Goal: Information Seeking & Learning: Learn about a topic

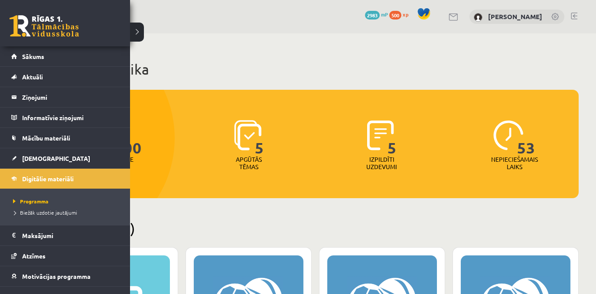
scroll to position [195, 0]
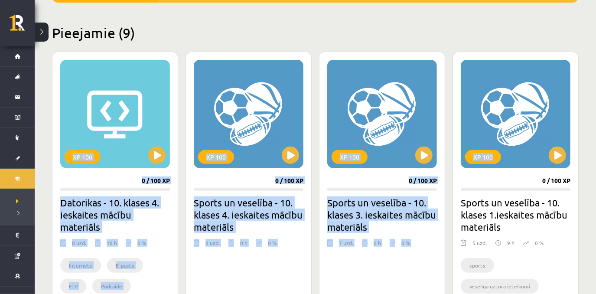
drag, startPoint x: 595, startPoint y: 66, endPoint x: 584, endPoint y: 27, distance: 40.5
drag, startPoint x: 584, startPoint y: 27, endPoint x: 475, endPoint y: 29, distance: 109.6
click at [475, 29] on h2 "Pieejamie (9)" at bounding box center [315, 32] width 526 height 17
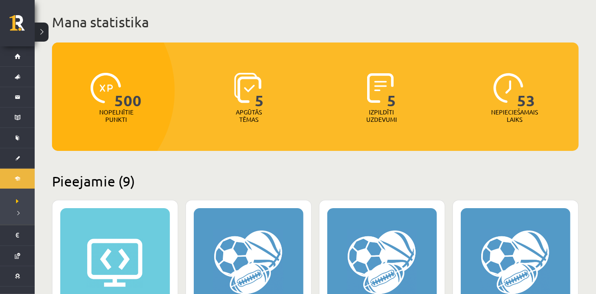
scroll to position [0, 0]
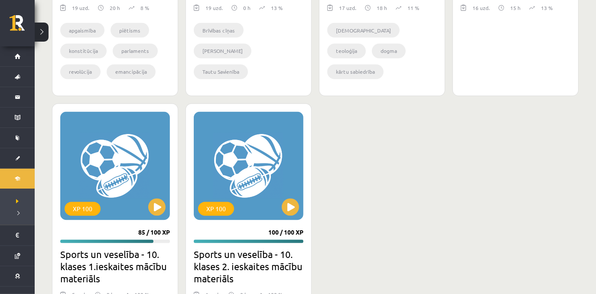
scroll to position [1084, 0]
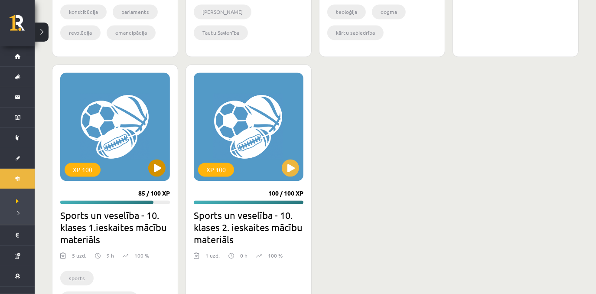
click at [140, 138] on div "XP 100" at bounding box center [115, 127] width 110 height 108
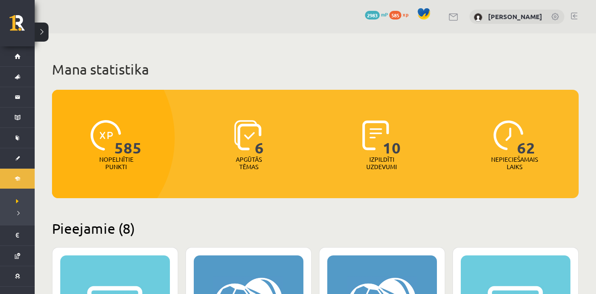
scroll to position [1084, 0]
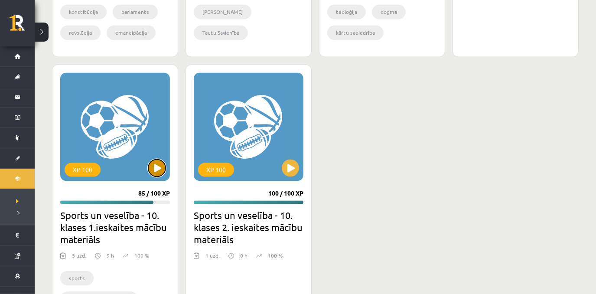
click at [154, 169] on button at bounding box center [156, 167] width 17 height 17
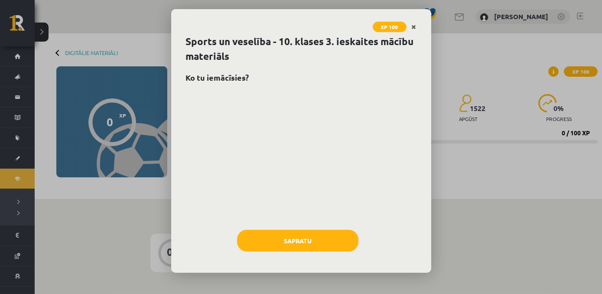
click at [413, 28] on icon "Close" at bounding box center [414, 27] width 5 height 6
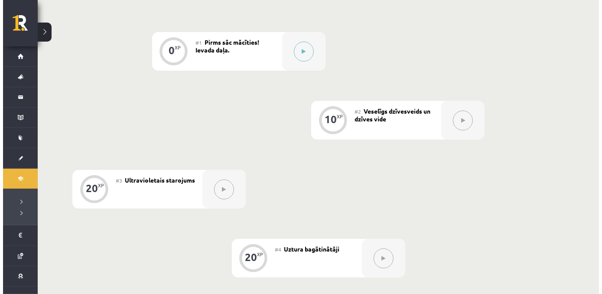
scroll to position [207, 0]
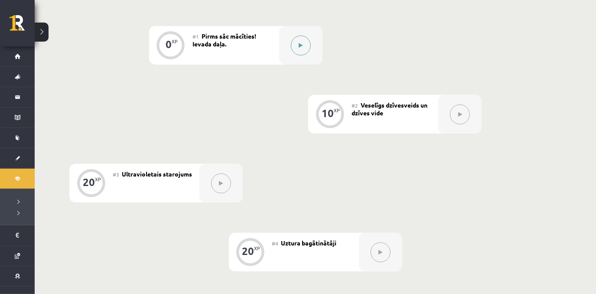
click at [299, 47] on icon at bounding box center [300, 45] width 4 height 5
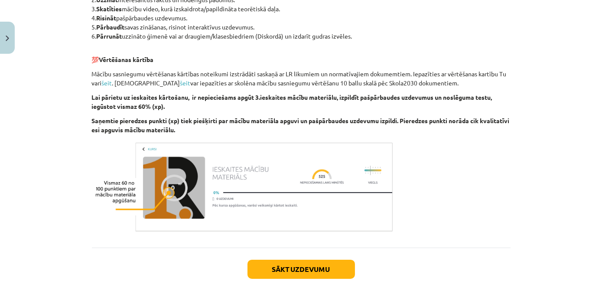
scroll to position [555, 0]
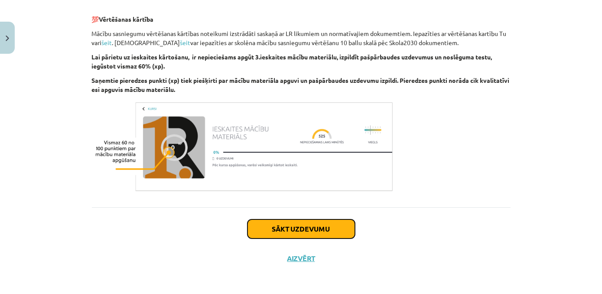
click at [291, 226] on button "Sākt uzdevumu" at bounding box center [300, 228] width 107 height 19
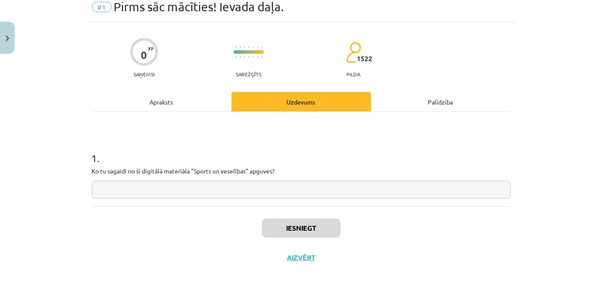
scroll to position [22, 0]
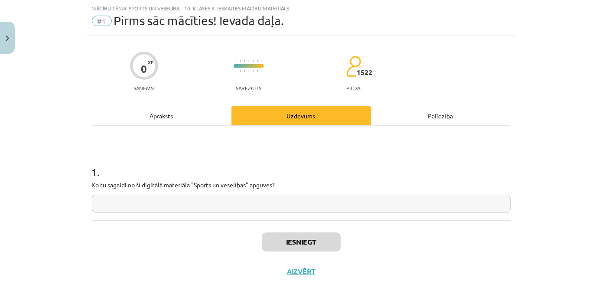
drag, startPoint x: 319, startPoint y: 210, endPoint x: 321, endPoint y: 205, distance: 4.7
click at [321, 205] on input "text" at bounding box center [301, 203] width 418 height 18
paste input "**********"
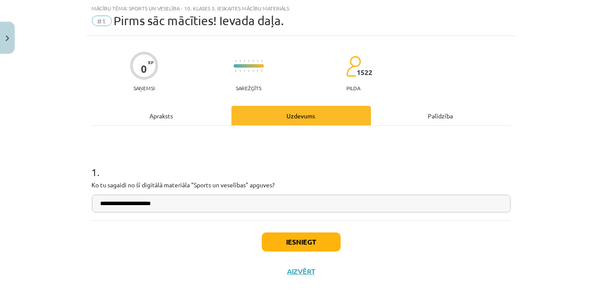
click at [97, 203] on input "**********" at bounding box center [301, 203] width 418 height 18
type input "**********"
click at [291, 241] on button "Iesniegt" at bounding box center [301, 241] width 79 height 19
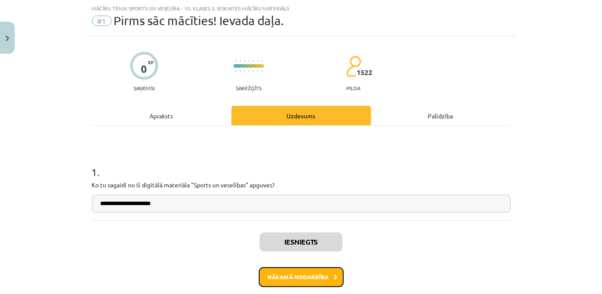
click at [301, 279] on button "Nākamā nodarbība" at bounding box center [301, 277] width 85 height 20
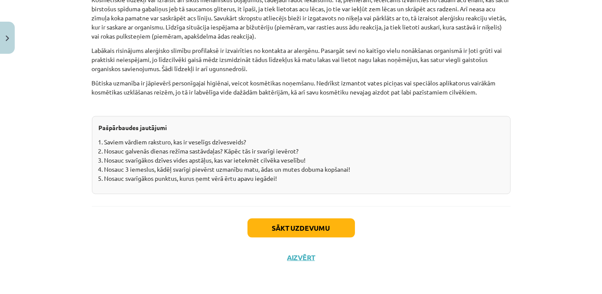
scroll to position [2714, 0]
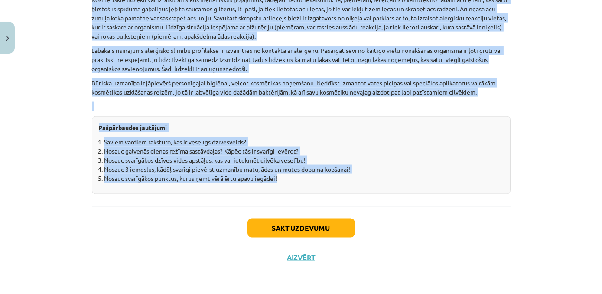
drag, startPoint x: 88, startPoint y: 144, endPoint x: 356, endPoint y: 181, distance: 269.8
copy div "Veselīgs dzīvesveids Jēdzienu “dzīvesveids” lieto, lai apzīmētu kādu noteiktu u…"
click at [54, 206] on div "Mācību tēma: Sports un veselība - 10. klases 3. ieskaites mācību materiāls #2 V…" at bounding box center [301, 147] width 602 height 294
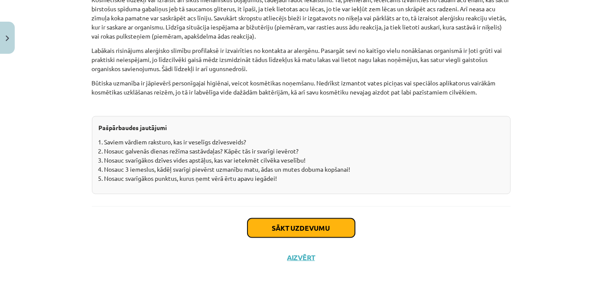
click at [288, 230] on button "Sākt uzdevumu" at bounding box center [300, 227] width 107 height 19
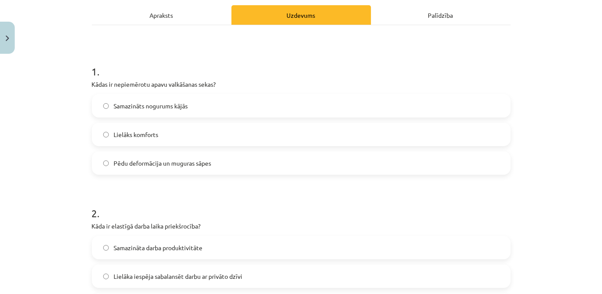
scroll to position [22, 0]
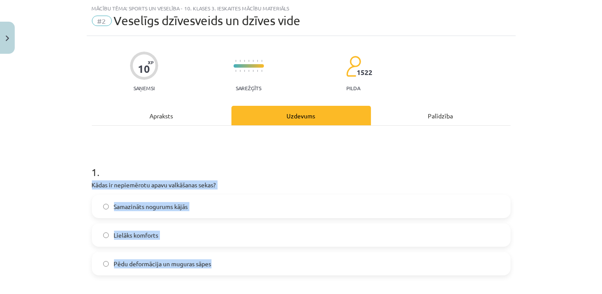
drag, startPoint x: 89, startPoint y: 185, endPoint x: 223, endPoint y: 268, distance: 157.5
click at [223, 268] on div "1 . Kādas ir nepiemērotu apavu valkāšanas sekas? Samazināts nogurums kājās Liel…" at bounding box center [301, 213] width 418 height 124
copy div "Kādas ir nepiemērotu apavu valkāšanas sekas? Samazināts nogurums kājās Lielāks …"
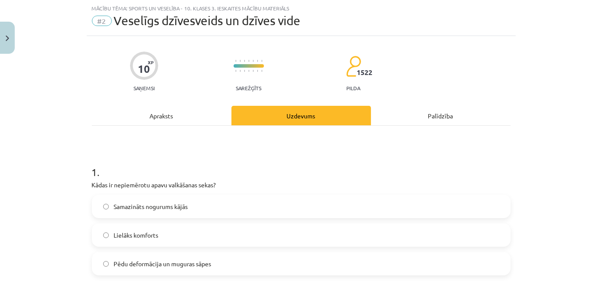
click at [40, 165] on div "Mācību tēma: Sports un veselība - 10. klases 3. ieskaites mācību materiāls #2 V…" at bounding box center [301, 147] width 602 height 294
click at [316, 259] on label "Pēdu deformācija un muguras sāpes" at bounding box center [301, 264] width 417 height 22
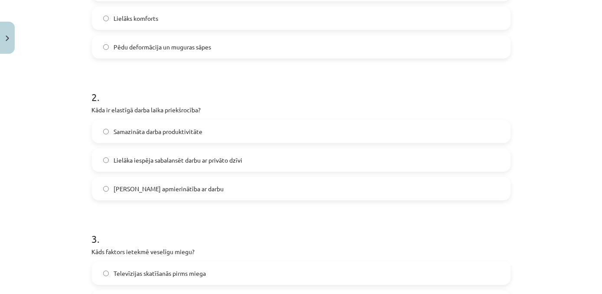
scroll to position [250, 0]
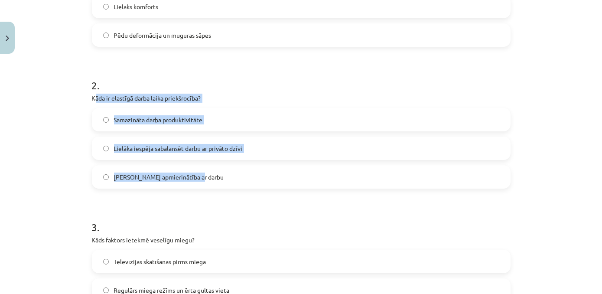
drag, startPoint x: 93, startPoint y: 95, endPoint x: 210, endPoint y: 172, distance: 139.8
click at [210, 172] on div "2 . Kāda ir elastīgā darba laika priekšrocība? Samazināta darba produktivitāte …" at bounding box center [301, 126] width 418 height 124
copy div "āda ir elastīgā darba laika priekšrocība? Samazināta darba produktivitāte Lielā…"
click at [59, 136] on div "Mācību tēma: Sports un veselība - 10. klases 3. ieskaites mācību materiāls #2 V…" at bounding box center [301, 147] width 602 height 294
drag, startPoint x: 87, startPoint y: 99, endPoint x: 207, endPoint y: 170, distance: 139.3
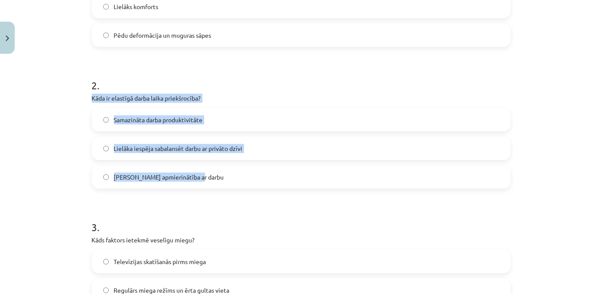
copy div "Kāda ir elastīgā darba laika priekšrocība? Samazināta darba produktivitāte Liel…"
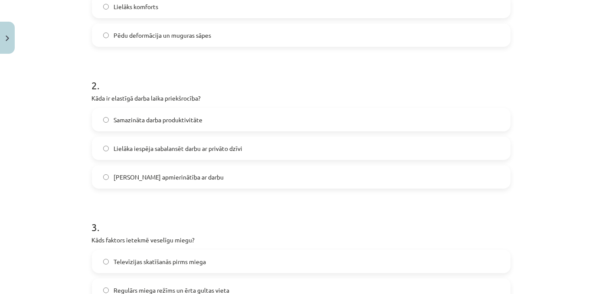
drag, startPoint x: 193, startPoint y: 206, endPoint x: 203, endPoint y: 210, distance: 11.0
click at [192, 207] on h1 "3 ." at bounding box center [301, 219] width 418 height 27
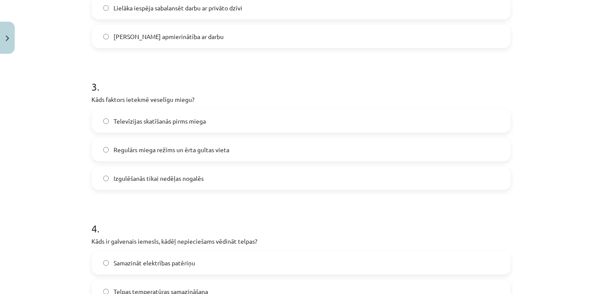
scroll to position [400, 0]
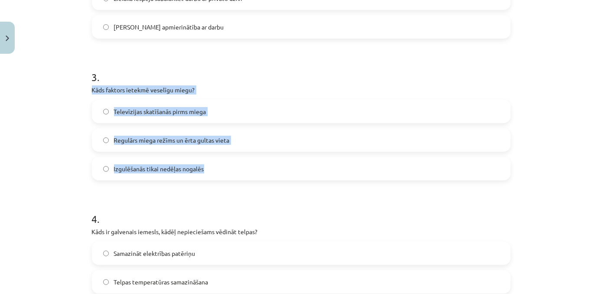
drag, startPoint x: 89, startPoint y: 88, endPoint x: 214, endPoint y: 164, distance: 146.7
copy div "Kāds faktors ietekmē veselīgu miegu? Televīzijas skatīšanās pirms miega Regulār…"
click at [76, 156] on div "Mācību tēma: Sports un veselība - 10. klases 3. ieskaites mācību materiāls #2 V…" at bounding box center [301, 147] width 602 height 294
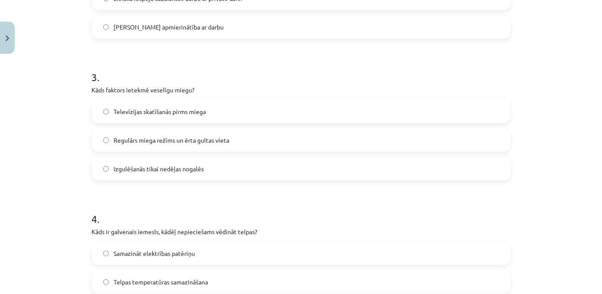
click at [114, 141] on span "Regulārs miega režīms un ērta gultas vieta" at bounding box center [172, 140] width 116 height 9
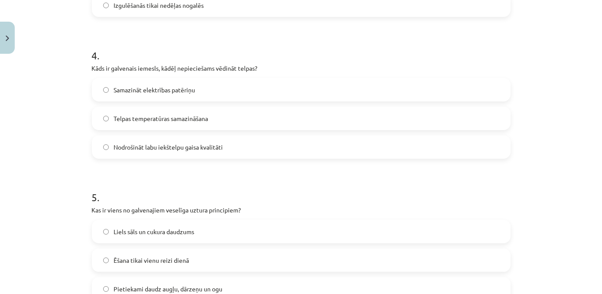
scroll to position [569, 0]
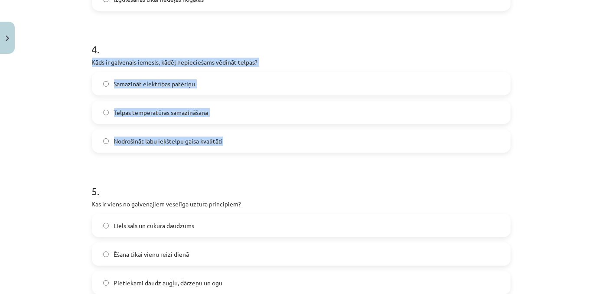
drag, startPoint x: 87, startPoint y: 58, endPoint x: 247, endPoint y: 136, distance: 177.3
click at [247, 136] on div "10 XP Saņemsi Sarežģīts 1522 pilda Apraksts Uzdevums Palīdzība 1 . Kādas ir nep…" at bounding box center [301, 284] width 429 height 1593
copy div "Kāds ir galvenais iemesls, kādēļ nepieciešams vēdināt telpas? Samazināt elektrī…"
click at [73, 130] on div "Mācību tēma: Sports un veselība - 10. klases 3. ieskaites mācību materiāls #2 V…" at bounding box center [301, 147] width 602 height 294
click at [98, 141] on label "Nodrošināt labu iekštelpu gaisa kvalitāti" at bounding box center [301, 141] width 417 height 22
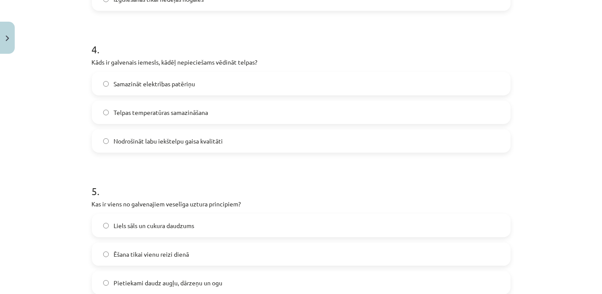
drag, startPoint x: 110, startPoint y: 169, endPoint x: 138, endPoint y: 178, distance: 28.6
click at [112, 170] on h1 "5 ." at bounding box center [301, 183] width 418 height 27
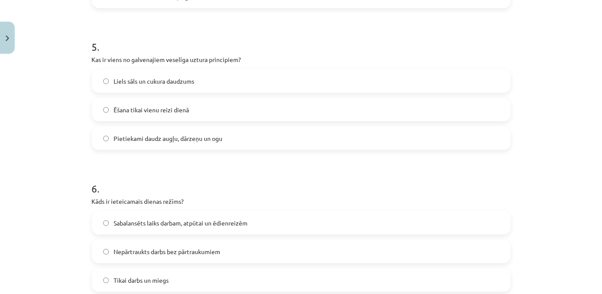
scroll to position [706, 0]
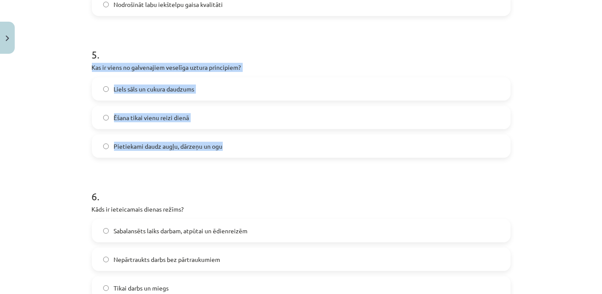
drag, startPoint x: 89, startPoint y: 68, endPoint x: 226, endPoint y: 134, distance: 151.9
click at [226, 134] on div "10 XP Saņemsi Sarežģīts 1522 pilda Apraksts Uzdevums Palīdzība 1 . Kādas ir nep…" at bounding box center [301, 148] width 429 height 1593
copy div "Kas ir viens no galvenajiem veselīga uztura principiem? Liels sāls un cukura da…"
drag, startPoint x: 64, startPoint y: 146, endPoint x: 94, endPoint y: 154, distance: 30.9
click at [105, 145] on label "Pietiekami daudz augļu, dārzeņu un ogu" at bounding box center [301, 146] width 417 height 22
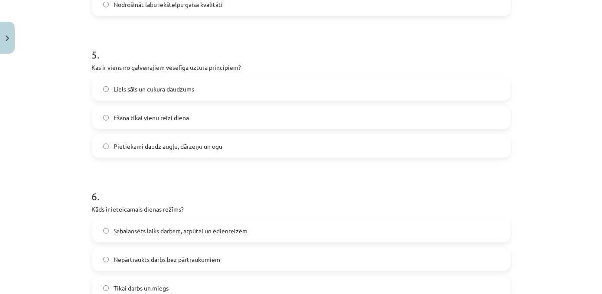
click at [61, 172] on div "Mācību tēma: Sports un veselība - 10. klases 3. ieskaites mācību materiāls #2 V…" at bounding box center [301, 147] width 602 height 294
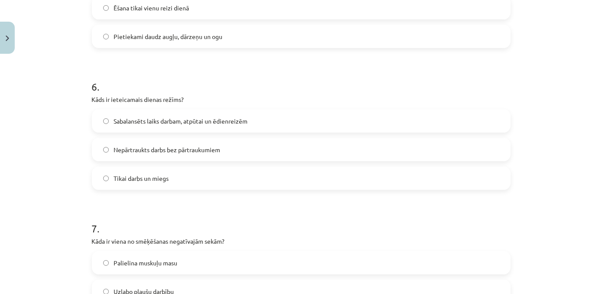
scroll to position [862, 0]
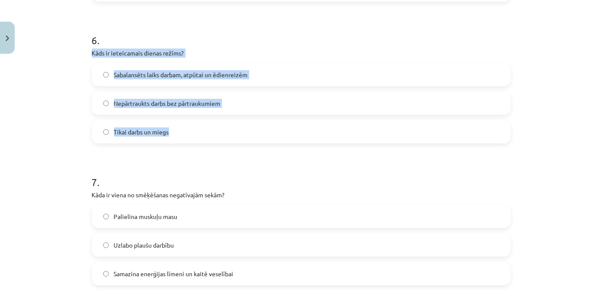
drag, startPoint x: 89, startPoint y: 50, endPoint x: 195, endPoint y: 120, distance: 127.3
click at [195, 120] on div "6 . Kāds ir ieteicamais dienas režīms? Sabalansēts laiks darbam, atpūtai un ēdi…" at bounding box center [301, 81] width 418 height 124
copy div "Kāds ir ieteicamais dienas režīms? Sabalansēts laiks darbam, atpūtai un ēdienre…"
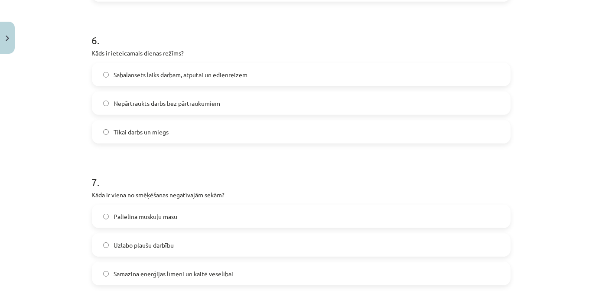
click at [54, 144] on div "Mācību tēma: Sports un veselība - 10. klases 3. ieskaites mācību materiāls #2 V…" at bounding box center [301, 147] width 602 height 294
click at [253, 73] on label "Sabalansēts laiks darbam, atpūtai un ēdienreizēm" at bounding box center [301, 75] width 417 height 22
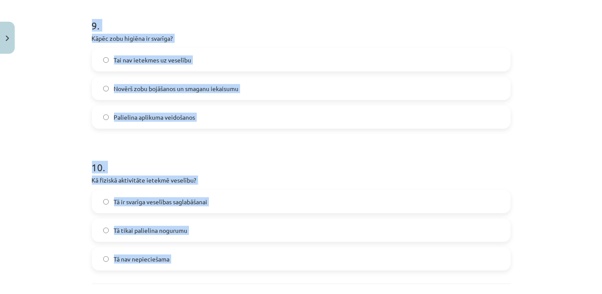
scroll to position [1322, 0]
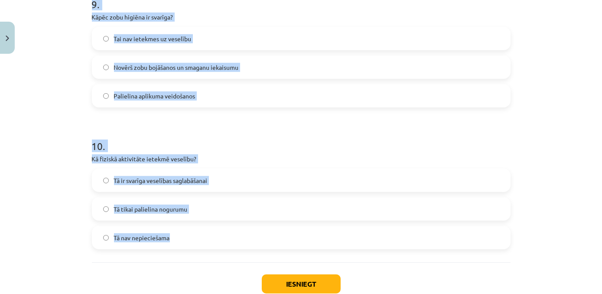
drag, startPoint x: 87, startPoint y: 55, endPoint x: 180, endPoint y: 236, distance: 203.6
copy form "Kāda ir viena no smēķēšanas negatīvajām sekām? Palielina muskuļu masu Uzlabo pl…"
click at [69, 116] on div "Mācību tēma: Sports un veselība - 10. klases 3. ieskaites mācību materiāls #2 V…" at bounding box center [301, 147] width 602 height 294
click at [78, 123] on div "Mācību tēma: Sports un veselība - 10. klases 3. ieskaites mācību materiāls #2 V…" at bounding box center [301, 147] width 602 height 294
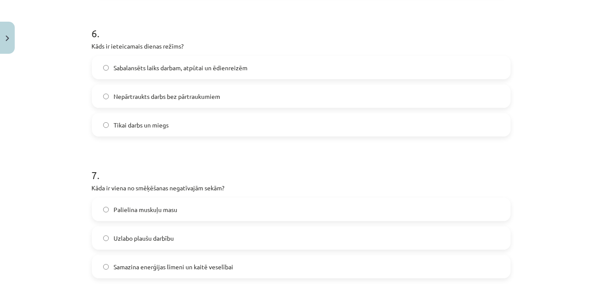
scroll to position [864, 0]
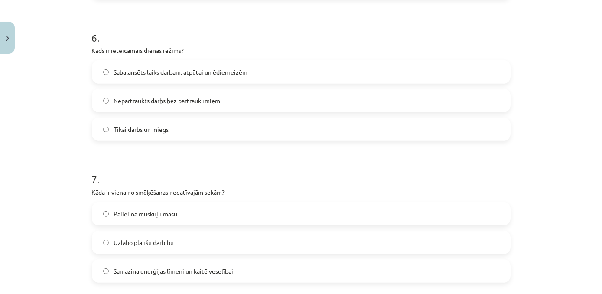
drag, startPoint x: 187, startPoint y: 272, endPoint x: 191, endPoint y: 271, distance: 4.5
click at [187, 271] on span "Samazina enerģijas līmeni un kaitē veselībai" at bounding box center [174, 270] width 120 height 9
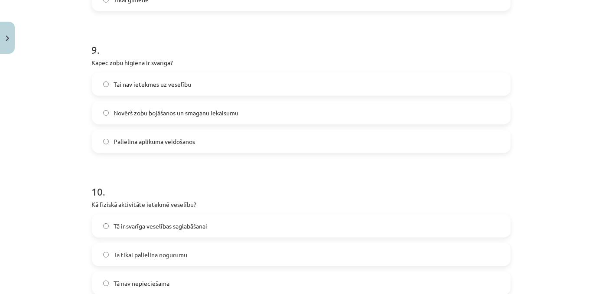
scroll to position [1279, 0]
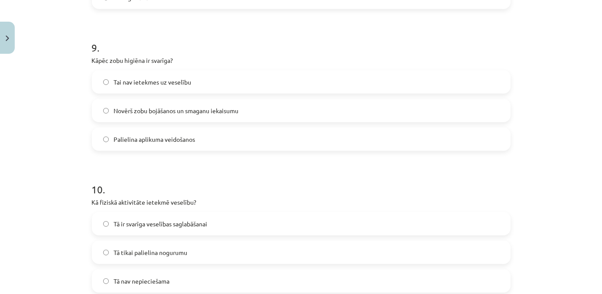
click at [99, 111] on label "Novērš zobu bojāšanos un smaganu iekaisumu" at bounding box center [301, 111] width 417 height 22
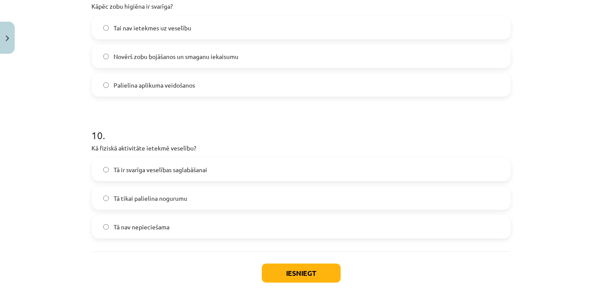
scroll to position [1370, 0]
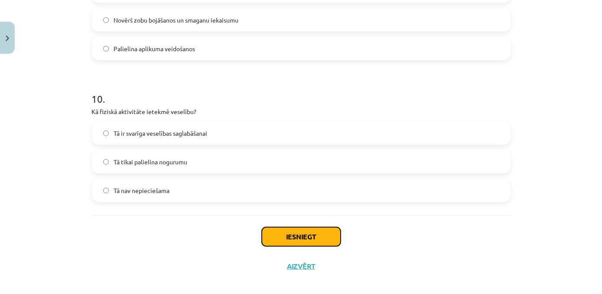
click at [308, 239] on button "Iesniegt" at bounding box center [301, 236] width 79 height 19
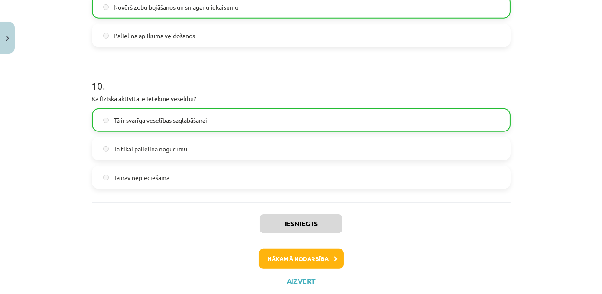
scroll to position [1405, 0]
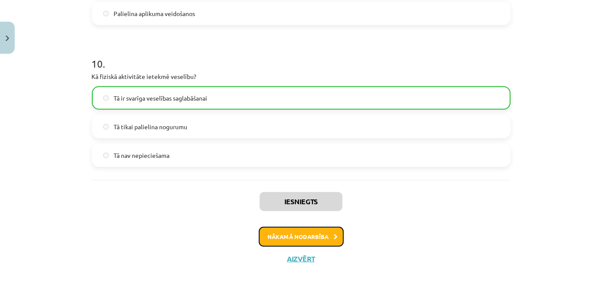
click at [303, 233] on button "Nākamā nodarbība" at bounding box center [301, 237] width 85 height 20
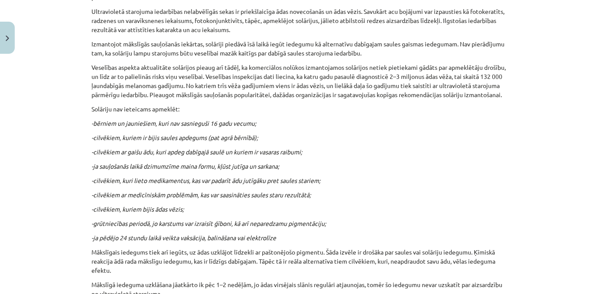
scroll to position [279, 0]
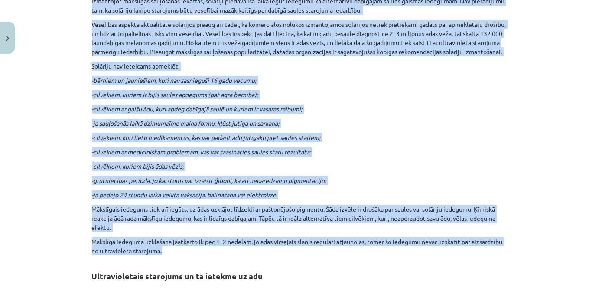
drag, startPoint x: 87, startPoint y: 98, endPoint x: 272, endPoint y: 254, distance: 241.9
copy div "Ultravioletais starojums ir Saules starojuma daļa, kā arī starojums no mākslīgi…"
click at [531, 110] on div "Mācību tēma: Sports un veselība - 10. klases 3. ieskaites mācību materiāls #3 U…" at bounding box center [301, 147] width 602 height 294
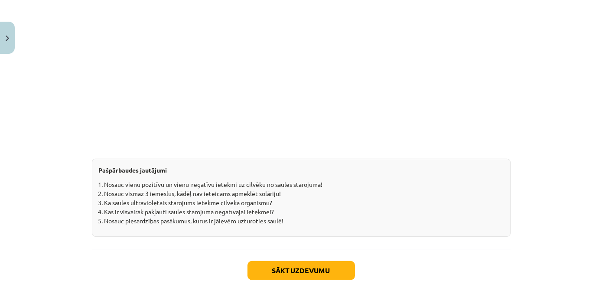
scroll to position [1123, 0]
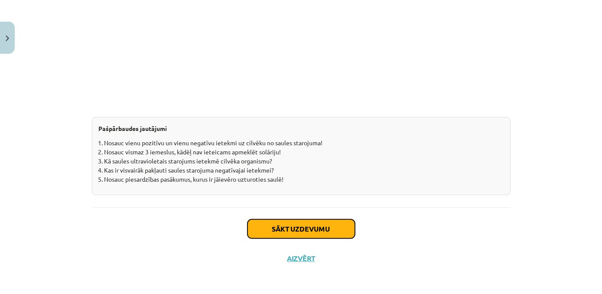
click at [273, 224] on button "Sākt uzdevumu" at bounding box center [300, 228] width 107 height 19
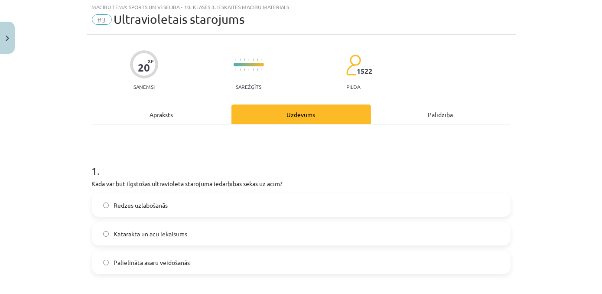
scroll to position [22, 0]
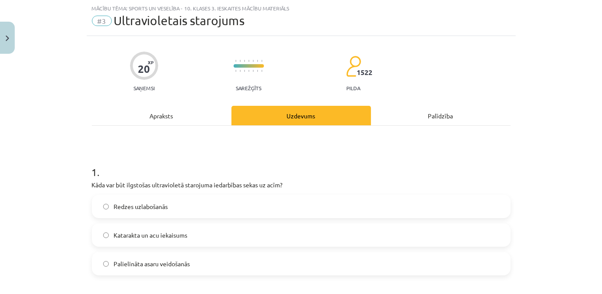
click at [92, 184] on p "Kāda var būt ilgstošas ultravioletā starojuma iedarbības sekas uz acīm?" at bounding box center [301, 184] width 418 height 9
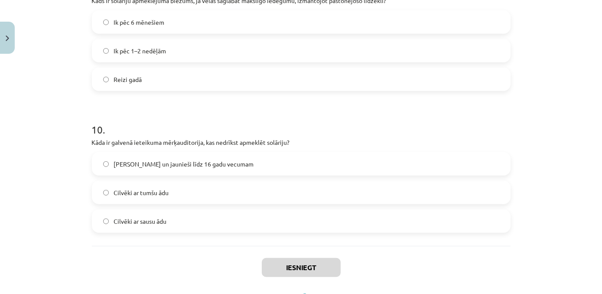
scroll to position [1377, 0]
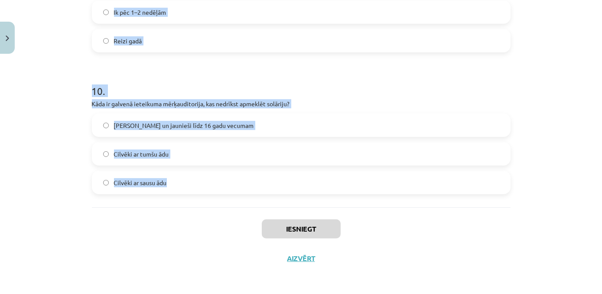
drag, startPoint x: 97, startPoint y: 186, endPoint x: 183, endPoint y: 179, distance: 86.0
click at [579, 186] on div "Mācību tēma: Sports un veselība - 10. klases 3. ieskaites mācību materiāls #3 U…" at bounding box center [301, 147] width 602 height 294
click at [580, 203] on div "Mācību tēma: Sports un veselība - 10. klases 3. ieskaites mācību materiāls #3 U…" at bounding box center [301, 147] width 602 height 294
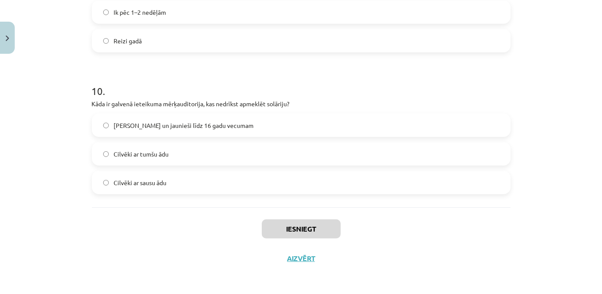
click at [574, 205] on div "Mācību tēma: Sports un veselība - 10. klases 3. ieskaites mācību materiāls #3 U…" at bounding box center [301, 147] width 602 height 294
click at [575, 240] on div "Mācību tēma: Sports un veselība - 10. klases 3. ieskaites mācību materiāls #3 U…" at bounding box center [301, 147] width 602 height 294
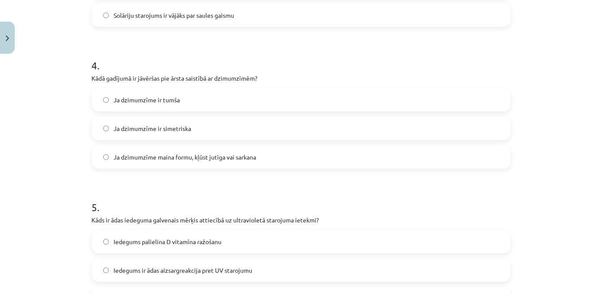
scroll to position [580, 0]
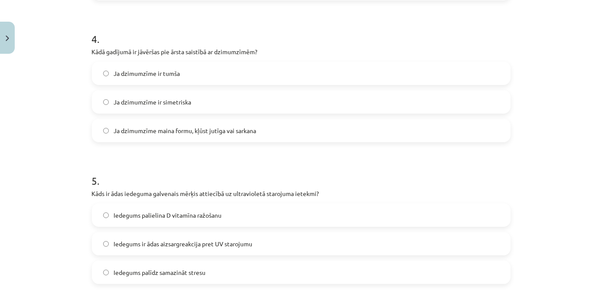
click at [152, 132] on span "Ja dzimumzīme maina formu, kļūst jutīga vai sarkana" at bounding box center [185, 130] width 143 height 9
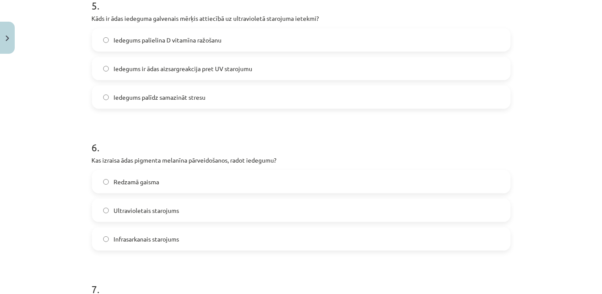
scroll to position [751, 0]
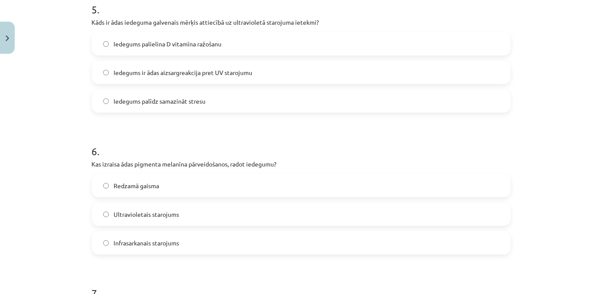
click at [177, 77] on label "Iedegums ir ādas aizsargreakcija pret UV starojumu" at bounding box center [301, 73] width 417 height 22
click at [99, 214] on label "Ultravioletais starojums" at bounding box center [301, 214] width 417 height 22
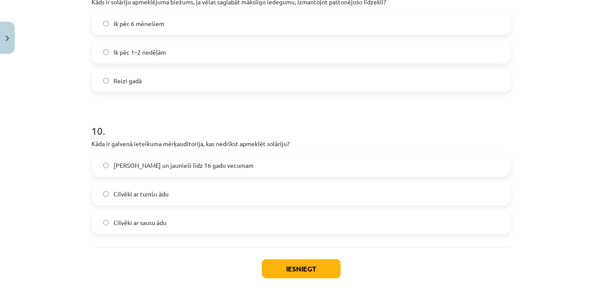
scroll to position [1377, 0]
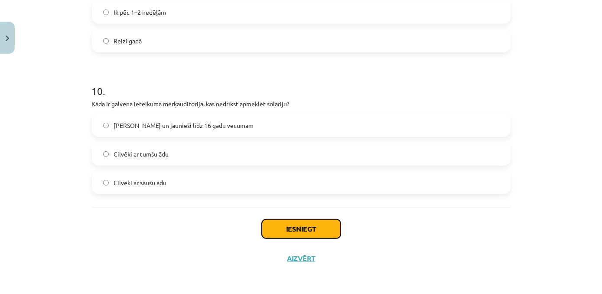
click at [319, 225] on button "Iesniegt" at bounding box center [301, 228] width 79 height 19
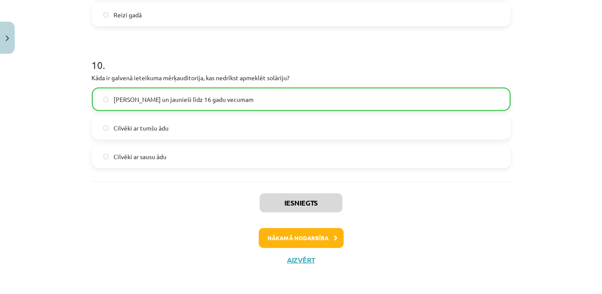
scroll to position [1405, 0]
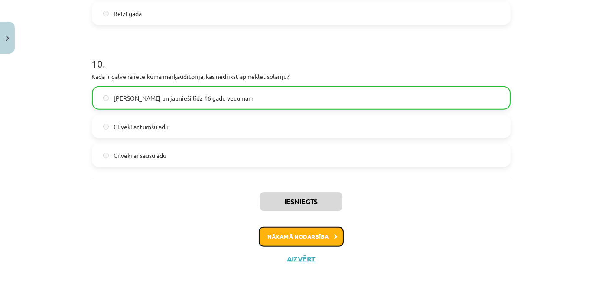
click at [311, 233] on button "Nākamā nodarbība" at bounding box center [301, 237] width 85 height 20
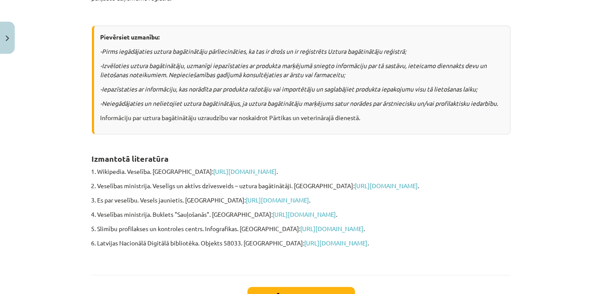
scroll to position [704, 0]
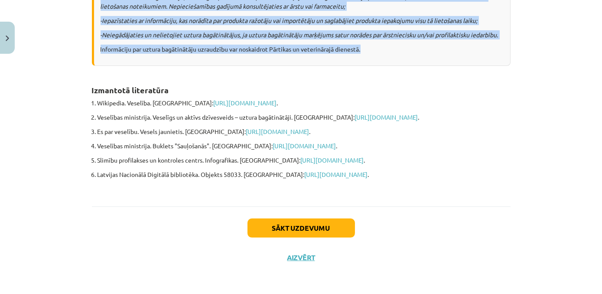
drag, startPoint x: 89, startPoint y: 137, endPoint x: 391, endPoint y: 32, distance: 319.5
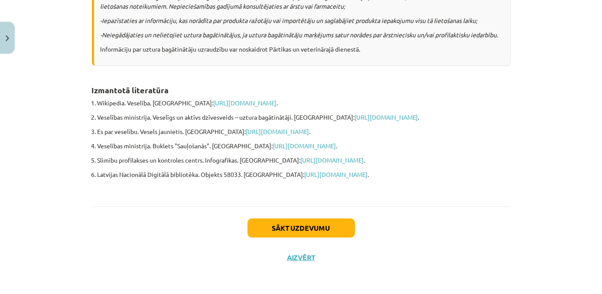
click at [559, 81] on div "Mācību tēma: Sports un veselība - 10. klases 3. ieskaites mācību materiāls #4 U…" at bounding box center [301, 147] width 602 height 294
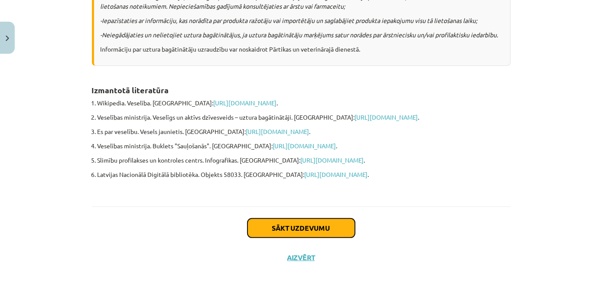
click at [298, 227] on button "Sākt uzdevumu" at bounding box center [300, 227] width 107 height 19
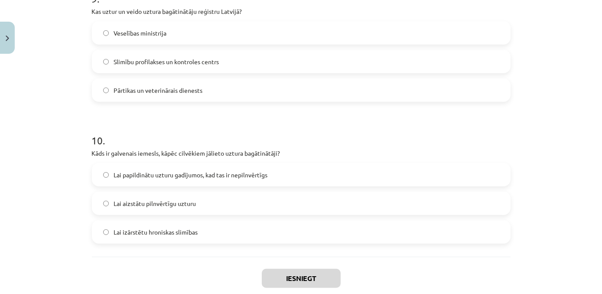
scroll to position [1377, 0]
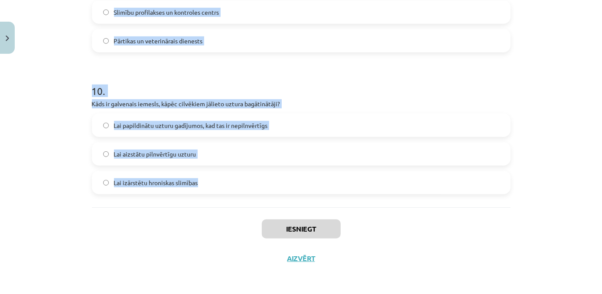
drag, startPoint x: 87, startPoint y: 185, endPoint x: 208, endPoint y: 181, distance: 121.8
click at [537, 85] on div "Mācību tēma: Sports un veselība - 10. klases 3. ieskaites mācību materiāls #4 U…" at bounding box center [301, 147] width 602 height 294
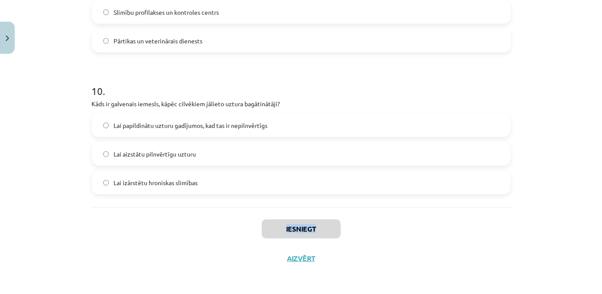
click at [561, 206] on div "Mācību tēma: Sports un veselība - 10. klases 3. ieskaites mācību materiāls #4 U…" at bounding box center [301, 147] width 602 height 294
drag, startPoint x: 561, startPoint y: 206, endPoint x: 570, endPoint y: 243, distance: 38.9
click at [570, 243] on div "Mācību tēma: Sports un veselība - 10. klases 3. ieskaites mācību materiāls #4 U…" at bounding box center [301, 147] width 602 height 294
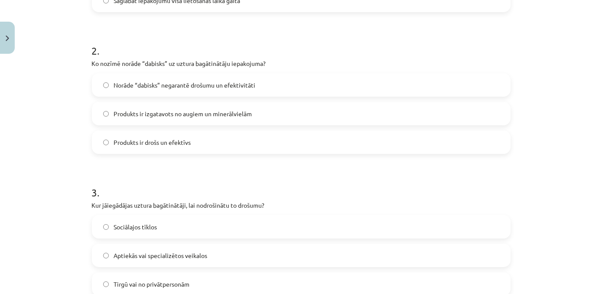
scroll to position [309, 0]
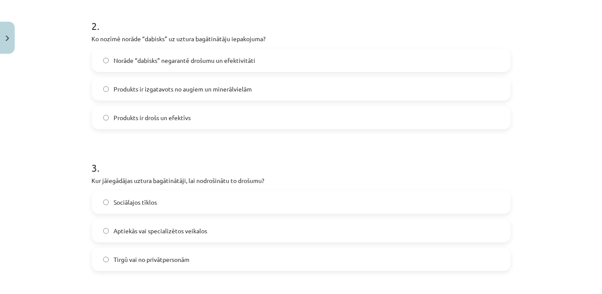
click at [171, 63] on span "Norāde “dabisks” negarantē drošumu un efektivitāti" at bounding box center [185, 60] width 142 height 9
click at [345, 62] on label "Norāde “dabisks” negarantē drošumu un efektivitāti" at bounding box center [301, 60] width 417 height 22
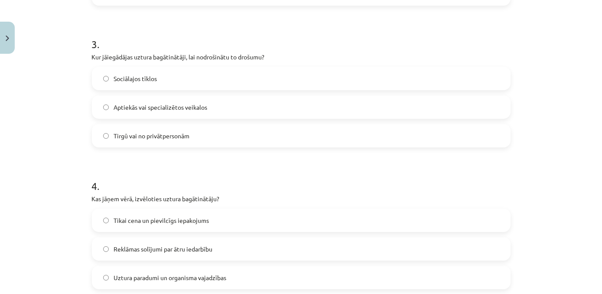
scroll to position [448, 0]
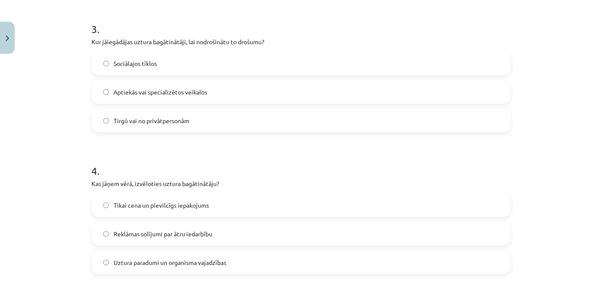
click at [160, 96] on label "Aptiekās vai specializētos veikalos" at bounding box center [301, 92] width 417 height 22
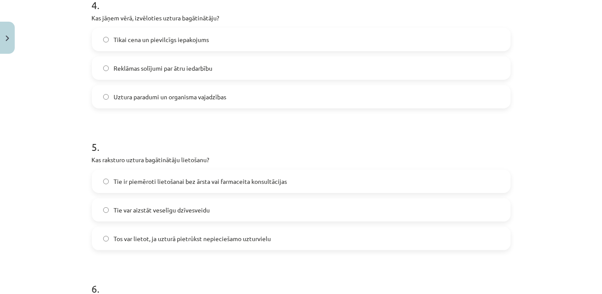
scroll to position [615, 0]
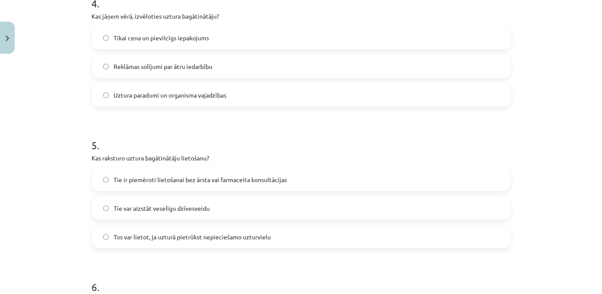
click at [152, 97] on span "Uztura paradumi un organisma vajadzības" at bounding box center [170, 95] width 113 height 9
click at [107, 241] on label "Tos var lietot, ja uzturā pietrūkst nepieciešamo uzturvielu" at bounding box center [301, 237] width 417 height 22
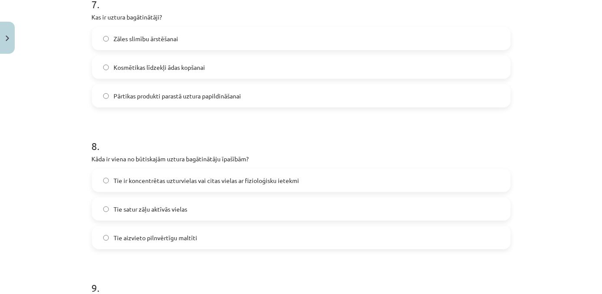
scroll to position [1041, 0]
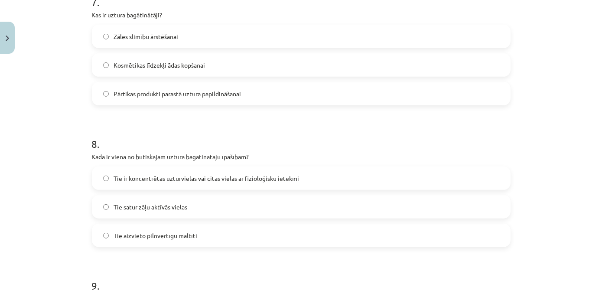
click at [110, 94] on label "Pārtikas produkti parastā uztura papildināšanai" at bounding box center [301, 94] width 417 height 22
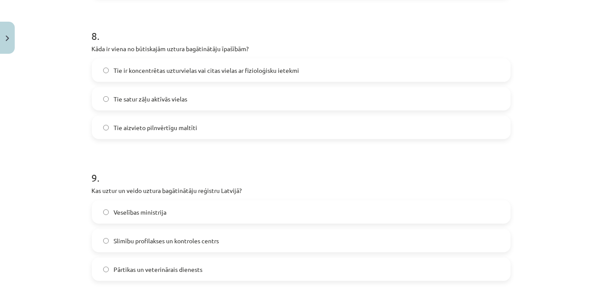
scroll to position [1164, 0]
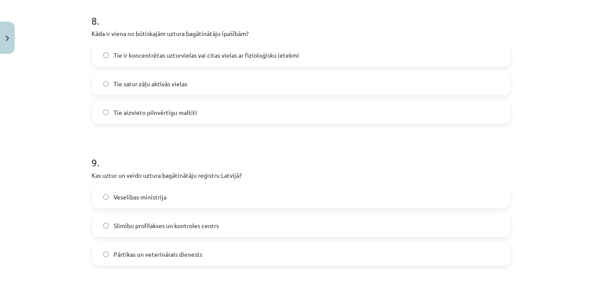
drag, startPoint x: 152, startPoint y: 55, endPoint x: 156, endPoint y: 62, distance: 7.7
click at [152, 56] on span "Tie ir koncentrētas uzturvielas vai citas vielas ar fizioloģisku ietekmi" at bounding box center [206, 55] width 185 height 9
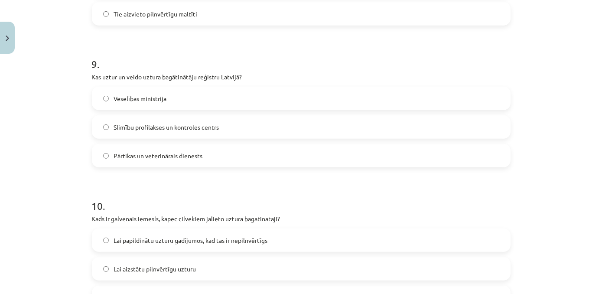
scroll to position [1261, 0]
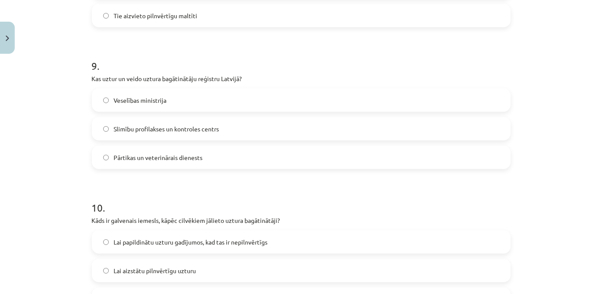
click at [211, 160] on label "Pārtikas un veterinārais dienests" at bounding box center [301, 157] width 417 height 22
click at [204, 250] on label "Lai papildinātu uzturu gadījumos, kad tas ir nepilnvērtīgs" at bounding box center [301, 242] width 417 height 22
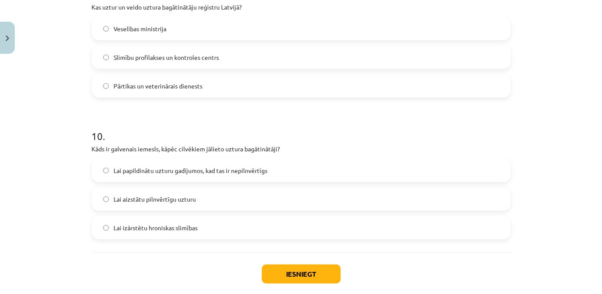
scroll to position [1335, 0]
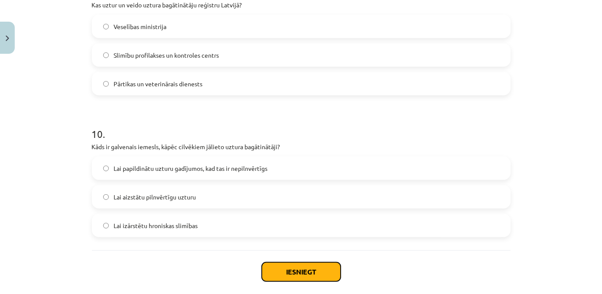
click at [301, 266] on button "Iesniegt" at bounding box center [301, 271] width 79 height 19
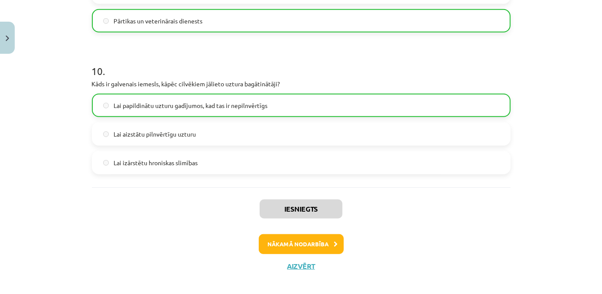
scroll to position [1401, 0]
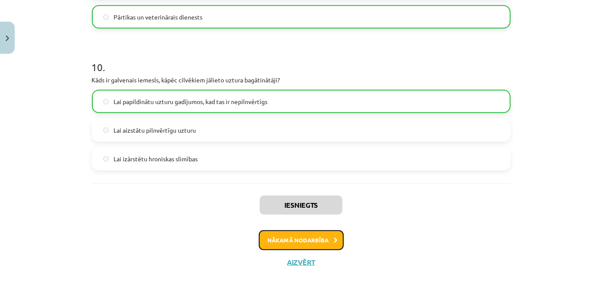
click at [297, 237] on button "Nākamā nodarbība" at bounding box center [301, 240] width 85 height 20
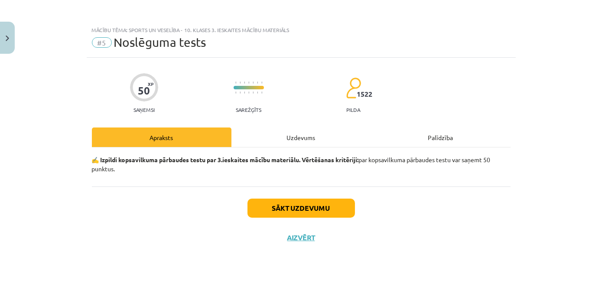
scroll to position [0, 0]
click at [289, 211] on button "Sākt uzdevumu" at bounding box center [300, 207] width 107 height 19
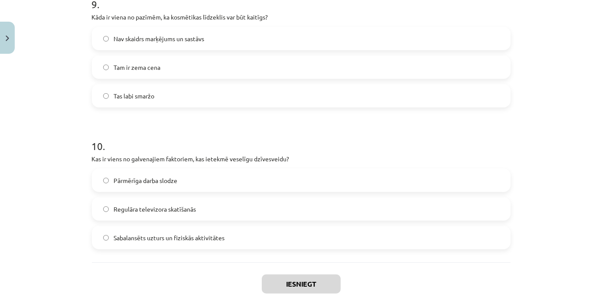
scroll to position [1377, 0]
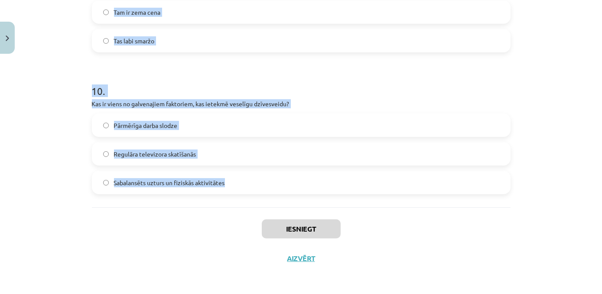
drag, startPoint x: 87, startPoint y: 204, endPoint x: 235, endPoint y: 176, distance: 151.1
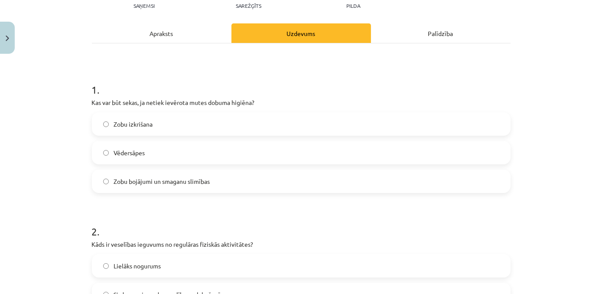
scroll to position [58, 0]
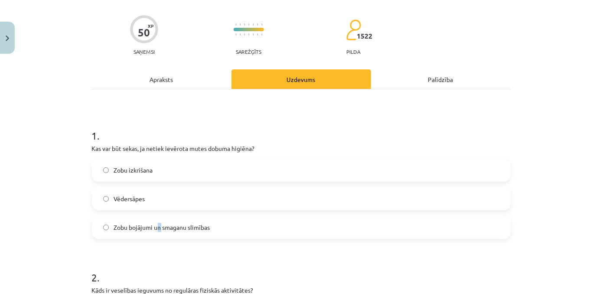
click at [156, 230] on label "Zobu bojājumi un smaganu slimības" at bounding box center [301, 227] width 417 height 22
drag, startPoint x: 156, startPoint y: 230, endPoint x: 253, endPoint y: 230, distance: 97.0
click at [253, 230] on label "Zobu bojājumi un smaganu slimības" at bounding box center [301, 227] width 417 height 22
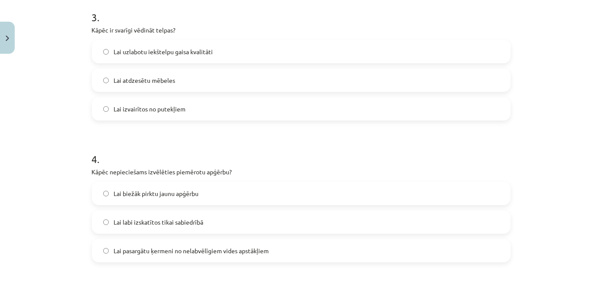
scroll to position [465, 0]
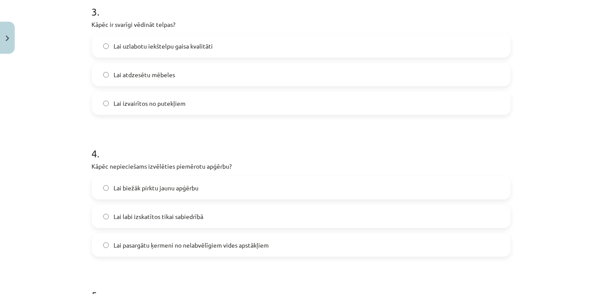
click at [107, 49] on label "Lai uzlabotu iekštelpu gaisa kvalitāti" at bounding box center [301, 46] width 417 height 22
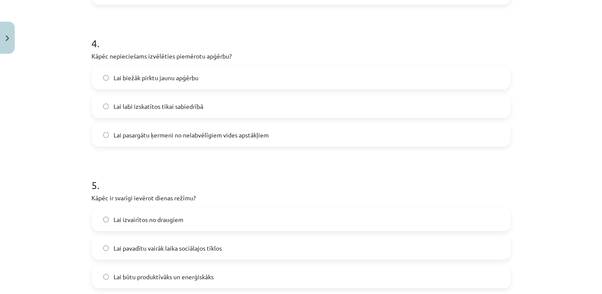
scroll to position [579, 0]
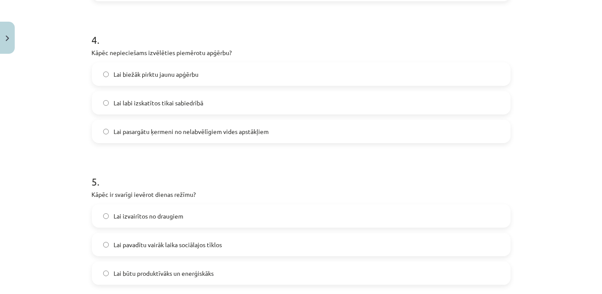
click at [105, 135] on label "Lai pasargātu ķermeni no nelabvēlīgiem vides apstākļiem" at bounding box center [301, 131] width 417 height 22
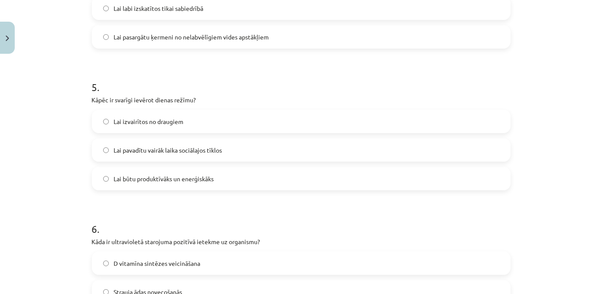
scroll to position [685, 0]
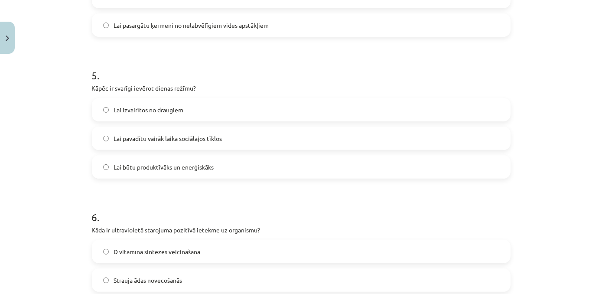
click at [224, 173] on label "Lai būtu produktīvāks un enerģiskāks" at bounding box center [301, 167] width 417 height 22
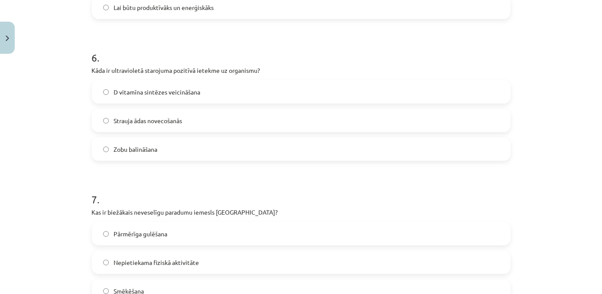
scroll to position [846, 0]
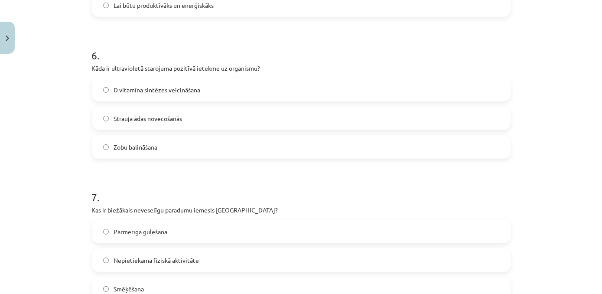
click at [106, 91] on label "D vitamīna sintēzes veicināšana" at bounding box center [301, 90] width 417 height 22
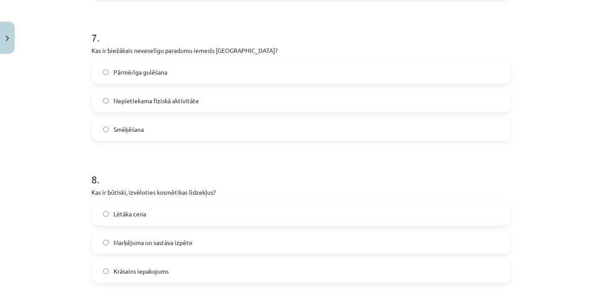
scroll to position [1008, 0]
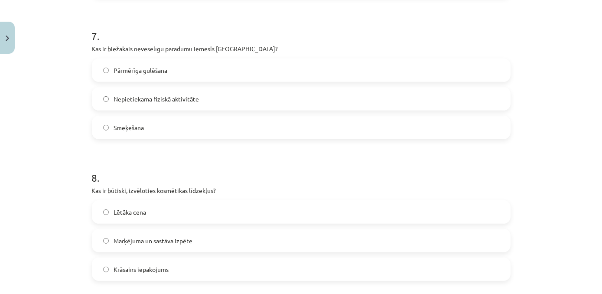
click at [106, 100] on label "Nepietiekama fiziskā aktivitāte" at bounding box center [301, 99] width 417 height 22
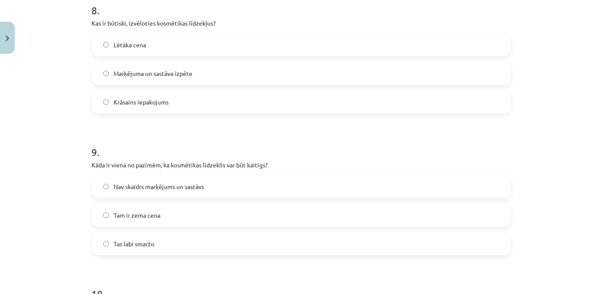
scroll to position [1173, 0]
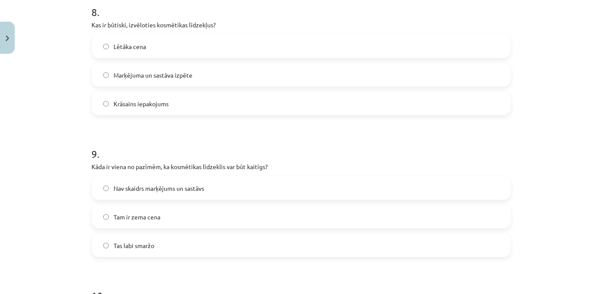
click at [144, 197] on label "Nav skaidrs marķējums un sastāvs" at bounding box center [301, 188] width 417 height 22
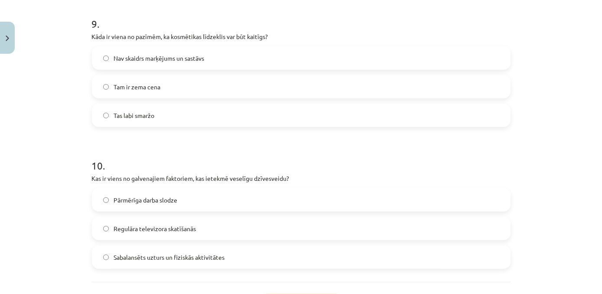
scroll to position [1309, 0]
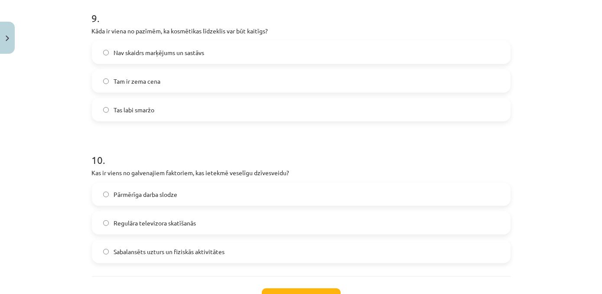
click at [255, 259] on label "Sabalansēts uzturs un fiziskās aktivitātes" at bounding box center [301, 251] width 417 height 22
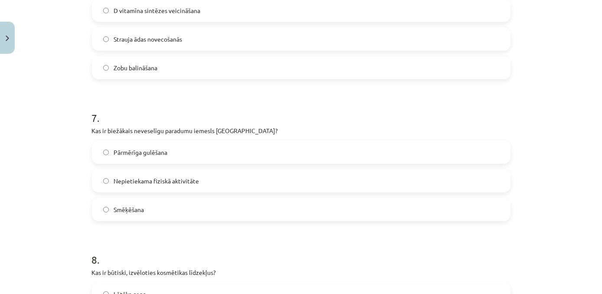
scroll to position [924, 0]
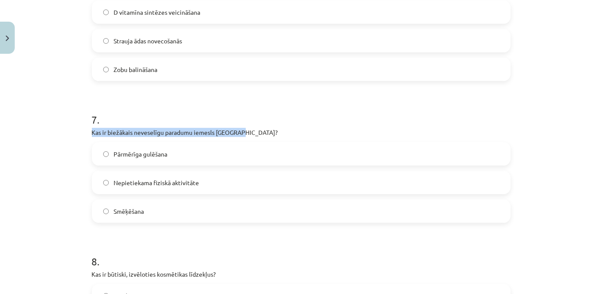
drag, startPoint x: 90, startPoint y: 132, endPoint x: 242, endPoint y: 131, distance: 152.0
click at [242, 131] on p "Kas ir biežākais neveselīgu paradumu iemesls Latvijā?" at bounding box center [301, 132] width 418 height 9
drag, startPoint x: 67, startPoint y: 152, endPoint x: 94, endPoint y: 136, distance: 31.1
click at [67, 152] on div "Mācību tēma: Sports un veselība - 10. klases 3. ieskaites mācību materiāls #5 N…" at bounding box center [301, 147] width 602 height 294
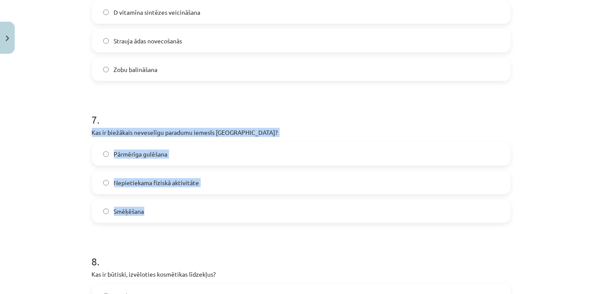
drag, startPoint x: 87, startPoint y: 133, endPoint x: 182, endPoint y: 212, distance: 123.4
click at [78, 194] on div "Mācību tēma: Sports un veselība - 10. klases 3. ieskaites mācību materiāls #5 N…" at bounding box center [301, 147] width 602 height 294
click at [71, 207] on div "Mācību tēma: Sports un veselība - 10. klases 3. ieskaites mācību materiāls #5 N…" at bounding box center [301, 147] width 602 height 294
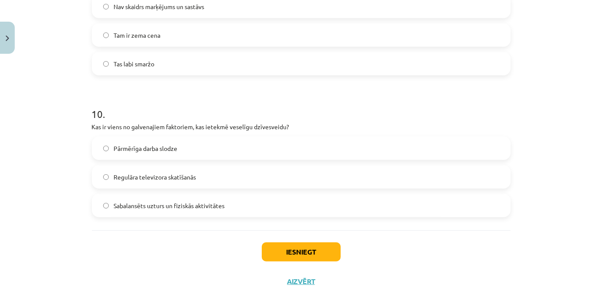
scroll to position [1377, 0]
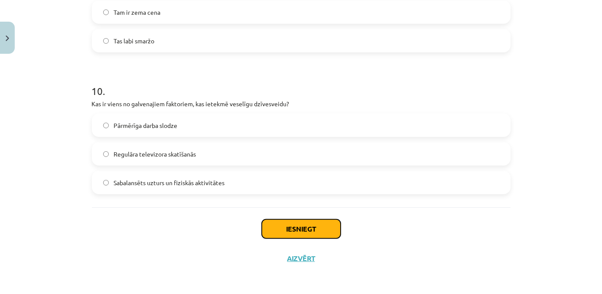
click at [315, 228] on button "Iesniegt" at bounding box center [301, 228] width 79 height 19
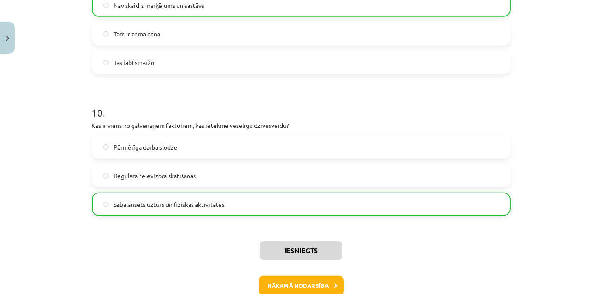
scroll to position [1405, 0]
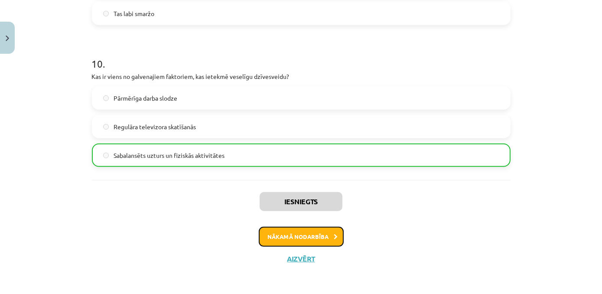
click at [295, 237] on button "Nākamā nodarbība" at bounding box center [301, 237] width 85 height 20
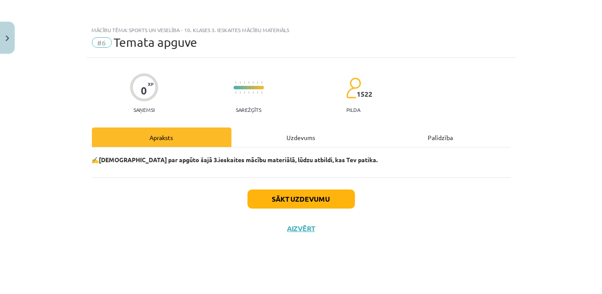
scroll to position [0, 0]
click at [292, 198] on button "Sākt uzdevumu" at bounding box center [300, 198] width 107 height 19
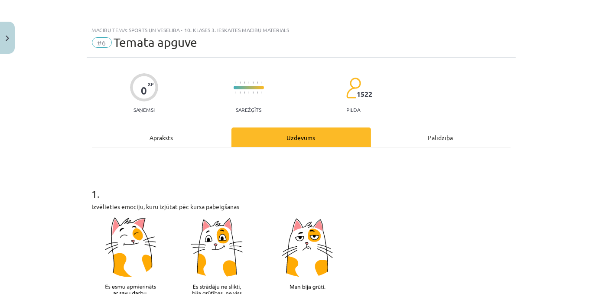
drag, startPoint x: 594, startPoint y: 71, endPoint x: 595, endPoint y: 87, distance: 16.5
click at [595, 88] on div "Mācību tēma: Sports un veselība - 10. klases 3. ieskaites mācību materiāls #6 T…" at bounding box center [301, 147] width 602 height 294
drag, startPoint x: 595, startPoint y: 87, endPoint x: 584, endPoint y: 135, distance: 48.8
click at [584, 135] on div "Mācību tēma: Sports un veselība - 10. klases 3. ieskaites mācību materiāls #6 T…" at bounding box center [301, 147] width 602 height 294
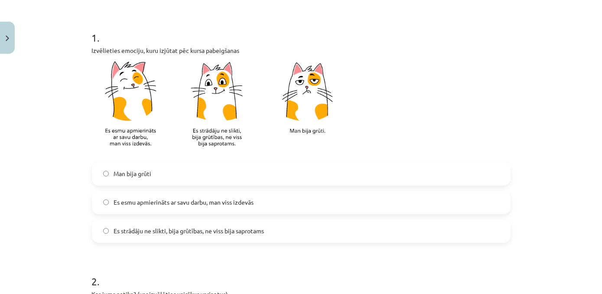
scroll to position [159, 0]
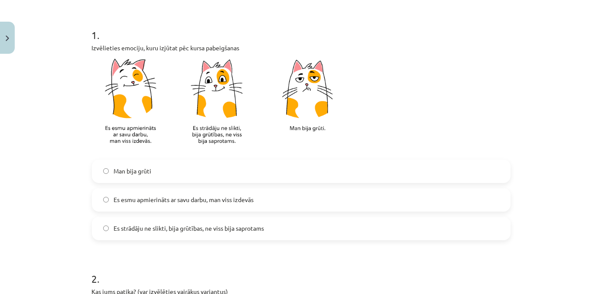
click at [165, 57] on img at bounding box center [222, 103] width 260 height 102
click at [118, 53] on img at bounding box center [222, 103] width 260 height 102
click at [159, 201] on span "Я доволен своей работой, у меня все получилось" at bounding box center [183, 199] width 139 height 9
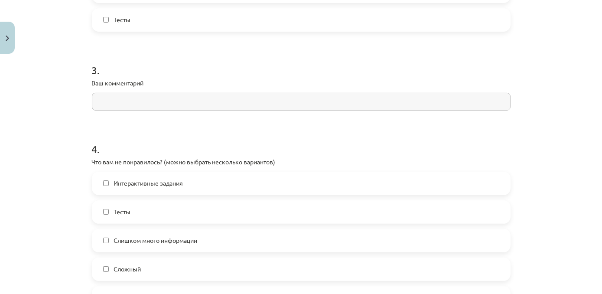
scroll to position [624, 0]
click at [310, 98] on input "text" at bounding box center [301, 100] width 418 height 18
drag, startPoint x: 595, startPoint y: 189, endPoint x: 600, endPoint y: 196, distance: 8.7
click at [600, 196] on div "Mācību tēma: Sports un veselība - 10. klases 3. ieskaites mācību materiāls #6 T…" at bounding box center [301, 147] width 602 height 294
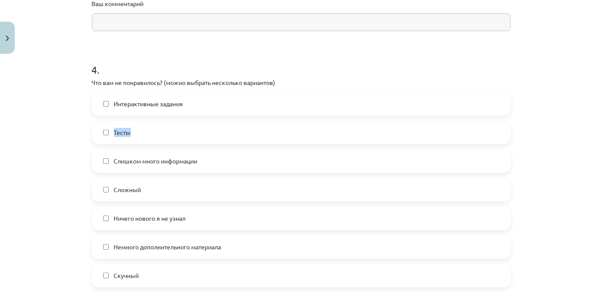
scroll to position [700, 0]
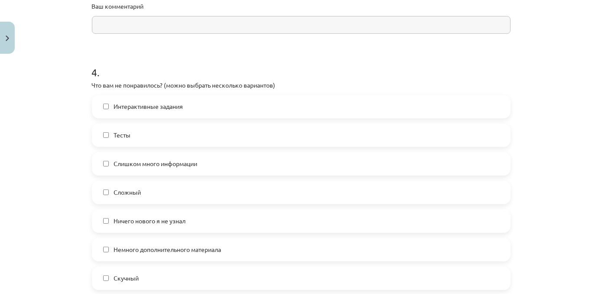
click at [566, 181] on div "Mācību tēma: Sports un veselība - 10. klases 3. ieskaites mācību materiāls #6 T…" at bounding box center [301, 147] width 602 height 294
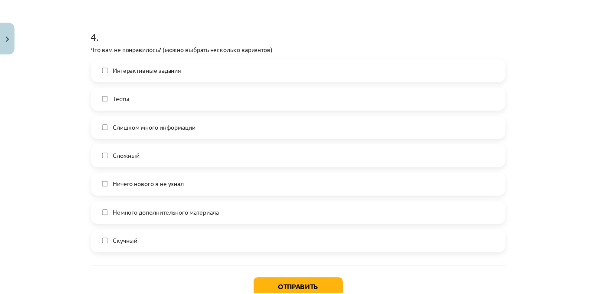
scroll to position [742, 0]
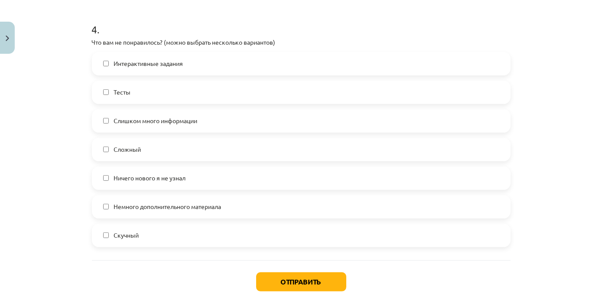
click at [106, 205] on label "Немного дополнительного материала" at bounding box center [301, 207] width 417 height 22
click at [333, 280] on button "Отправить" at bounding box center [301, 281] width 90 height 19
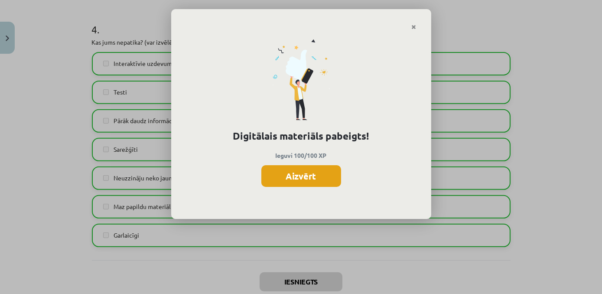
click at [319, 181] on button "Aizvērt" at bounding box center [301, 176] width 80 height 22
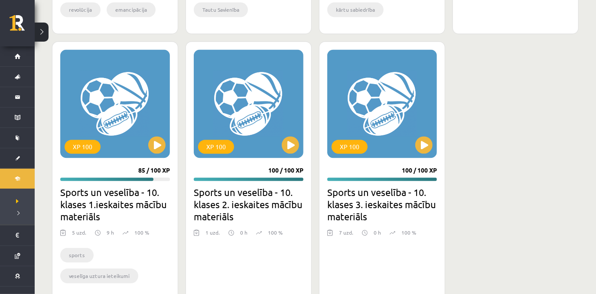
scroll to position [1113, 0]
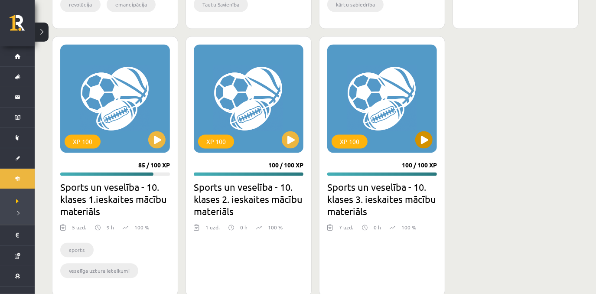
click at [419, 147] on div "XP 100" at bounding box center [382, 98] width 110 height 108
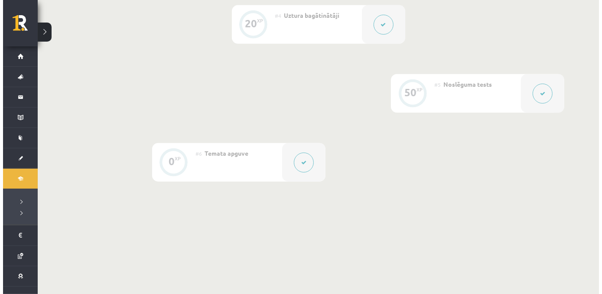
scroll to position [437, 0]
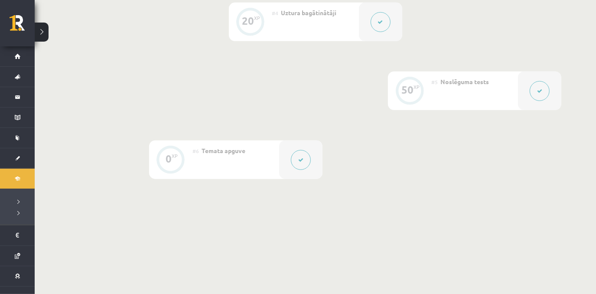
click at [490, 90] on div "#5 Noslēguma tests" at bounding box center [474, 90] width 87 height 39
drag, startPoint x: 429, startPoint y: 94, endPoint x: 435, endPoint y: 93, distance: 6.1
click at [429, 94] on div "50 XP" at bounding box center [409, 90] width 43 height 39
click at [540, 92] on icon at bounding box center [539, 90] width 5 height 5
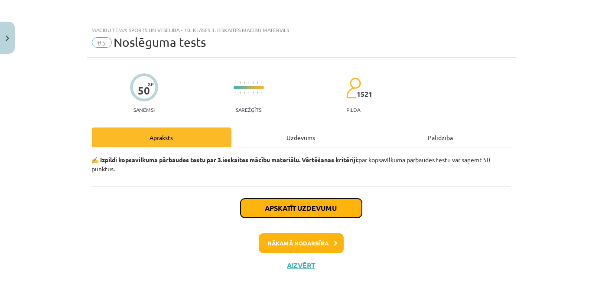
click at [301, 208] on button "Apskatīt uzdevumu" at bounding box center [300, 207] width 121 height 19
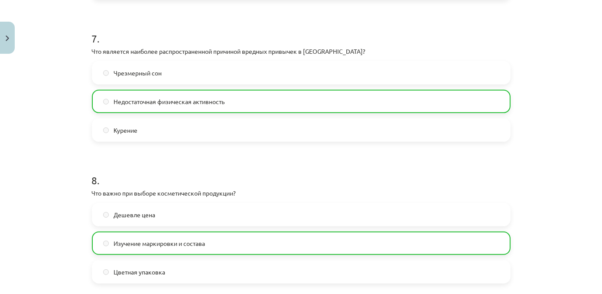
scroll to position [943, 0]
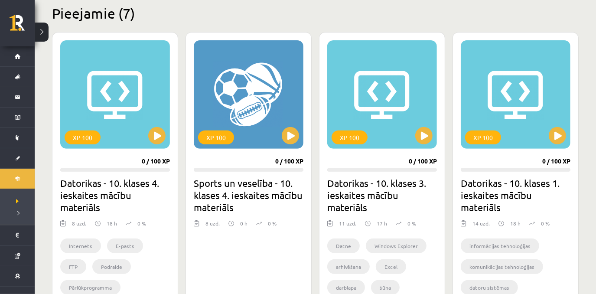
scroll to position [239, 0]
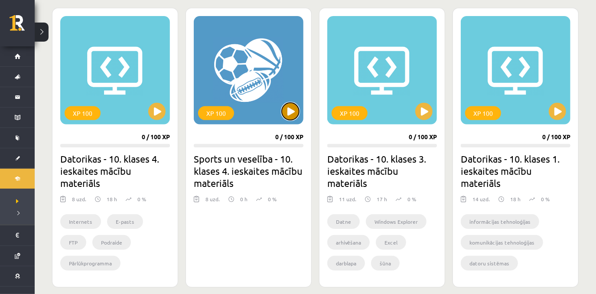
click at [290, 115] on button at bounding box center [290, 111] width 17 height 17
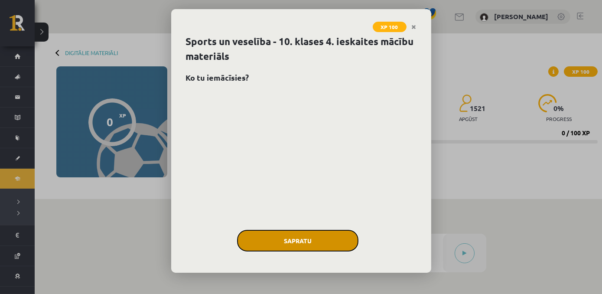
click at [303, 240] on button "Sapratu" at bounding box center [297, 241] width 121 height 22
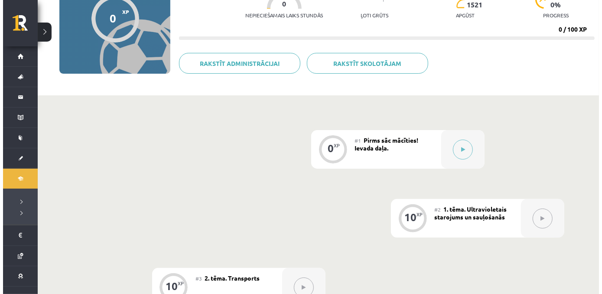
scroll to position [105, 0]
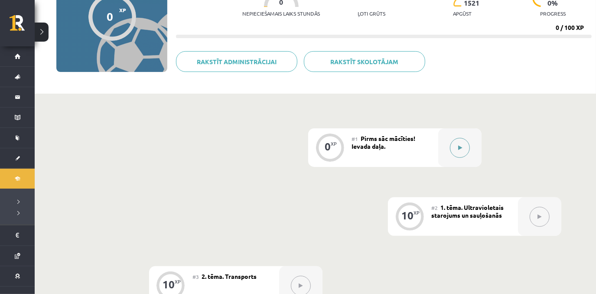
click at [461, 152] on button at bounding box center [460, 148] width 20 height 20
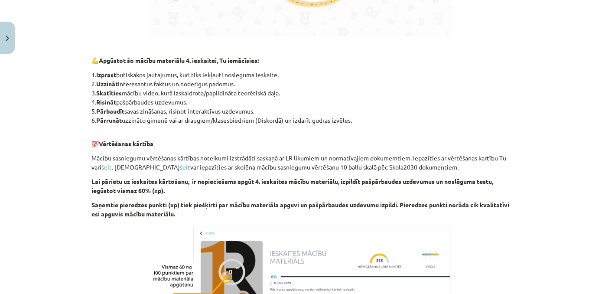
scroll to position [701, 0]
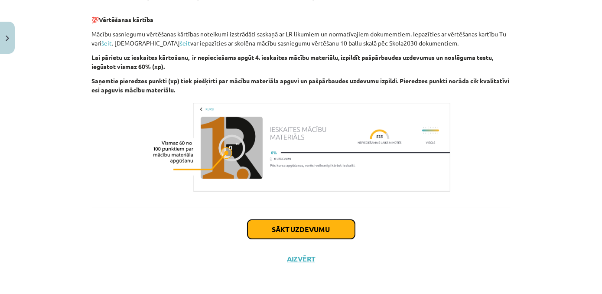
click at [281, 224] on button "Sākt uzdevumu" at bounding box center [300, 229] width 107 height 19
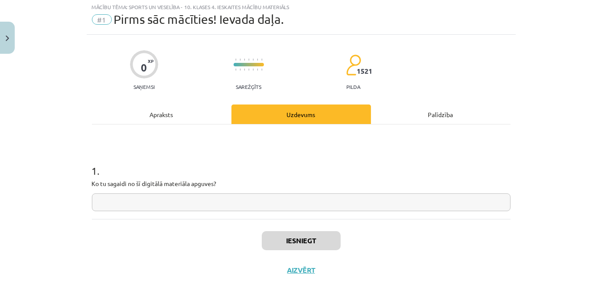
scroll to position [22, 0]
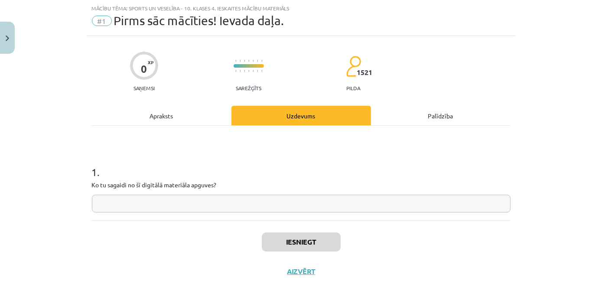
click at [275, 201] on input "text" at bounding box center [301, 203] width 418 height 18
paste input "**********"
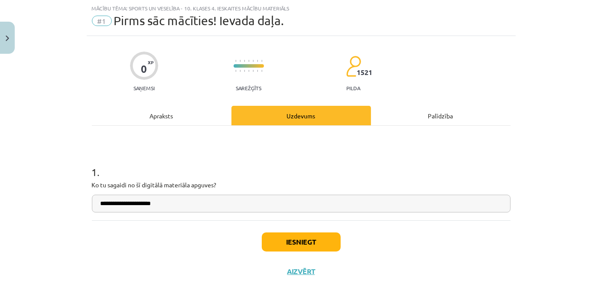
type input "**********"
click at [310, 246] on button "Iesniegt" at bounding box center [301, 241] width 79 height 19
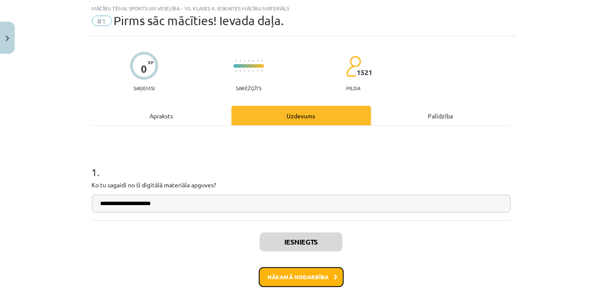
drag, startPoint x: 319, startPoint y: 276, endPoint x: 320, endPoint y: 270, distance: 5.7
click at [320, 270] on button "Nākamā nodarbība" at bounding box center [301, 277] width 85 height 20
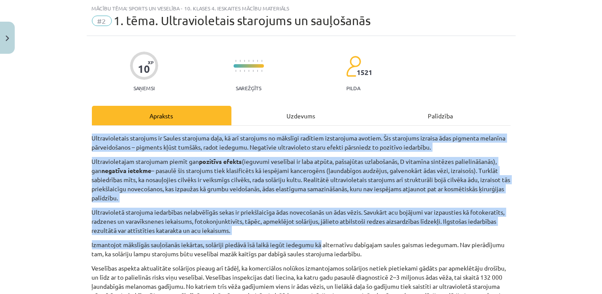
drag, startPoint x: 88, startPoint y: 138, endPoint x: 327, endPoint y: 242, distance: 260.7
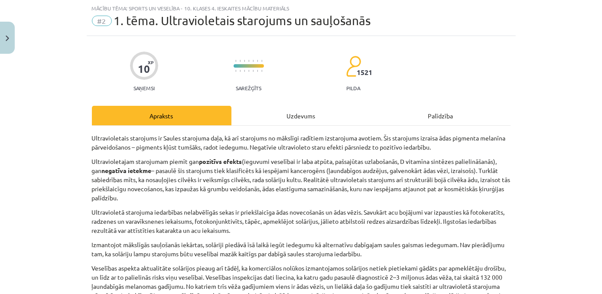
click at [523, 81] on div "Mācību tēma: Sports un veselība - 10. klases 4. ieskaites mācību materiāls #2 1…" at bounding box center [301, 147] width 602 height 294
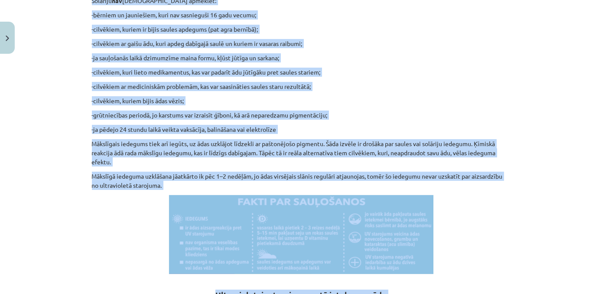
scroll to position [369, 0]
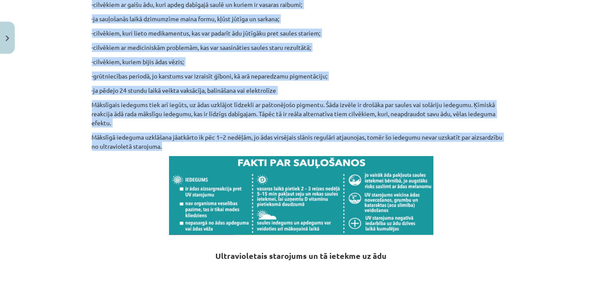
drag, startPoint x: 89, startPoint y: 79, endPoint x: 515, endPoint y: 146, distance: 431.1
click at [515, 146] on div "Mācību tēma: Sports un veselība - 10. klases 4. ieskaites mācību materiāls #2 1…" at bounding box center [301, 147] width 602 height 294
copy div "Ultravioletais starojums ir Saules starojuma daļa, kā arī starojums no mākslīgi…"
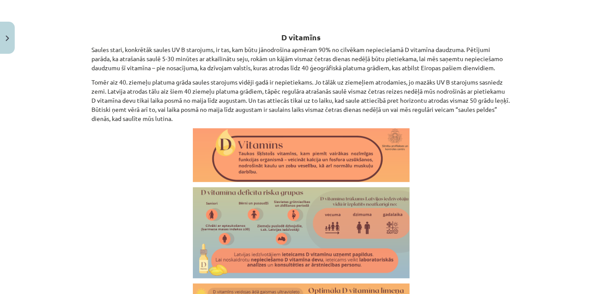
scroll to position [1276, 0]
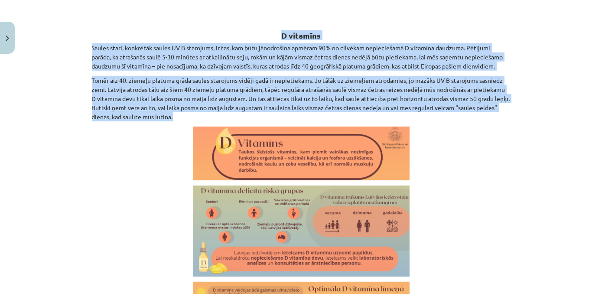
drag, startPoint x: 279, startPoint y: 35, endPoint x: 350, endPoint y: 114, distance: 106.8
copy div "D vitamīns Saules stari, konkrētāk saules UV B starojums, ir tas, kam būtu jāno…"
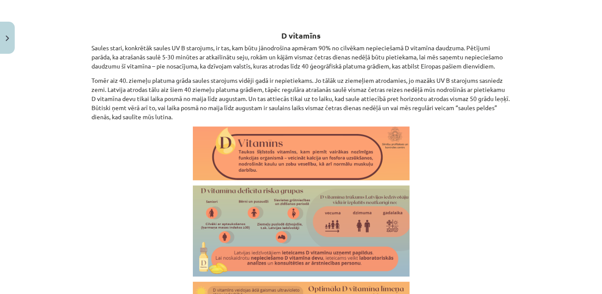
click at [578, 177] on div "Mācību tēma: Sports un veselība - 10. klases 4. ieskaites mācību materiāls #2 1…" at bounding box center [301, 147] width 602 height 294
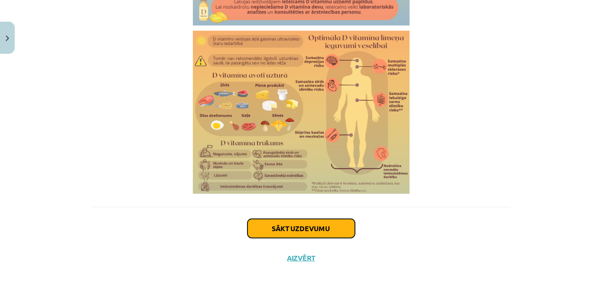
click at [271, 224] on button "Sākt uzdevumu" at bounding box center [300, 228] width 107 height 19
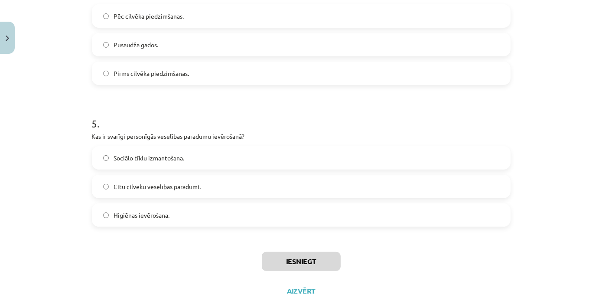
scroll to position [669, 0]
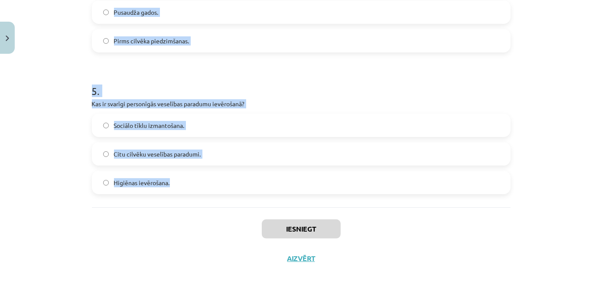
drag, startPoint x: 84, startPoint y: 181, endPoint x: 194, endPoint y: 175, distance: 110.6
copy form "Kādas ir veselīgas dzīvesveida sastāvdaļas? Regulāra fiziskā aktivitāte un vese…"
click at [259, 73] on h1 "5 ." at bounding box center [301, 83] width 418 height 27
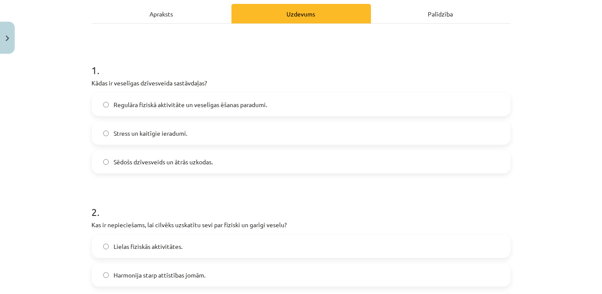
scroll to position [125, 0]
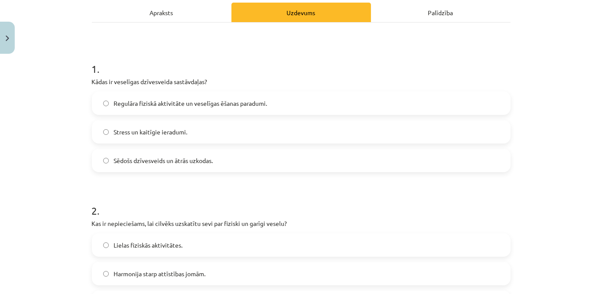
click at [333, 103] on label "Regulāra fiziskā aktivitāte un veselīgas ēšanas paradumi." at bounding box center [301, 103] width 417 height 22
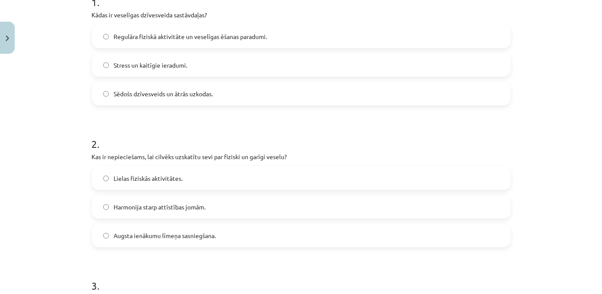
scroll to position [240, 0]
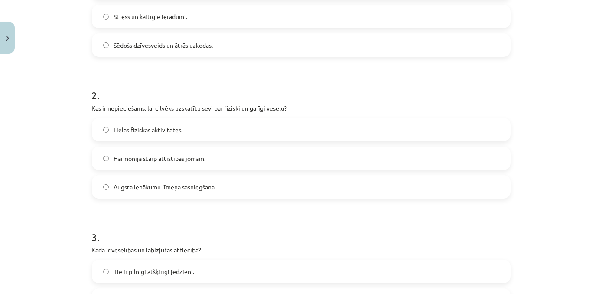
drag, startPoint x: 225, startPoint y: 158, endPoint x: 230, endPoint y: 160, distance: 5.2
click at [225, 158] on label "Harmonija starp attīstības jomām." at bounding box center [301, 158] width 417 height 22
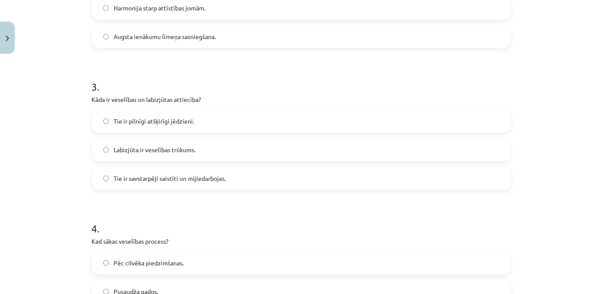
scroll to position [410, 0]
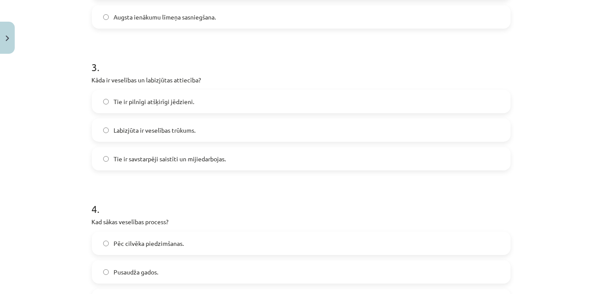
click at [114, 158] on span "Tie ir savstarpēji saistīti un mijiedarbojas." at bounding box center [170, 158] width 112 height 9
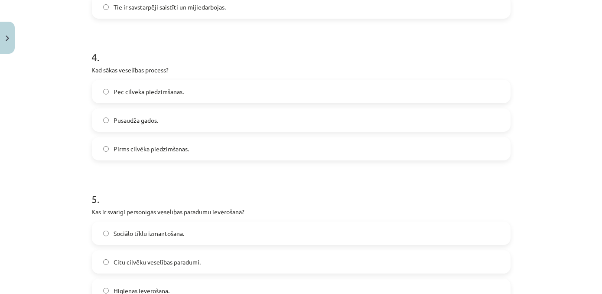
scroll to position [571, 0]
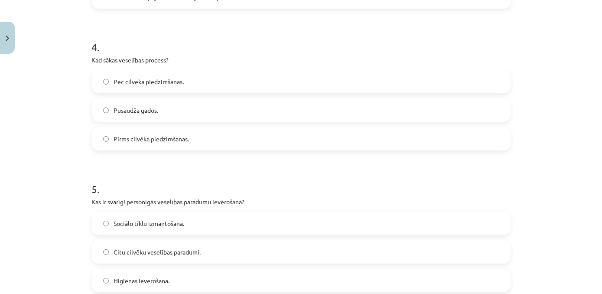
click at [201, 81] on label "Pēc cilvēka piedzimšanas." at bounding box center [301, 82] width 417 height 22
click at [201, 138] on label "Pirms cilvēka piedzimšanas." at bounding box center [301, 139] width 417 height 22
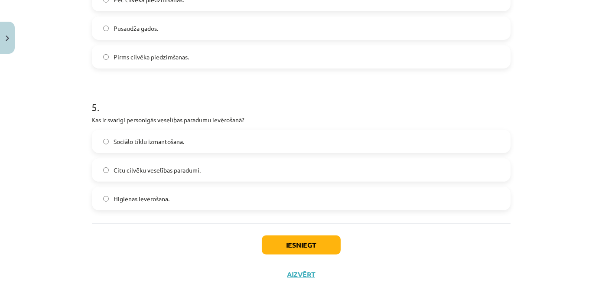
scroll to position [657, 0]
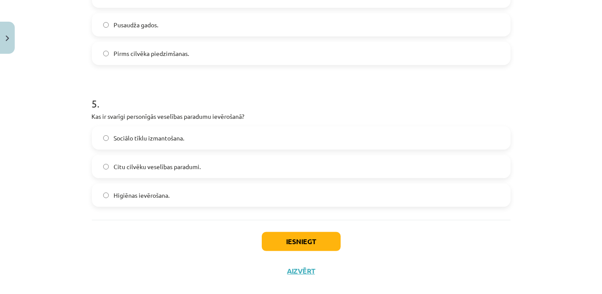
click at [187, 198] on label "Higiēnas ievērošana." at bounding box center [301, 195] width 417 height 22
click at [312, 246] on button "Iesniegt" at bounding box center [301, 241] width 79 height 19
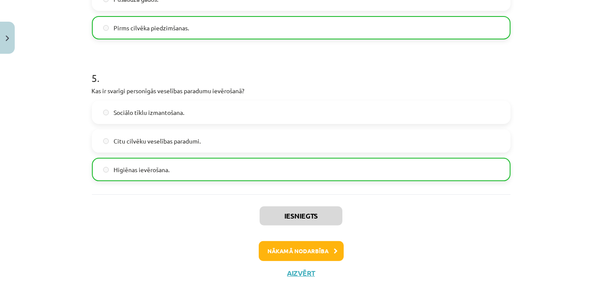
scroll to position [697, 0]
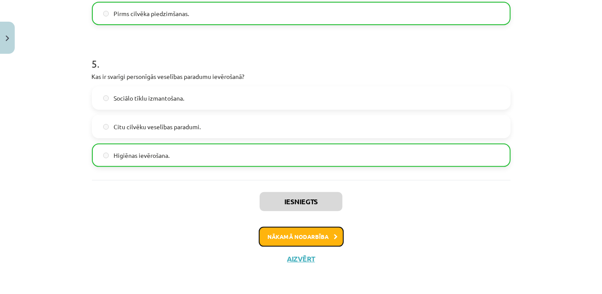
click at [307, 240] on button "Nākamā nodarbība" at bounding box center [301, 237] width 85 height 20
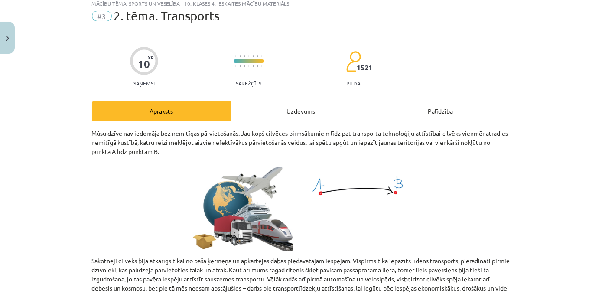
scroll to position [0, 0]
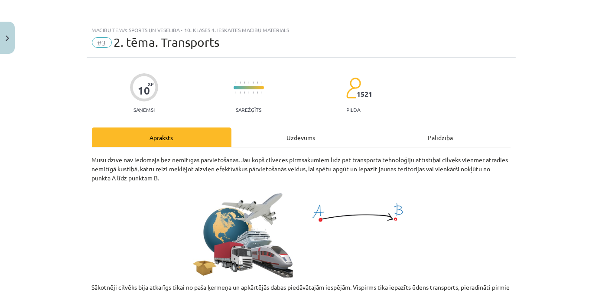
click at [92, 159] on p "Mūsu dzīve nav iedomāja bez nemitīgas pārvietošanās. Jau kopš cilvēces pirmsāku…" at bounding box center [301, 168] width 418 height 27
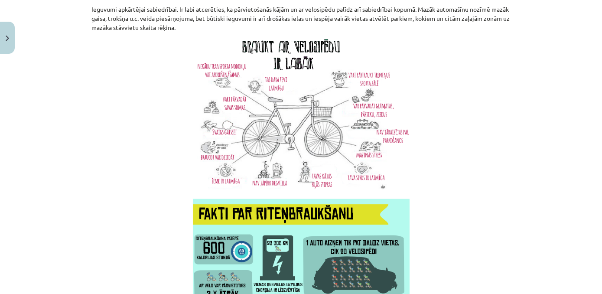
scroll to position [2219, 0]
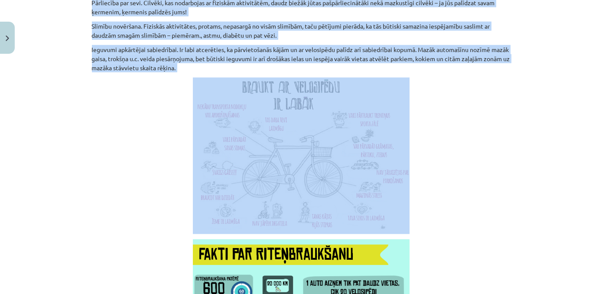
drag, startPoint x: 86, startPoint y: 40, endPoint x: 436, endPoint y: 75, distance: 351.7
copy div "Sākotnēji cilvēks bija atkarīgs tikai no paša ķermeņa un apkārtējās dabas piedā…"
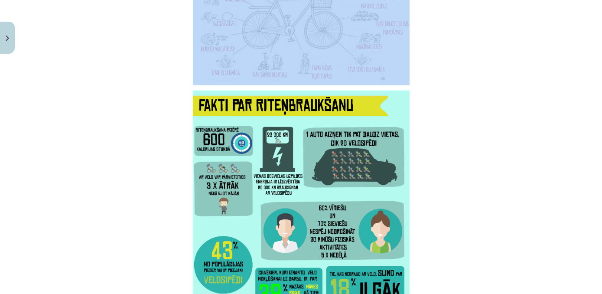
scroll to position [2556, 0]
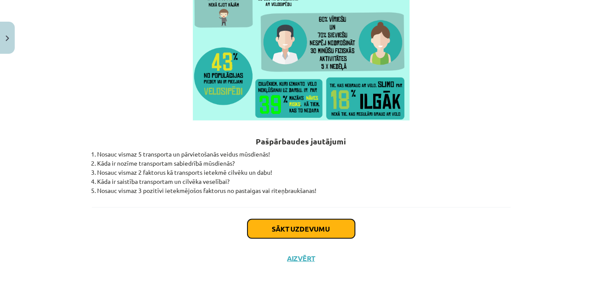
click at [301, 224] on button "Sākt uzdevumu" at bounding box center [300, 228] width 107 height 19
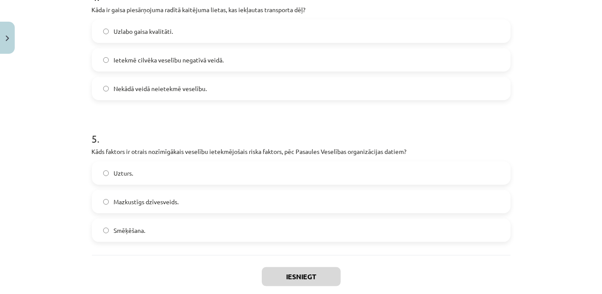
scroll to position [669, 0]
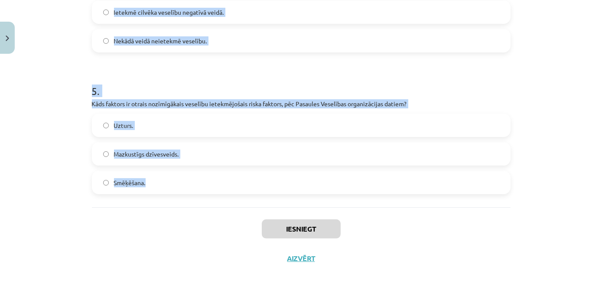
drag, startPoint x: 87, startPoint y: 154, endPoint x: 202, endPoint y: 179, distance: 118.0
copy form "Kāda ir galvenā cilvēka mūžīgās kustības iemesls? Jaunu teritoriju apgūšana un …"
click at [146, 78] on h1 "5 ." at bounding box center [301, 83] width 418 height 27
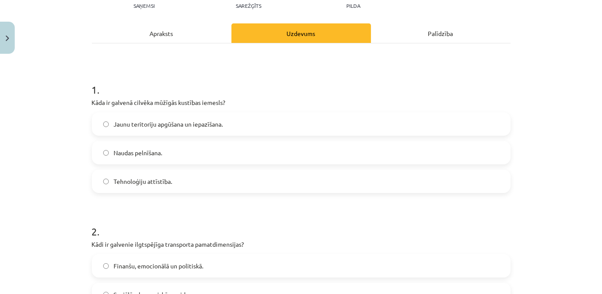
scroll to position [100, 0]
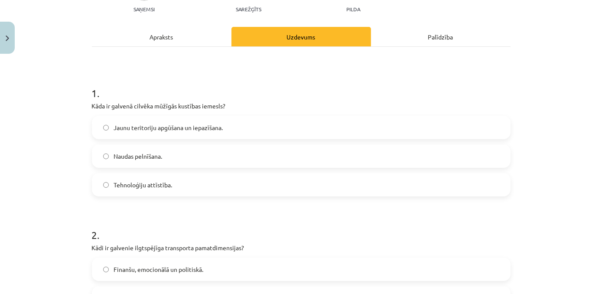
click at [254, 127] on label "Jaunu teritoriju apgūšana un iepazīšana." at bounding box center [301, 128] width 417 height 22
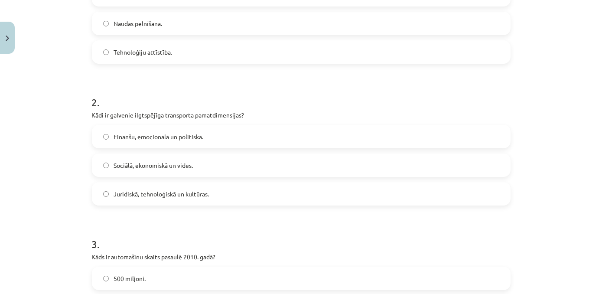
scroll to position [253, 0]
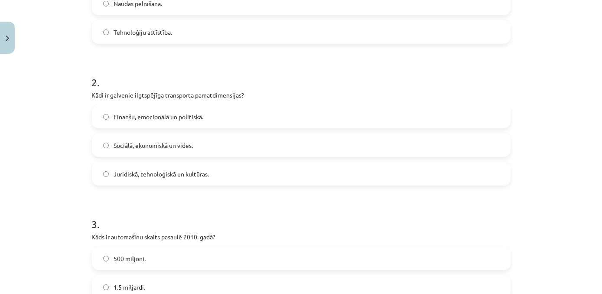
click at [194, 147] on label "Sociālā, ekonomiskā un vides." at bounding box center [301, 145] width 417 height 22
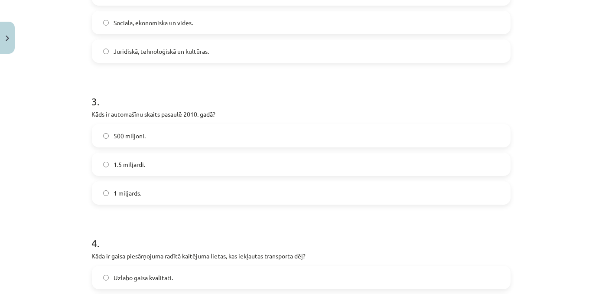
scroll to position [405, 0]
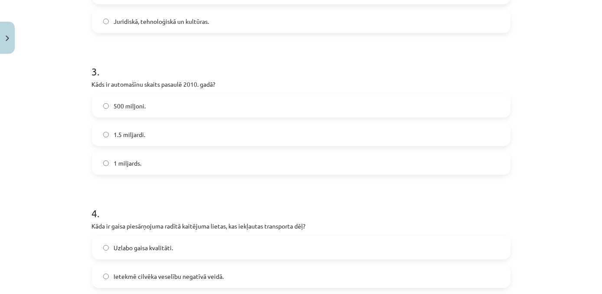
click at [173, 166] on label "1 miljards." at bounding box center [301, 163] width 417 height 22
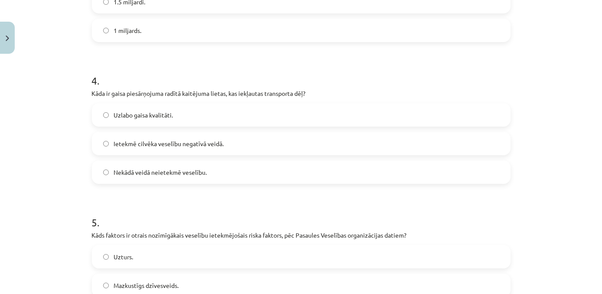
scroll to position [541, 0]
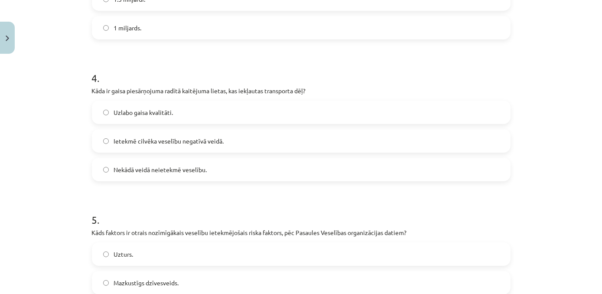
click at [246, 139] on label "Ietekmē cilvēka veselību negatīvā veidā." at bounding box center [301, 141] width 417 height 22
click at [221, 284] on label "Mazkustīgs dzīvesveids." at bounding box center [301, 283] width 417 height 22
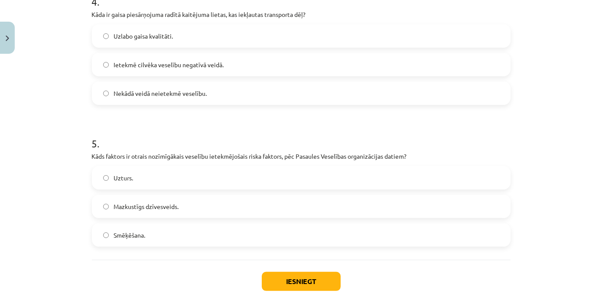
scroll to position [631, 0]
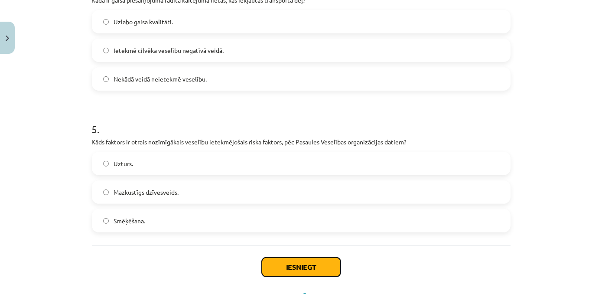
click at [324, 265] on button "Iesniegt" at bounding box center [301, 266] width 79 height 19
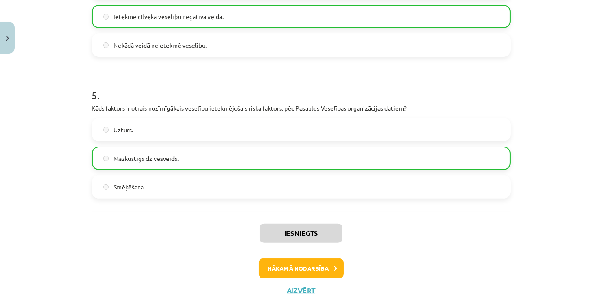
scroll to position [697, 0]
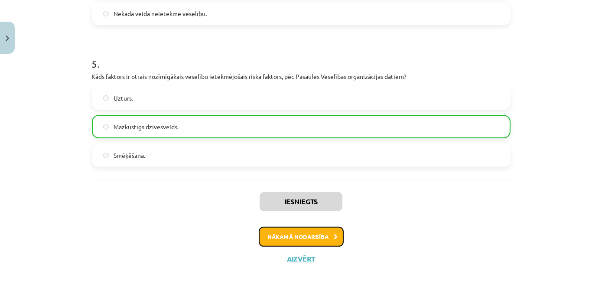
click at [309, 241] on button "Nākamā nodarbība" at bounding box center [301, 237] width 85 height 20
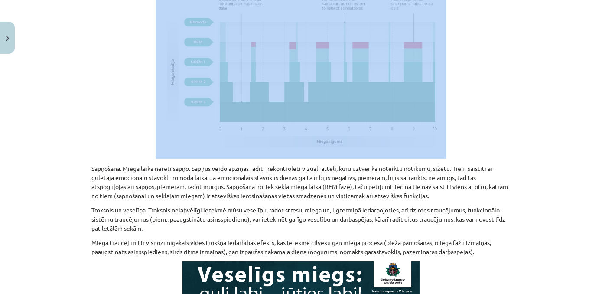
scroll to position [438, 0]
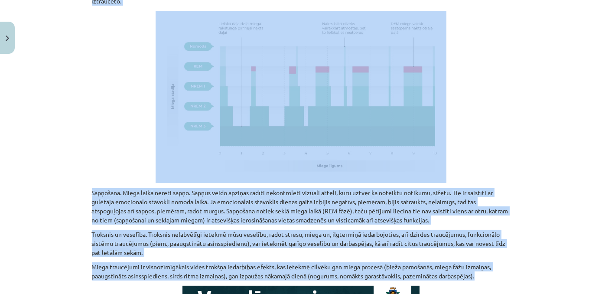
drag, startPoint x: 89, startPoint y: 110, endPoint x: 489, endPoint y: 275, distance: 433.5
click at [490, 275] on div "Miegs ir nervu sistēmas izraisīts dabīgs stāvoklis, kad organisms atpūšas, atja…" at bounding box center [301, 167] width 418 height 901
copy div "Miegs ir nervu sistēmas izraisīts dabīgs stāvoklis, kad organisms atpūšas, atja…"
click at [559, 108] on div "Mācību tēma: Sports un veselība - 10. klases 4. ieskaites mācību materiāls #4 3…" at bounding box center [301, 147] width 602 height 294
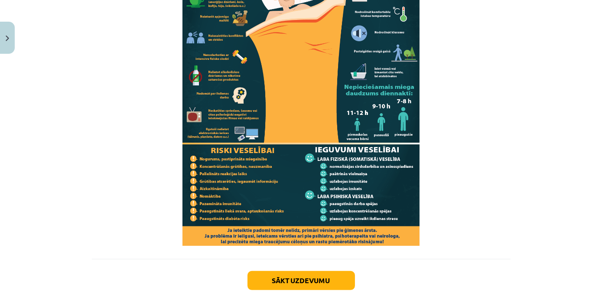
scroll to position [862, 0]
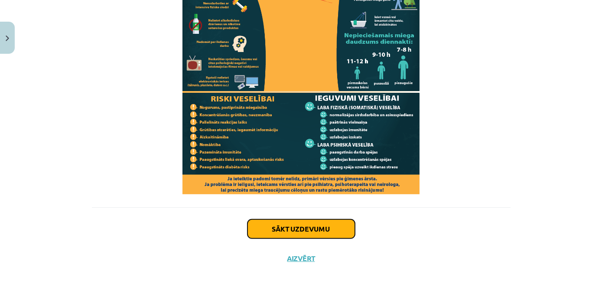
click at [321, 232] on button "Sākt uzdevumu" at bounding box center [300, 228] width 107 height 19
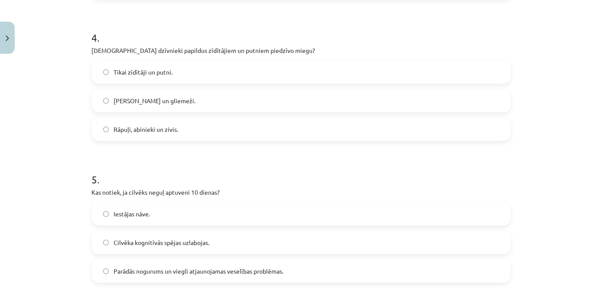
scroll to position [669, 0]
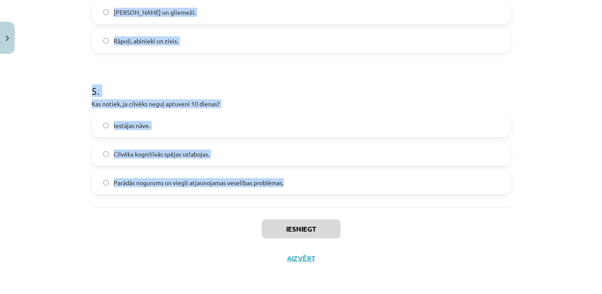
drag, startPoint x: 87, startPoint y: 183, endPoint x: 292, endPoint y: 181, distance: 204.0
copy form "Cik ilgs ir veselīgākais miega ilgums pieaugušam cilvēkam? 4-5 stundas. Vairāk …"
drag, startPoint x: 571, startPoint y: 75, endPoint x: 574, endPoint y: 84, distance: 9.8
click at [571, 75] on div "Mācību tēma: Sports un veselība - 10. klases 4. ieskaites mācību materiāls #4 3…" at bounding box center [301, 147] width 602 height 294
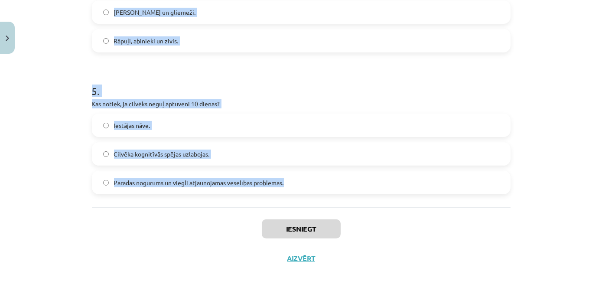
click at [575, 162] on div "Mācību tēma: Sports un veselība - 10. klases 4. ieskaites mācību materiāls #4 3…" at bounding box center [301, 147] width 602 height 294
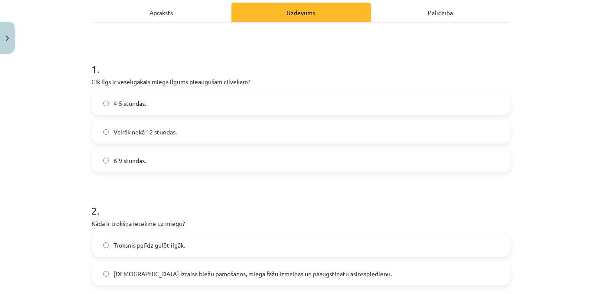
scroll to position [115, 0]
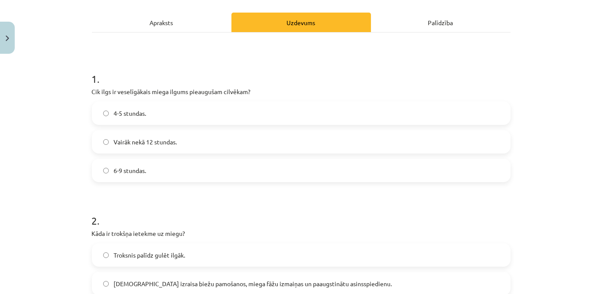
click at [152, 175] on label "6-9 stundas." at bounding box center [301, 170] width 417 height 22
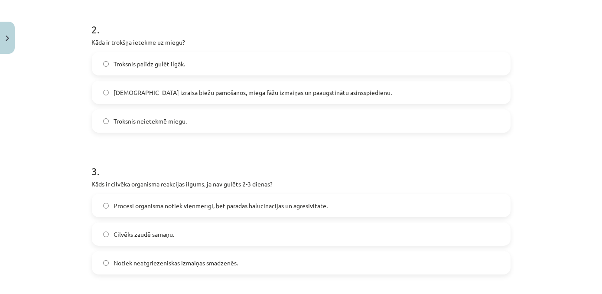
scroll to position [311, 0]
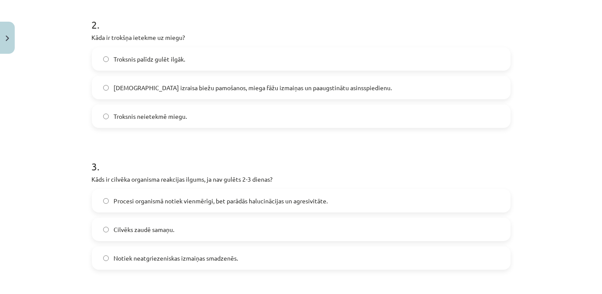
click at [105, 93] on label "Troksnis izraisa biežu pamošanos, miega fāžu izmaiņas un paaugstinātu asinsspie…" at bounding box center [301, 88] width 417 height 22
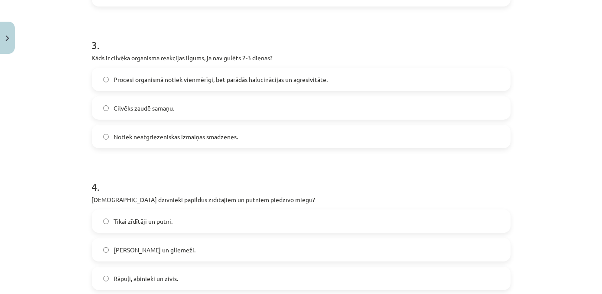
scroll to position [434, 0]
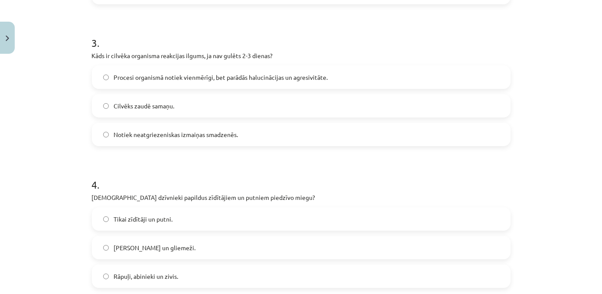
click at [97, 76] on label "Procesi organismā notiek vienmērīgi, bet parādās halucinācijas un agresivitāte." at bounding box center [301, 77] width 417 height 22
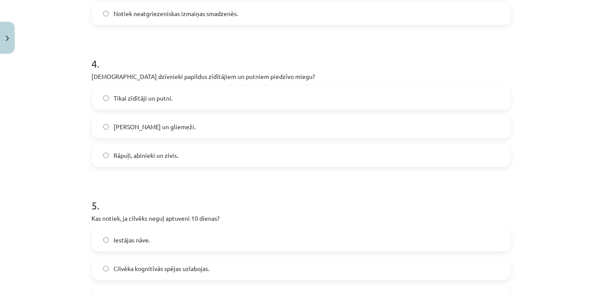
scroll to position [577, 0]
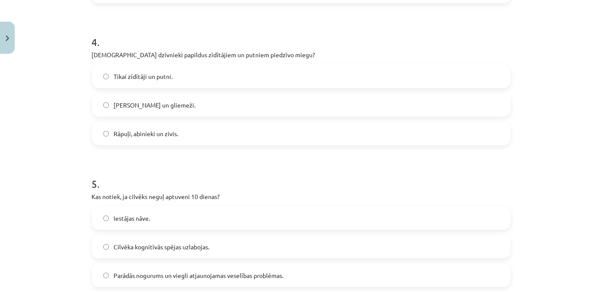
drag, startPoint x: 201, startPoint y: 132, endPoint x: 227, endPoint y: 139, distance: 27.3
click at [203, 136] on label "Rāpuļi, abinieki un zivis." at bounding box center [301, 134] width 417 height 22
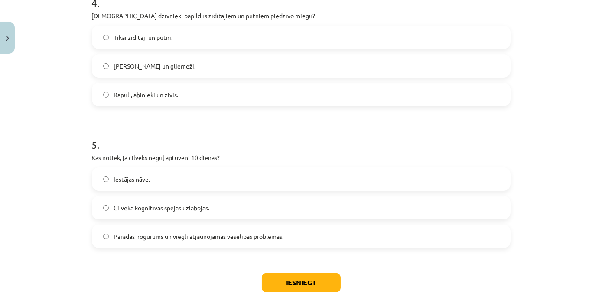
scroll to position [619, 0]
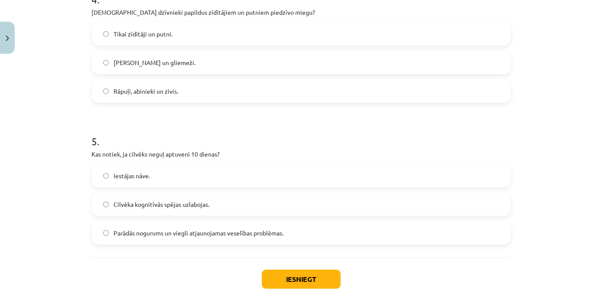
click at [160, 179] on label "Iestājas nāve." at bounding box center [301, 176] width 417 height 22
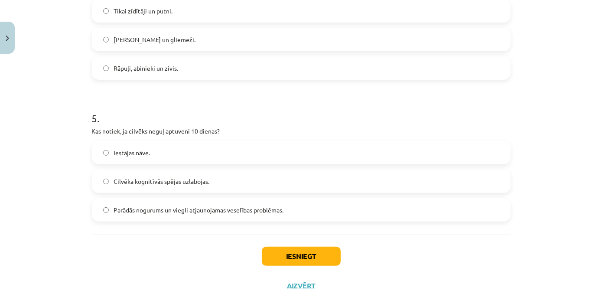
scroll to position [669, 0]
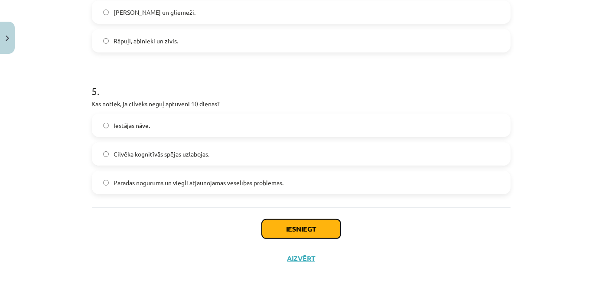
click at [307, 227] on button "Iesniegt" at bounding box center [301, 228] width 79 height 19
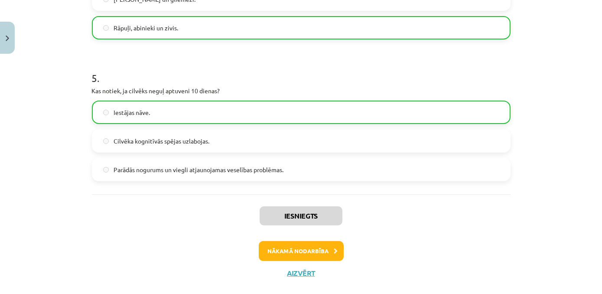
scroll to position [697, 0]
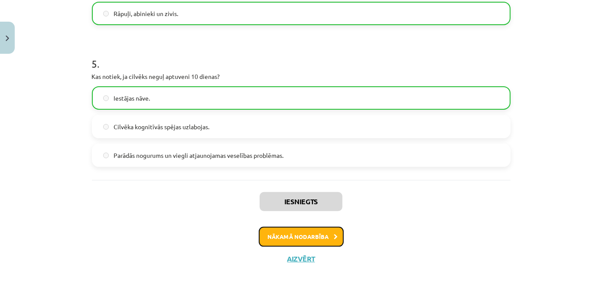
click at [325, 236] on button "Nākamā nodarbība" at bounding box center [301, 237] width 85 height 20
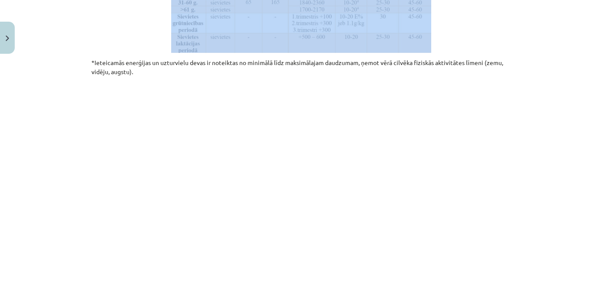
scroll to position [1067, 0]
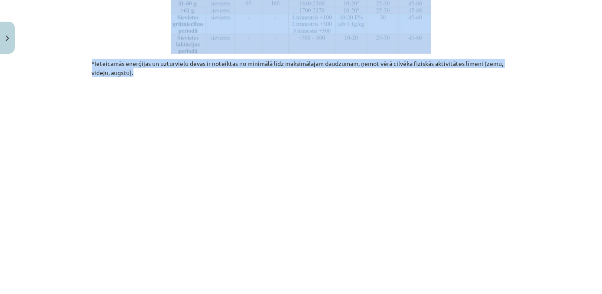
drag, startPoint x: 180, startPoint y: 47, endPoint x: 513, endPoint y: 79, distance: 334.2
click at [513, 79] on div "Mācību tēma: Sports un veselība - 10. klases 4. ieskaites mācību materiāls #5 4…" at bounding box center [301, 147] width 602 height 294
copy div "​​​​​​ Ieteicamās enerģijas un uzturvielu devas Latvijas iedzīvotājiem Organism…"
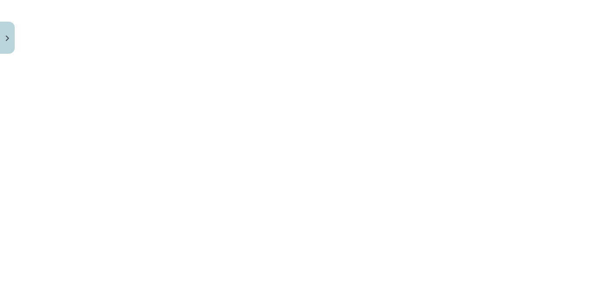
scroll to position [1734, 0]
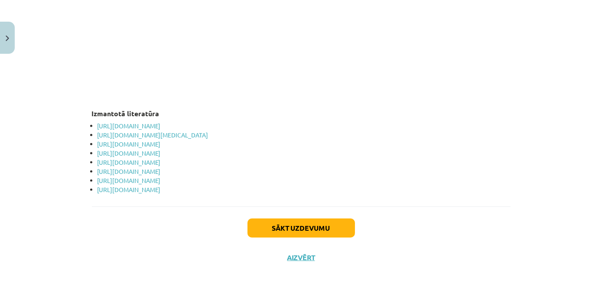
click at [543, 194] on div "Mācību tēma: Sports un veselība - 10. klases 4. ieskaites mācību materiāls #5 4…" at bounding box center [301, 147] width 602 height 294
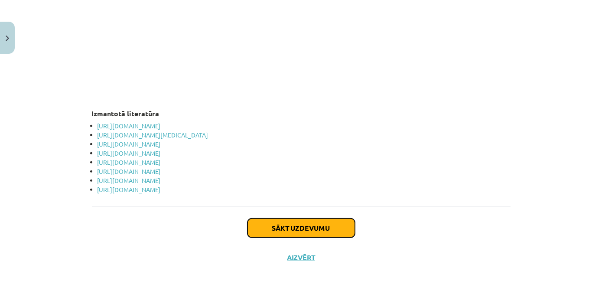
click at [305, 230] on button "Sākt uzdevumu" at bounding box center [300, 227] width 107 height 19
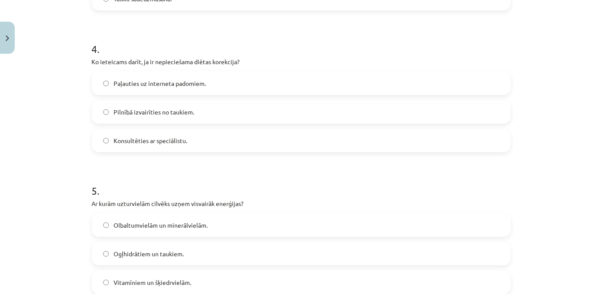
scroll to position [669, 0]
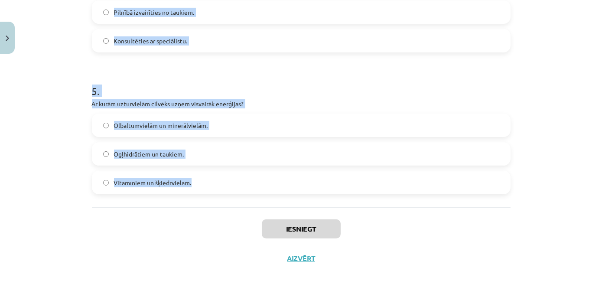
drag, startPoint x: 87, startPoint y: 184, endPoint x: 224, endPoint y: 190, distance: 136.2
copy form "Kāpēc ir svarīgi uzturvielas uzņemt pareizās attiecībās? Lai samazinātu svaru ā…"
click at [544, 83] on div "Mācību tēma: Sports un veselība - 10. klases 4. ieskaites mācību materiāls #5 4…" at bounding box center [301, 147] width 602 height 294
drag, startPoint x: 550, startPoint y: 112, endPoint x: 551, endPoint y: 124, distance: 12.2
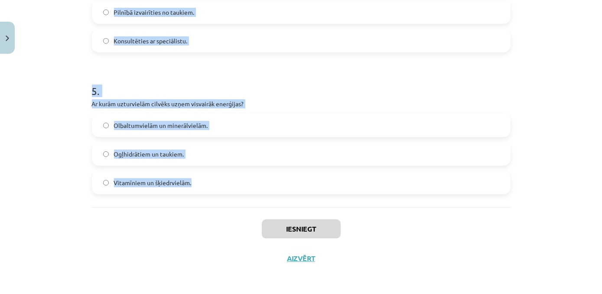
click at [550, 112] on div "Mācību tēma: Sports un veselība - 10. klases 4. ieskaites mācību materiāls #5 4…" at bounding box center [301, 147] width 602 height 294
click at [572, 184] on div "Mācību tēma: Sports un veselība - 10. klases 4. ieskaites mācību materiāls #5 4…" at bounding box center [301, 147] width 602 height 294
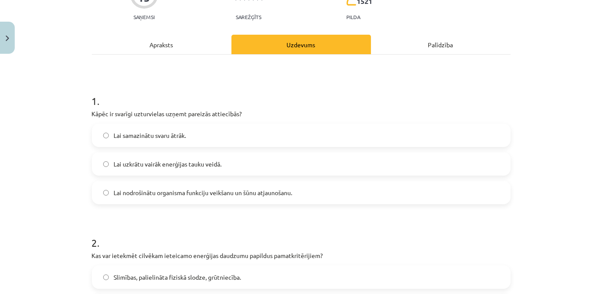
scroll to position [84, 0]
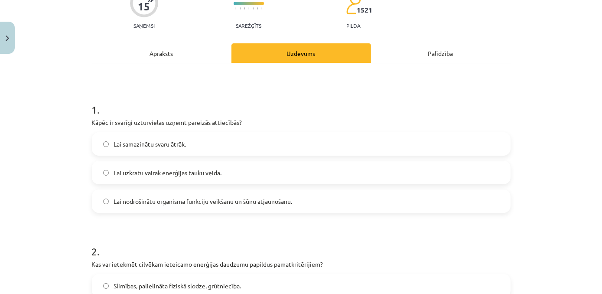
click at [212, 207] on label "Lai nodrošinātu organisma funkciju veikšanu un šūnu atjaunošanu." at bounding box center [301, 201] width 417 height 22
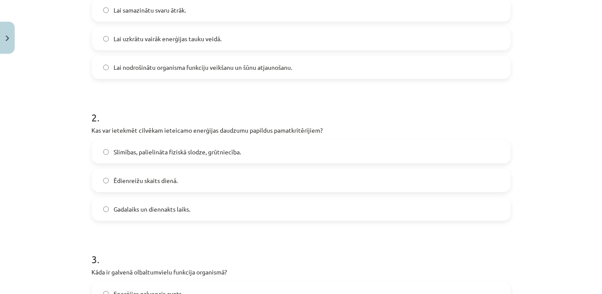
scroll to position [224, 0]
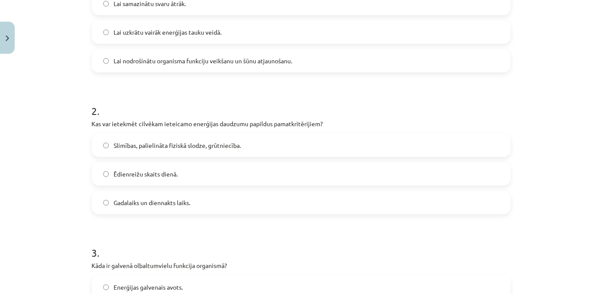
click at [317, 150] on label "Slimības, palielināta fiziskā slodze, grūtniecība." at bounding box center [301, 145] width 417 height 22
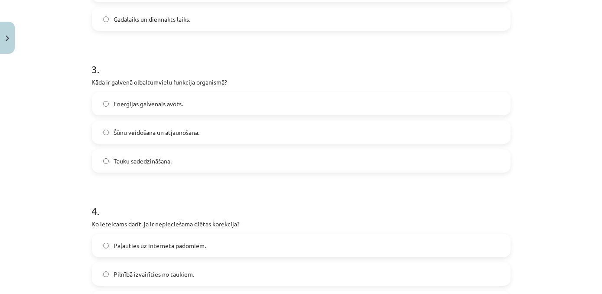
scroll to position [409, 0]
click at [237, 131] on label "Šūnu veidošana un atjaunošana." at bounding box center [301, 131] width 417 height 22
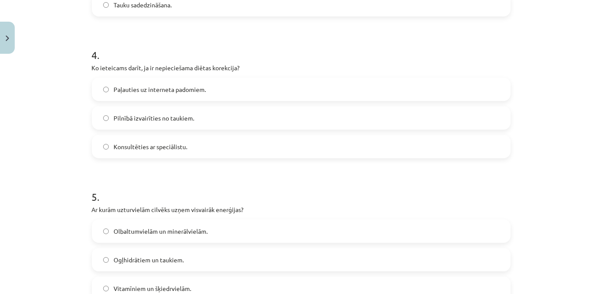
scroll to position [574, 0]
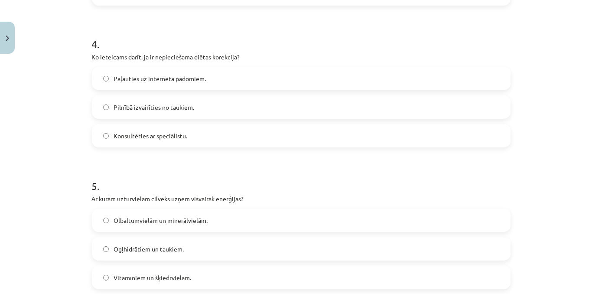
drag, startPoint x: 195, startPoint y: 137, endPoint x: 205, endPoint y: 140, distance: 10.7
click at [195, 137] on label "Konsultēties ar speciālistu." at bounding box center [301, 136] width 417 height 22
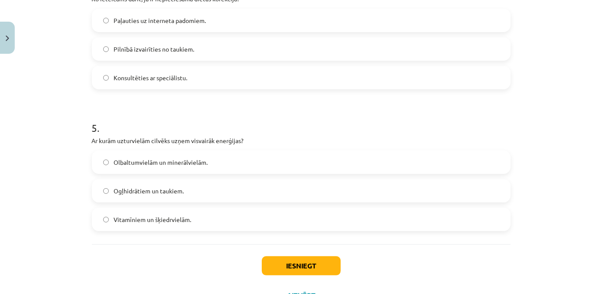
click at [204, 188] on label "Ogļhidrātiem un taukiem." at bounding box center [301, 191] width 417 height 22
click at [281, 266] on button "Iesniegt" at bounding box center [301, 265] width 79 height 19
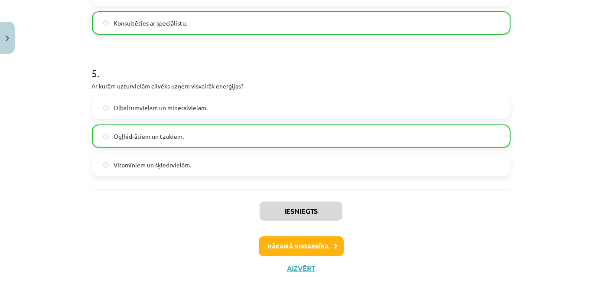
scroll to position [697, 0]
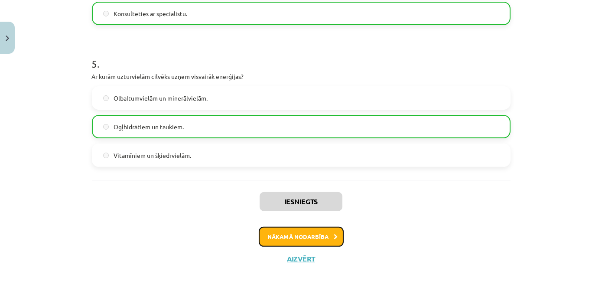
click at [305, 233] on button "Nākamā nodarbība" at bounding box center [301, 237] width 85 height 20
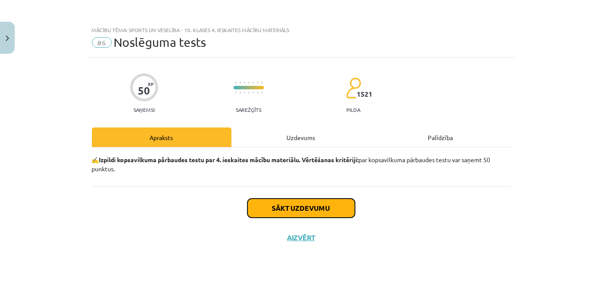
click at [301, 208] on button "Sākt uzdevumu" at bounding box center [300, 207] width 107 height 19
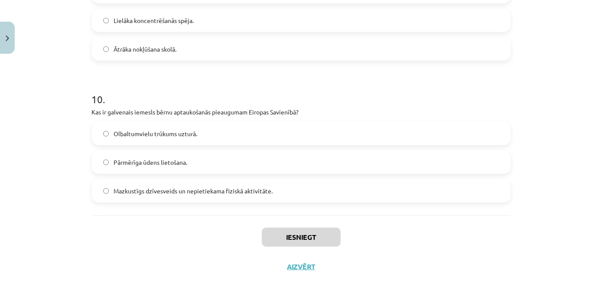
scroll to position [1377, 0]
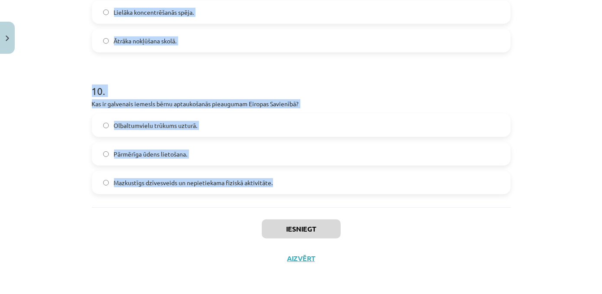
drag, startPoint x: 87, startPoint y: 108, endPoint x: 288, endPoint y: 191, distance: 217.5
copy form "Kā Pasaules Veselības organizācija (PVO) definē veselību? Pilnīga fiziska, garī…"
click at [551, 63] on div "Mācību tēma: Sports un veselība - 10. klases 4. ieskaites mācību materiāls #6 N…" at bounding box center [301, 147] width 602 height 294
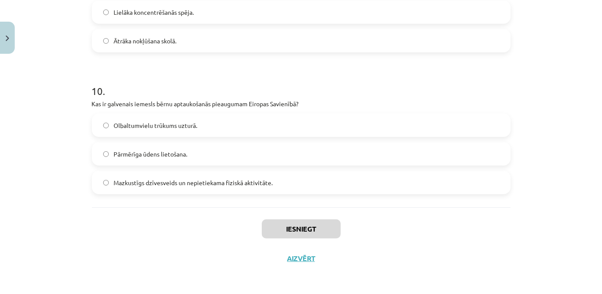
click at [587, 213] on div "Mācību tēma: Sports un veselība - 10. klases 4. ieskaites mācību materiāls #6 N…" at bounding box center [301, 147] width 602 height 294
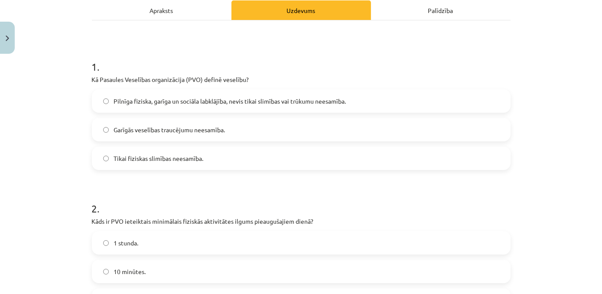
scroll to position [129, 0]
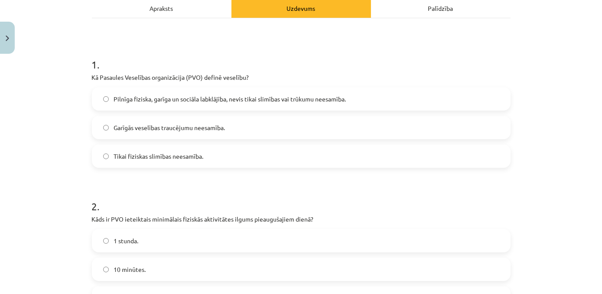
click at [343, 99] on span "Pilnīga fiziska, garīga un sociāla labklājība, nevis tikai slimības vai trūkumu…" at bounding box center [230, 98] width 232 height 9
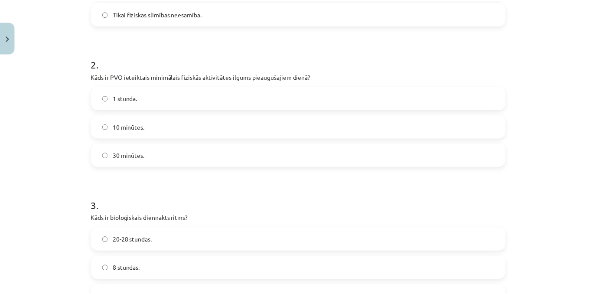
scroll to position [288, 0]
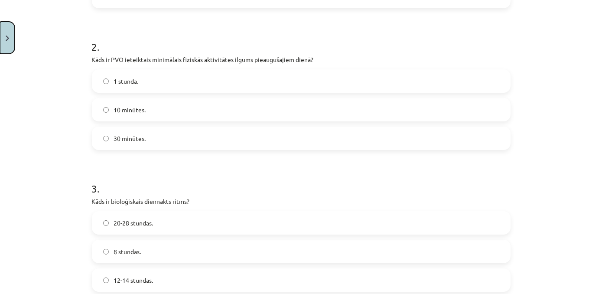
click at [9, 45] on button "Close" at bounding box center [7, 38] width 15 height 32
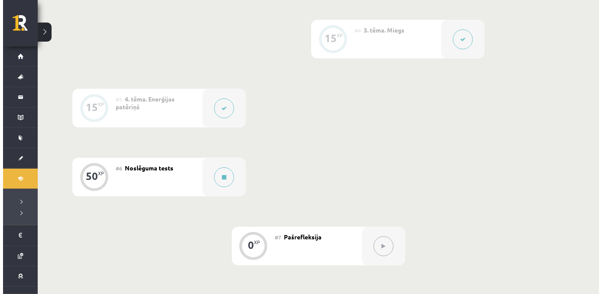
scroll to position [421, 0]
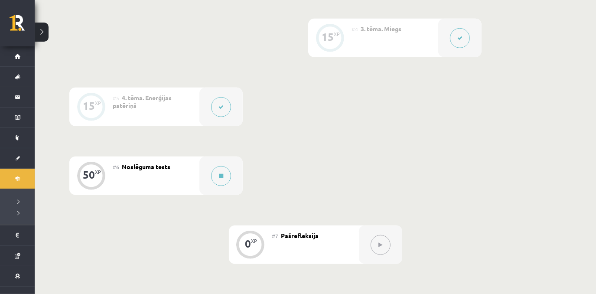
click at [191, 181] on div "#6 Noslēguma tests" at bounding box center [156, 175] width 87 height 39
click at [217, 174] on button at bounding box center [221, 176] width 20 height 20
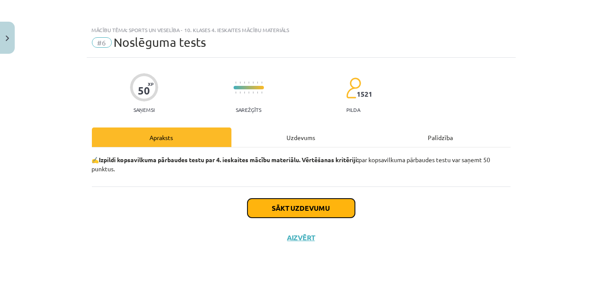
click at [296, 211] on button "Sākt uzdevumu" at bounding box center [300, 207] width 107 height 19
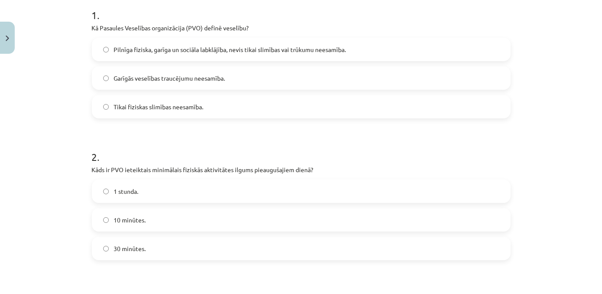
scroll to position [146, 0]
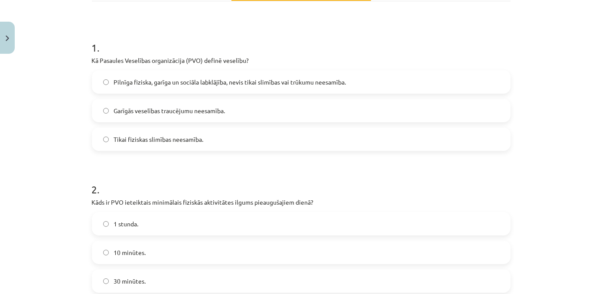
click at [396, 84] on label "Pilnīga fiziska, garīga un sociāla labklājība, nevis tikai slimības vai trūkumu…" at bounding box center [301, 82] width 417 height 22
click at [174, 279] on label "30 minūtes." at bounding box center [301, 281] width 417 height 22
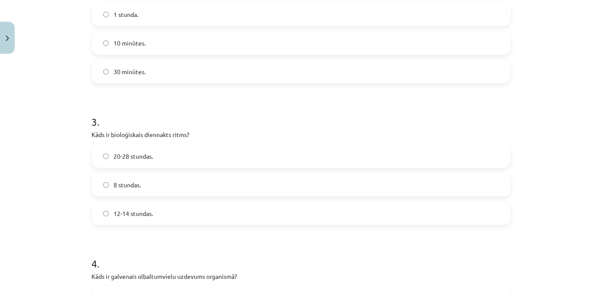
scroll to position [361, 0]
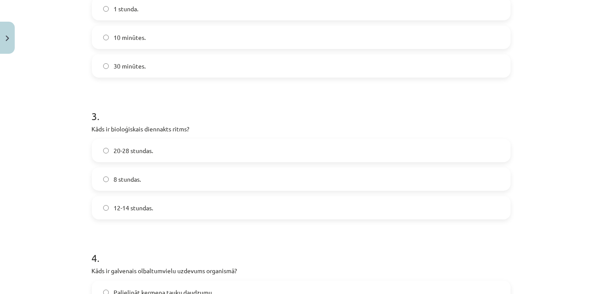
click at [173, 152] on label "20-28 stundas." at bounding box center [301, 150] width 417 height 22
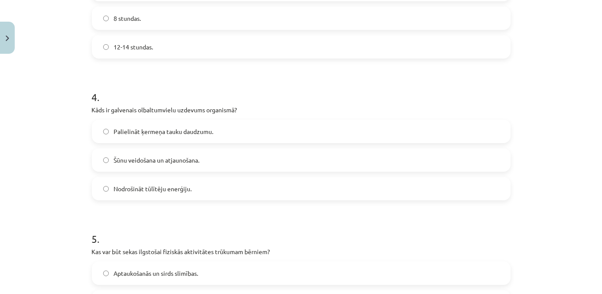
scroll to position [535, 0]
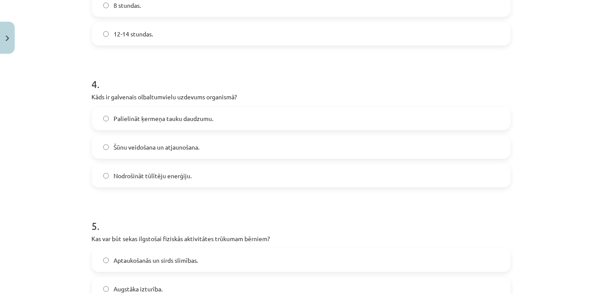
click at [212, 147] on label "Šūnu veidošana un atjaunošana." at bounding box center [301, 147] width 417 height 22
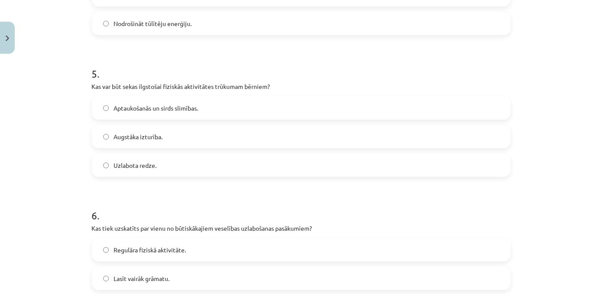
scroll to position [688, 0]
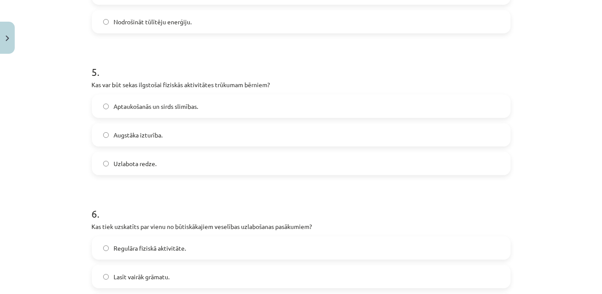
click at [220, 108] on label "Aptaukošanās un sirds slimības." at bounding box center [301, 106] width 417 height 22
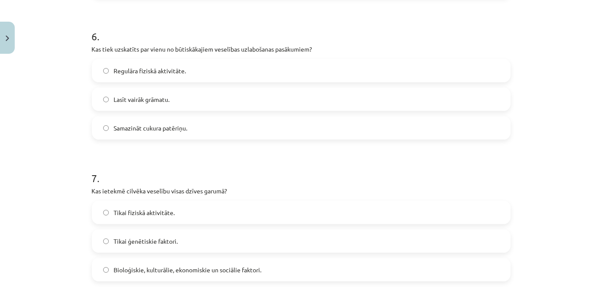
scroll to position [871, 0]
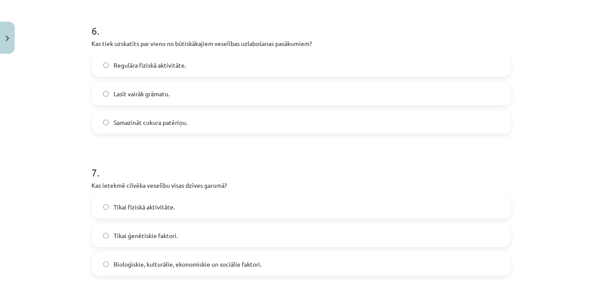
drag, startPoint x: 193, startPoint y: 69, endPoint x: 228, endPoint y: 83, distance: 37.9
click at [194, 70] on label "Regulāra fiziskā aktivitāte." at bounding box center [301, 65] width 417 height 22
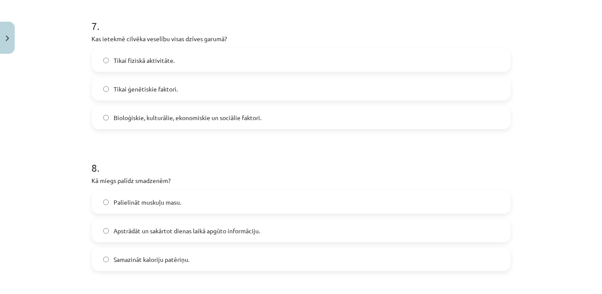
scroll to position [1019, 0]
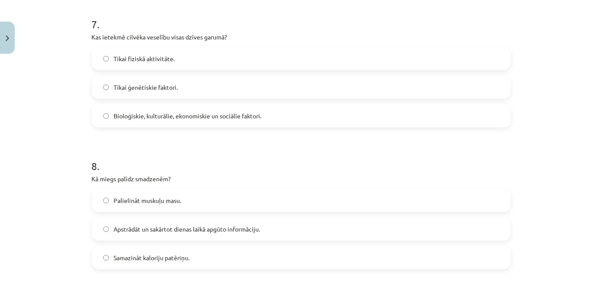
drag, startPoint x: 280, startPoint y: 116, endPoint x: 336, endPoint y: 130, distance: 57.6
click at [281, 116] on label "Bioloģiskie, kulturālie, ekonomiskie un sociālie faktori." at bounding box center [301, 116] width 417 height 22
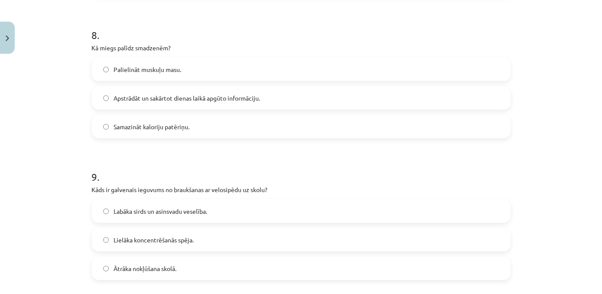
scroll to position [1156, 0]
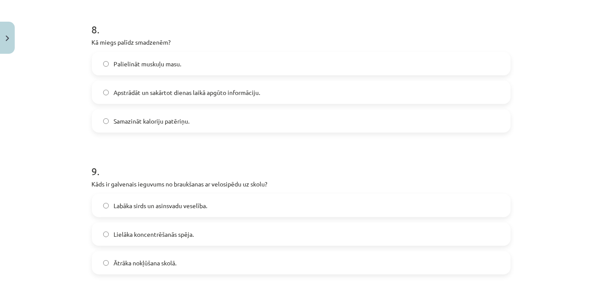
drag, startPoint x: 275, startPoint y: 91, endPoint x: 284, endPoint y: 94, distance: 9.5
click at [276, 91] on label "Apstrādāt un sakārtot dienas laikā apgūto informāciju." at bounding box center [301, 92] width 417 height 22
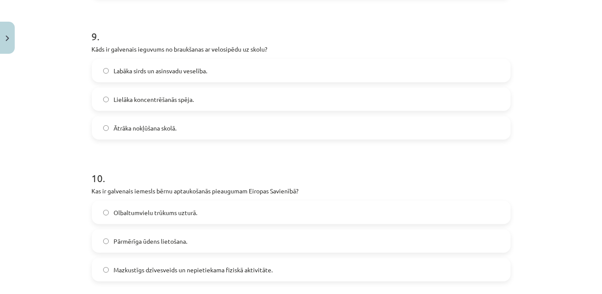
scroll to position [1300, 0]
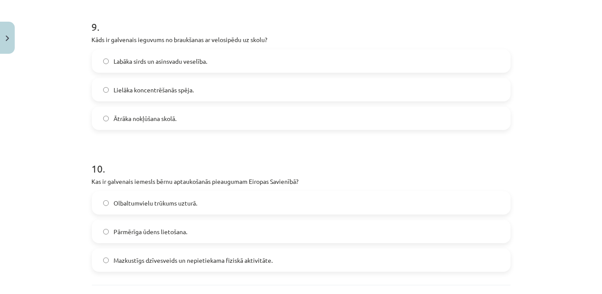
click at [234, 58] on label "Labāka sirds un asinsvadu veselība." at bounding box center [301, 61] width 417 height 22
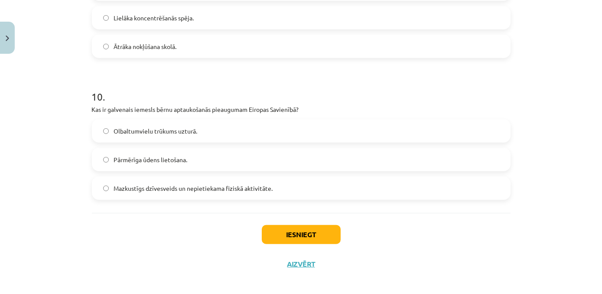
scroll to position [1377, 0]
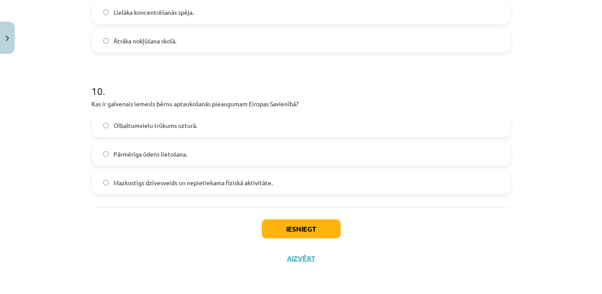
click at [281, 187] on label "Mazkustīgs dzīvesveids un nepietiekama fiziskā aktivitāte." at bounding box center [301, 183] width 417 height 22
click at [305, 233] on button "Iesniegt" at bounding box center [301, 228] width 79 height 19
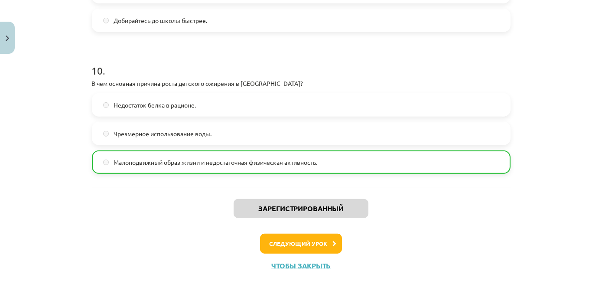
scroll to position [1405, 0]
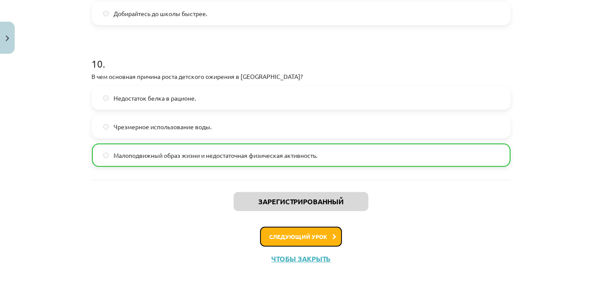
drag, startPoint x: 322, startPoint y: 240, endPoint x: 318, endPoint y: 228, distance: 12.5
click at [322, 239] on button "Следующий урок" at bounding box center [301, 237] width 82 height 20
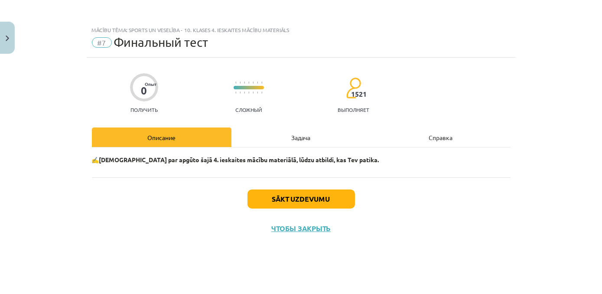
scroll to position [0, 0]
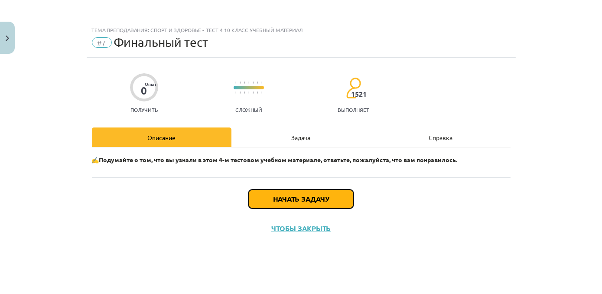
click at [288, 202] on button "Начать задачу" at bounding box center [300, 198] width 105 height 19
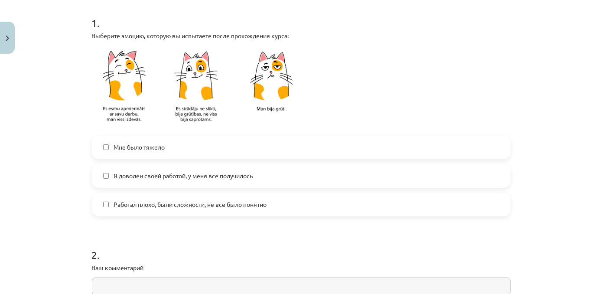
scroll to position [180, 0]
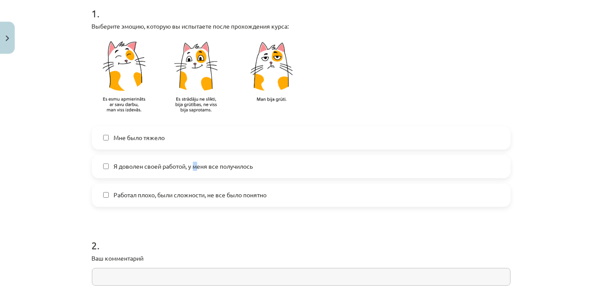
click at [193, 171] on label "Я доволен своей работой, у меня все получилось" at bounding box center [301, 167] width 417 height 22
drag, startPoint x: 193, startPoint y: 170, endPoint x: 284, endPoint y: 174, distance: 91.0
click at [284, 174] on label "Я доволен своей работой, у меня все получилось" at bounding box center [301, 167] width 417 height 22
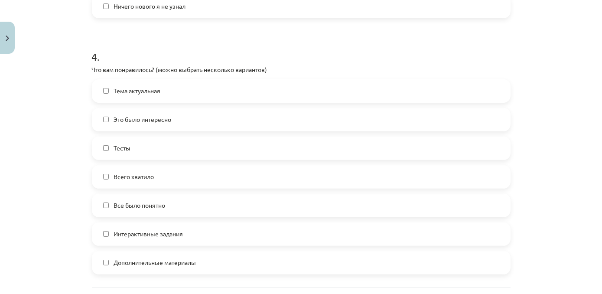
scroll to position [715, 0]
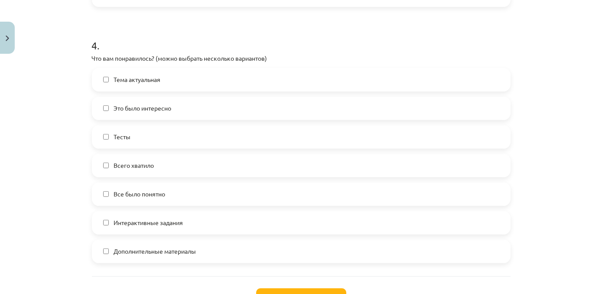
click at [190, 84] on label "Тема актуальная" at bounding box center [301, 80] width 417 height 22
click at [195, 109] on label "Это было интересно" at bounding box center [301, 108] width 417 height 22
click at [204, 227] on label "Интерактивные задания" at bounding box center [301, 223] width 417 height 22
click at [198, 227] on label "Интерактивные задания" at bounding box center [301, 223] width 417 height 22
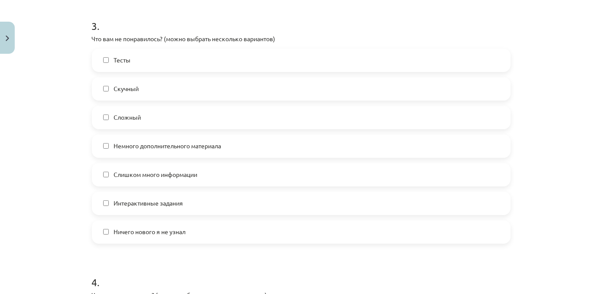
scroll to position [477, 0]
click at [240, 150] on label "Немного дополнительного материала" at bounding box center [301, 147] width 417 height 22
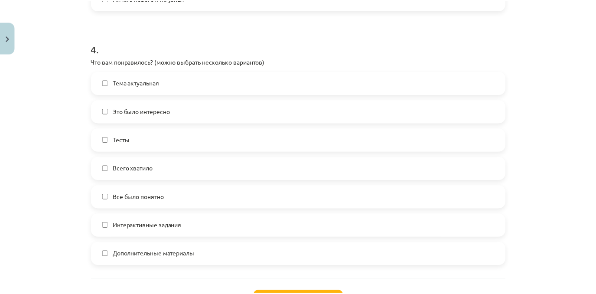
scroll to position [763, 0]
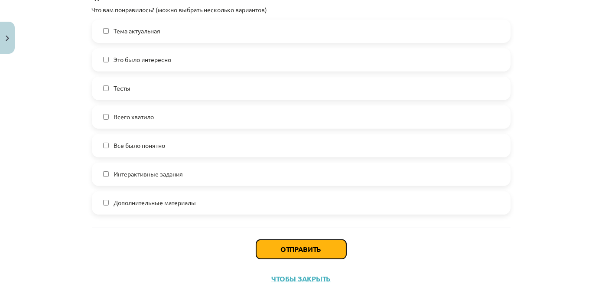
click at [298, 247] on button "Отправить" at bounding box center [301, 249] width 90 height 19
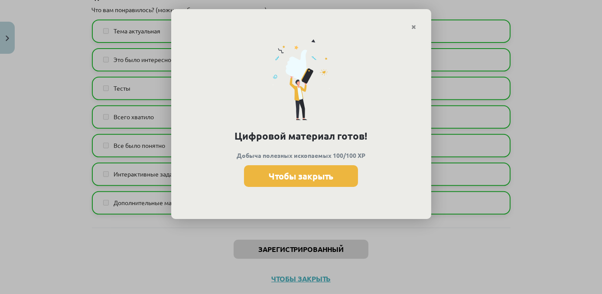
click at [321, 181] on button "Чтобы закрыть" at bounding box center [301, 176] width 114 height 22
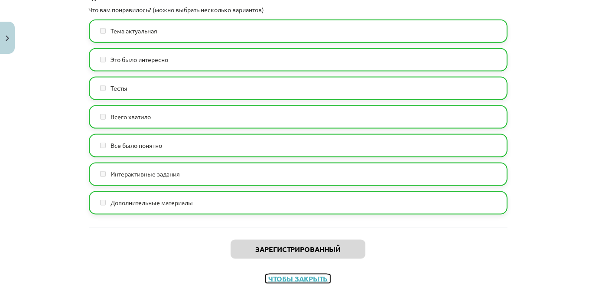
click at [309, 279] on button "Чтобы закрыть" at bounding box center [298, 278] width 65 height 9
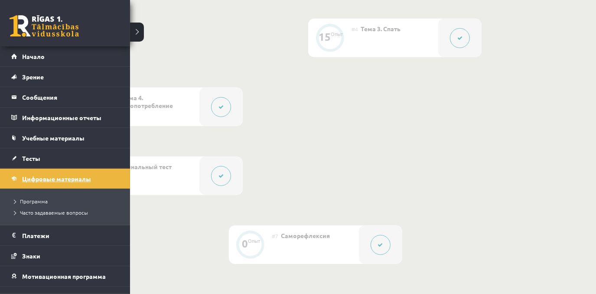
click at [19, 180] on link "Цифровые материалы" at bounding box center [65, 178] width 108 height 20
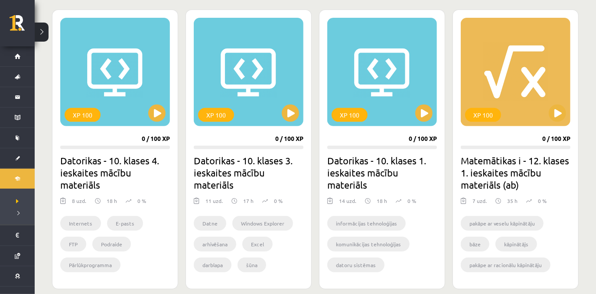
scroll to position [221, 0]
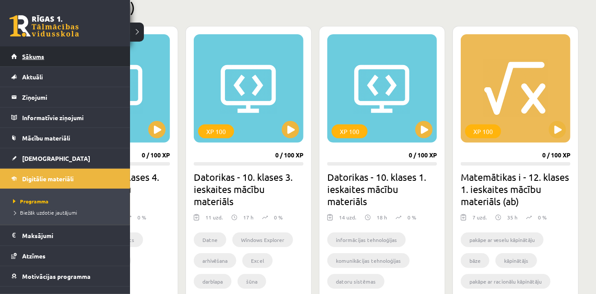
click at [15, 58] on link "Sākums" at bounding box center [65, 56] width 108 height 20
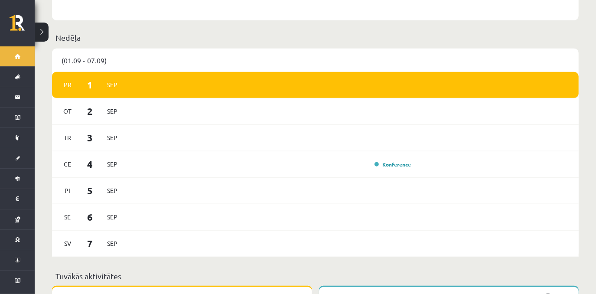
scroll to position [452, 0]
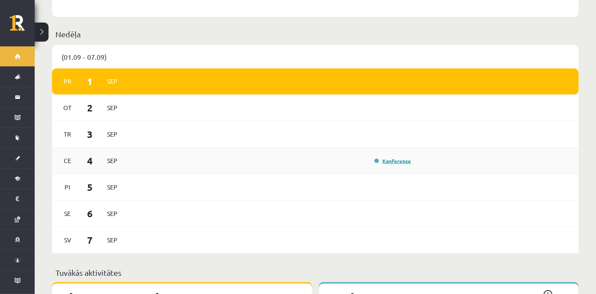
click at [408, 157] on link "Konference" at bounding box center [392, 160] width 36 height 7
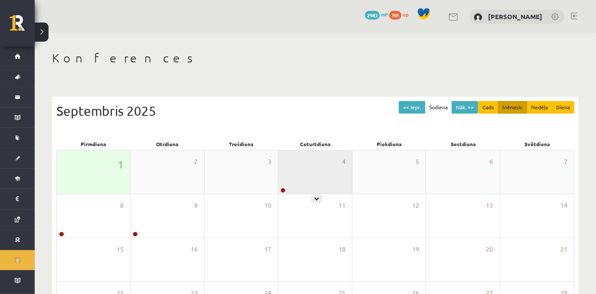
click at [307, 161] on div "4" at bounding box center [314, 171] width 73 height 43
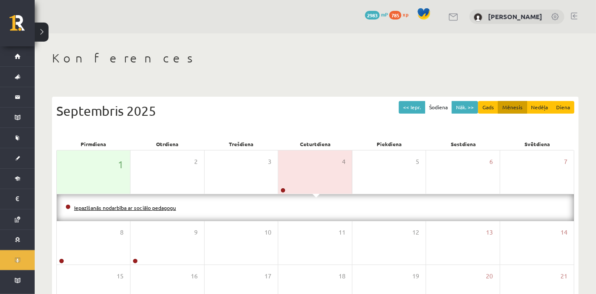
click at [170, 209] on link "Iepazīšanās nodarbība ar sociālo pedagogu" at bounding box center [125, 207] width 102 height 7
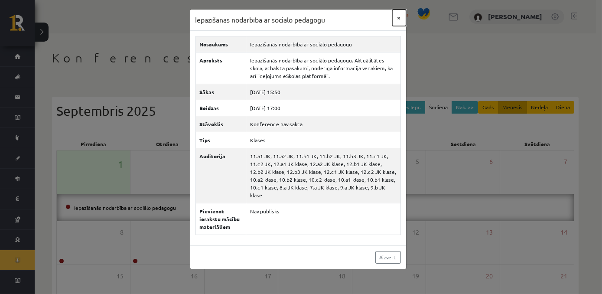
click at [399, 20] on button "×" at bounding box center [399, 18] width 14 height 16
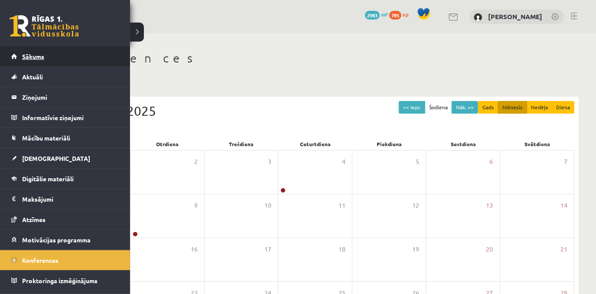
click at [50, 55] on link "Sākums" at bounding box center [65, 56] width 108 height 20
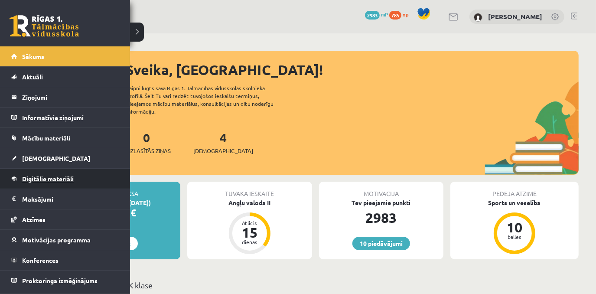
click at [65, 178] on span "Digitālie materiāli" at bounding box center [48, 179] width 52 height 8
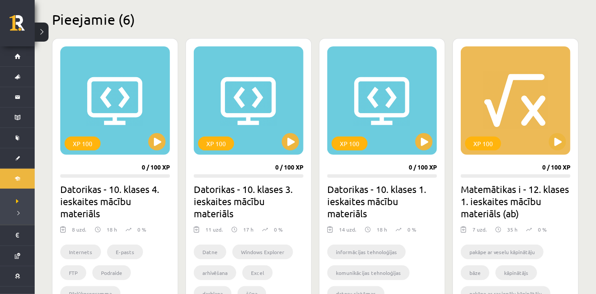
scroll to position [177, 0]
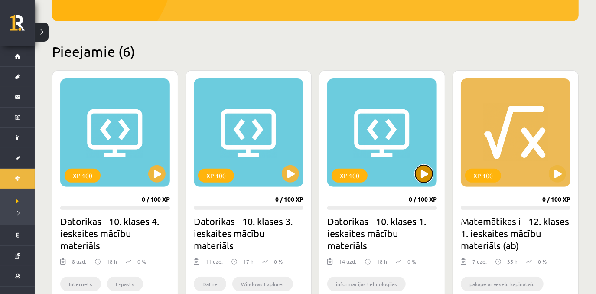
click at [428, 172] on button at bounding box center [423, 173] width 17 height 17
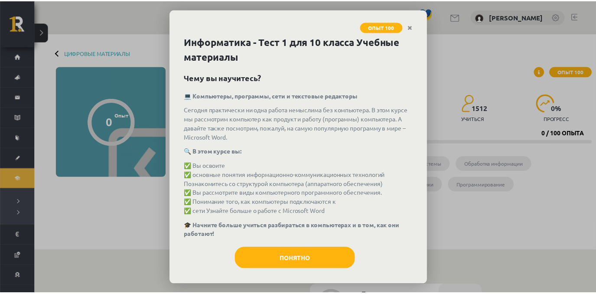
scroll to position [5, 0]
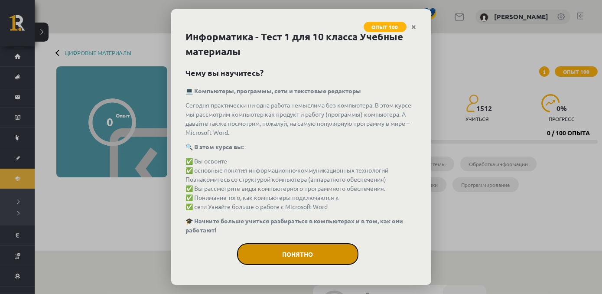
click at [322, 251] on button "Понятно" at bounding box center [297, 254] width 121 height 22
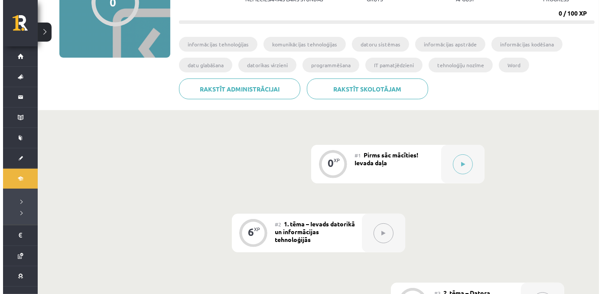
scroll to position [108, 0]
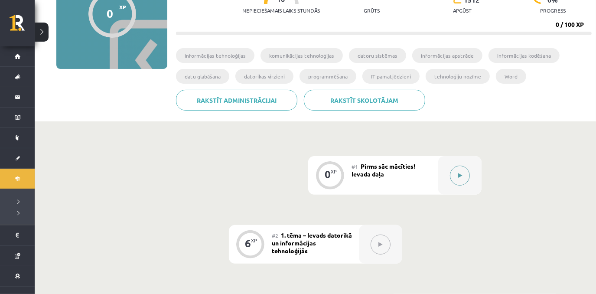
click at [455, 174] on button at bounding box center [460, 175] width 20 height 20
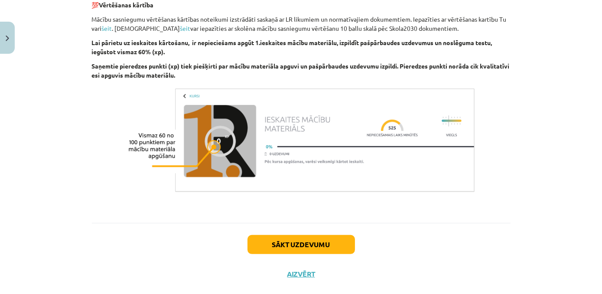
scroll to position [624, 0]
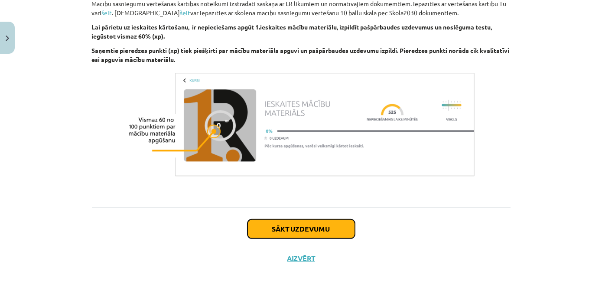
click at [333, 226] on button "Sākt uzdevumu" at bounding box center [300, 228] width 107 height 19
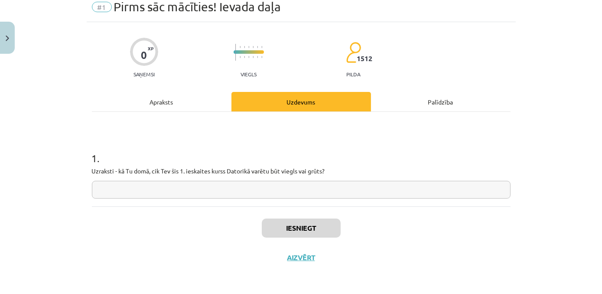
scroll to position [22, 0]
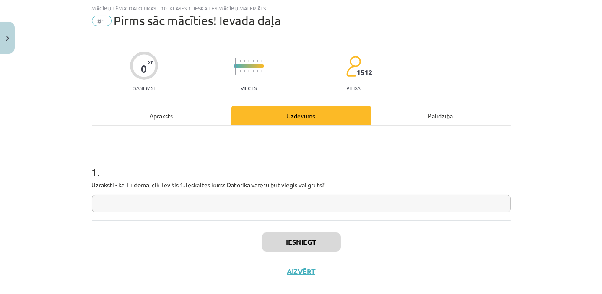
click at [255, 207] on input "text" at bounding box center [301, 203] width 418 height 18
paste input "**********"
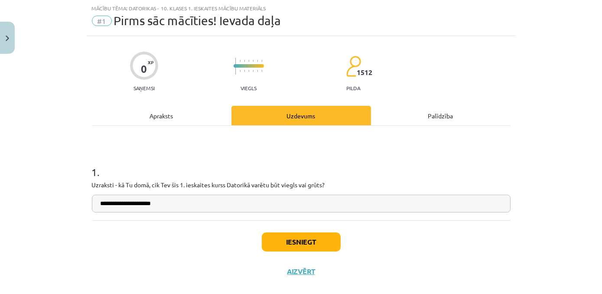
type input "**********"
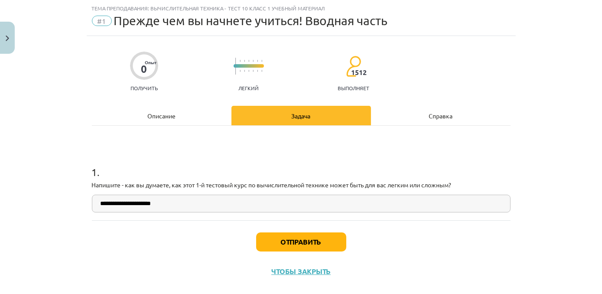
drag, startPoint x: 376, startPoint y: 208, endPoint x: 86, endPoint y: 194, distance: 290.5
click at [87, 194] on div "**********" at bounding box center [301, 161] width 429 height 250
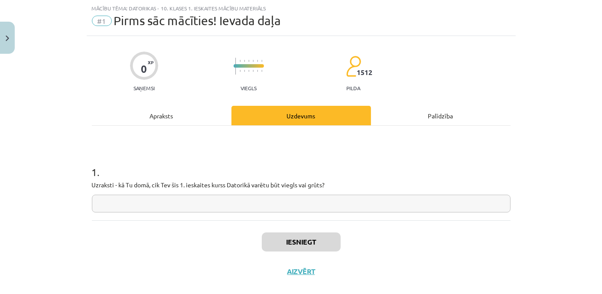
click at [326, 211] on input "text" at bounding box center [301, 203] width 418 height 18
click at [298, 206] on input "text" at bounding box center [301, 203] width 418 height 18
click at [325, 204] on input "text" at bounding box center [301, 203] width 418 height 18
paste input "**********"
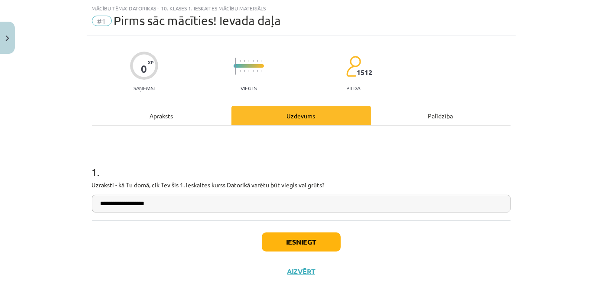
type input "**********"
click at [291, 237] on button "Iesniegt" at bounding box center [301, 241] width 79 height 19
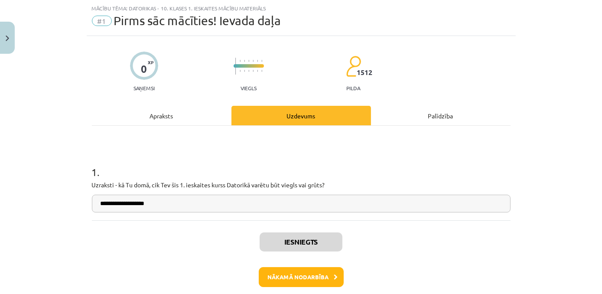
scroll to position [62, 0]
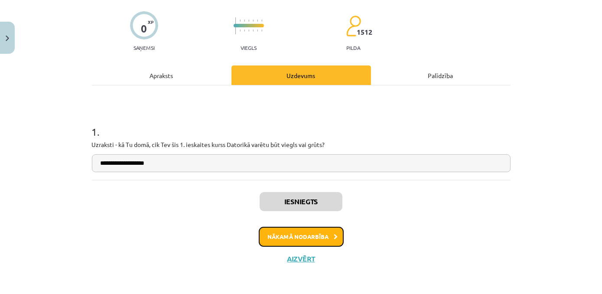
click at [307, 242] on button "Nākamā nodarbība" at bounding box center [301, 237] width 85 height 20
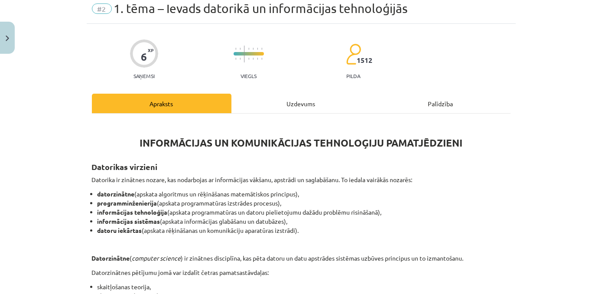
scroll to position [22, 0]
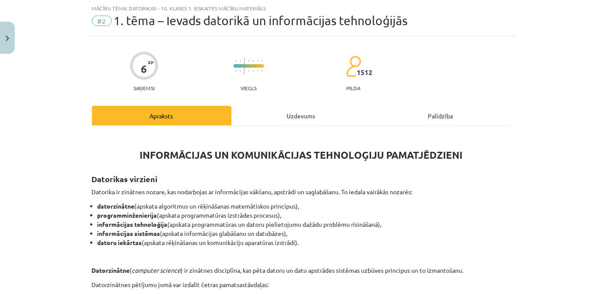
click at [567, 80] on div "Mācību tēma: Datorikas - 10. klases 1. ieskaites mācību materiāls #2 1. tēma – …" at bounding box center [301, 147] width 602 height 294
drag, startPoint x: 580, startPoint y: 80, endPoint x: 573, endPoint y: 49, distance: 32.0
click at [573, 49] on div "Mācību tēma: Datorikas - 10. klases 1. ieskaites mācību materiāls #2 1. tēma – …" at bounding box center [301, 147] width 602 height 294
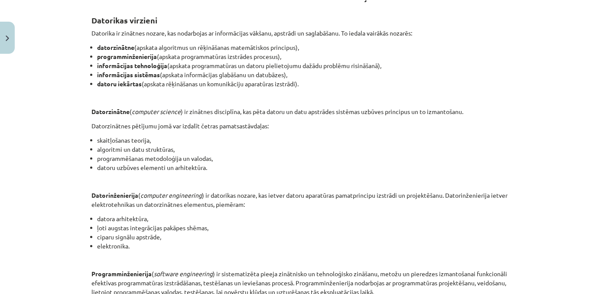
scroll to position [446, 0]
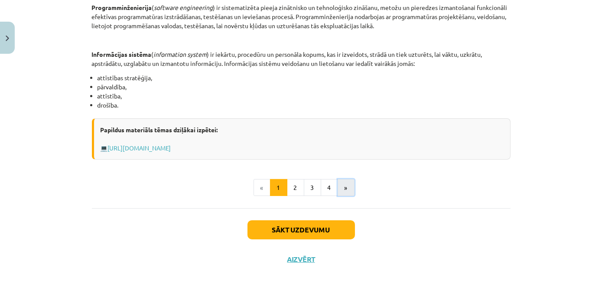
click at [347, 191] on button "»" at bounding box center [345, 187] width 17 height 17
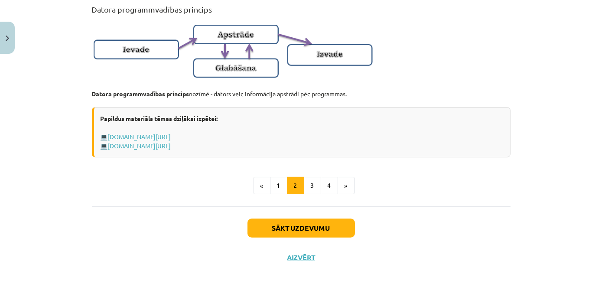
scroll to position [600, 0]
click at [345, 186] on button "»" at bounding box center [345, 185] width 17 height 17
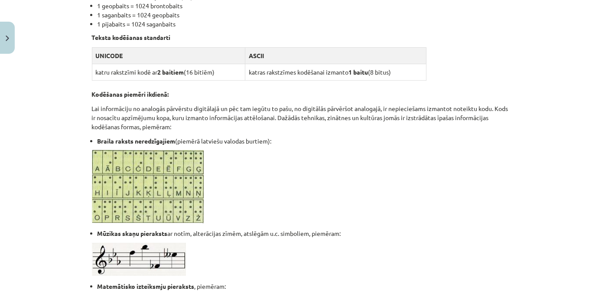
scroll to position [585, 0]
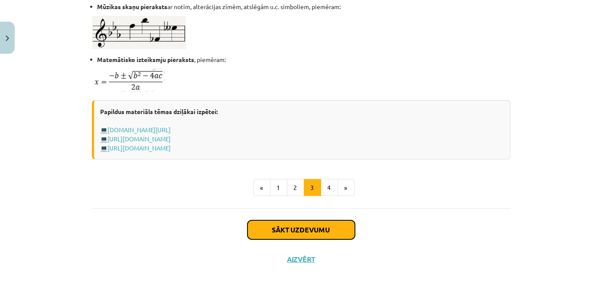
click at [331, 230] on button "Sākt uzdevumu" at bounding box center [300, 229] width 107 height 19
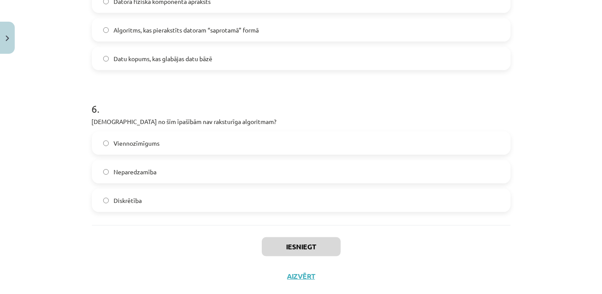
scroll to position [868, 0]
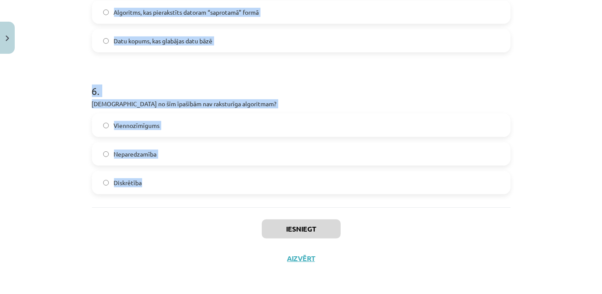
drag, startPoint x: 88, startPoint y: 183, endPoint x: 212, endPoint y: 185, distance: 123.9
copy form "Kas ir bits (bit)? Mazākā informācijas daudzuma mērvienība Datu pārraides metod…"
click at [339, 102] on p "Kura no šīm īpašībām nav raksturīga algoritmam?" at bounding box center [301, 103] width 418 height 9
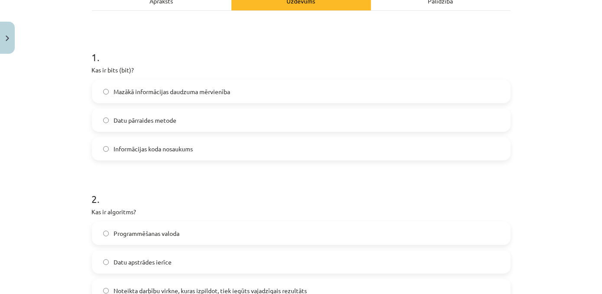
scroll to position [106, 0]
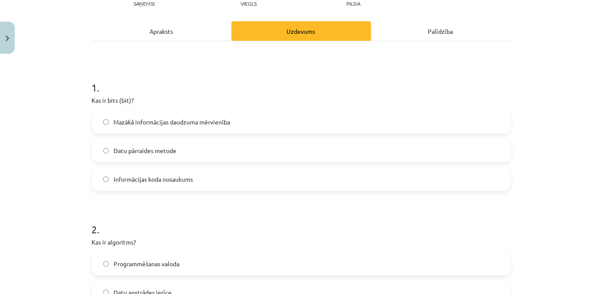
click at [344, 125] on label "Mazākā informācijas daudzuma mērvienība" at bounding box center [301, 122] width 417 height 22
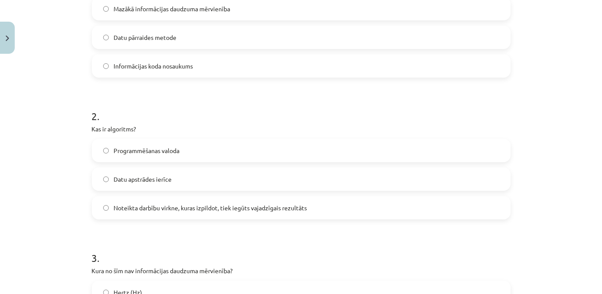
scroll to position [245, 0]
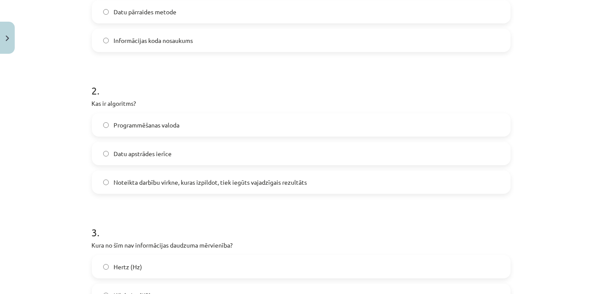
click at [343, 188] on label "Noteikta darbību virkne, kuras izpildot, tiek iegūts vajadzīgais rezultāts" at bounding box center [301, 182] width 417 height 22
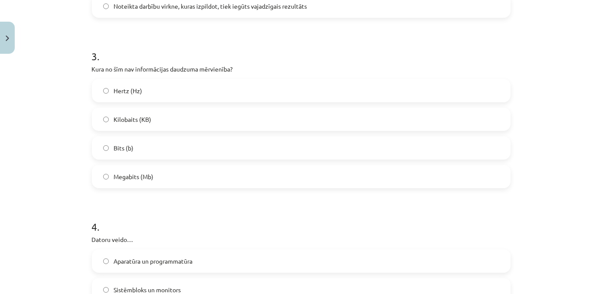
scroll to position [423, 0]
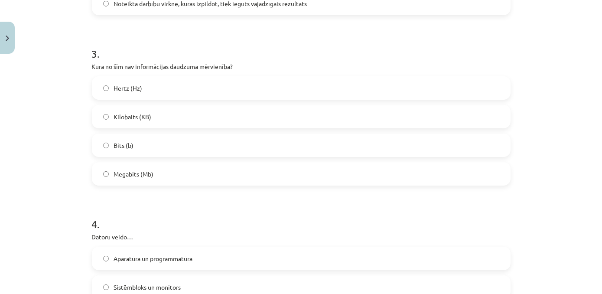
click at [180, 91] on label "Hertz (Hz)" at bounding box center [301, 88] width 417 height 22
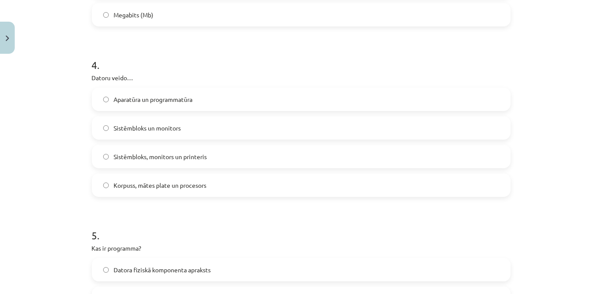
scroll to position [584, 0]
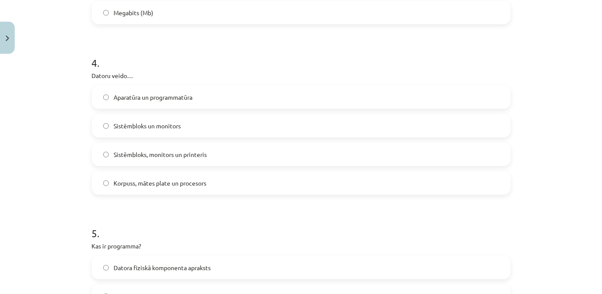
click at [217, 96] on label "Aparatūra un programmatūra" at bounding box center [301, 97] width 417 height 22
click at [191, 52] on h1 "4 ." at bounding box center [301, 55] width 418 height 27
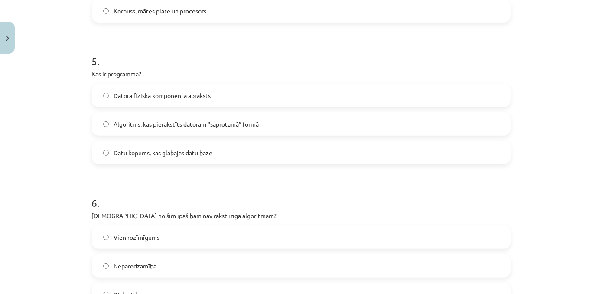
scroll to position [768, 0]
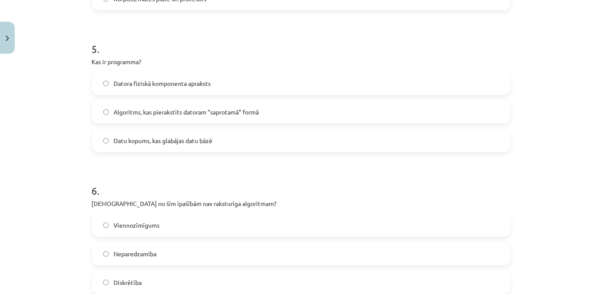
click at [301, 108] on label "Algoritms, kas pierakstīts datoram “saprotamā” formā" at bounding box center [301, 112] width 417 height 22
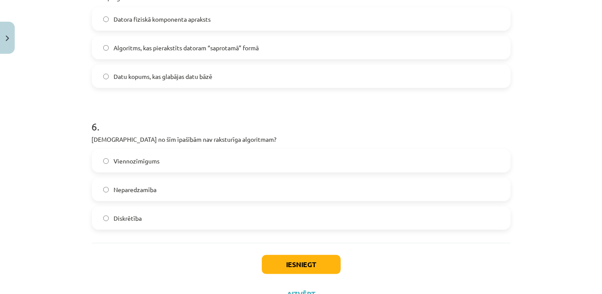
scroll to position [868, 0]
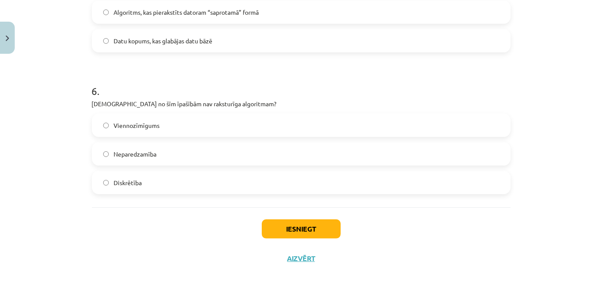
click at [187, 154] on label "Neparedzamība" at bounding box center [301, 154] width 417 height 22
click at [289, 232] on button "Iesniegt" at bounding box center [301, 228] width 79 height 19
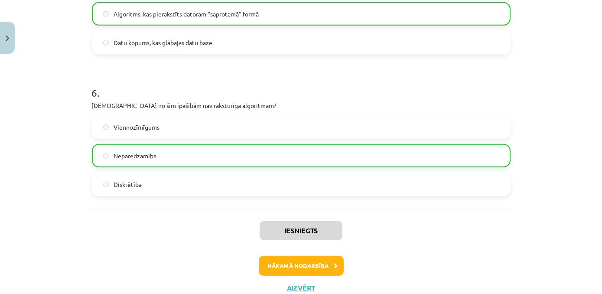
scroll to position [895, 0]
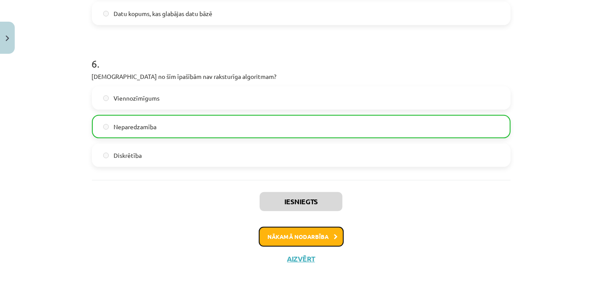
click at [324, 236] on button "Nākamā nodarbība" at bounding box center [301, 237] width 85 height 20
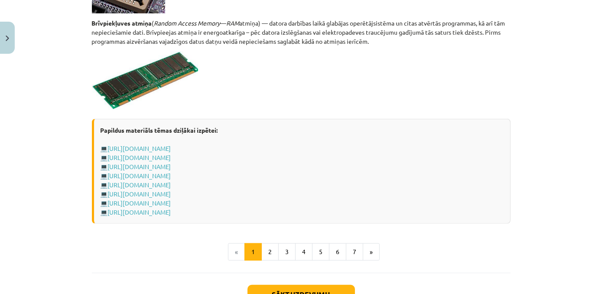
scroll to position [1560, 0]
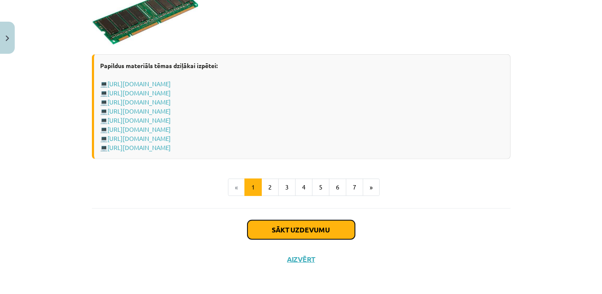
click at [308, 229] on button "Sākt uzdevumu" at bounding box center [300, 229] width 107 height 19
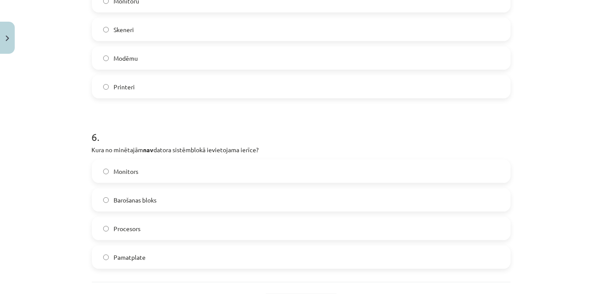
scroll to position [982, 0]
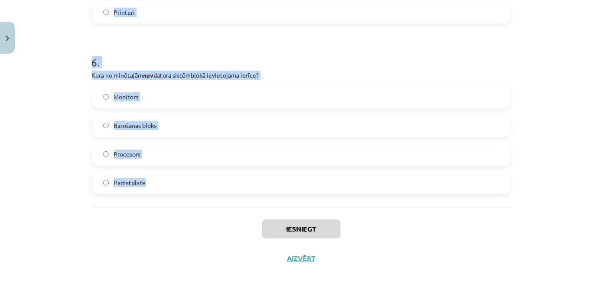
drag, startPoint x: 87, startPoint y: 181, endPoint x: 183, endPoint y: 176, distance: 96.8
copy form "Kurš no šiem datoru tipiem būs visjaudīgākais (spēs apstrādāt visvairāk datus)?…"
click at [366, 57] on h1 "6 ." at bounding box center [301, 54] width 418 height 27
click at [489, 64] on h1 "6 ." at bounding box center [301, 54] width 418 height 27
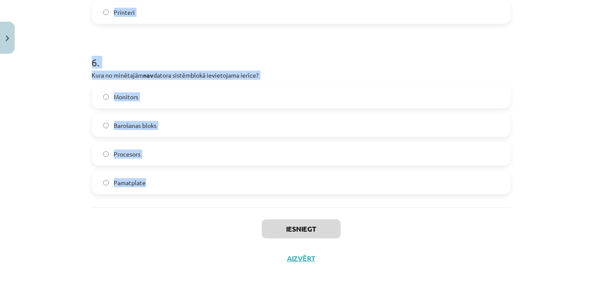
click at [551, 92] on div "Mācību tēma: Datorikas - 10. klases 1. ieskaites mācību materiāls #3 2. tēma – …" at bounding box center [301, 147] width 602 height 294
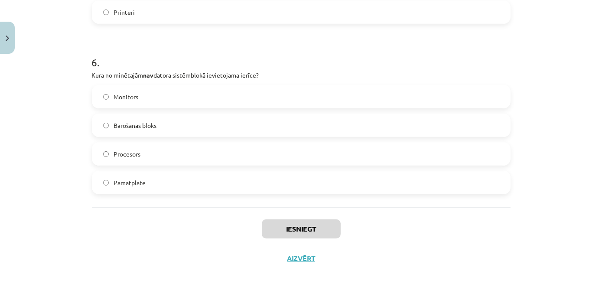
click at [572, 243] on div "Mācību tēma: Datorikas - 10. klases 1. ieskaites mācību materiāls #3 2. tēma – …" at bounding box center [301, 147] width 602 height 294
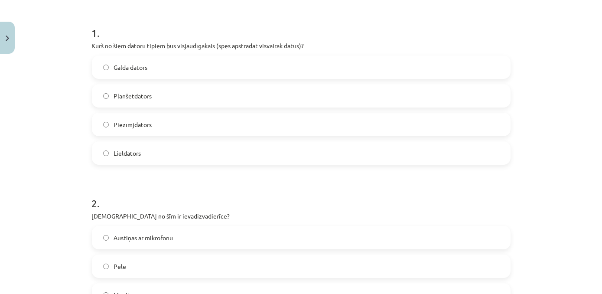
scroll to position [156, 0]
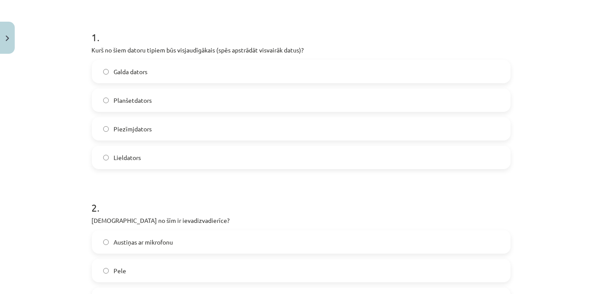
click at [245, 159] on label "Lieldators" at bounding box center [301, 157] width 417 height 22
click at [196, 243] on label "Austiņas ar mikrofonu" at bounding box center [301, 242] width 417 height 22
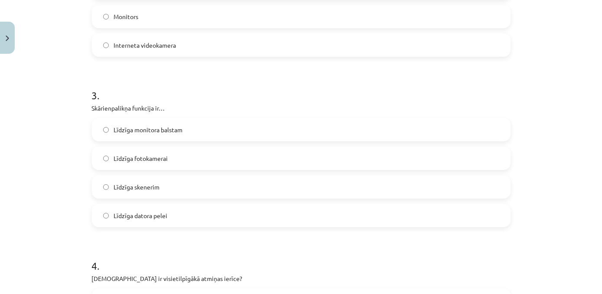
scroll to position [444, 0]
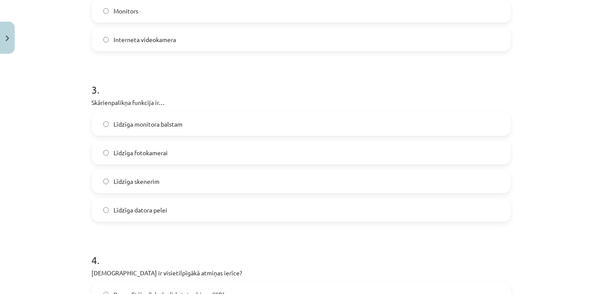
click at [182, 211] on label "Līdzīga datora pelei" at bounding box center [301, 210] width 417 height 22
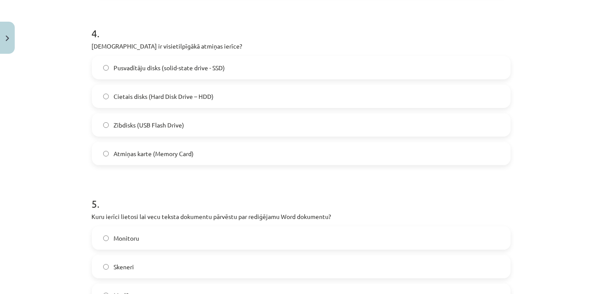
scroll to position [676, 0]
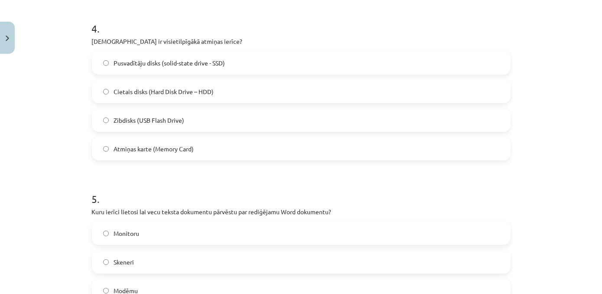
click at [239, 94] on label "Cietais disks (Hard Disk Drive – HDD)" at bounding box center [301, 92] width 417 height 22
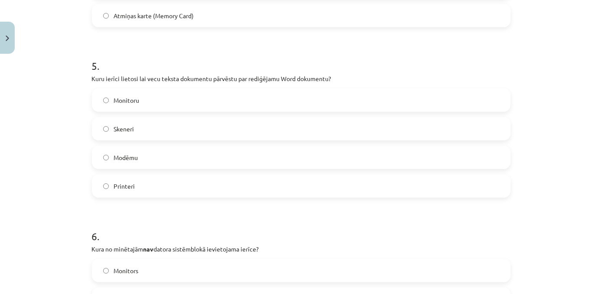
scroll to position [815, 0]
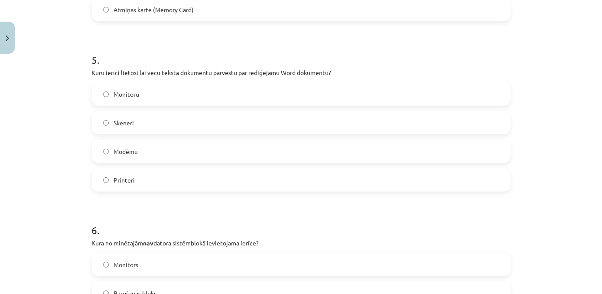
click at [169, 121] on label "Skeneri" at bounding box center [301, 123] width 417 height 22
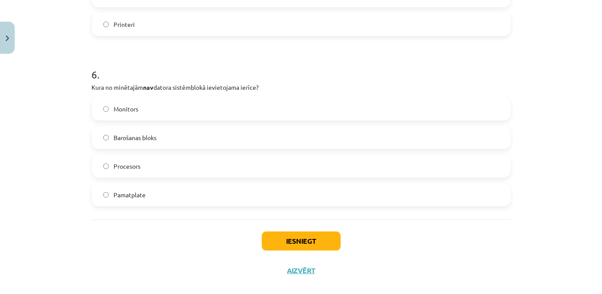
scroll to position [971, 0]
click at [146, 110] on label "Monitors" at bounding box center [301, 108] width 417 height 22
click at [285, 240] on button "Iesniegt" at bounding box center [301, 239] width 79 height 19
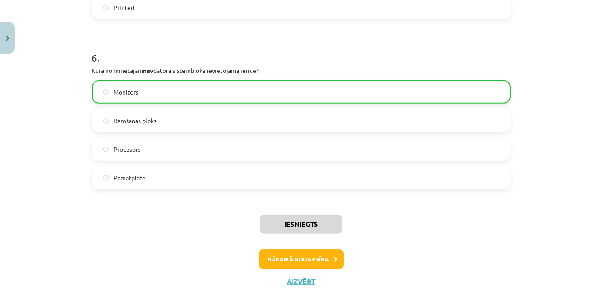
scroll to position [1010, 0]
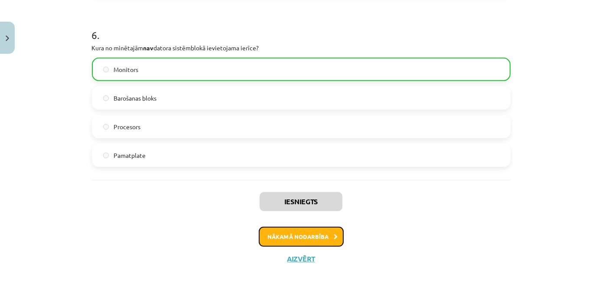
click at [324, 240] on button "Nākamā nodarbība" at bounding box center [301, 237] width 85 height 20
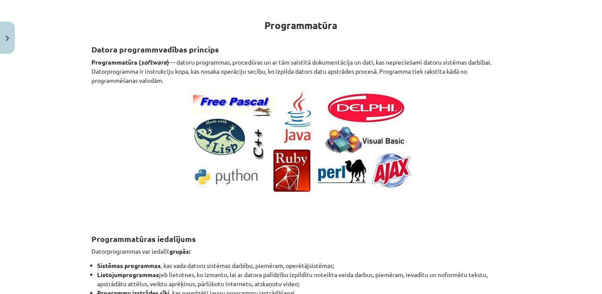
scroll to position [22, 0]
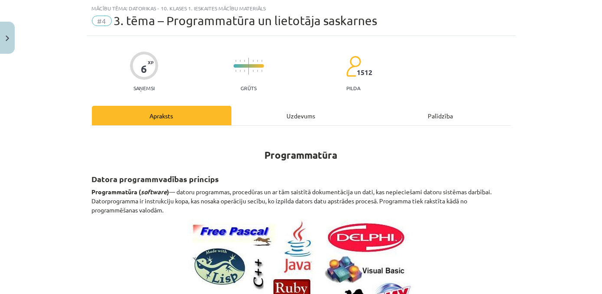
drag, startPoint x: 594, startPoint y: 64, endPoint x: 599, endPoint y: 78, distance: 14.9
click at [599, 78] on div "Mācību tēma: Datorikas - 10. klases 1. ieskaites mācību materiāls #4 3. tēma – …" at bounding box center [301, 147] width 602 height 294
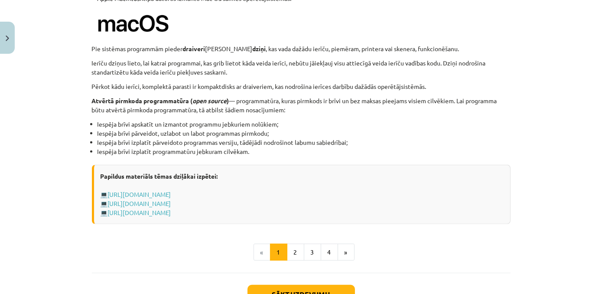
scroll to position [932, 0]
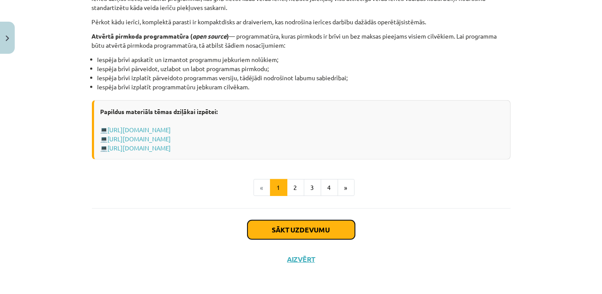
click at [318, 233] on button "Sākt uzdevumu" at bounding box center [300, 229] width 107 height 19
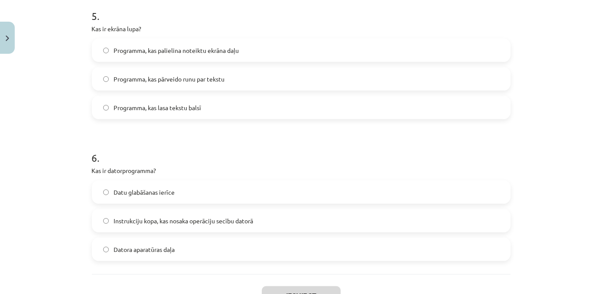
scroll to position [925, 0]
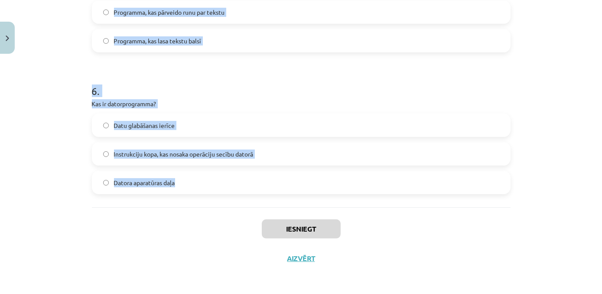
drag, startPoint x: 87, startPoint y: 183, endPoint x: 195, endPoint y: 181, distance: 108.8
copy form "Kura no šīm programmām ir piemērs atvērtā pirmkoda programmatūrai? Adobe Photos…"
click at [396, 89] on h1 "6 ." at bounding box center [301, 83] width 418 height 27
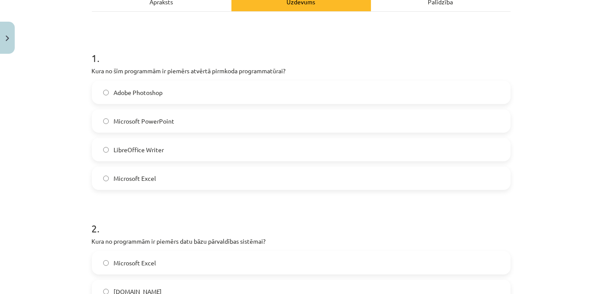
scroll to position [111, 0]
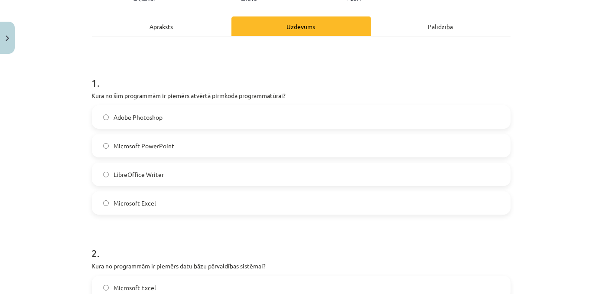
click at [237, 173] on label "LibreOffice Writer" at bounding box center [301, 174] width 417 height 22
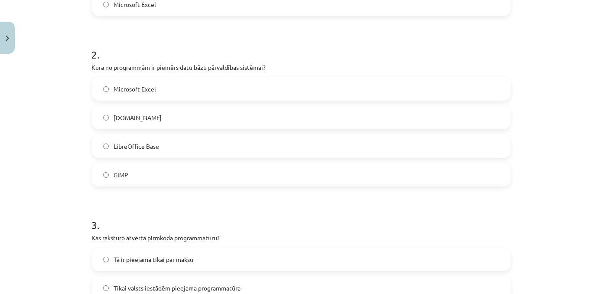
scroll to position [321, 0]
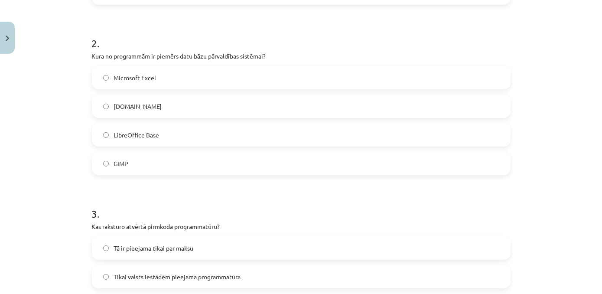
click at [168, 136] on label "LibreOffice Base" at bounding box center [301, 135] width 417 height 22
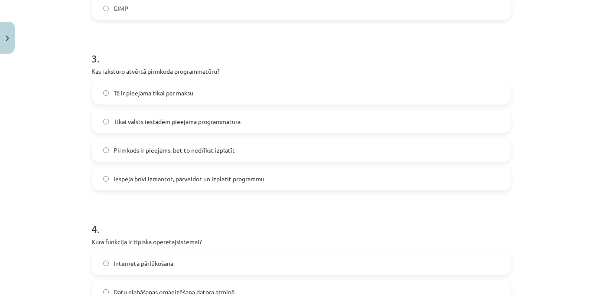
scroll to position [477, 0]
click at [290, 183] on label "Iespēja brīvi izmantot, pārveidot un izplatīt programmu" at bounding box center [301, 177] width 417 height 22
drag, startPoint x: 593, startPoint y: 145, endPoint x: 588, endPoint y: 167, distance: 22.7
click at [589, 167] on div "Mācību tēma: Datorikas - 10. klases 1. ieskaites mācību materiāls #4 3. tēma – …" at bounding box center [301, 147] width 602 height 294
click at [524, 150] on div "Mācību tēma: Datorikas - 10. klases 1. ieskaites mācību materiāls #4 3. tēma – …" at bounding box center [301, 147] width 602 height 294
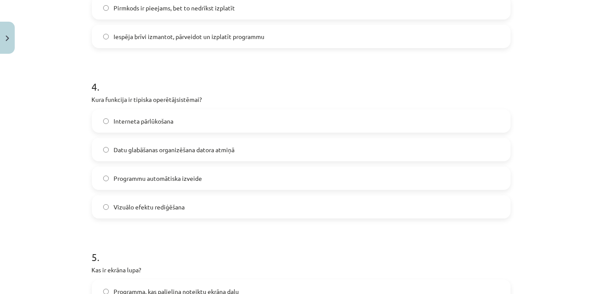
scroll to position [622, 0]
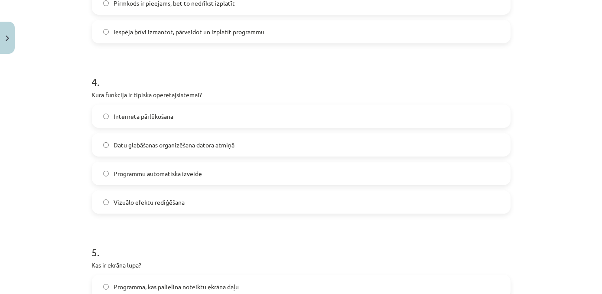
click at [262, 138] on label "Datu glabāšanas organizēšana datora atmiņā" at bounding box center [301, 145] width 417 height 22
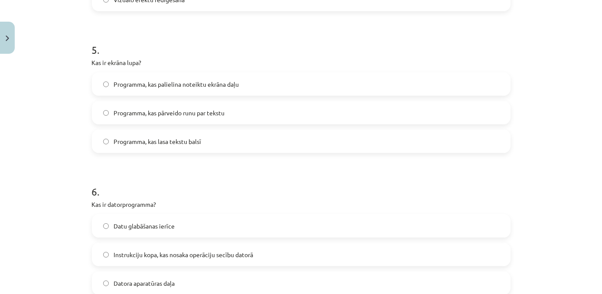
scroll to position [829, 0]
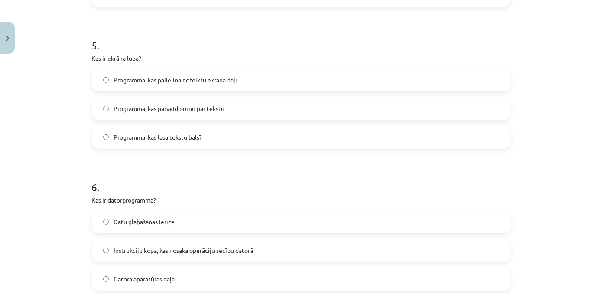
click at [252, 83] on label "Programma, kas palielina noteiktu ekrāna daļu" at bounding box center [301, 80] width 417 height 22
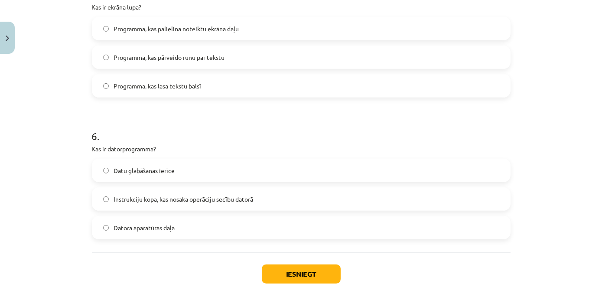
scroll to position [894, 0]
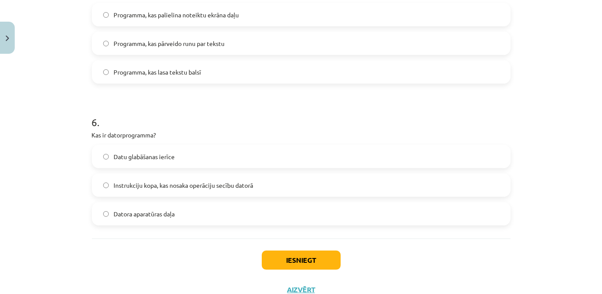
click at [268, 178] on label "Instrukciju kopa, kas nosaka operāciju secību datorā" at bounding box center [301, 185] width 417 height 22
click at [299, 261] on button "Iesniegt" at bounding box center [301, 259] width 79 height 19
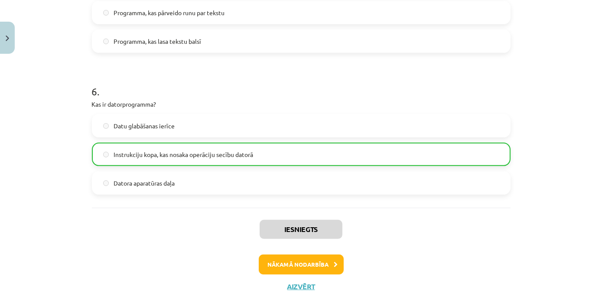
scroll to position [953, 0]
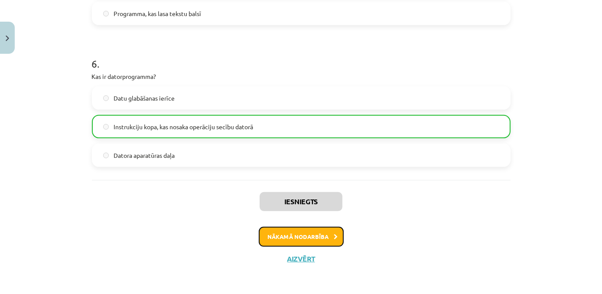
click at [318, 238] on button "Nākamā nodarbība" at bounding box center [301, 237] width 85 height 20
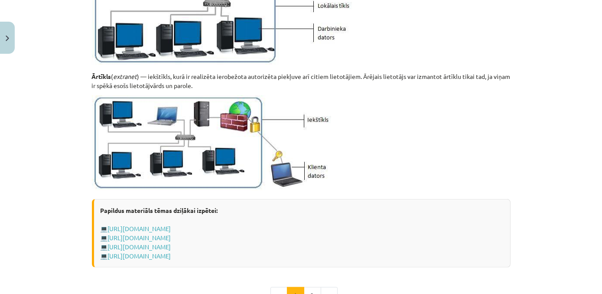
scroll to position [1081, 0]
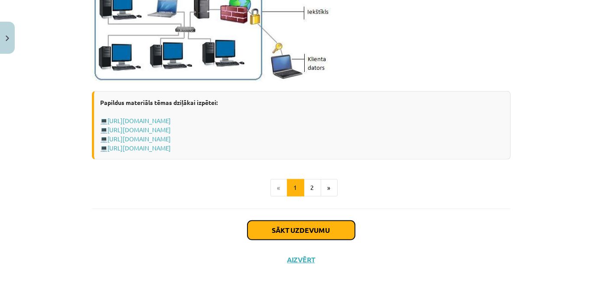
click at [301, 228] on button "Sākt uzdevumu" at bounding box center [300, 229] width 107 height 19
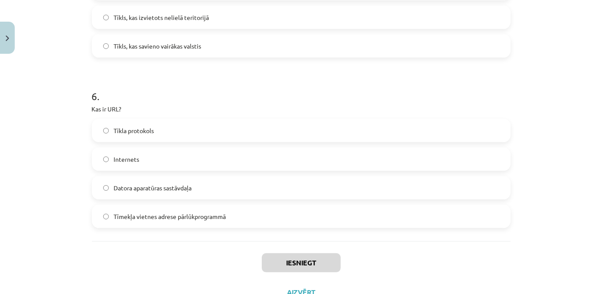
scroll to position [982, 0]
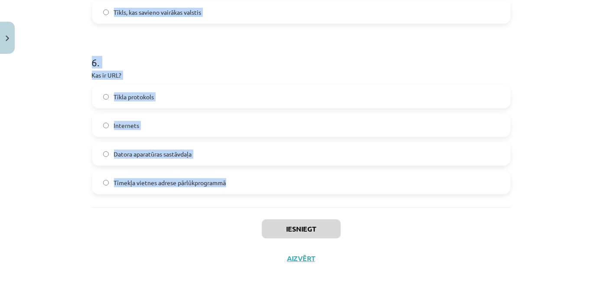
drag, startPoint x: 89, startPoint y: 183, endPoint x: 243, endPoint y: 179, distance: 153.8
copy form "Kas ir internets? Pasaules lielākais datortīkls Programma, lai skatītos filmas …"
click at [322, 73] on p "Kas ir URL?" at bounding box center [301, 75] width 418 height 9
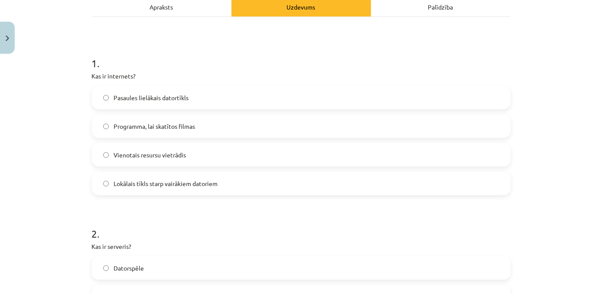
scroll to position [170, 0]
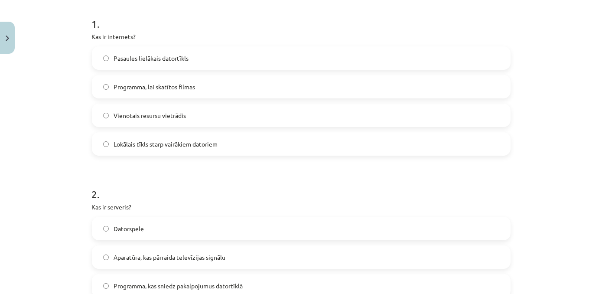
click at [251, 59] on label "Pasaules lielākais datortīkls" at bounding box center [301, 58] width 417 height 22
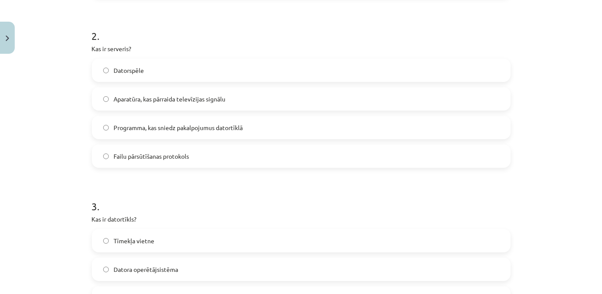
scroll to position [329, 0]
click at [262, 126] on label "Programma, kas sniedz pakalpojumus datortīklā" at bounding box center [301, 126] width 417 height 22
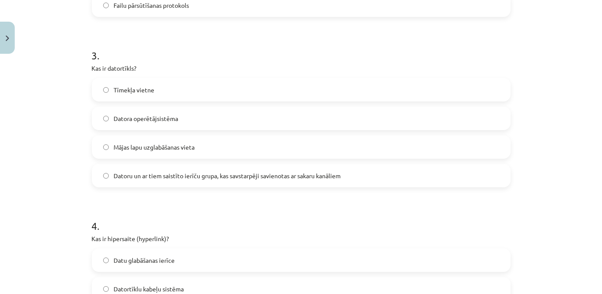
scroll to position [485, 0]
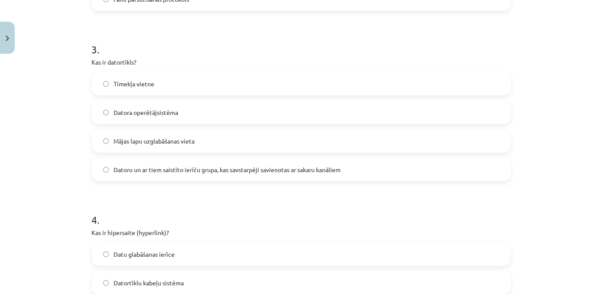
click at [379, 170] on label "Datoru un ar tiem saistīto ierīču grupa, kas savstarpēji savienotas ar sakaru k…" at bounding box center [301, 170] width 417 height 22
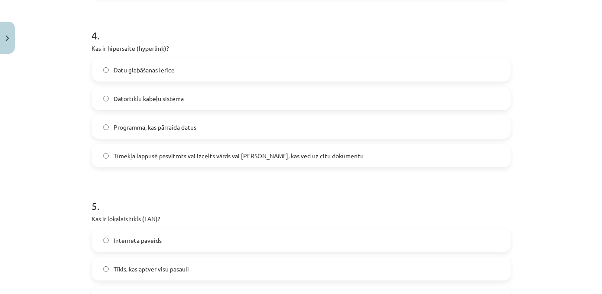
scroll to position [679, 0]
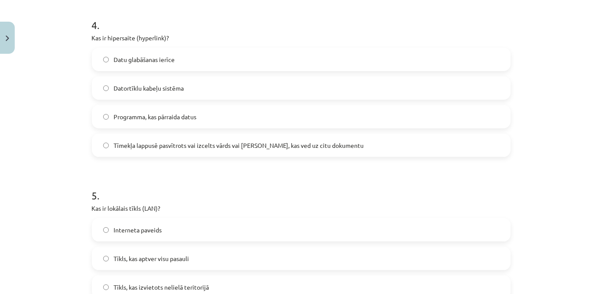
click at [382, 152] on label "Tīmekļa lappusē pasvītrots vai izcelts vārds vai frāze, kas ved uz citu dokumen…" at bounding box center [301, 145] width 417 height 22
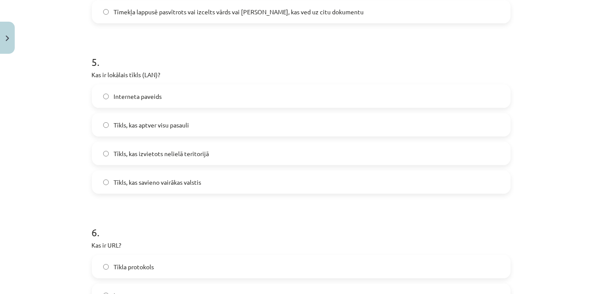
scroll to position [814, 0]
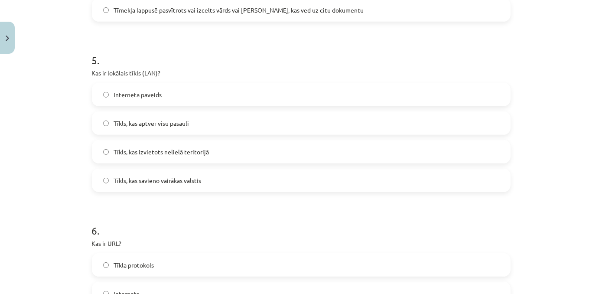
click at [215, 160] on label "Tīkls, kas izvietots nelielā teritorijā" at bounding box center [301, 152] width 417 height 22
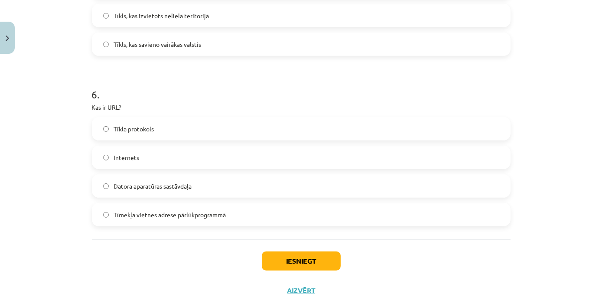
scroll to position [963, 0]
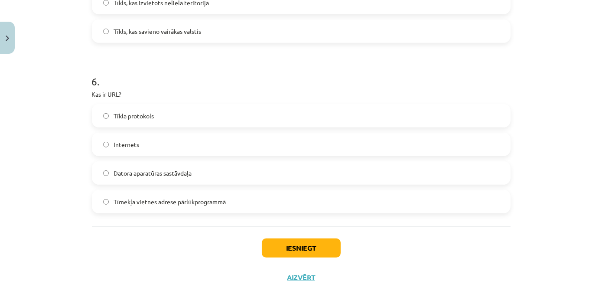
click at [255, 204] on label "Tīmekļa vietnes adrese pārlūkprogrammā" at bounding box center [301, 202] width 417 height 22
click at [281, 246] on button "Iesniegt" at bounding box center [301, 247] width 79 height 19
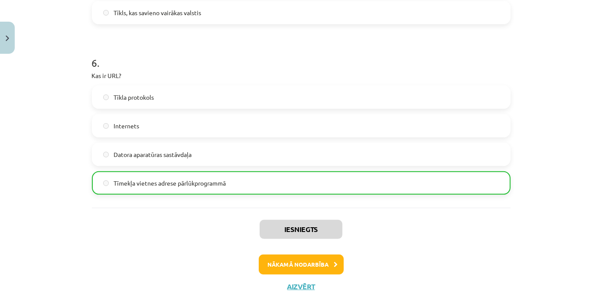
scroll to position [1010, 0]
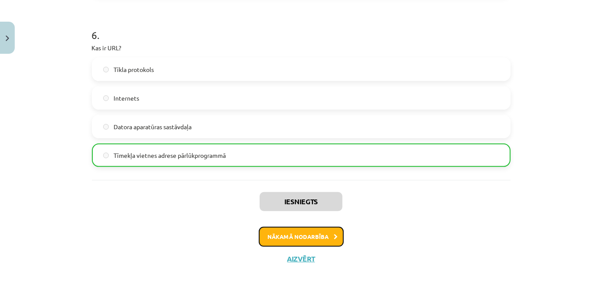
click at [272, 240] on button "Nākamā nodarbība" at bounding box center [301, 237] width 85 height 20
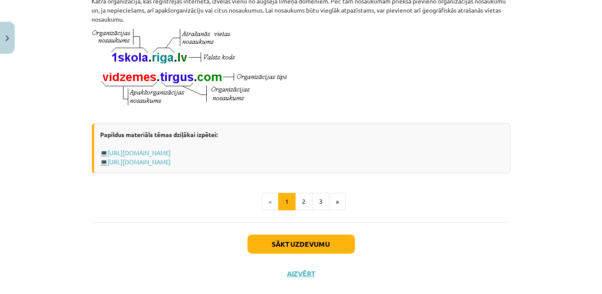
scroll to position [510, 0]
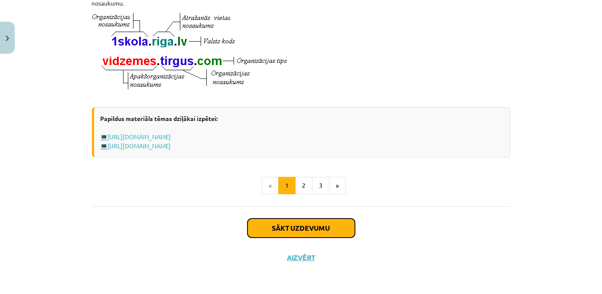
click at [304, 225] on button "Sākt uzdevumu" at bounding box center [300, 227] width 107 height 19
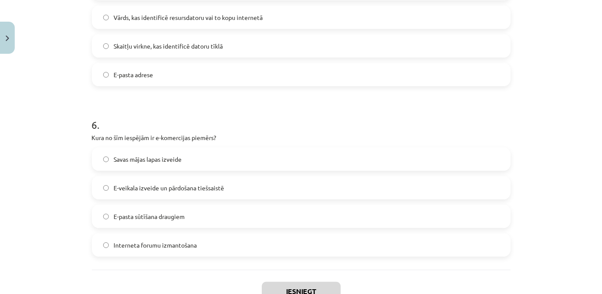
scroll to position [925, 0]
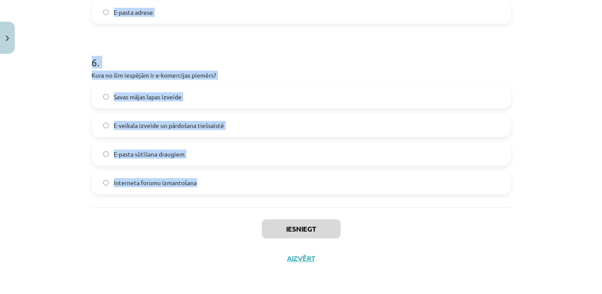
drag, startPoint x: 86, startPoint y: 182, endPoint x: 204, endPoint y: 177, distance: 117.5
copy form "Kura no šīm iespējām ir IP adrese? 1234:abcd:5678 http://IP.com 192.100.81.101 …"
click at [52, 171] on div "Mācību tēma: Datorikas - 10. klases 1. ieskaites mācību materiāls #6 5. tēma – …" at bounding box center [301, 147] width 602 height 294
click at [259, 61] on h1 "6 ." at bounding box center [301, 54] width 418 height 27
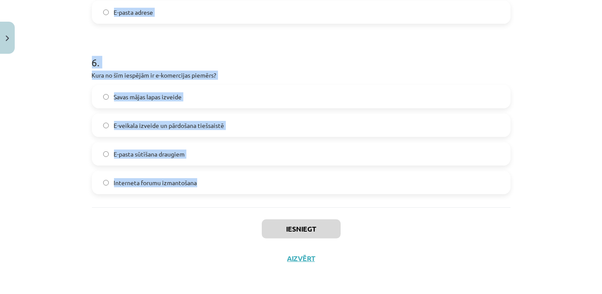
click at [282, 75] on p "Kura no šīm iespējām ir e-komercijas piemērs?" at bounding box center [301, 75] width 418 height 9
click at [322, 64] on h1 "6 ." at bounding box center [301, 54] width 418 height 27
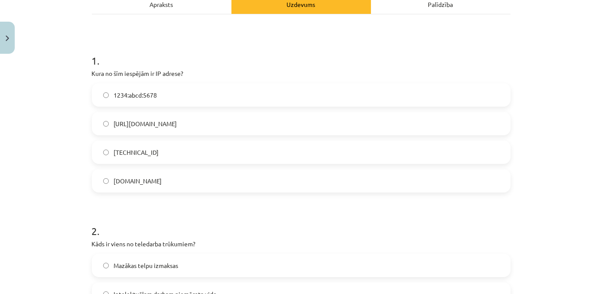
scroll to position [134, 0]
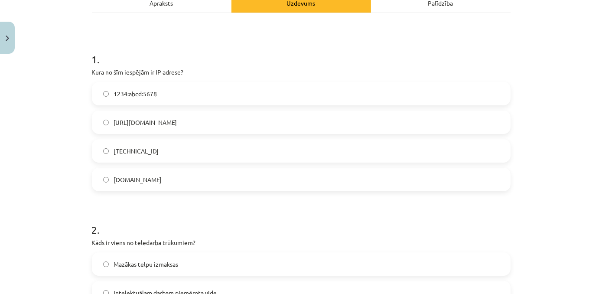
click at [216, 149] on label "192.100.81.101" at bounding box center [301, 151] width 417 height 22
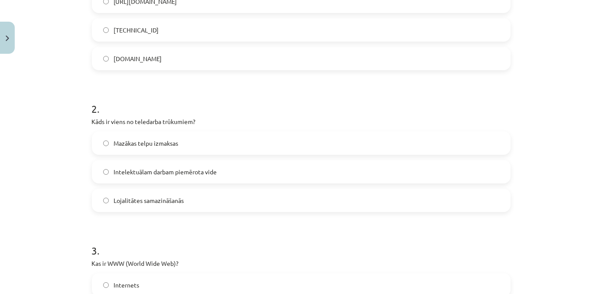
scroll to position [260, 0]
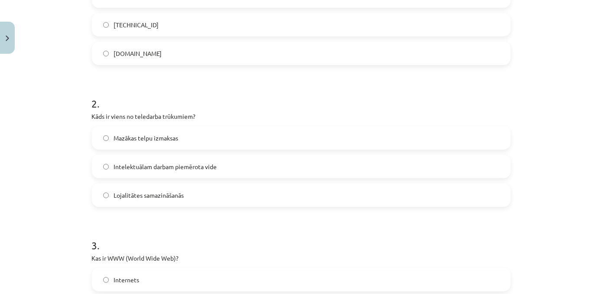
click at [236, 198] on label "Lojalitātes samazināšanās" at bounding box center [301, 195] width 417 height 22
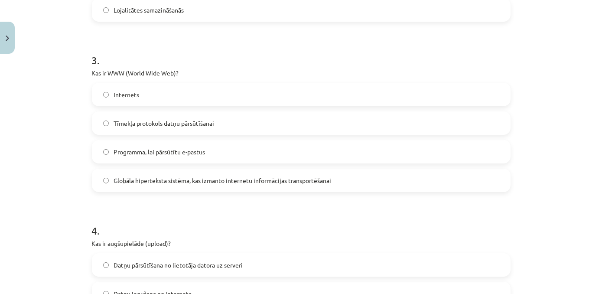
scroll to position [447, 0]
click at [379, 181] on label "Globāla hiperteksta sistēma, kas izmanto internetu informācijas transportēšanai" at bounding box center [301, 179] width 417 height 22
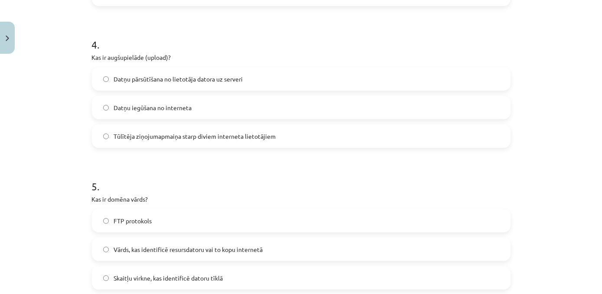
scroll to position [633, 0]
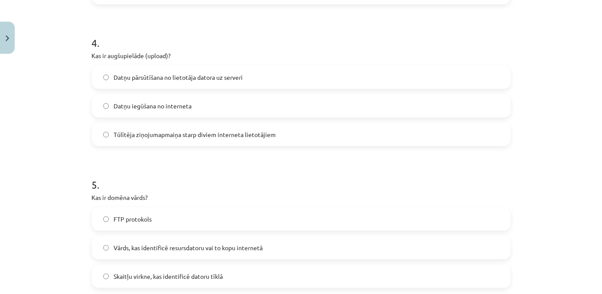
click at [198, 110] on label "Datņu iegūšana no interneta" at bounding box center [301, 106] width 417 height 22
click at [260, 75] on label "Datņu pārsūtīšana no lietotāja datora uz serveri" at bounding box center [301, 77] width 417 height 22
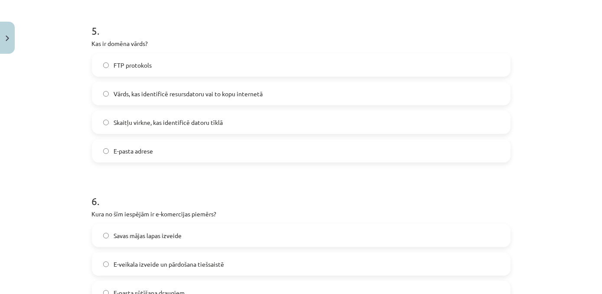
scroll to position [792, 0]
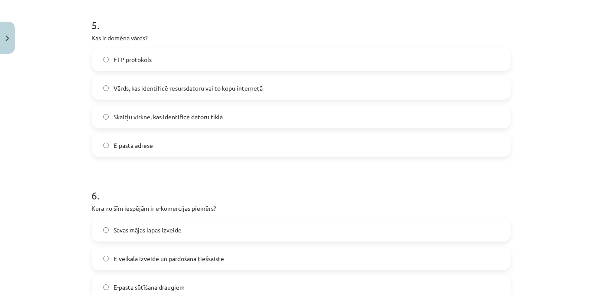
click at [295, 93] on label "Vārds, kas identificē resursdatoru vai to kopu internetā" at bounding box center [301, 88] width 417 height 22
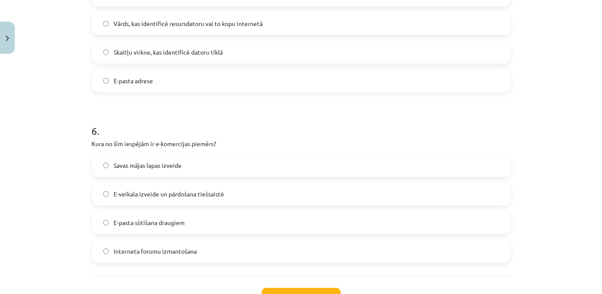
scroll to position [859, 0]
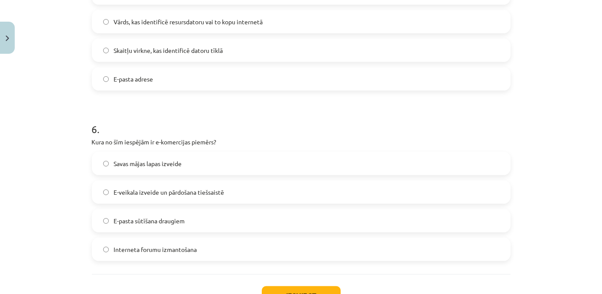
drag, startPoint x: 239, startPoint y: 191, endPoint x: 242, endPoint y: 196, distance: 5.6
click at [239, 192] on label "E-veikala izveide un pārdošana tiešsaistē" at bounding box center [301, 192] width 417 height 22
click at [301, 290] on button "Iesniegt" at bounding box center [301, 295] width 79 height 19
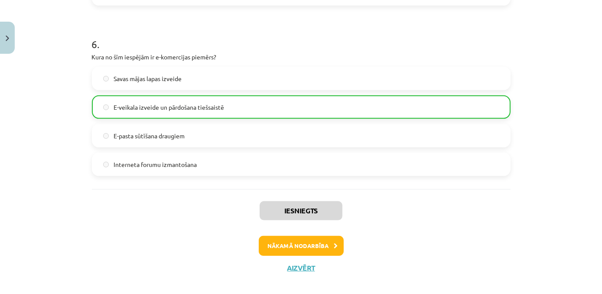
scroll to position [953, 0]
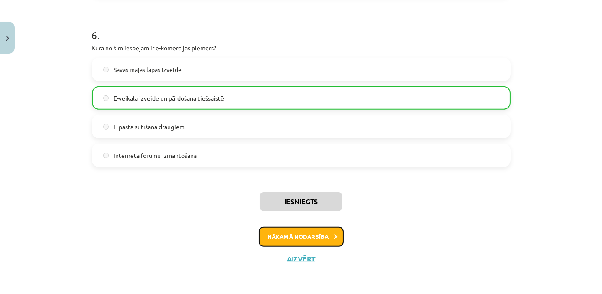
drag, startPoint x: 309, startPoint y: 231, endPoint x: 306, endPoint y: 235, distance: 4.9
click at [306, 235] on button "Nākamā nodarbība" at bounding box center [301, 237] width 85 height 20
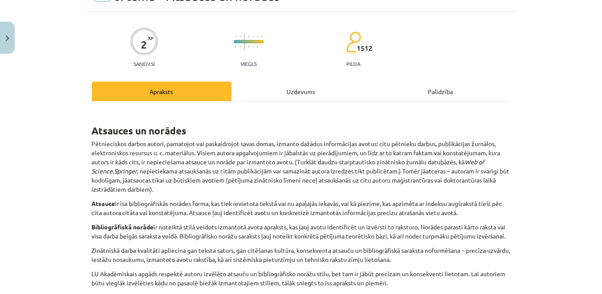
scroll to position [22, 0]
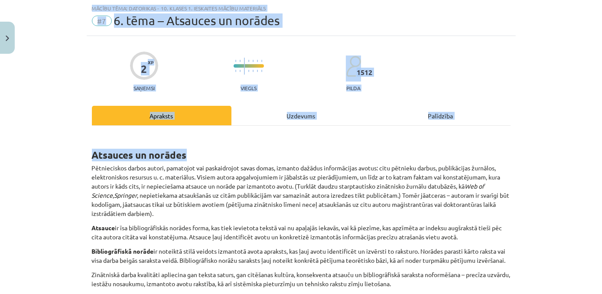
drag, startPoint x: 594, startPoint y: 126, endPoint x: 602, endPoint y: 151, distance: 25.5
click at [601, 151] on html "0 Dāvanas 2983 mP 785 xp Milana Požarņikova Sākums Aktuāli Kā mācīties eSKOLĀ K…" at bounding box center [301, 39] width 602 height 294
drag, startPoint x: 602, startPoint y: 151, endPoint x: 548, endPoint y: 51, distance: 113.6
click at [548, 51] on div "Mācību tēma: Datorikas - 10. klases 1. ieskaites mācību materiāls #7 6. tēma – …" at bounding box center [301, 147] width 602 height 294
click at [572, 62] on div "Mācību tēma: Datorikas - 10. klases 1. ieskaites mācību materiāls #7 6. tēma – …" at bounding box center [301, 147] width 602 height 294
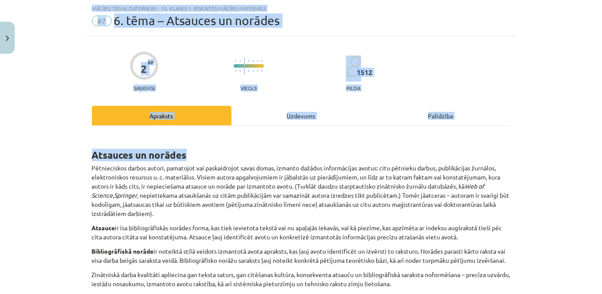
click at [577, 108] on div "Mācību tēma: Datorikas - 10. klases 1. ieskaites mācību materiāls #7 6. tēma – …" at bounding box center [301, 147] width 602 height 294
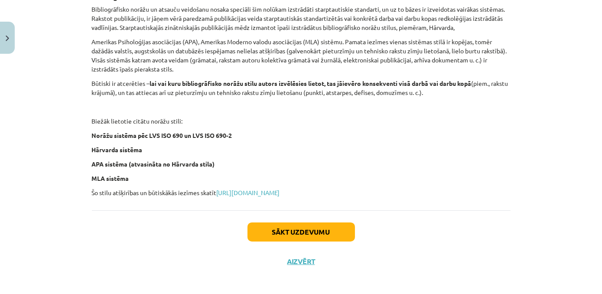
scroll to position [369, 0]
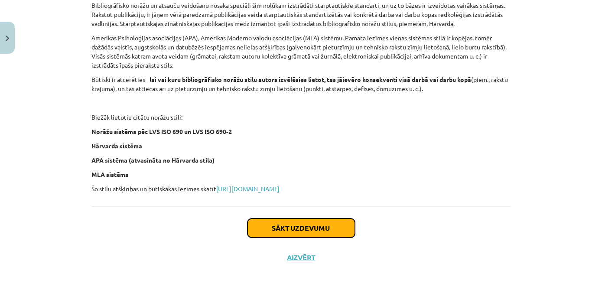
click at [316, 228] on button "Sākt uzdevumu" at bounding box center [300, 227] width 107 height 19
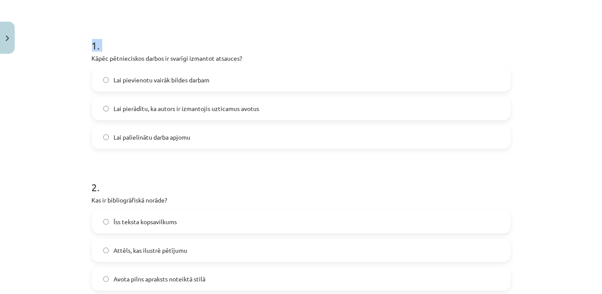
scroll to position [244, 0]
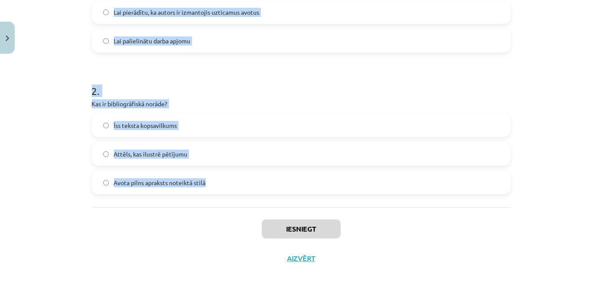
drag, startPoint x: 87, startPoint y: 183, endPoint x: 224, endPoint y: 184, distance: 136.9
click at [224, 184] on div "2 XP Saņemsi Viegls 1512 pilda Apraksts Uzdevums Palīdzība 1 . Kāpēc pētniecisk…" at bounding box center [301, 43] width 429 height 460
copy form "Kāpēc pētnieciskos darbos ir svarīgi izmantot atsauces? Lai pievienotu vairāk b…"
click at [211, 79] on h1 "2 ." at bounding box center [301, 83] width 418 height 27
click at [287, 16] on label "Lai pierādītu, ka autors ir izmantojis uzticamus avotus" at bounding box center [301, 12] width 417 height 22
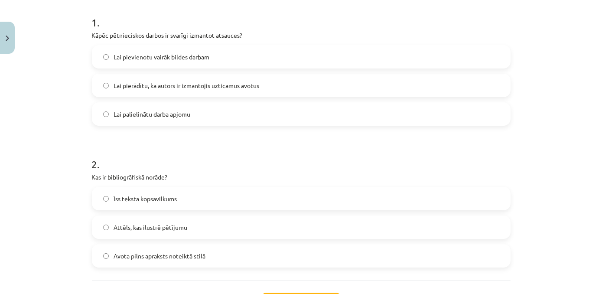
scroll to position [164, 0]
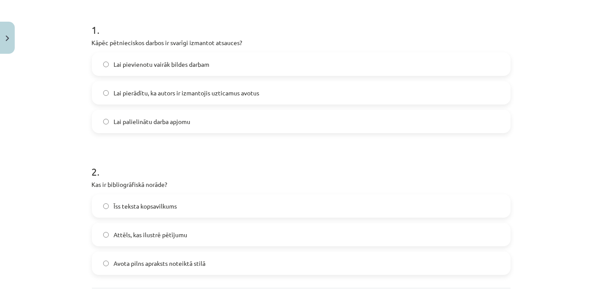
drag, startPoint x: 218, startPoint y: 261, endPoint x: 229, endPoint y: 261, distance: 10.4
click at [219, 262] on label "Avota pilns apraksts noteiktā stilā" at bounding box center [301, 263] width 417 height 22
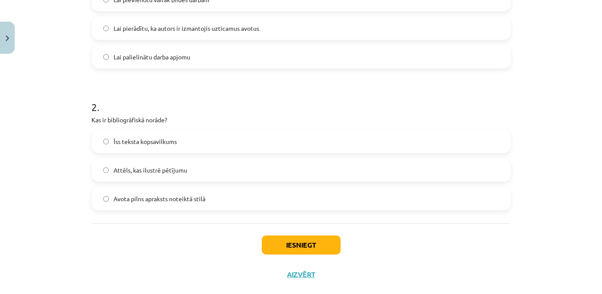
scroll to position [244, 0]
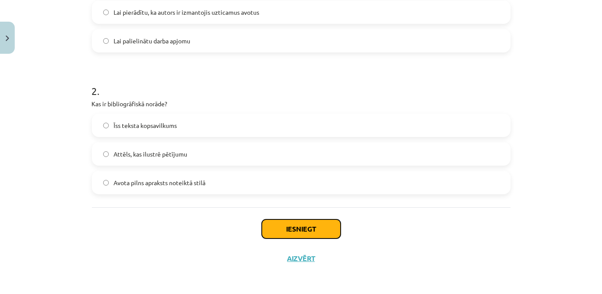
click at [314, 226] on button "Iesniegt" at bounding box center [301, 228] width 79 height 19
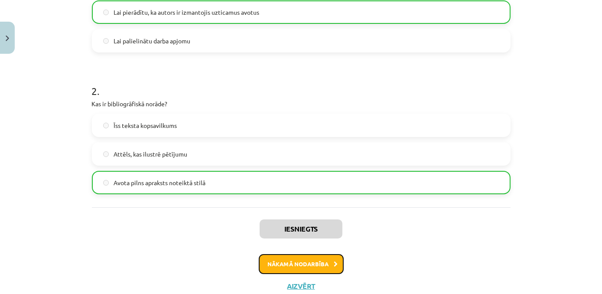
click at [269, 264] on button "Nākamā nodarbība" at bounding box center [301, 264] width 85 height 20
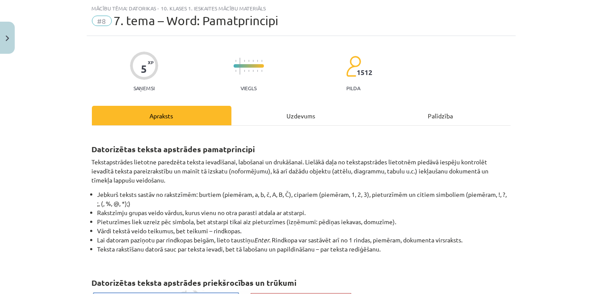
scroll to position [22, 0]
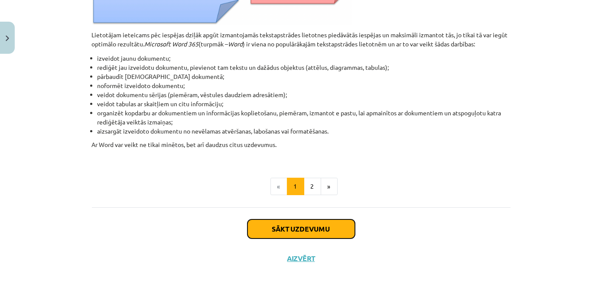
click at [312, 234] on button "Sākt uzdevumu" at bounding box center [300, 228] width 107 height 19
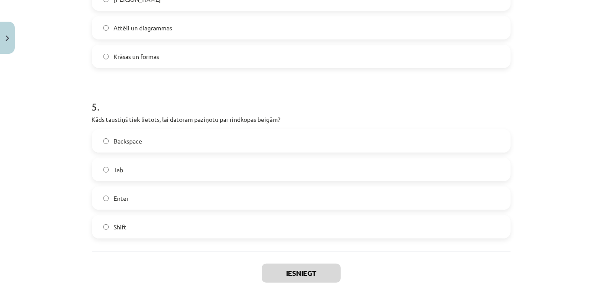
scroll to position [784, 0]
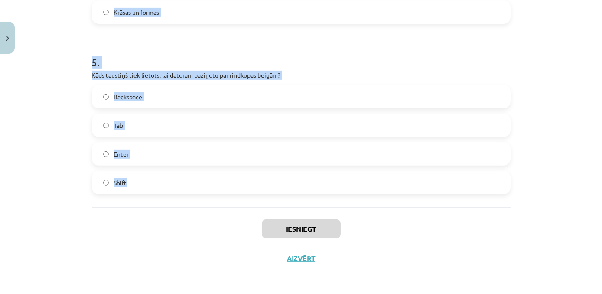
drag, startPoint x: 95, startPoint y: 186, endPoint x: 220, endPoint y: 185, distance: 124.8
copy form "Ko tekstapstrādes lietotnes parasti piedāvā papildus teksta ievadei? Interneta …"
click at [573, 77] on div "Mācību tēma: Datorikas - 10. klases 1. ieskaites mācību materiāls #8 7. tema – …" at bounding box center [301, 147] width 602 height 294
click at [569, 80] on div "Mācību tēma: Datorikas - 10. klases 1. ieskaites mācību materiāls #8 7. tema – …" at bounding box center [301, 147] width 602 height 294
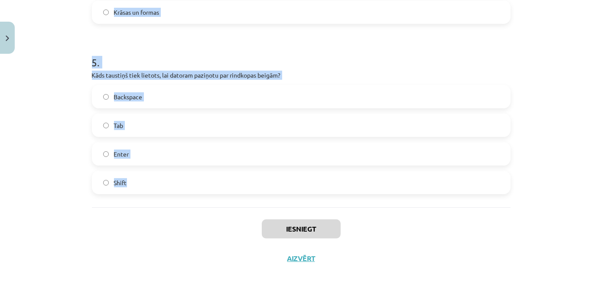
click at [468, 44] on h1 "5 ." at bounding box center [301, 54] width 418 height 27
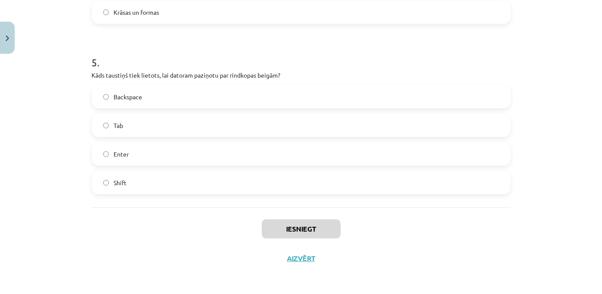
click at [554, 225] on div "Mācību tēma: Datorikas - 10. klases 1. ieskaites mācību materiāls #8 7. tema – …" at bounding box center [301, 147] width 602 height 294
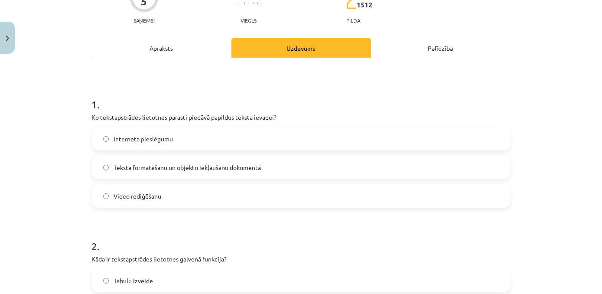
scroll to position [91, 0]
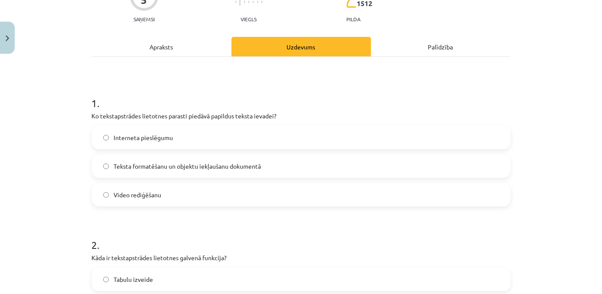
drag, startPoint x: 282, startPoint y: 163, endPoint x: 363, endPoint y: 163, distance: 81.4
click at [286, 165] on label "Teksta formatēšanu un objektu iekļaušanu dokumentā" at bounding box center [301, 166] width 417 height 22
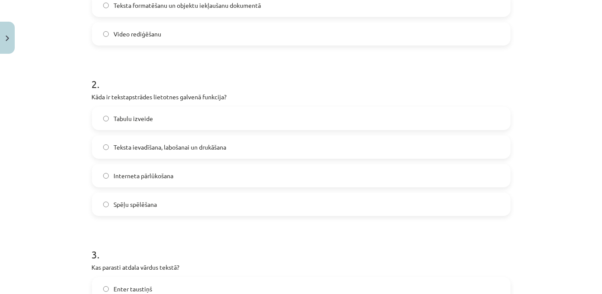
scroll to position [254, 0]
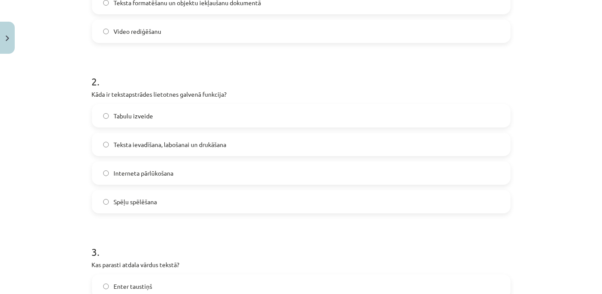
click at [256, 143] on label "Teksta ievadīšana, labošanai un drukāšana" at bounding box center [301, 144] width 417 height 22
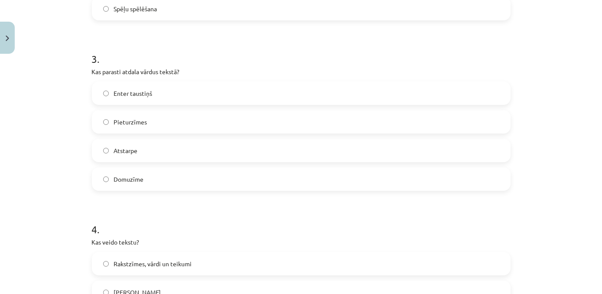
scroll to position [448, 0]
click at [153, 148] on label "Atstarpe" at bounding box center [301, 149] width 417 height 22
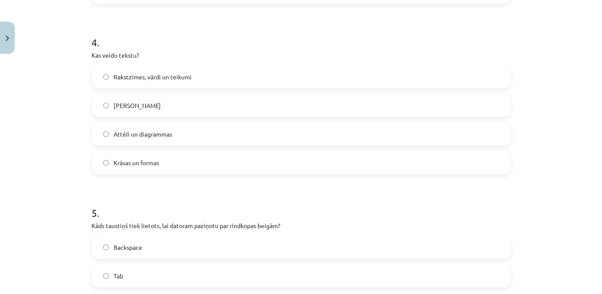
scroll to position [638, 0]
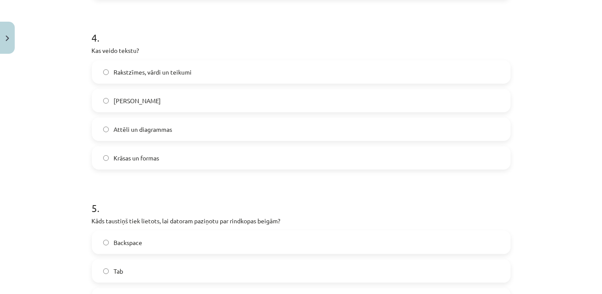
drag, startPoint x: 219, startPoint y: 72, endPoint x: 227, endPoint y: 78, distance: 10.0
click at [220, 72] on label "Rakstzīmes, vārdi un teikumi" at bounding box center [301, 72] width 417 height 22
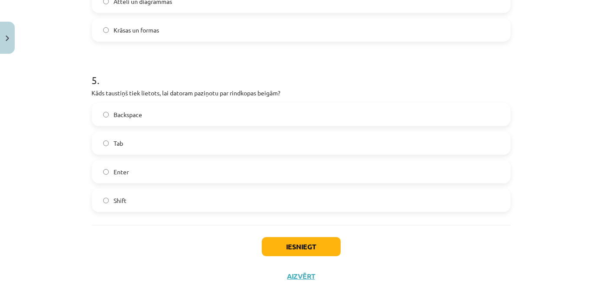
scroll to position [784, 0]
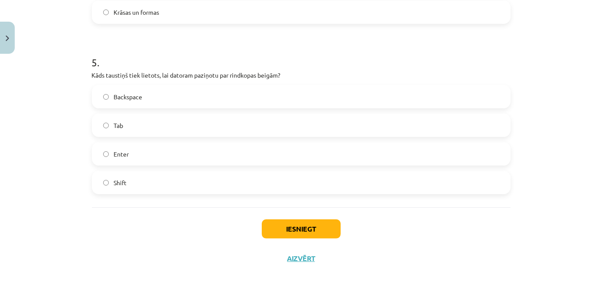
click at [198, 150] on label "Enter" at bounding box center [301, 154] width 417 height 22
click at [303, 228] on button "Iesniegt" at bounding box center [301, 228] width 79 height 19
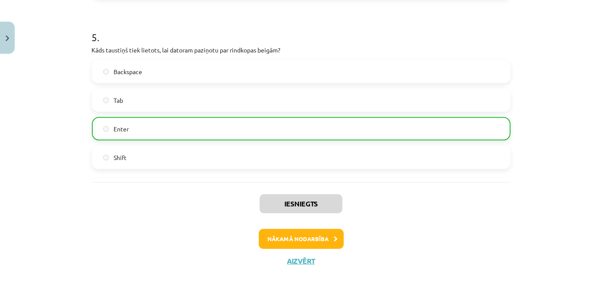
scroll to position [811, 0]
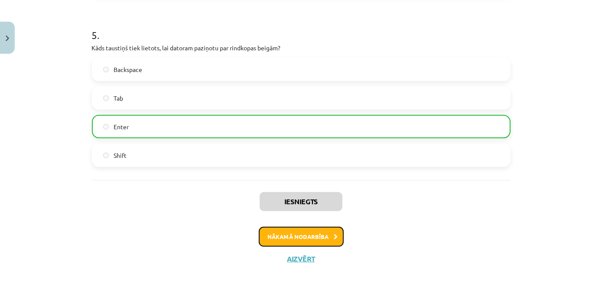
click at [312, 240] on button "Nākamā nodarbība" at bounding box center [301, 237] width 85 height 20
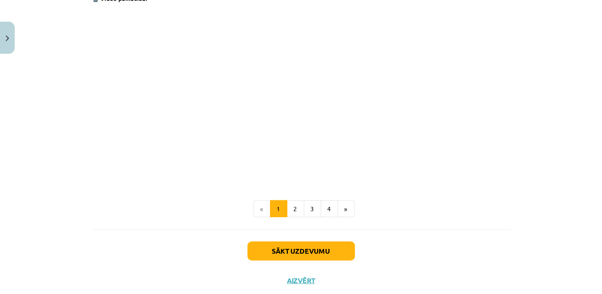
scroll to position [1756, 0]
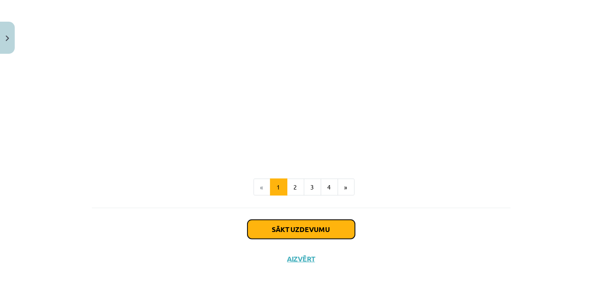
click at [308, 226] on button "Sākt uzdevumu" at bounding box center [300, 229] width 107 height 19
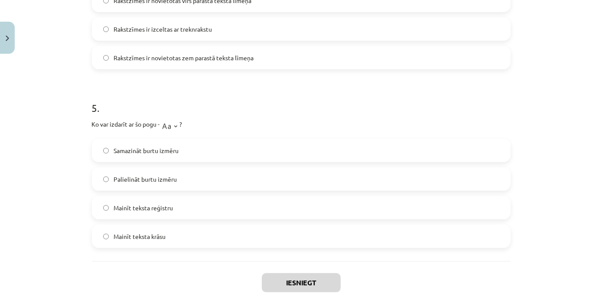
scroll to position [820, 0]
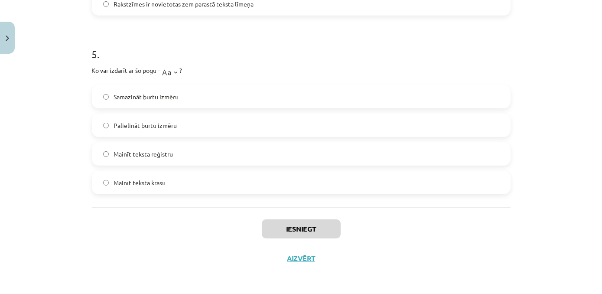
drag, startPoint x: 85, startPoint y: 184, endPoint x: 223, endPoint y: 175, distance: 137.6
copy form "Kāds ir rezultāts, ja lieto "tOGGLE cASE" opciju teksta formatēšanai? Katrs vār…"
click at [316, 68] on p "Ko var izdarīt ar šo pogu - ?" at bounding box center [301, 70] width 418 height 17
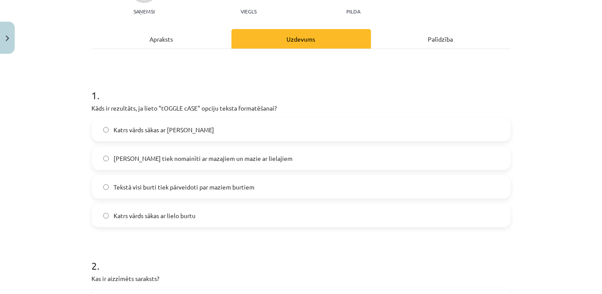
scroll to position [103, 0]
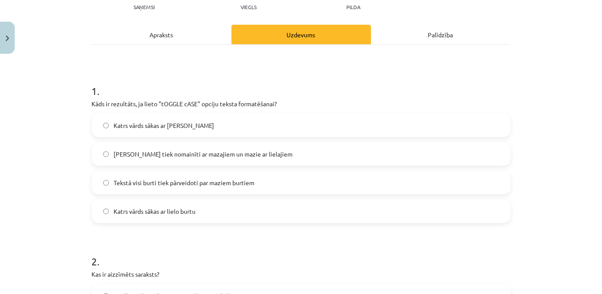
drag, startPoint x: 356, startPoint y: 155, endPoint x: 370, endPoint y: 153, distance: 14.5
click at [358, 156] on label "Lielie burti tiek nomainīti ar mazajiem un mazie ar lielajiem" at bounding box center [301, 154] width 417 height 22
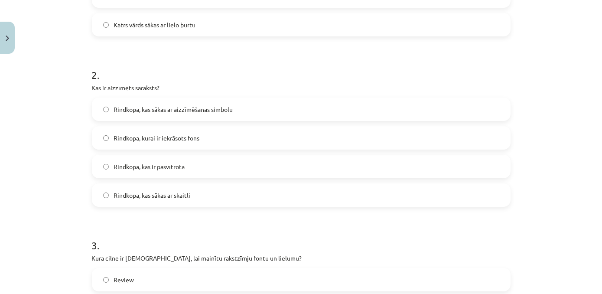
scroll to position [292, 0]
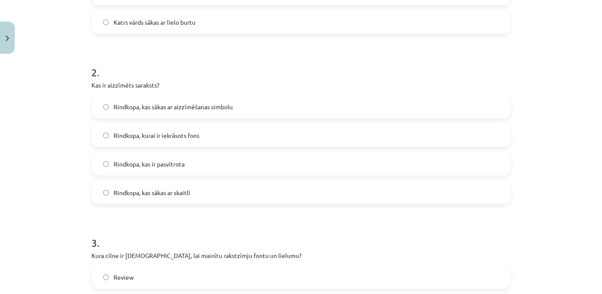
click at [240, 107] on label "Rindkopa, kas sākas ar aizzīmēšanas simbolu" at bounding box center [301, 107] width 417 height 22
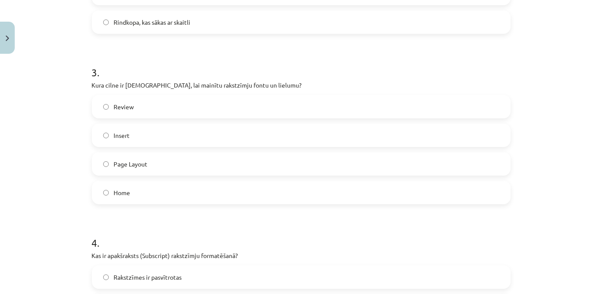
scroll to position [477, 0]
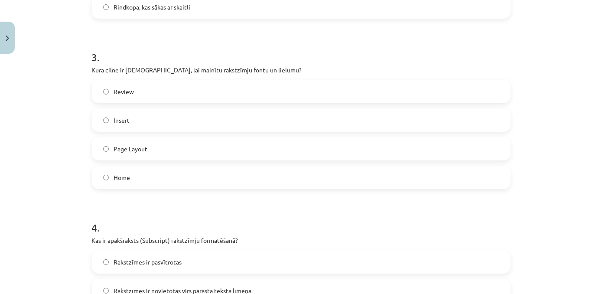
click at [166, 177] on label "Home" at bounding box center [301, 177] width 417 height 22
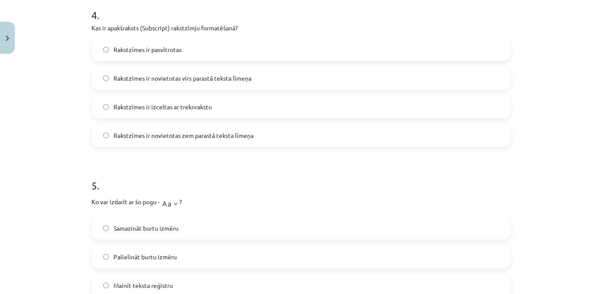
scroll to position [685, 0]
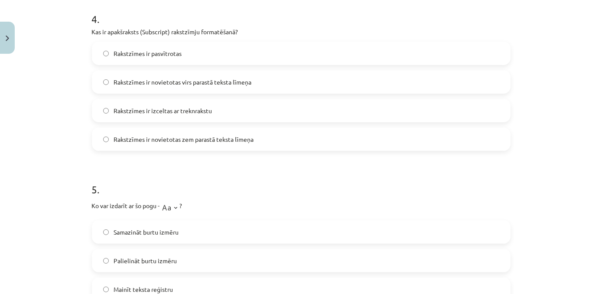
click at [281, 138] on label "Rakstzīmes ir novietotas zem parastā teksta līmeņa" at bounding box center [301, 139] width 417 height 22
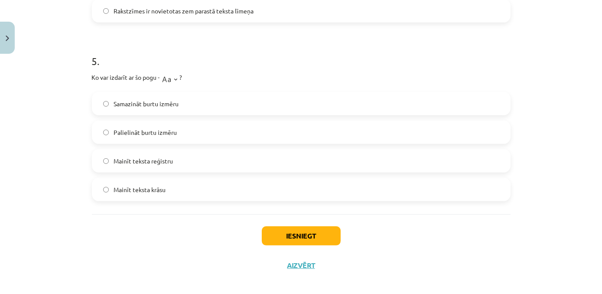
scroll to position [816, 0]
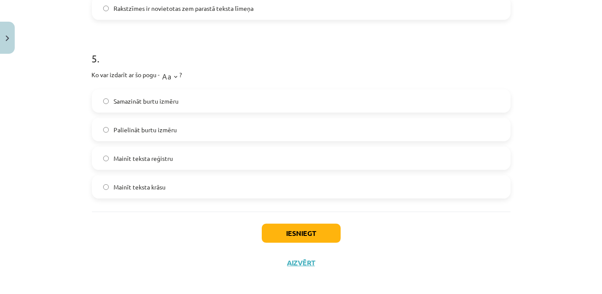
click at [194, 159] on label "Mainīt teksta reģistru" at bounding box center [301, 158] width 417 height 22
click at [301, 234] on button "Iesniegt" at bounding box center [301, 233] width 79 height 19
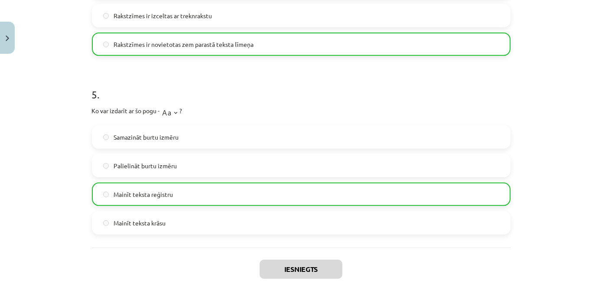
scroll to position [848, 0]
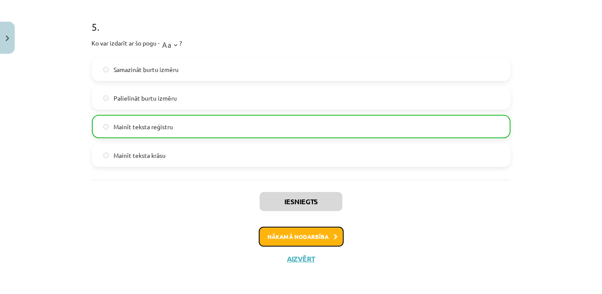
click at [274, 233] on button "Nākamā nodarbība" at bounding box center [301, 237] width 85 height 20
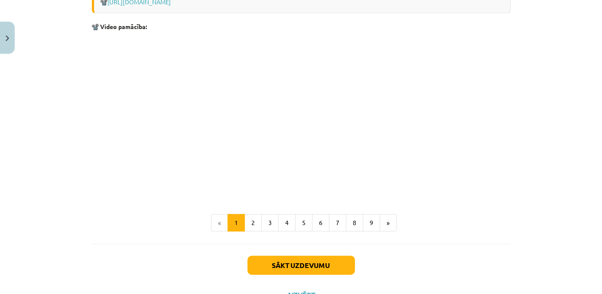
scroll to position [1820, 0]
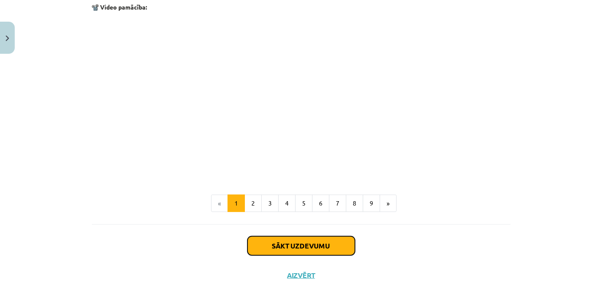
click at [333, 255] on button "Sākt uzdevumu" at bounding box center [300, 245] width 107 height 19
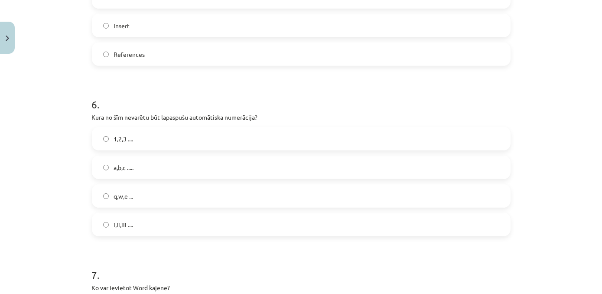
scroll to position [1095, 0]
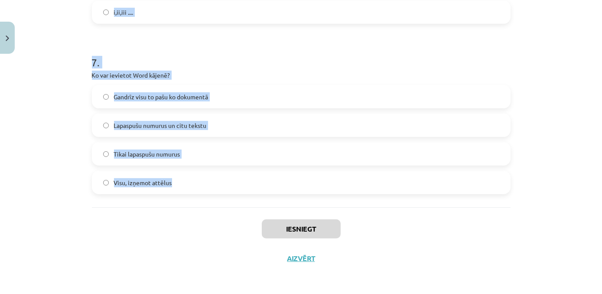
drag, startPoint x: 85, startPoint y: 182, endPoint x: 185, endPoint y: 183, distance: 99.6
copy form "Kura komanda tiek izmantota, lai kopētu teksta formatējumu citā vietā? Clipboar…"
click at [435, 51] on h1 "7 ." at bounding box center [301, 54] width 418 height 27
click at [432, 57] on h1 "7 ." at bounding box center [301, 54] width 418 height 27
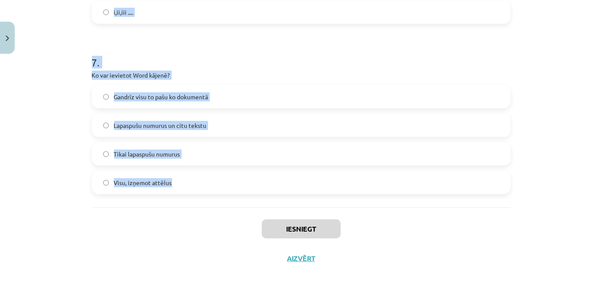
click at [436, 60] on h1 "7 ." at bounding box center [301, 54] width 418 height 27
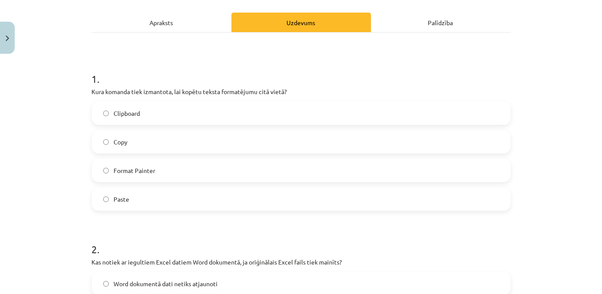
scroll to position [117, 0]
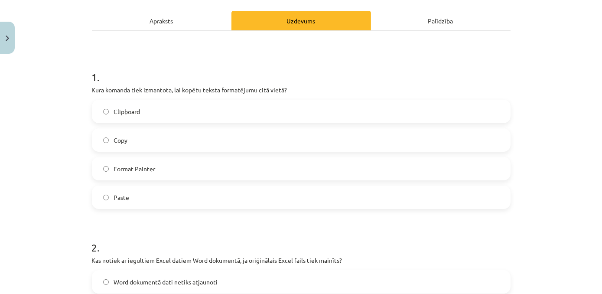
click at [156, 174] on label "Format Painter" at bounding box center [301, 169] width 417 height 22
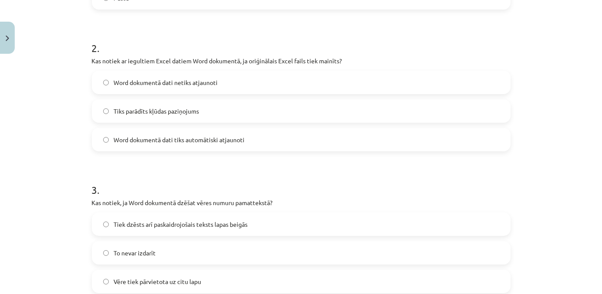
scroll to position [318, 0]
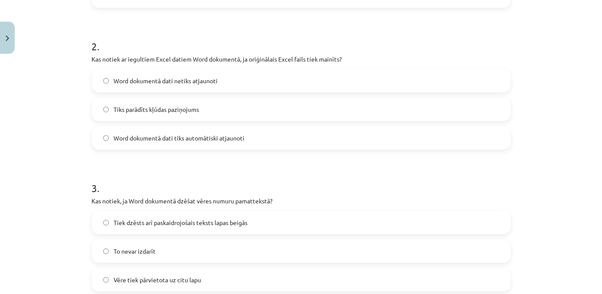
click at [270, 143] on label "Word dokumentā dati tiks automātiski atjaunoti" at bounding box center [301, 138] width 417 height 22
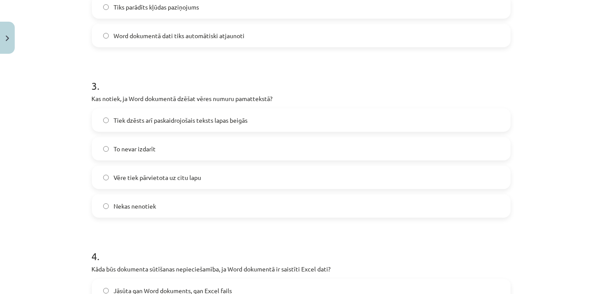
scroll to position [437, 0]
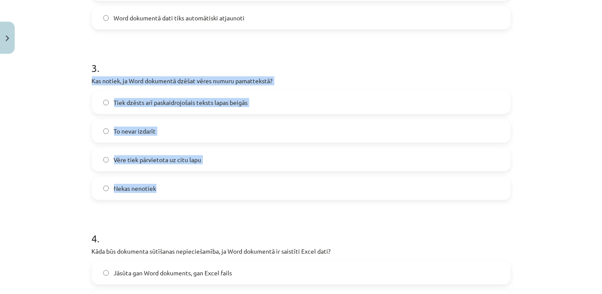
drag, startPoint x: 86, startPoint y: 79, endPoint x: 163, endPoint y: 188, distance: 133.0
click at [163, 188] on div "7 XP Saņemsi Grūts 1512 pilda Apraksts Uzdevums Palīdzība 1 . Kura komanda tiek…" at bounding box center [301, 275] width 429 height 1311
copy div "Kas notiek, ja Word dokumentā dzēšat vēres numuru pamattekstā? Tiek dzēsts arī …"
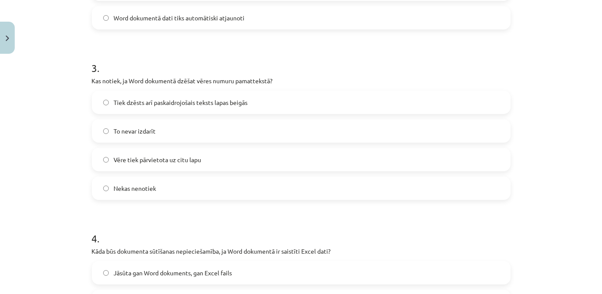
click at [334, 67] on h1 "3 ." at bounding box center [301, 60] width 418 height 27
click at [253, 103] on label "Tiek dzēsts arī paskaidrojošais teksts lapas beigās" at bounding box center [301, 102] width 417 height 22
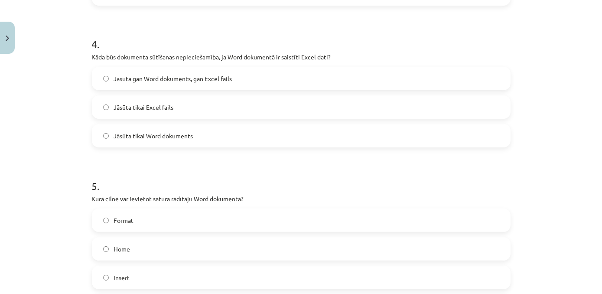
scroll to position [633, 0]
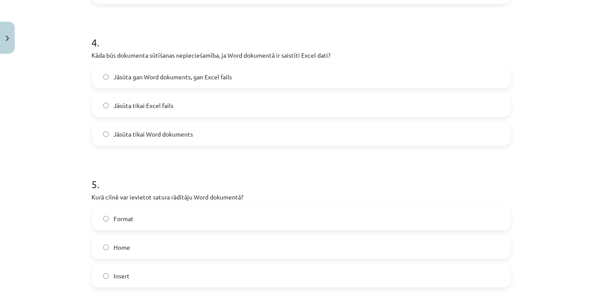
click at [267, 71] on label "Jāsūta gan Word dokuments, gan Excel fails" at bounding box center [301, 77] width 417 height 22
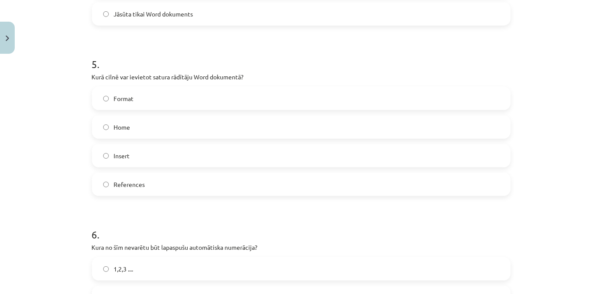
scroll to position [755, 0]
click at [324, 184] on label "References" at bounding box center [301, 183] width 417 height 22
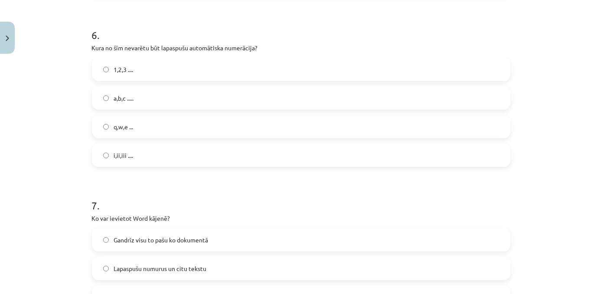
scroll to position [954, 0]
click at [146, 127] on label "q,w,e ..." at bounding box center [301, 125] width 417 height 22
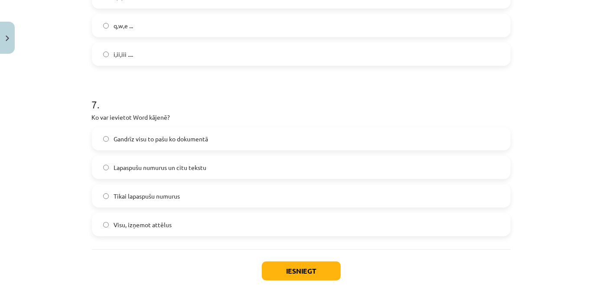
scroll to position [1068, 0]
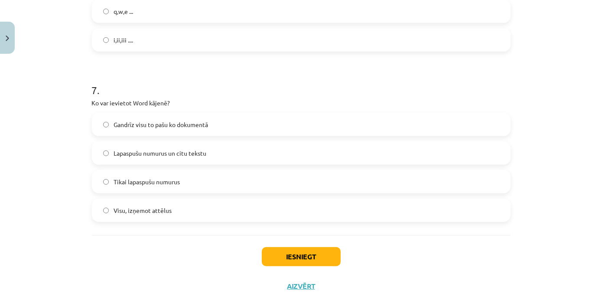
click at [224, 148] on label "Lapaspušu numurus un citu tekstu" at bounding box center [301, 153] width 417 height 22
click at [292, 260] on button "Iesniegt" at bounding box center [301, 256] width 79 height 19
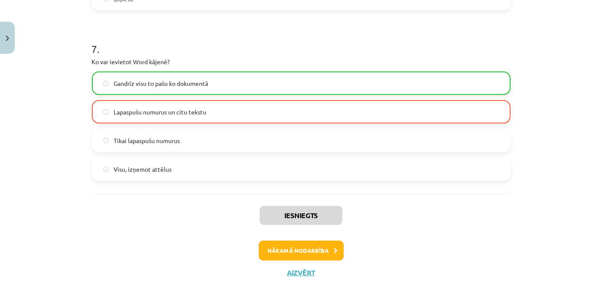
scroll to position [1123, 0]
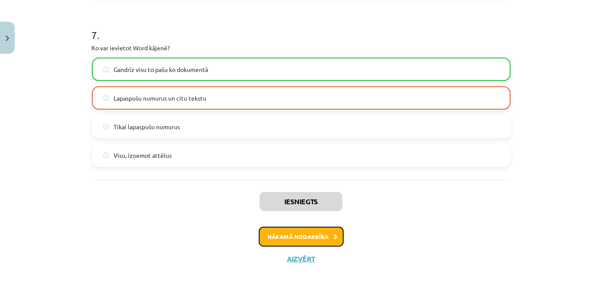
click at [327, 240] on button "Nākamā nodarbība" at bounding box center [301, 237] width 85 height 20
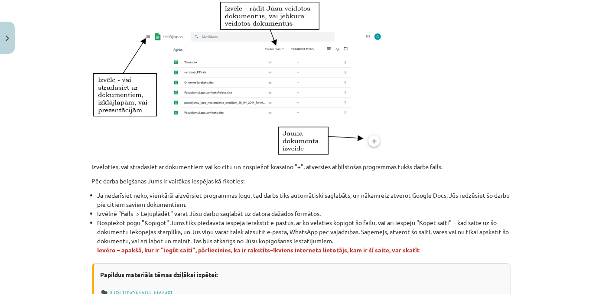
scroll to position [542, 0]
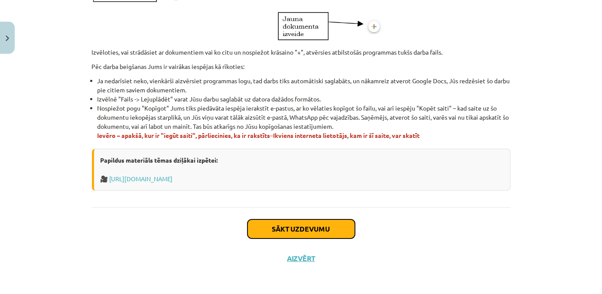
click at [308, 232] on button "Sākt uzdevumu" at bounding box center [300, 228] width 107 height 19
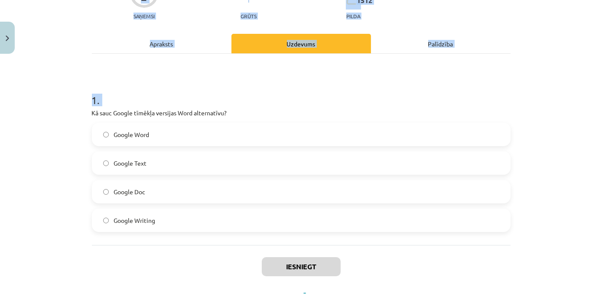
scroll to position [132, 0]
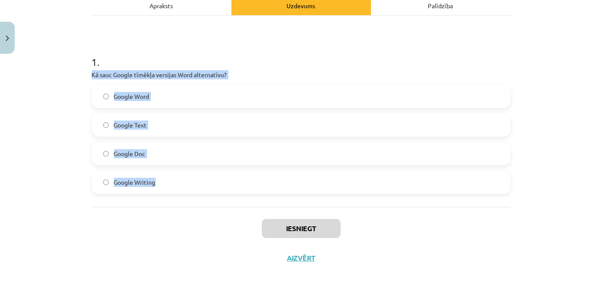
drag, startPoint x: 86, startPoint y: 181, endPoint x: 185, endPoint y: 177, distance: 99.3
click at [185, 177] on div "2 XP Saņemsi Grūts 1512 pilda Apraksts Uzdevums Palīdzība 1 . Kā sauc Google tī…" at bounding box center [301, 99] width 429 height 347
drag, startPoint x: 182, startPoint y: 153, endPoint x: 182, endPoint y: 158, distance: 5.2
click at [182, 153] on label "Google Doc" at bounding box center [301, 154] width 417 height 22
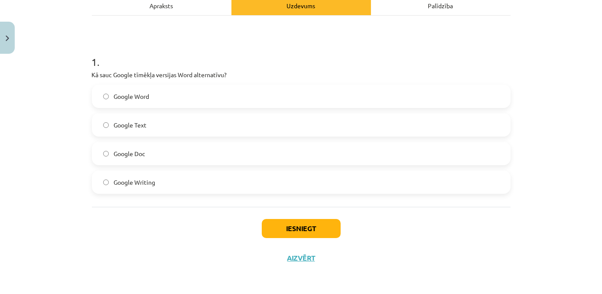
click at [167, 218] on div "Iesniegt Aizvērt" at bounding box center [301, 237] width 418 height 61
click at [288, 228] on button "Iesniegt" at bounding box center [301, 228] width 79 height 19
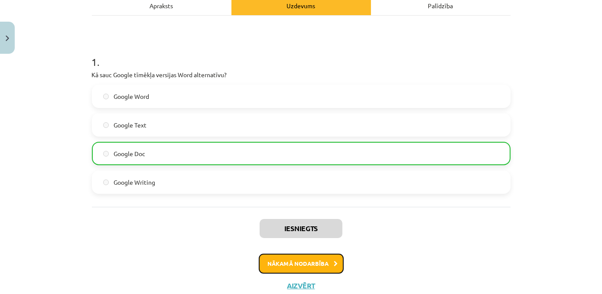
click at [323, 265] on button "Nākamā nodarbība" at bounding box center [301, 263] width 85 height 20
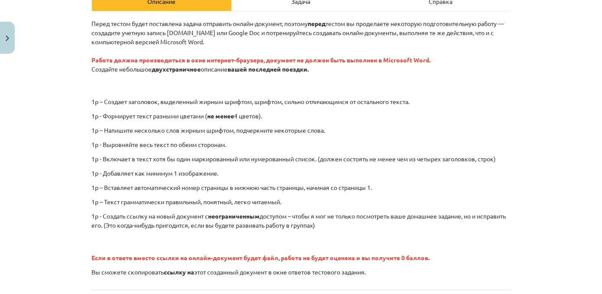
scroll to position [218, 0]
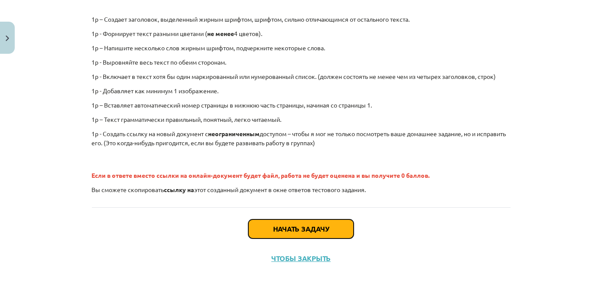
click at [305, 227] on button "Начать задачу" at bounding box center [300, 228] width 105 height 19
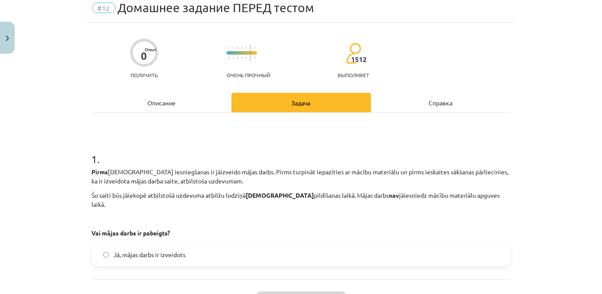
scroll to position [22, 0]
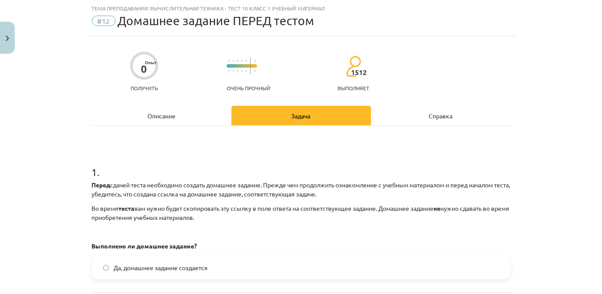
click at [243, 269] on label "Да, домашнее задание создается" at bounding box center [301, 267] width 417 height 22
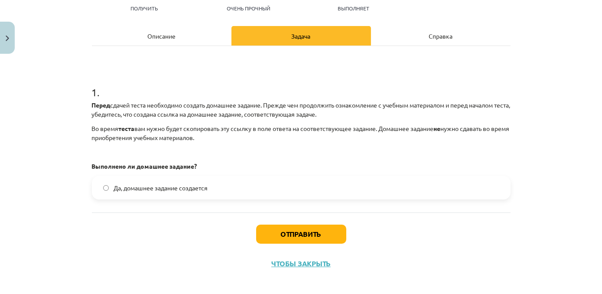
scroll to position [107, 0]
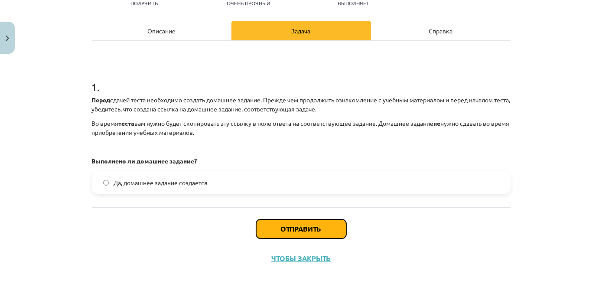
click at [301, 230] on button "Отправить" at bounding box center [301, 228] width 90 height 19
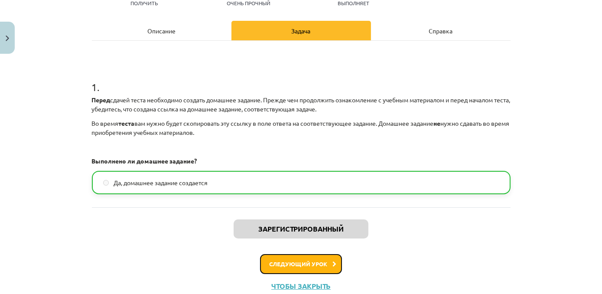
click at [313, 263] on font "Следующий урок" at bounding box center [298, 263] width 58 height 7
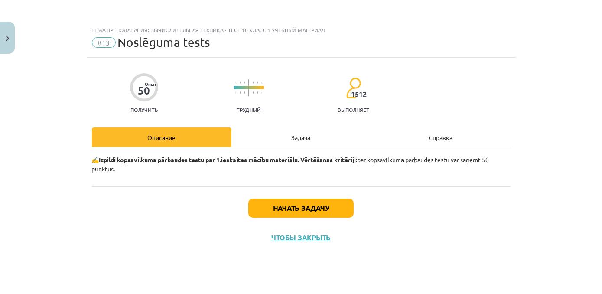
scroll to position [0, 0]
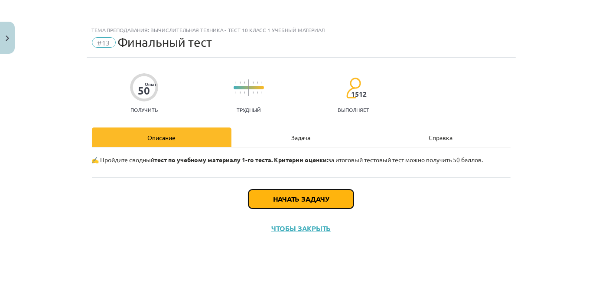
click at [314, 203] on button "Начать задачу" at bounding box center [300, 198] width 105 height 19
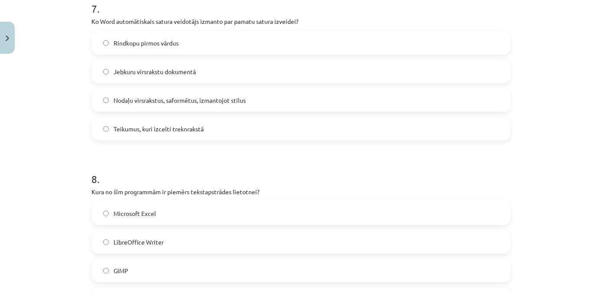
scroll to position [1234, 0]
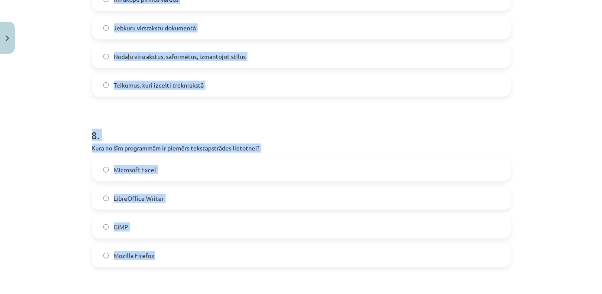
drag, startPoint x: 84, startPoint y: 207, endPoint x: 225, endPoint y: 248, distance: 147.1
click at [313, 124] on h1 "8 ." at bounding box center [301, 127] width 418 height 27
click at [369, 133] on h1 "8 ." at bounding box center [301, 127] width 418 height 27
click at [369, 120] on h1 "8 ." at bounding box center [301, 127] width 418 height 27
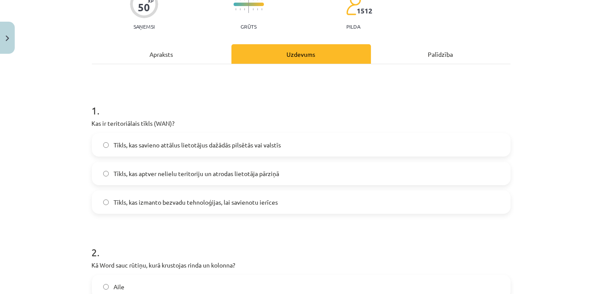
scroll to position [121, 0]
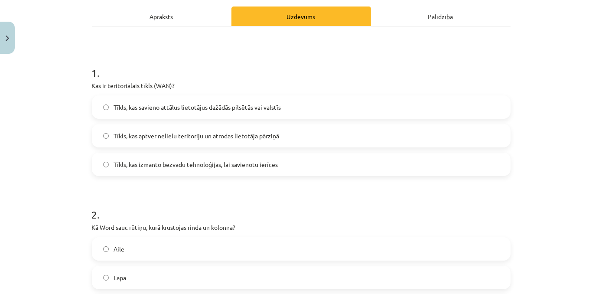
click at [291, 112] on label "Tīkls, kas savieno attālus lietotājus dažādās pilsētās vai valstīs" at bounding box center [301, 107] width 417 height 22
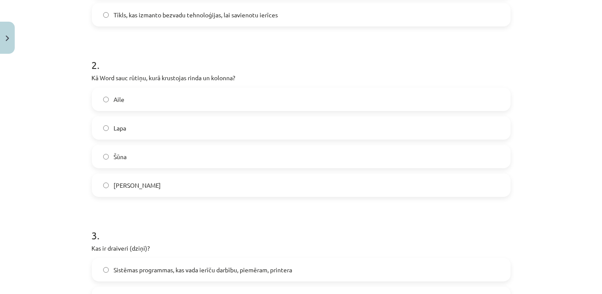
scroll to position [286, 0]
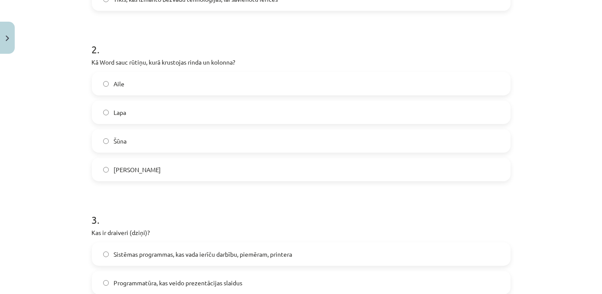
click at [175, 144] on label "Šūna" at bounding box center [301, 141] width 417 height 22
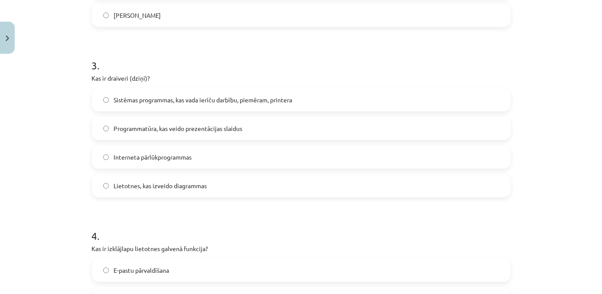
scroll to position [455, 0]
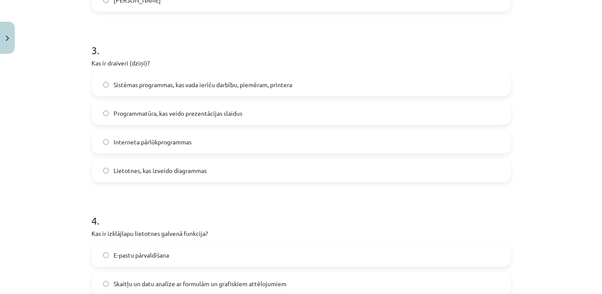
click at [286, 85] on span "Sistēmas programmas, kas vada ierīču darbību, piemēram, printera" at bounding box center [203, 84] width 178 height 9
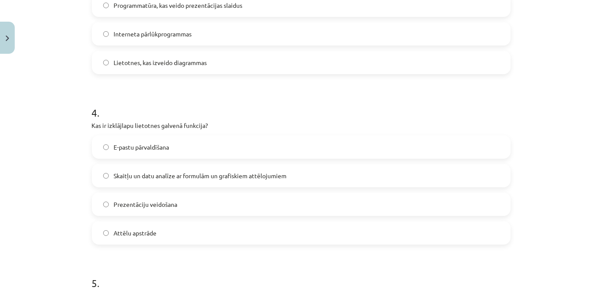
scroll to position [592, 0]
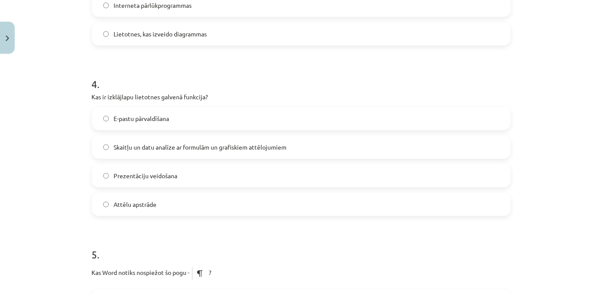
click at [312, 144] on label "Skaitļu un datu analīze ar formulām un grafiskiem attēlojumiem" at bounding box center [301, 147] width 417 height 22
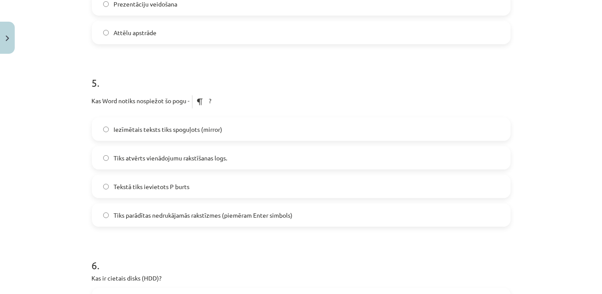
scroll to position [768, 0]
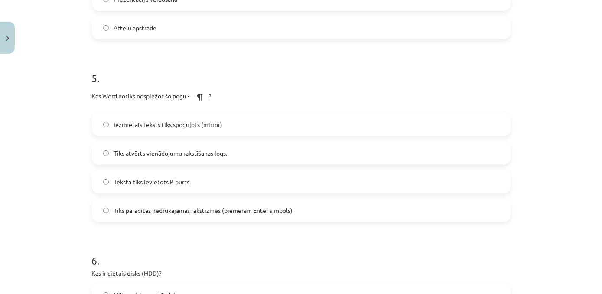
click at [317, 211] on label "Tiks parādītas nedrukājamās rakstīzmes (piemēram Enter simbols)" at bounding box center [301, 210] width 417 height 22
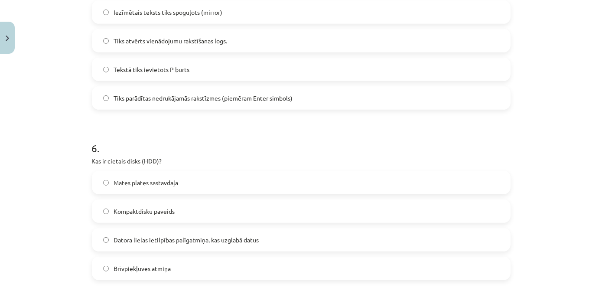
scroll to position [898, 0]
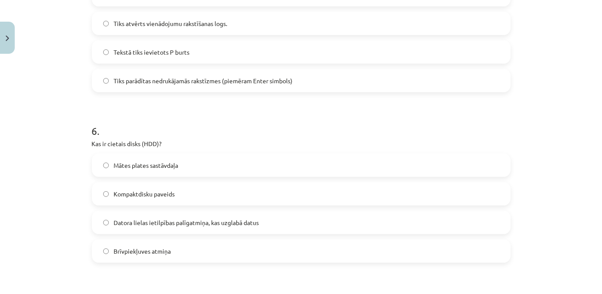
click at [368, 219] on label "Datora lielas ietilpības palīgatmiņa, kas uzglabā datus" at bounding box center [301, 222] width 417 height 22
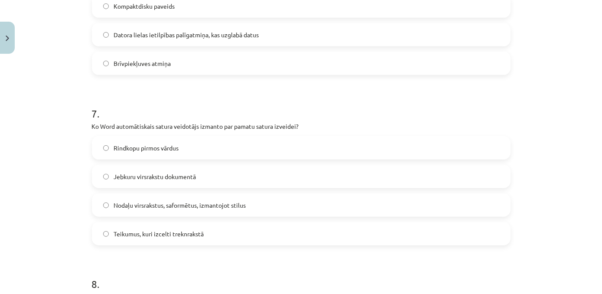
scroll to position [1101, 0]
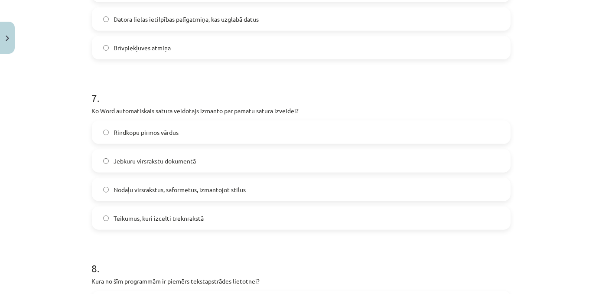
click at [425, 185] on label "Nodaļu virsrakstus, saformētus, izmantojot stilus" at bounding box center [301, 189] width 417 height 22
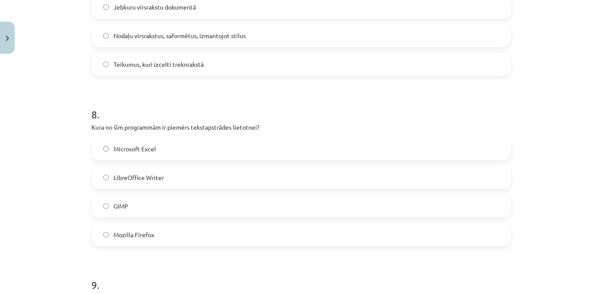
scroll to position [1306, 0]
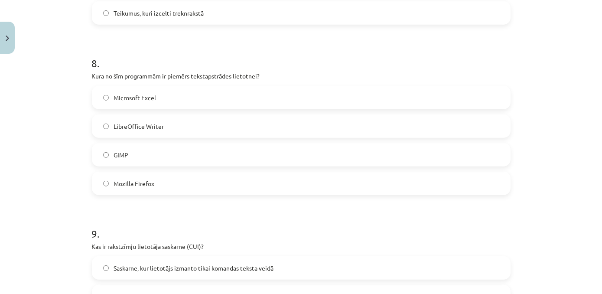
click at [216, 129] on label "LibreOffice Writer" at bounding box center [301, 126] width 417 height 22
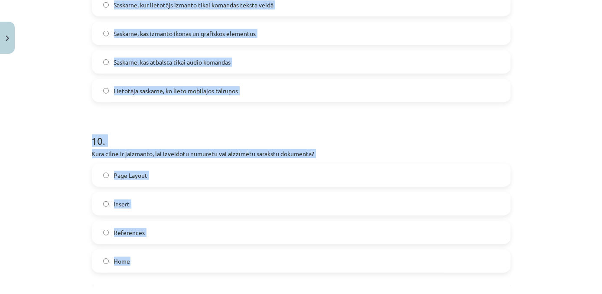
scroll to position [1569, 0]
drag, startPoint x: 87, startPoint y: 132, endPoint x: 281, endPoint y: 264, distance: 234.0
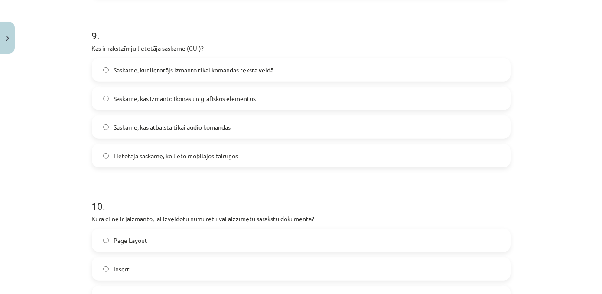
scroll to position [1497, 0]
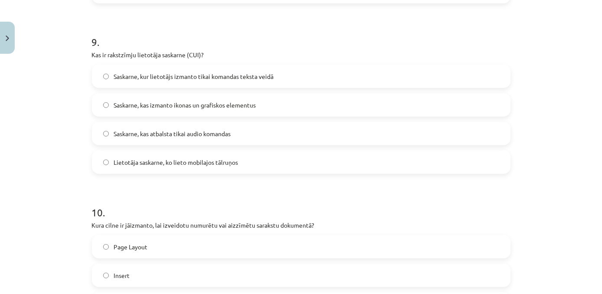
click at [303, 76] on label "Saskarne, kur lietotājs izmanto tikai komandas teksta veidā" at bounding box center [301, 76] width 417 height 22
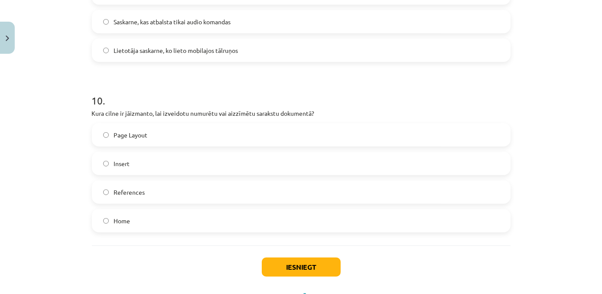
scroll to position [1611, 0]
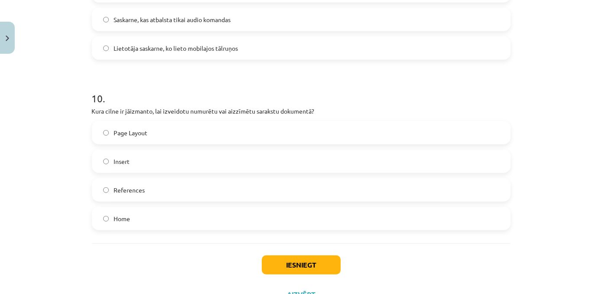
click at [273, 221] on label "Home" at bounding box center [301, 218] width 417 height 22
click at [273, 264] on button "Iesniegt" at bounding box center [301, 264] width 79 height 19
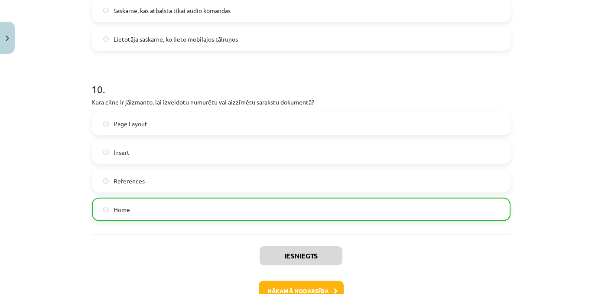
scroll to position [1674, 0]
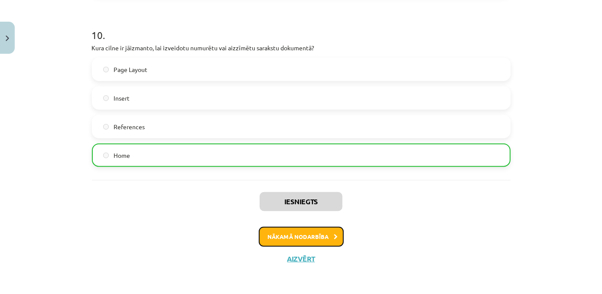
click at [303, 241] on button "Nākamā nodarbība" at bounding box center [301, 237] width 85 height 20
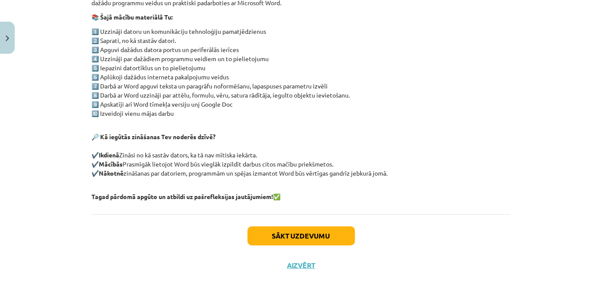
scroll to position [187, 0]
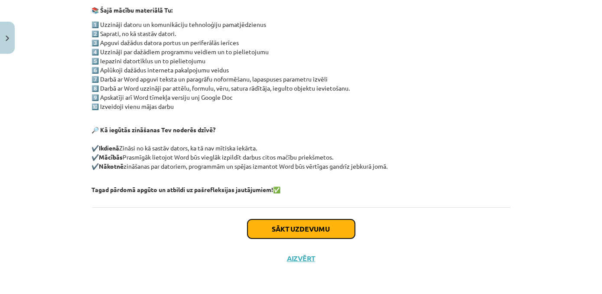
click at [289, 229] on button "Sākt uzdevumu" at bounding box center [300, 228] width 107 height 19
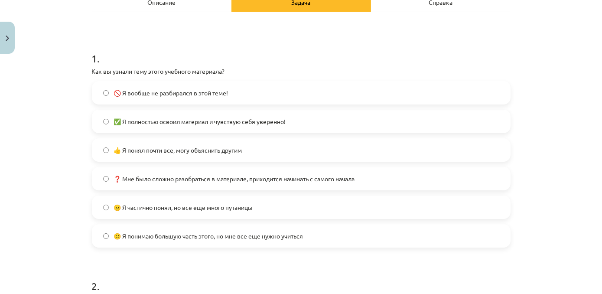
scroll to position [139, 0]
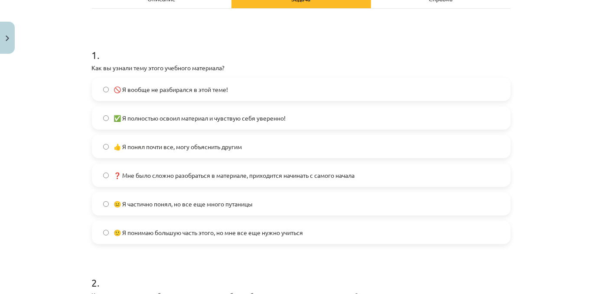
click at [318, 237] on label "🙂 Я понимаю большую часть этого, но мне все еще нужно учиться" at bounding box center [301, 232] width 417 height 22
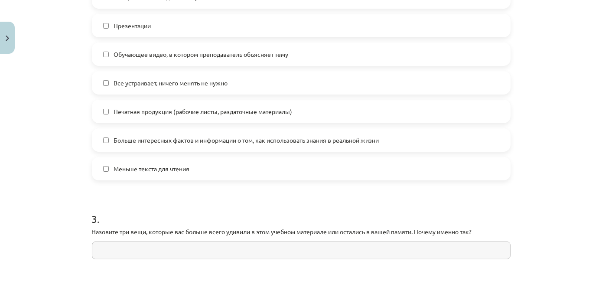
scroll to position [583, 0]
click at [339, 165] on label "Меньше текста для чтения" at bounding box center [301, 168] width 417 height 22
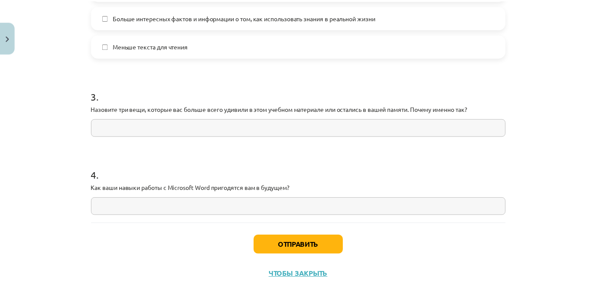
scroll to position [721, 0]
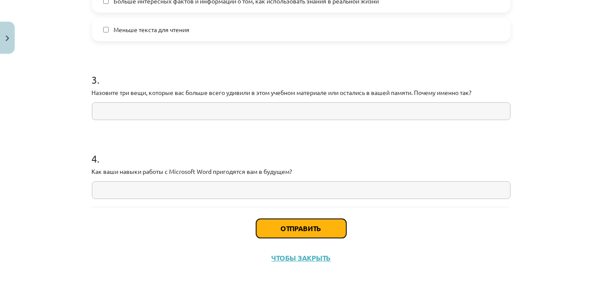
click at [304, 231] on button "Отправить" at bounding box center [301, 228] width 90 height 19
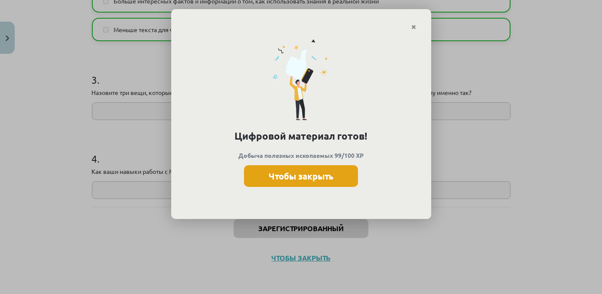
click at [338, 174] on button "Чтобы закрыть" at bounding box center [301, 176] width 114 height 22
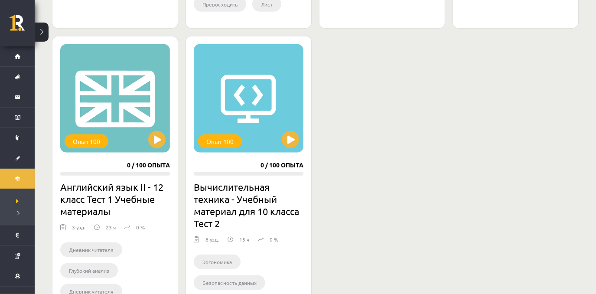
scroll to position [521, 0]
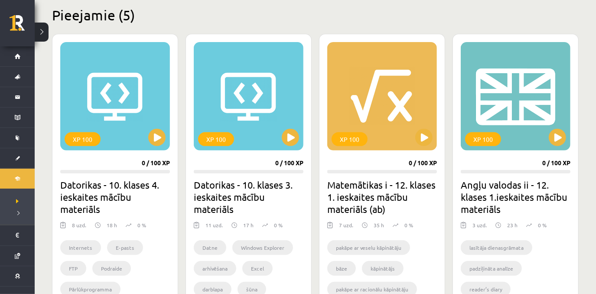
scroll to position [215, 0]
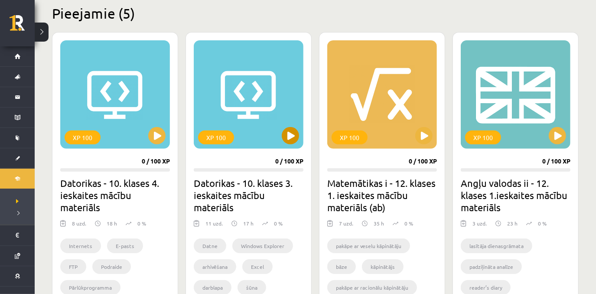
click at [290, 145] on div "XP 100" at bounding box center [249, 94] width 110 height 108
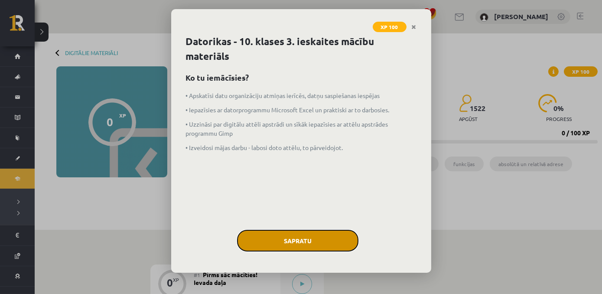
click at [301, 241] on button "Sapratu" at bounding box center [297, 241] width 121 height 22
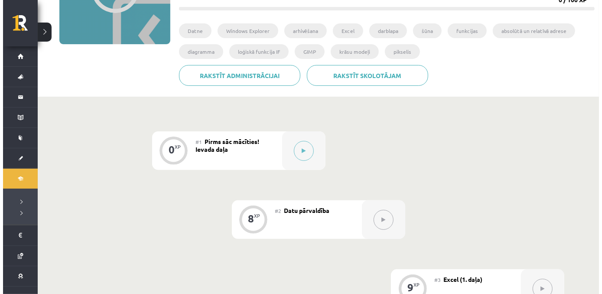
scroll to position [135, 0]
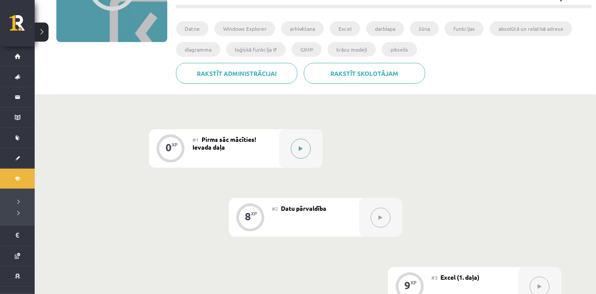
click at [301, 146] on icon at bounding box center [300, 148] width 4 height 5
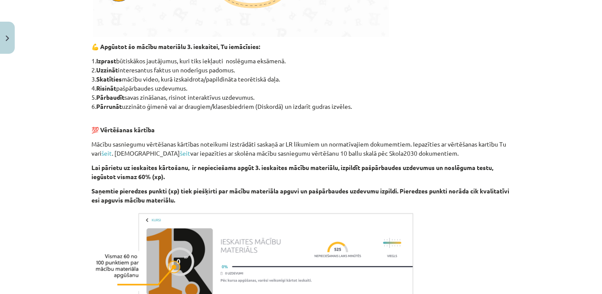
scroll to position [530, 0]
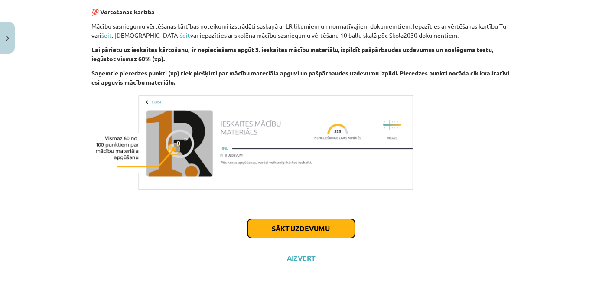
click at [330, 228] on button "Sākt uzdevumu" at bounding box center [300, 228] width 107 height 19
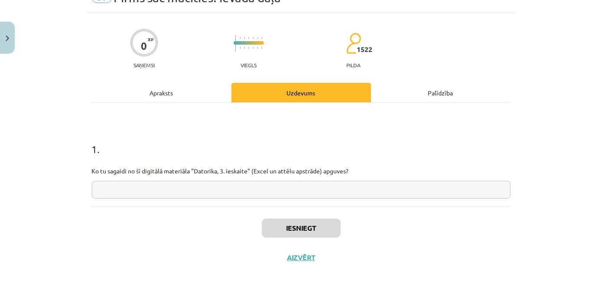
scroll to position [22, 0]
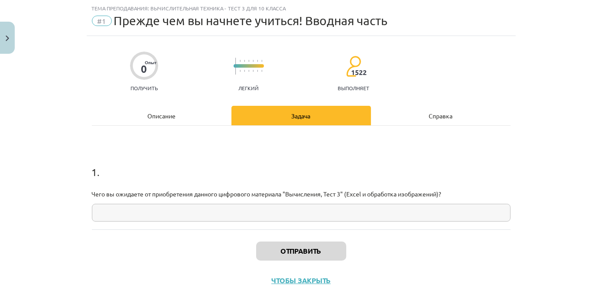
click at [272, 210] on input "text" at bounding box center [301, 213] width 418 height 18
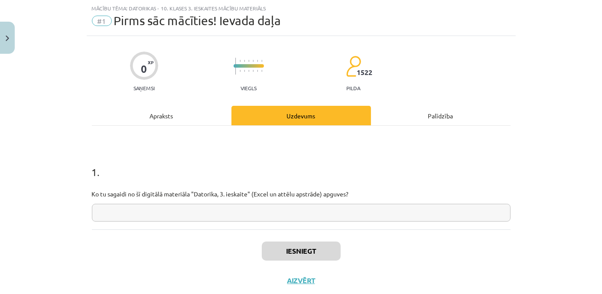
click at [291, 209] on input "text" at bounding box center [301, 213] width 418 height 18
paste input "**********"
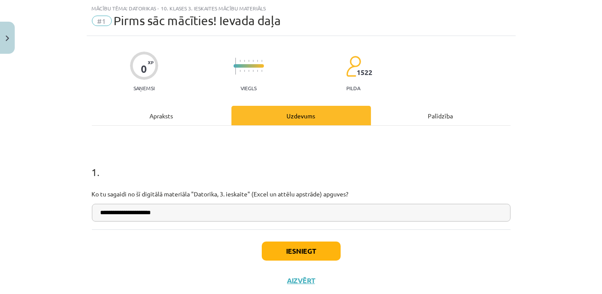
type input "**********"
click at [287, 250] on button "Iesniegt" at bounding box center [301, 250] width 79 height 19
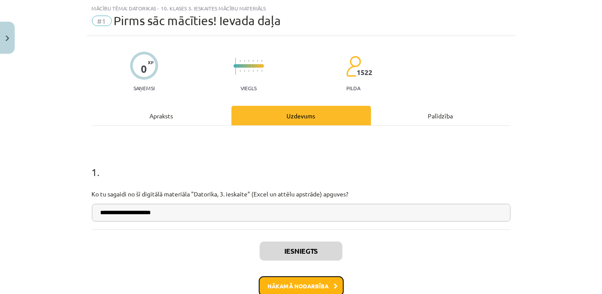
click at [314, 282] on button "Nākamā nodarbība" at bounding box center [301, 286] width 85 height 20
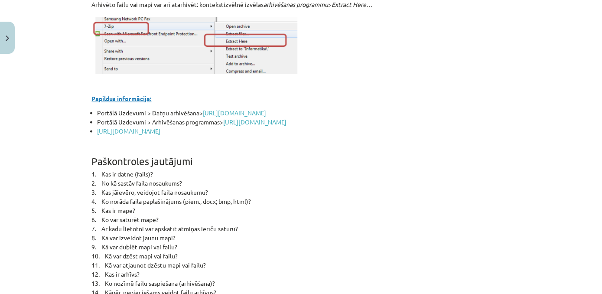
scroll to position [3851, 0]
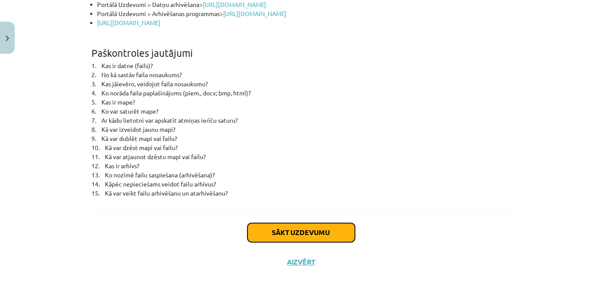
click at [257, 231] on button "Sākt uzdevumu" at bounding box center [300, 232] width 107 height 19
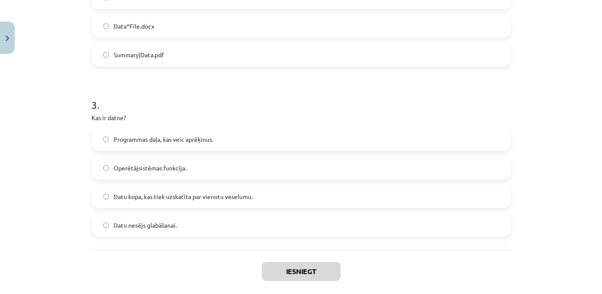
scroll to position [472, 0]
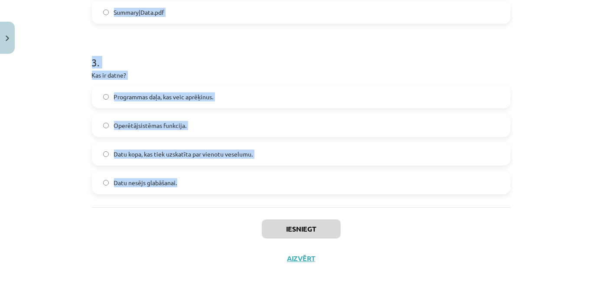
drag, startPoint x: 85, startPoint y: 182, endPoint x: 216, endPoint y: 181, distance: 130.4
copy form "Kura datnes paplašinājuma veids norāda uz MS Excel izklājlapu? .xlsx .docx .bmp…"
click at [293, 66] on h1 "3 ." at bounding box center [301, 54] width 418 height 27
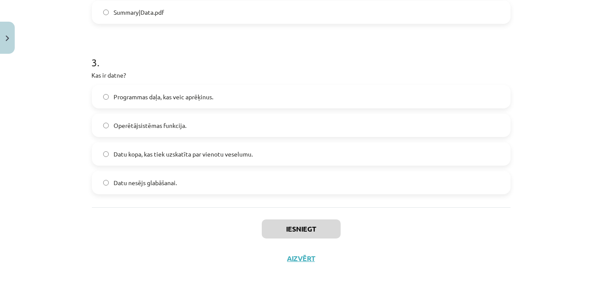
click at [577, 215] on div "Mācību tēma: Datorikas - 10. klases 3. ieskaites mācību materiāls #2 Datu pārva…" at bounding box center [301, 147] width 602 height 294
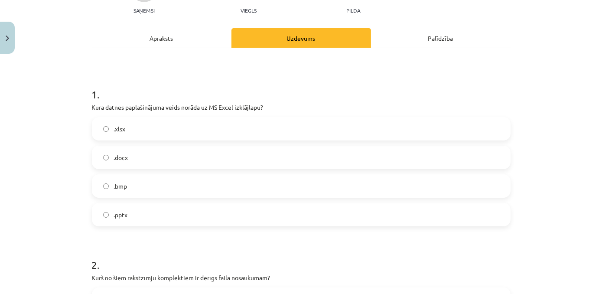
scroll to position [100, 0]
click at [248, 128] on label ".xlsx" at bounding box center [301, 128] width 417 height 22
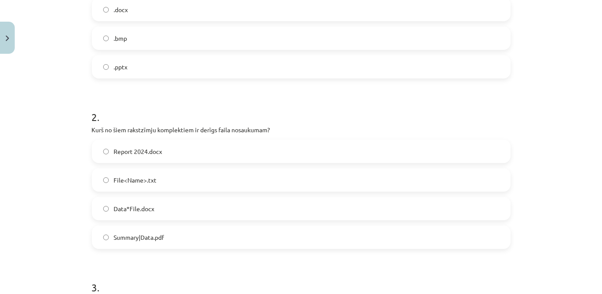
scroll to position [252, 0]
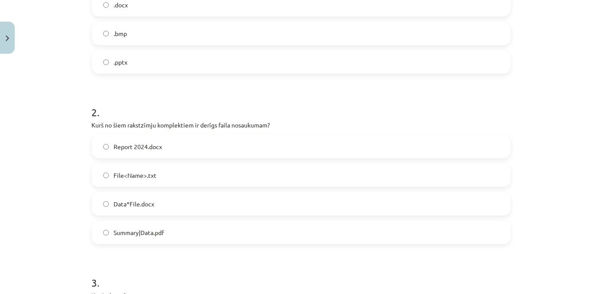
click at [195, 154] on label "Report 2024.docx" at bounding box center [301, 147] width 417 height 22
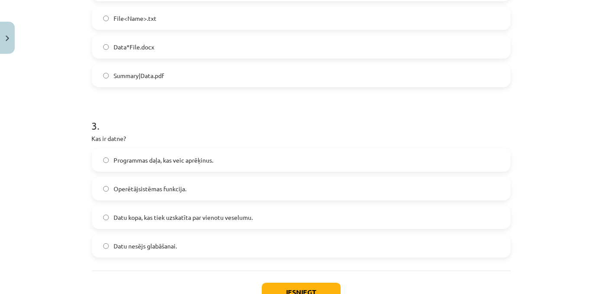
scroll to position [415, 0]
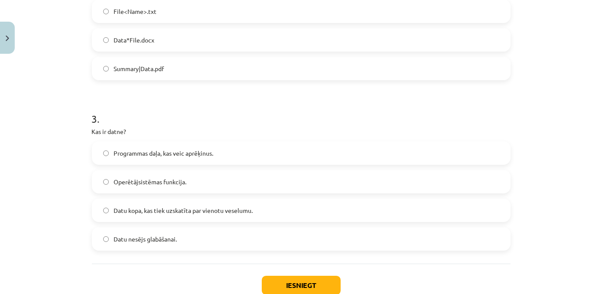
click at [268, 216] on label "Datu kopa, kas tiek uzskatīta par vienotu veselumu." at bounding box center [301, 210] width 417 height 22
click at [295, 284] on button "Iesniegt" at bounding box center [301, 284] width 79 height 19
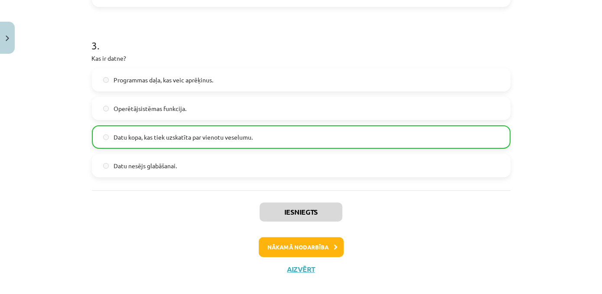
scroll to position [499, 0]
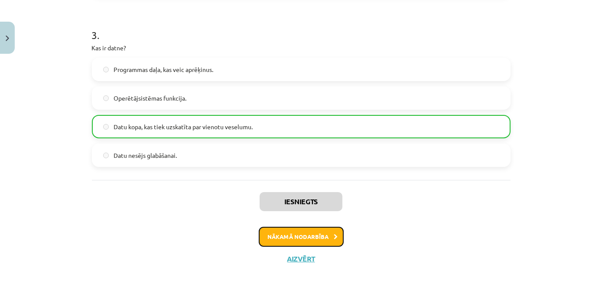
click at [324, 229] on button "Nākamā nodarbība" at bounding box center [301, 237] width 85 height 20
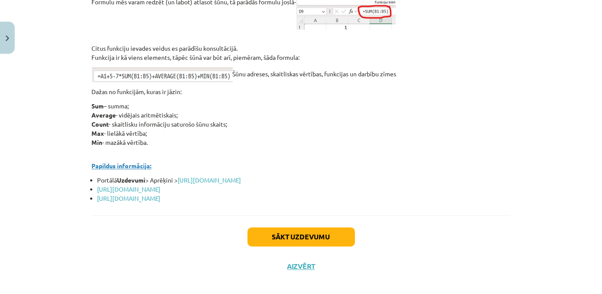
scroll to position [3802, 0]
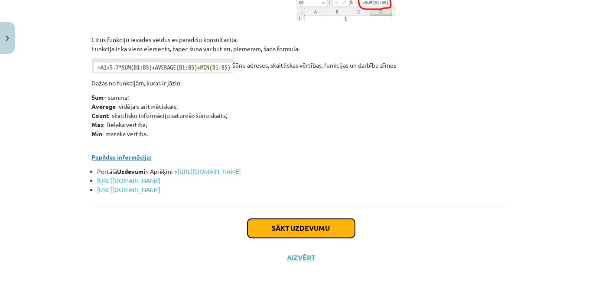
drag, startPoint x: 322, startPoint y: 241, endPoint x: 329, endPoint y: 241, distance: 6.9
click at [326, 238] on div "Sākt uzdevumu Aizvērt" at bounding box center [301, 236] width 418 height 61
click at [329, 237] on button "Sākt uzdevumu" at bounding box center [300, 227] width 107 height 19
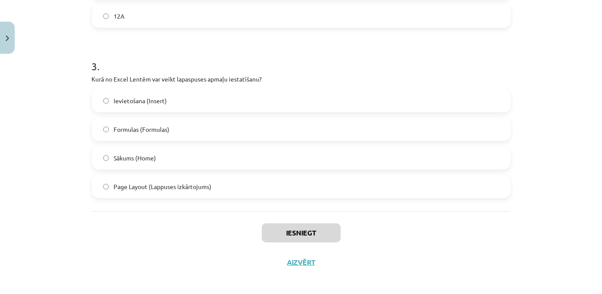
scroll to position [472, 0]
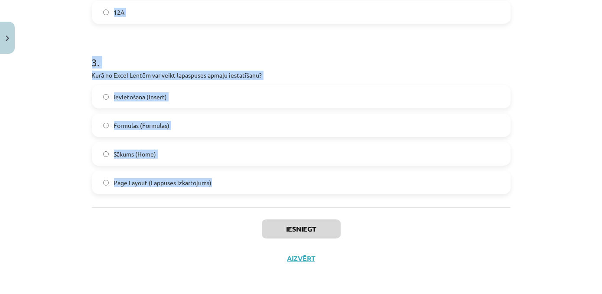
drag, startPoint x: 86, startPoint y: 183, endPoint x: 275, endPoint y: 176, distance: 189.4
copy form "Kā Excel var atlasīt (iezīmēt) 1 konkrētu šūnu? Izpilda klikšķi uz rindas numur…"
click at [426, 59] on h1 "3 ." at bounding box center [301, 54] width 418 height 27
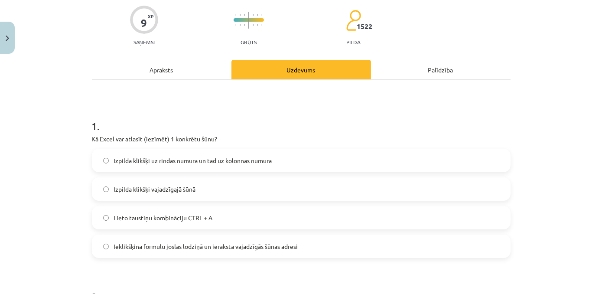
scroll to position [68, 0]
click at [288, 159] on label "Izpilda klikšķi uz rindas numura un tad uz kolonnas numura" at bounding box center [301, 160] width 417 height 22
click at [252, 191] on label "Izpilda klikšķi vajadzīgajā šūnā" at bounding box center [301, 188] width 417 height 22
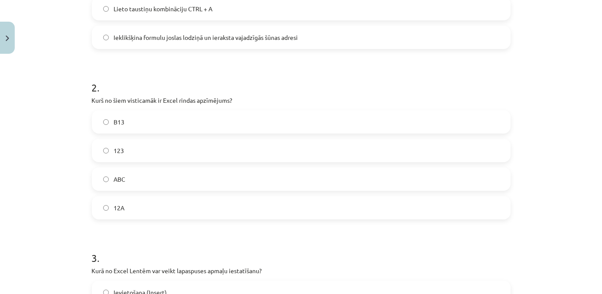
scroll to position [277, 0]
click at [556, 109] on div "Mācību tēma: Datorikas - 10. klases 3. ieskaites mācību materiāls #3 Excel (1. …" at bounding box center [301, 147] width 602 height 294
click at [162, 121] on label "B13" at bounding box center [301, 121] width 417 height 22
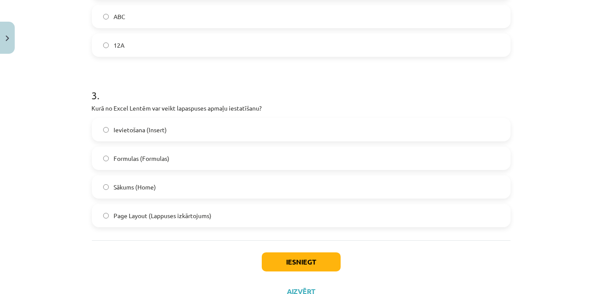
scroll to position [445, 0]
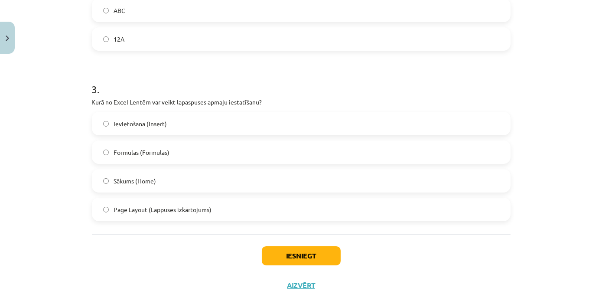
click at [227, 207] on label "Page Layout (Lappuses izkārtojums)" at bounding box center [301, 209] width 417 height 22
click at [321, 256] on button "Iesniegt" at bounding box center [301, 255] width 79 height 19
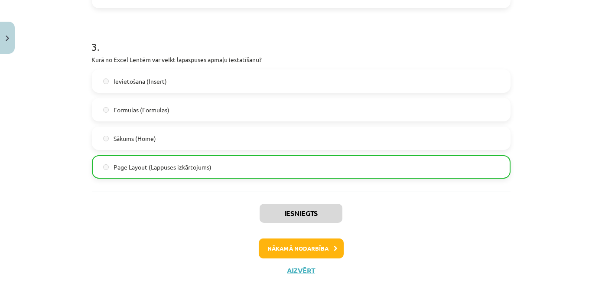
scroll to position [499, 0]
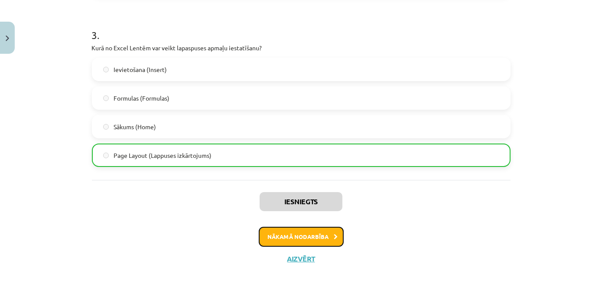
click at [294, 236] on button "Nākamā nodarbība" at bounding box center [301, 237] width 85 height 20
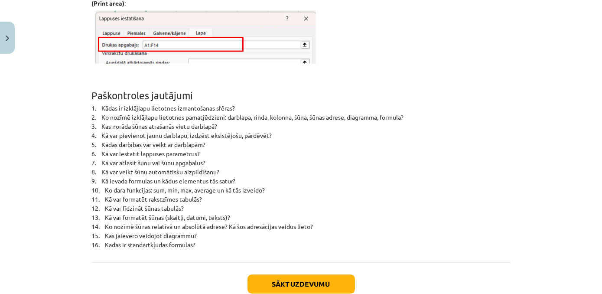
scroll to position [5645, 0]
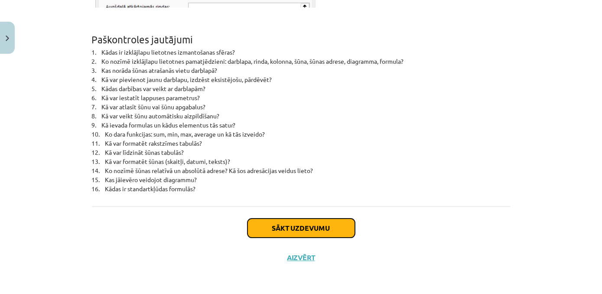
click at [303, 227] on button "Sākt uzdevumu" at bounding box center [300, 227] width 107 height 19
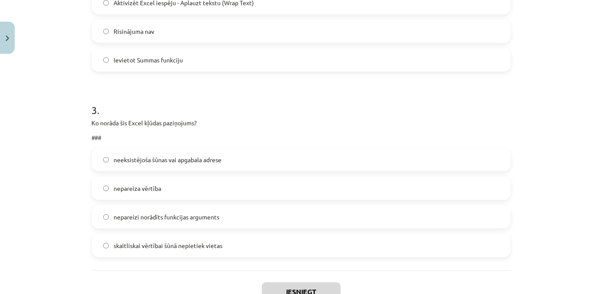
scroll to position [576, 0]
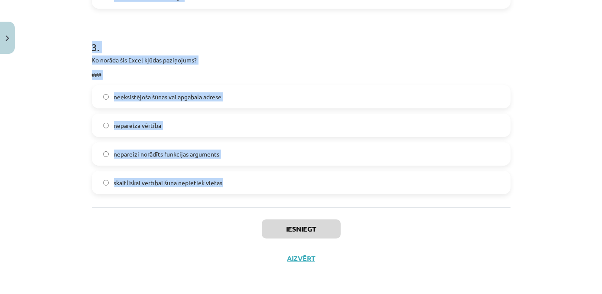
drag, startPoint x: 84, startPoint y: 185, endPoint x: 287, endPoint y: 173, distance: 202.7
copy form "Kas ir diagramma? Datu attēlojums formulu veidā Datu attēlojums tabulas veidā D…"
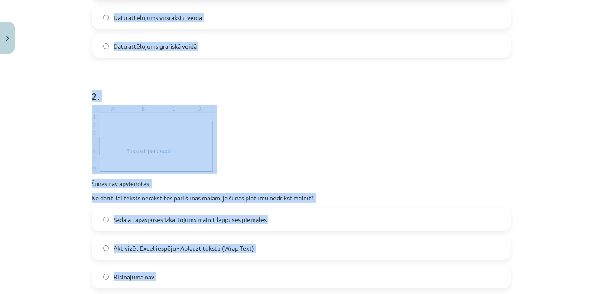
scroll to position [241, 0]
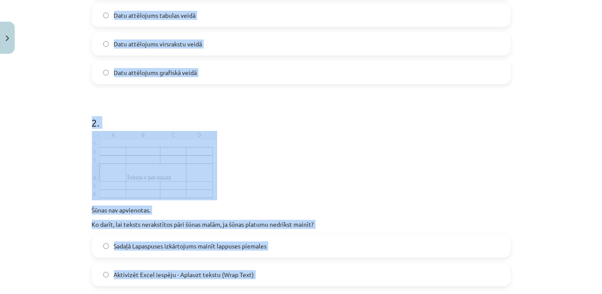
click at [496, 159] on p at bounding box center [301, 165] width 418 height 69
click at [566, 164] on div "Mācību tēma: Datorikas - 10. klases 3. ieskaites mācību materiāls #4 Excel (2. …" at bounding box center [301, 147] width 602 height 294
click at [584, 140] on div "Mācību tēma: Datorikas - 10. klases 3. ieskaites mācību materiāls #4 Excel (2. …" at bounding box center [301, 147] width 602 height 294
click at [540, 258] on div "Mācību tēma: Datorikas - 10. klases 3. ieskaites mācību materiāls #4 Excel (2. …" at bounding box center [301, 147] width 602 height 294
click at [538, 259] on div "Mācību tēma: Datorikas - 10. klases 3. ieskaites mācību materiāls #4 Excel (2. …" at bounding box center [301, 147] width 602 height 294
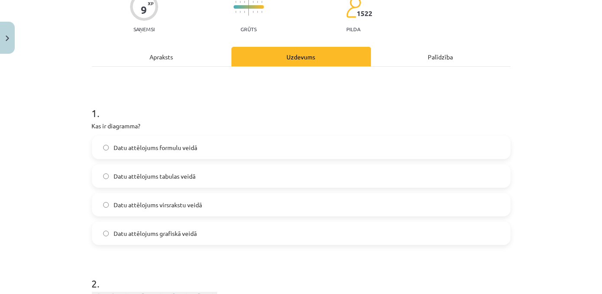
scroll to position [81, 0]
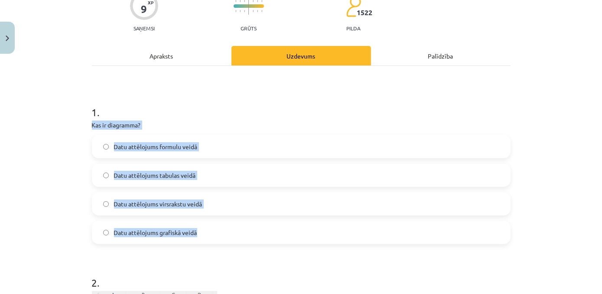
drag, startPoint x: 84, startPoint y: 123, endPoint x: 211, endPoint y: 230, distance: 166.4
click at [211, 230] on div "Mācību tēma: Datorikas - 10. klases 3. ieskaites mācību materiāls #4 Excel (2. …" at bounding box center [301, 147] width 602 height 294
copy div "Kas ir diagramma? Datu attēlojums formulu veidā Datu attēlojums tabulas veidā D…"
click at [207, 236] on label "Datu attēlojums grafiskā veidā" at bounding box center [301, 232] width 417 height 22
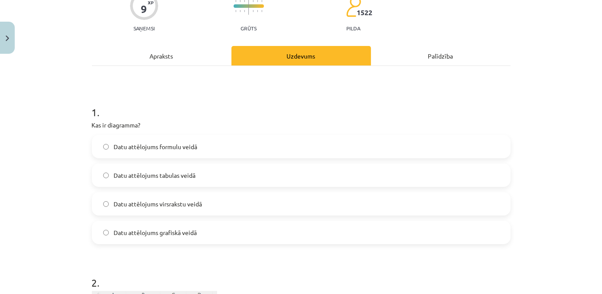
click at [222, 110] on h1 "1 ." at bounding box center [301, 104] width 418 height 27
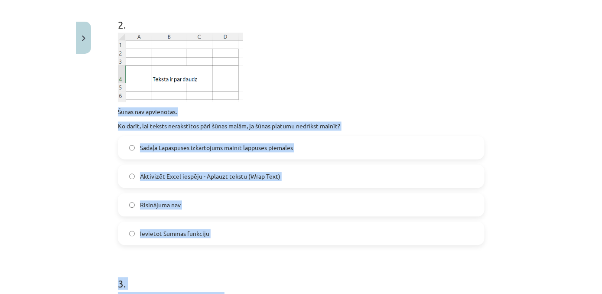
scroll to position [392, 0]
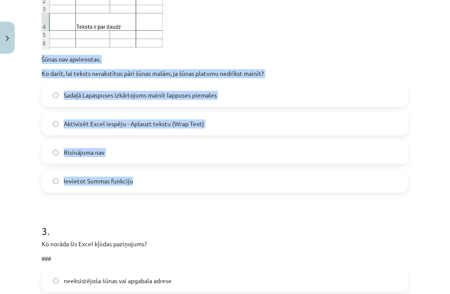
drag, startPoint x: 40, startPoint y: 172, endPoint x: 175, endPoint y: 183, distance: 135.1
click at [175, 183] on div "9 XP Saņemsi Grūts 1522 pilda Apraksts Uzdevums Palīdzība 1 . Kas ir diagramma?…" at bounding box center [224, 61] width 377 height 791
copy div "Šūnas nav apvienotas. Ko darīt, lai teksts nerakstītos pāri šūnas malām, ja šūn…"
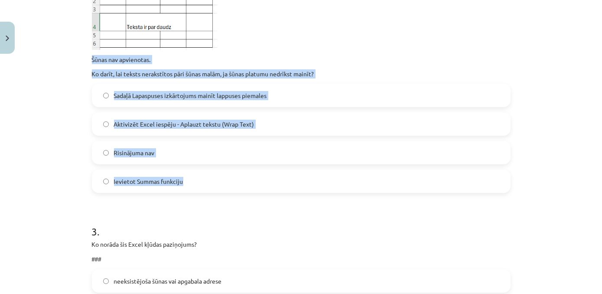
click at [60, 162] on div "Mācību tēma: Datorikas - 10. klases 3. ieskaites mācību materiāls #4 Excel (2. …" at bounding box center [301, 147] width 602 height 294
click at [61, 127] on div "Mācību tēma: Datorikas - 10. klases 3. ieskaites mācību materiāls #4 Excel (2. …" at bounding box center [301, 147] width 602 height 294
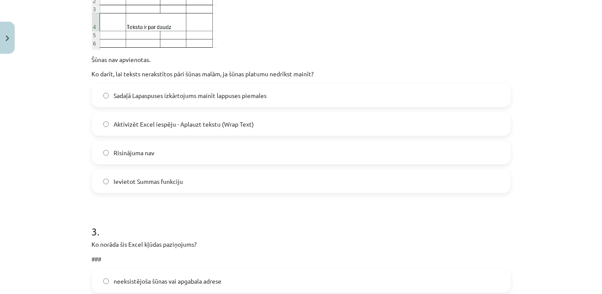
click at [275, 129] on label "Aktivizēt Excel iespēju - Aplauzt tekstu (Wrap Text)" at bounding box center [301, 124] width 417 height 22
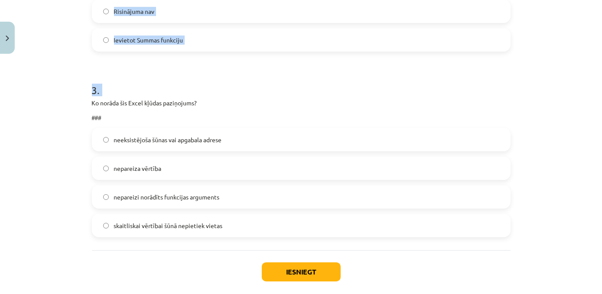
scroll to position [576, 0]
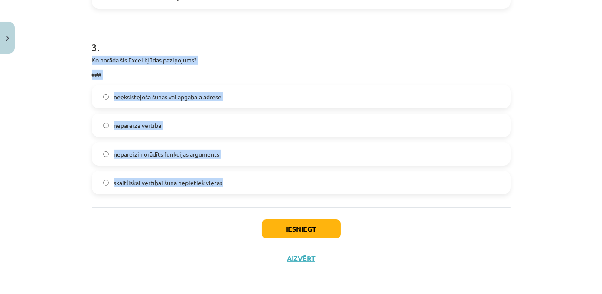
drag, startPoint x: 89, startPoint y: 152, endPoint x: 249, endPoint y: 177, distance: 161.8
click at [249, 177] on div "3 . Ko norāda šis Excel kļūdas paziņojums? ### neeksistējoša šūnas vai apgabala…" at bounding box center [301, 110] width 418 height 168
copy div "Ko norāda šis Excel kļūdas paziņojums? ### neeksistējoša šūnas vai apgabala adr…"
click at [63, 159] on div "Mācību tēma: Datorikas - 10. klases 3. ieskaites mācību materiāls #4 Excel (2. …" at bounding box center [301, 147] width 602 height 294
click at [259, 188] on label "skaitliskai vērtībai šūnā nepietiek vietas" at bounding box center [301, 183] width 417 height 22
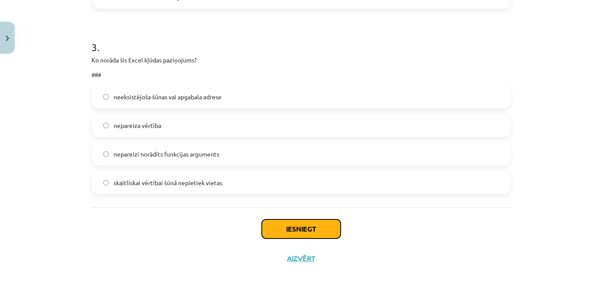
click at [303, 233] on button "Iesniegt" at bounding box center [301, 228] width 79 height 19
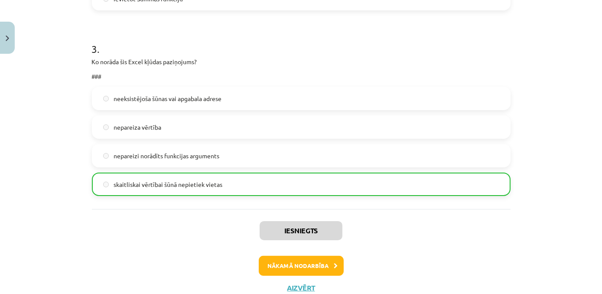
scroll to position [603, 0]
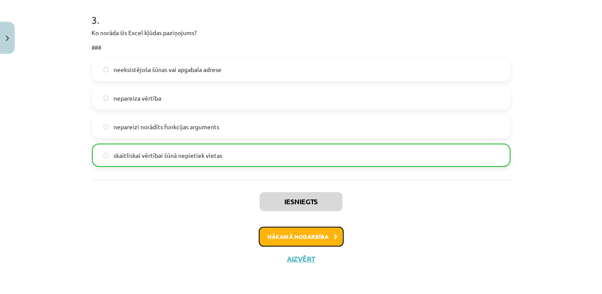
click at [301, 240] on button "Nākamā nodarbība" at bounding box center [301, 237] width 85 height 20
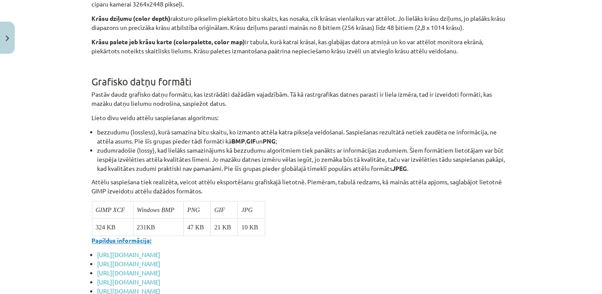
scroll to position [3362, 0]
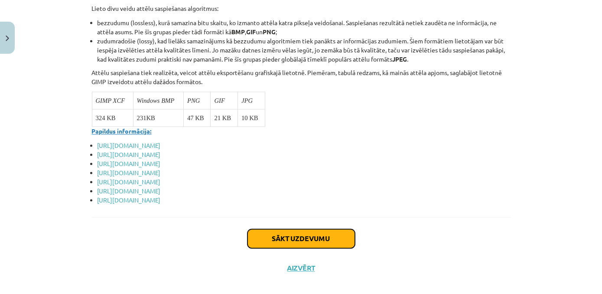
click at [320, 229] on button "Sākt uzdevumu" at bounding box center [300, 238] width 107 height 19
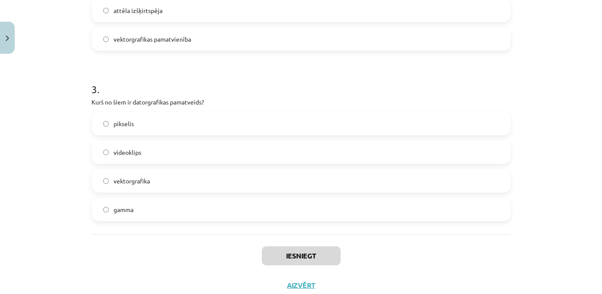
scroll to position [486, 0]
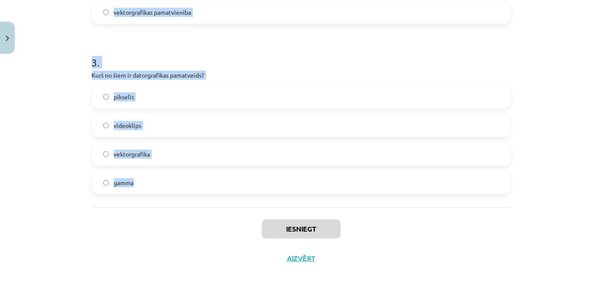
drag, startPoint x: 94, startPoint y: 182, endPoint x: 161, endPoint y: 175, distance: 66.7
copy form "1600x900 pikseļi Kas šeit ir norādīts? Grafiskā izšķirtspēja Spilgtuma līmenis …"
click at [272, 62] on h1 "3 ." at bounding box center [301, 54] width 418 height 27
click at [273, 61] on h1 "3 ." at bounding box center [301, 54] width 418 height 27
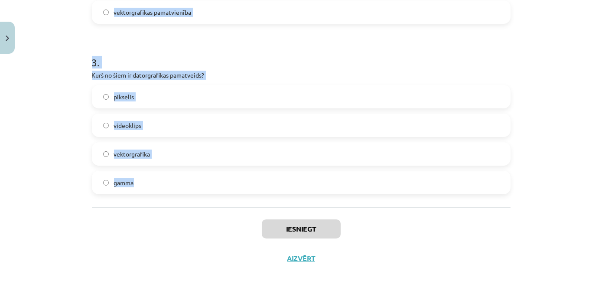
click at [416, 51] on h1 "3 ." at bounding box center [301, 54] width 418 height 27
click at [547, 100] on div "Mācību tēma: Datorikas - 10. klases 3. ieskaites mācību materiāls #5 Attēlu aps…" at bounding box center [301, 147] width 602 height 294
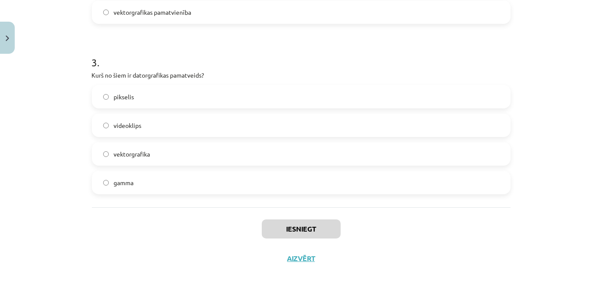
click at [570, 207] on div "Mācību tēma: Datorikas - 10. klases 3. ieskaites mācību materiāls #5 Attēlu aps…" at bounding box center [301, 147] width 602 height 294
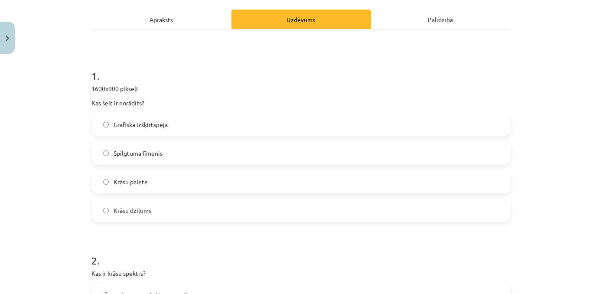
scroll to position [123, 0]
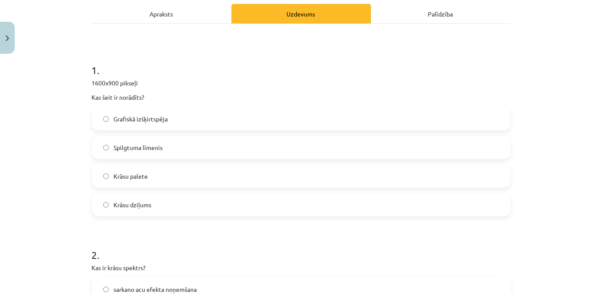
click at [261, 126] on label "Grafiskā izšķirtspēja" at bounding box center [301, 119] width 417 height 22
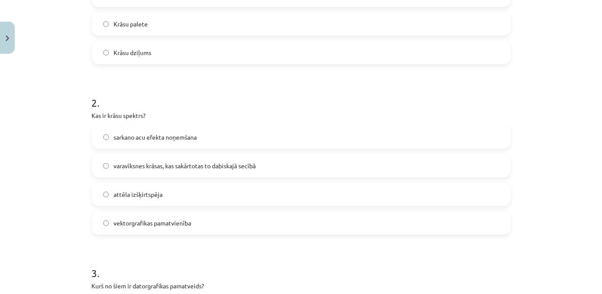
scroll to position [274, 0]
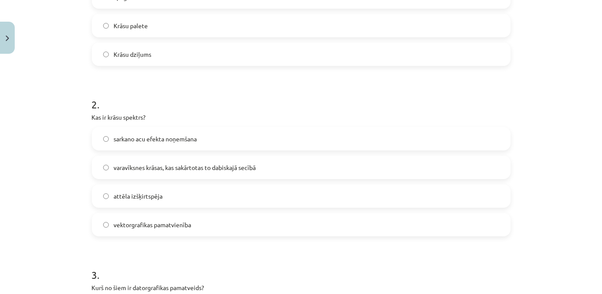
click at [307, 168] on label "varavīksnes krāsas, kas sakārtotas to dabiskajā secībā" at bounding box center [301, 167] width 417 height 22
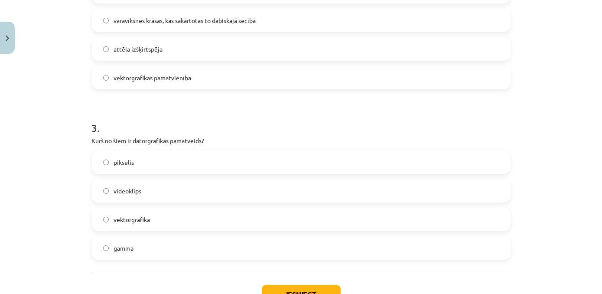
scroll to position [449, 0]
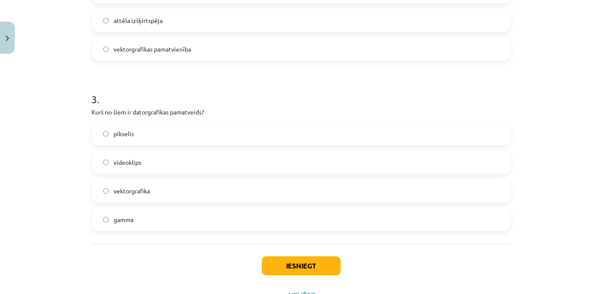
click at [180, 192] on label "vektorgrafika" at bounding box center [301, 191] width 417 height 22
click at [288, 265] on button "Iesniegt" at bounding box center [301, 265] width 79 height 19
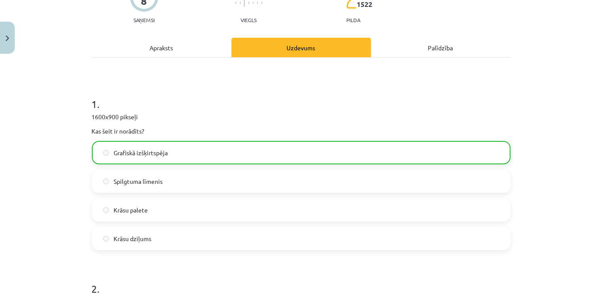
scroll to position [0, 0]
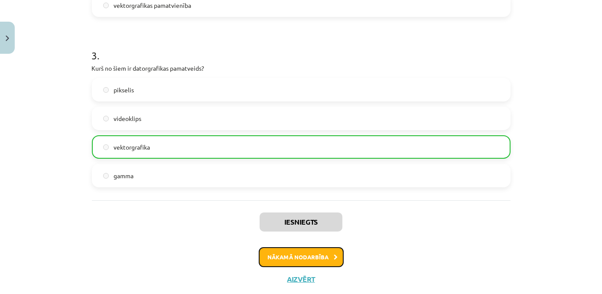
click at [278, 260] on button "Nākamā nodarbība" at bounding box center [301, 257] width 85 height 20
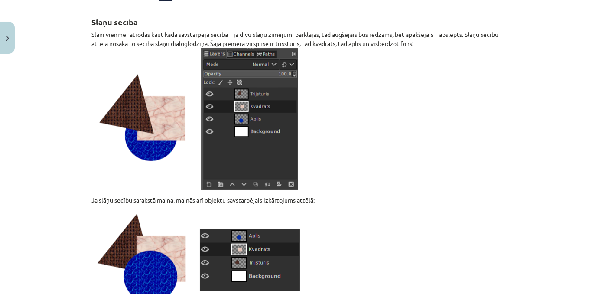
scroll to position [10136, 0]
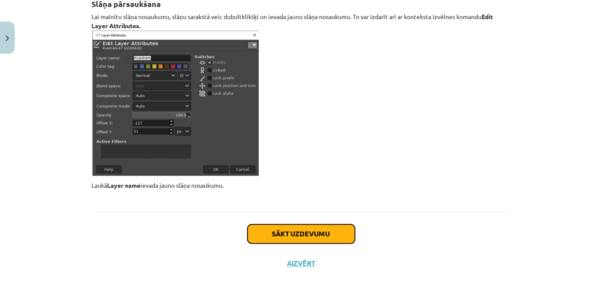
click at [337, 225] on button "Sākt uzdevumu" at bounding box center [300, 233] width 107 height 19
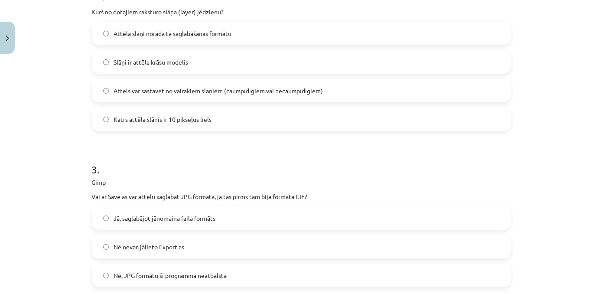
scroll to position [515, 0]
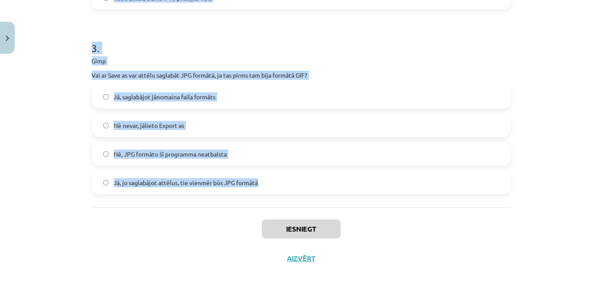
drag, startPoint x: 89, startPoint y: 182, endPoint x: 268, endPoint y: 186, distance: 178.5
copy form "Gimp Ja kāda attēla daļa ir zaļganā tonī, tad kā var iegūt šo toni, lai turpinā…"
click at [393, 41] on h1 "3 ." at bounding box center [301, 40] width 418 height 27
drag, startPoint x: 573, startPoint y: 184, endPoint x: 574, endPoint y: 191, distance: 7.4
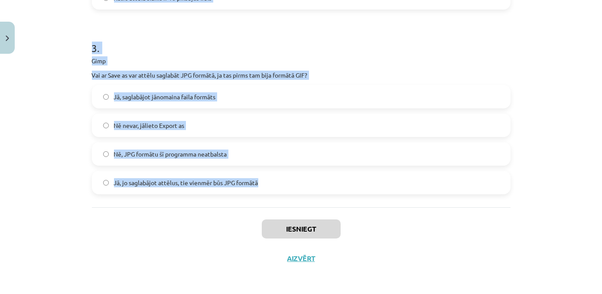
click at [573, 185] on div "Mācību tēma: Datorikas - 10. klases 3. ieskaites mācību materiāls #6 Gimp (1. d…" at bounding box center [301, 147] width 602 height 294
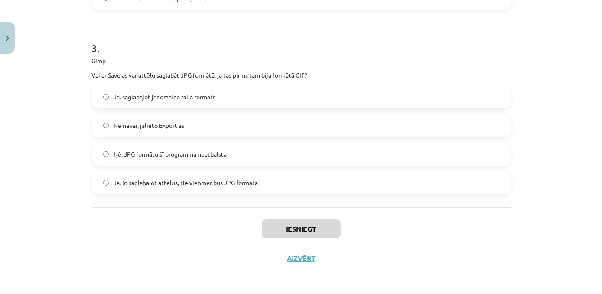
drag, startPoint x: 577, startPoint y: 213, endPoint x: 572, endPoint y: 212, distance: 5.7
click at [576, 212] on div "Mācību tēma: Datorikas - 10. klases 3. ieskaites mācību materiāls #6 Gimp (1. d…" at bounding box center [301, 147] width 602 height 294
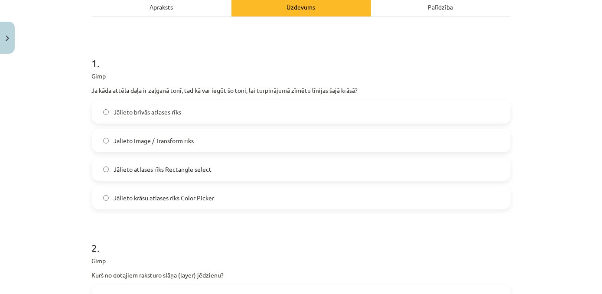
scroll to position [133, 0]
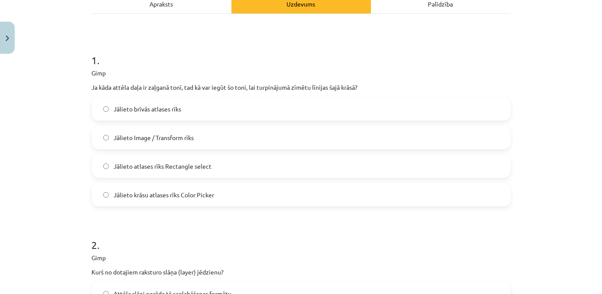
click at [234, 202] on label "Jālieto krāsu atlases rīks Color Picker" at bounding box center [301, 195] width 417 height 22
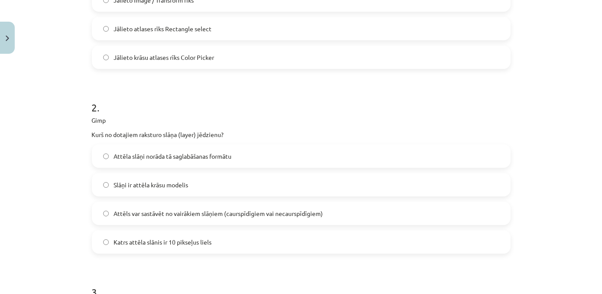
scroll to position [271, 0]
click at [336, 216] on label "Attēls var sastāvēt no vairākiem slāņiem (caurspīdīgiem vai necaurspīdīgiem)" at bounding box center [301, 213] width 417 height 22
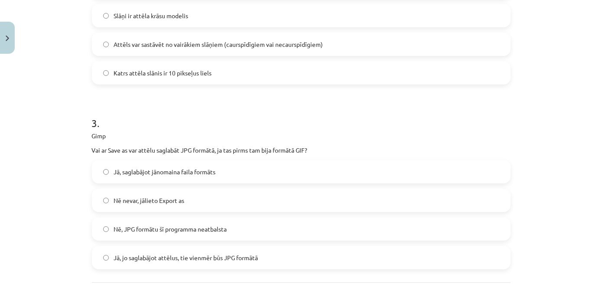
scroll to position [462, 0]
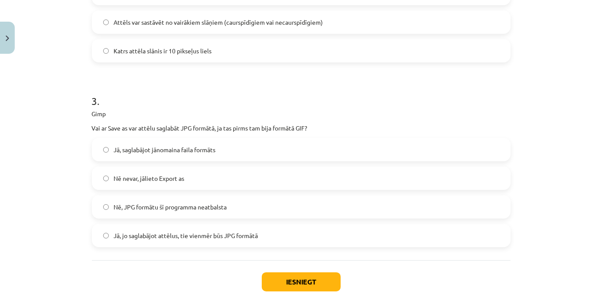
click at [205, 175] on label "Nē nevar, jālieto Export as" at bounding box center [301, 178] width 417 height 22
click at [295, 280] on button "Iesniegt" at bounding box center [301, 281] width 79 height 19
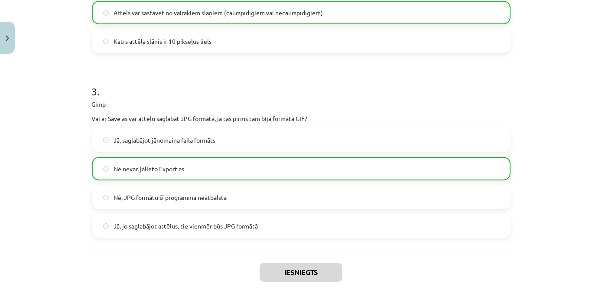
scroll to position [542, 0]
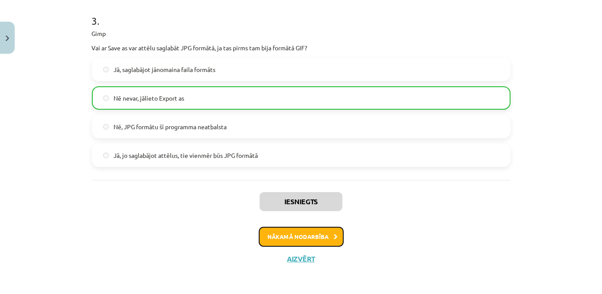
click at [326, 231] on button "Nākamā nodarbība" at bounding box center [301, 237] width 85 height 20
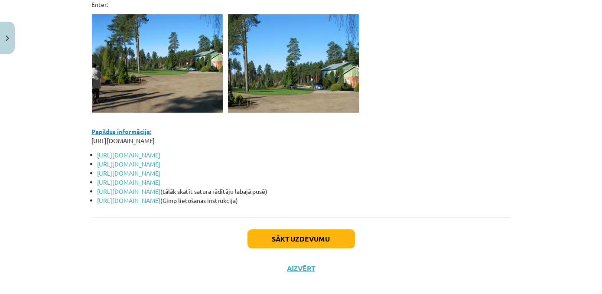
scroll to position [7598, 0]
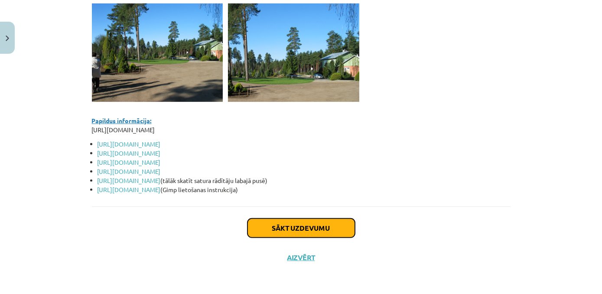
click at [298, 226] on button "Sākt uzdevumu" at bounding box center [300, 227] width 107 height 19
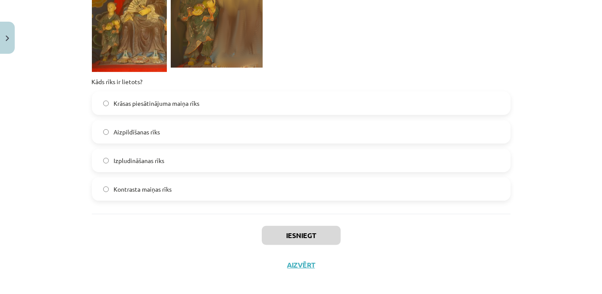
scroll to position [658, 0]
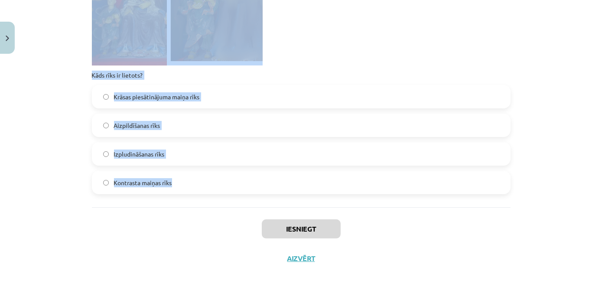
drag, startPoint x: 85, startPoint y: 184, endPoint x: 195, endPoint y: 174, distance: 110.9
copy form "Gimp Ko var izdarīt ar šo rīku? Rakstīt tekstus uz kāda no attēla slāņiem Zīmēt…"
drag, startPoint x: 329, startPoint y: 58, endPoint x: 333, endPoint y: 63, distance: 6.2
click at [329, 58] on p at bounding box center [301, 2] width 418 height 126
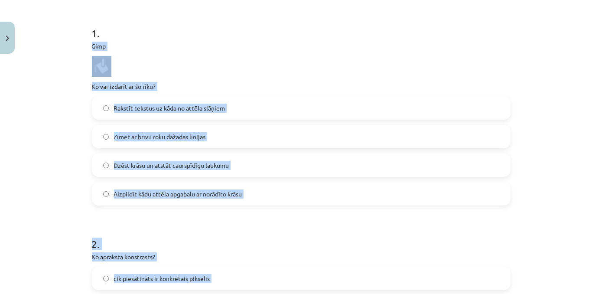
scroll to position [124, 0]
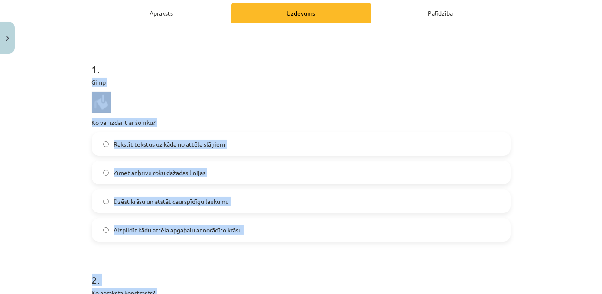
click at [279, 99] on p at bounding box center [301, 102] width 418 height 21
click at [101, 103] on img at bounding box center [101, 102] width 19 height 21
click at [59, 121] on div "Mācību tēma: Datorikas - 10. klases 3. ieskaites mācību materiāls #7 Gimp (2. d…" at bounding box center [301, 147] width 602 height 294
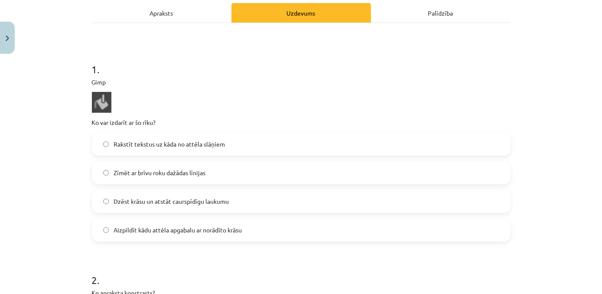
click at [101, 103] on img at bounding box center [101, 102] width 19 height 21
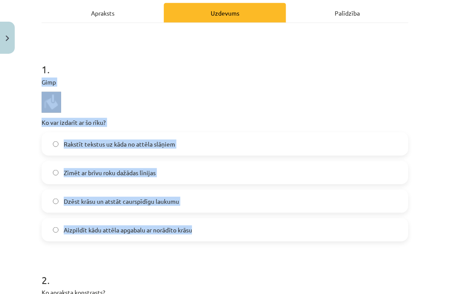
drag, startPoint x: 97, startPoint y: 89, endPoint x: 201, endPoint y: 221, distance: 167.8
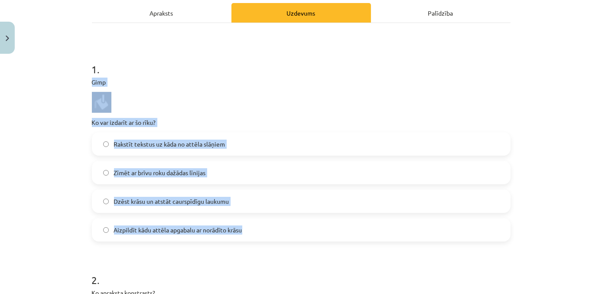
click at [214, 100] on p at bounding box center [301, 102] width 418 height 21
drag, startPoint x: 104, startPoint y: 181, endPoint x: 101, endPoint y: 176, distance: 5.6
click at [104, 180] on label "Zīmēt ar brīvu roku dažādas līnijas" at bounding box center [301, 173] width 417 height 22
click at [218, 106] on p at bounding box center [301, 102] width 418 height 21
click at [237, 78] on p "Gimp" at bounding box center [301, 82] width 418 height 9
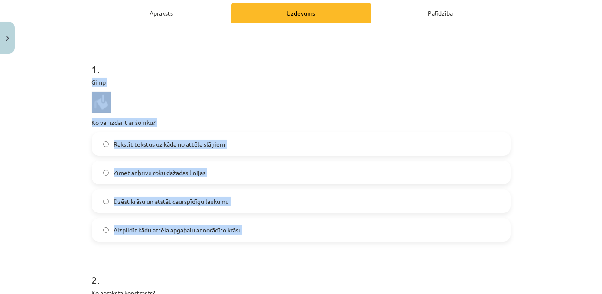
drag, startPoint x: 237, startPoint y: 77, endPoint x: 238, endPoint y: 82, distance: 5.4
click at [238, 80] on p "Gimp" at bounding box center [301, 82] width 418 height 9
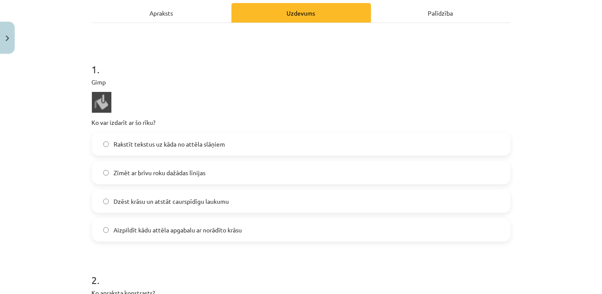
click at [72, 95] on div "Mācību tēma: Datorikas - 10. klases 3. ieskaites mācību materiāls #7 Gimp (2. d…" at bounding box center [301, 147] width 602 height 294
click at [188, 225] on span "Aizpildīt kādu attēla apgabalu ar norādīto krāsu" at bounding box center [178, 229] width 128 height 9
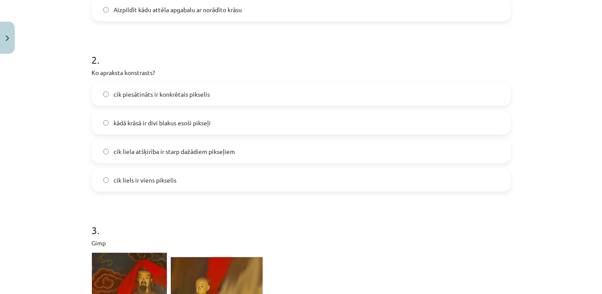
scroll to position [349, 0]
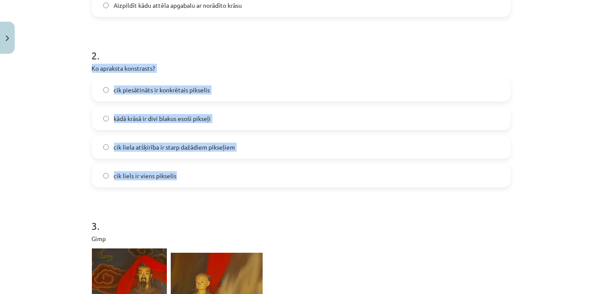
drag, startPoint x: 87, startPoint y: 67, endPoint x: 200, endPoint y: 172, distance: 153.6
click at [199, 172] on div "8 XP Saņemsi Grūts 1522 pilda Apraksts Uzdevums Palīdzība 1 . Gimp Ko var izdar…" at bounding box center [301, 145] width 429 height 873
copy div "Ko apraksta konstrasts? cik piesātināts ir konkrētais pikselis kādā krāsā ir di…"
click at [62, 182] on div "Mācību tēma: Datorikas - 10. klases 3. ieskaites mācību materiāls #7 Gimp (2. d…" at bounding box center [301, 147] width 602 height 294
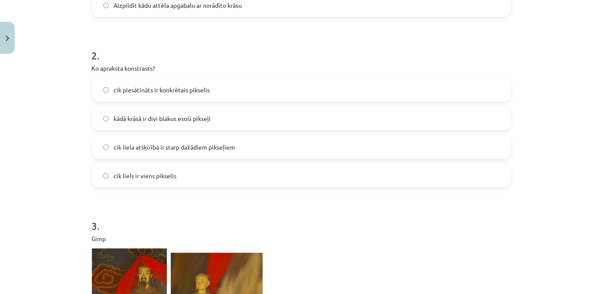
click at [207, 53] on h1 "2 ." at bounding box center [301, 47] width 418 height 27
click at [249, 143] on label "cik liela atšķirība ir starp dažādiem pikseļiem" at bounding box center [301, 147] width 417 height 22
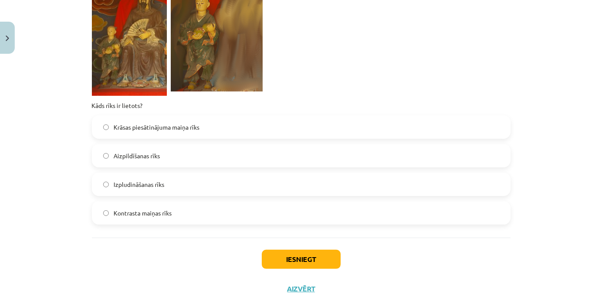
scroll to position [658, 0]
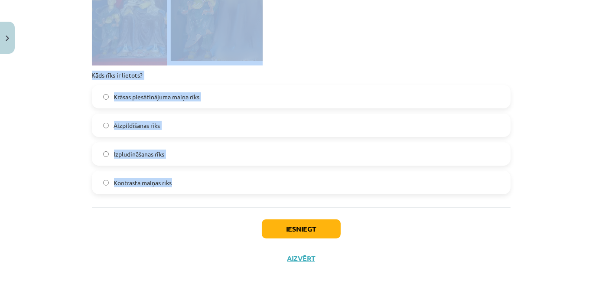
drag, startPoint x: 85, startPoint y: 29, endPoint x: 183, endPoint y: 188, distance: 186.2
click at [520, 127] on div "Mācību tēma: Datorikas - 10. klases 3. ieskaites mācību materiāls #7 Gimp (2. d…" at bounding box center [301, 147] width 602 height 294
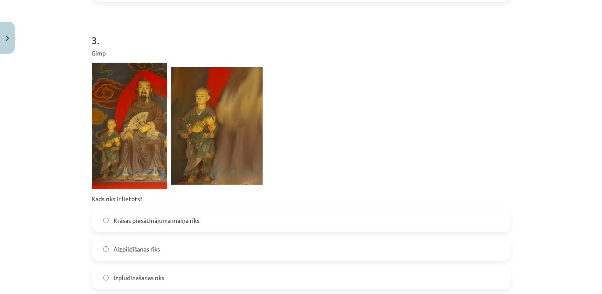
scroll to position [533, 0]
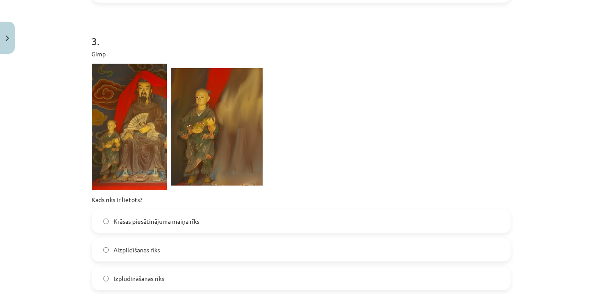
click at [193, 149] on img at bounding box center [217, 126] width 92 height 117
drag, startPoint x: 219, startPoint y: 278, endPoint x: 226, endPoint y: 279, distance: 7.4
click at [220, 280] on label "Izpludināšanas rīks" at bounding box center [301, 278] width 417 height 22
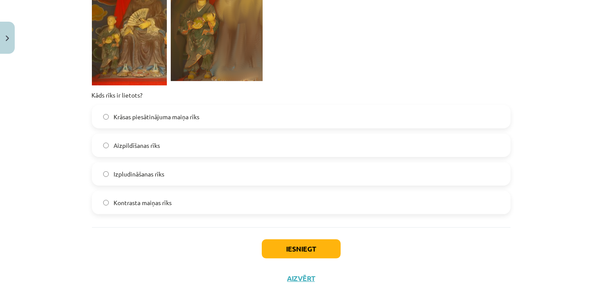
scroll to position [658, 0]
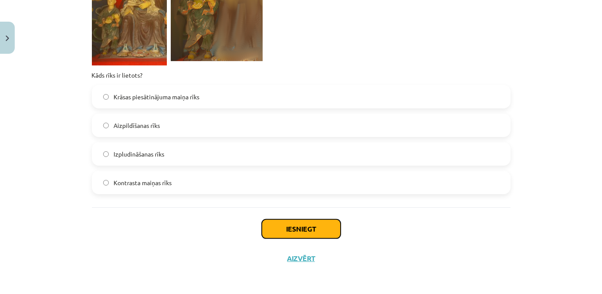
click at [308, 230] on button "Iesniegt" at bounding box center [301, 228] width 79 height 19
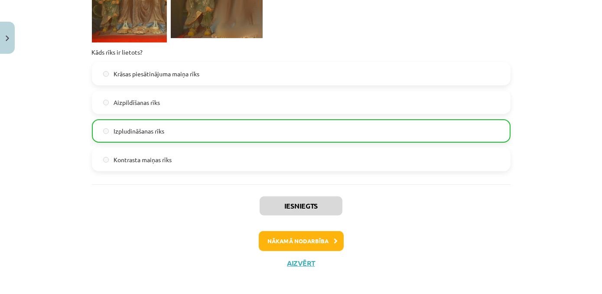
scroll to position [685, 0]
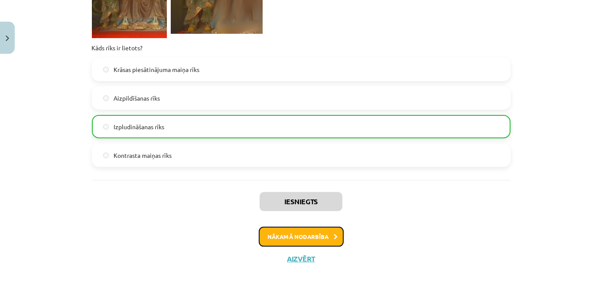
click at [320, 233] on button "Nākamā nodarbība" at bounding box center [301, 237] width 85 height 20
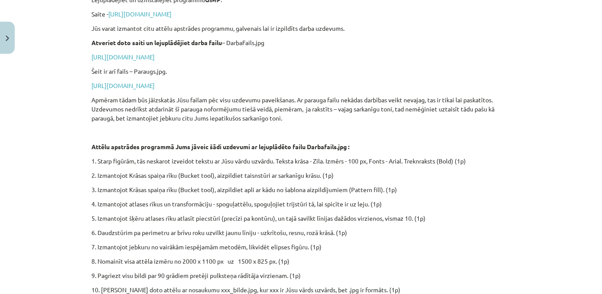
scroll to position [298, 0]
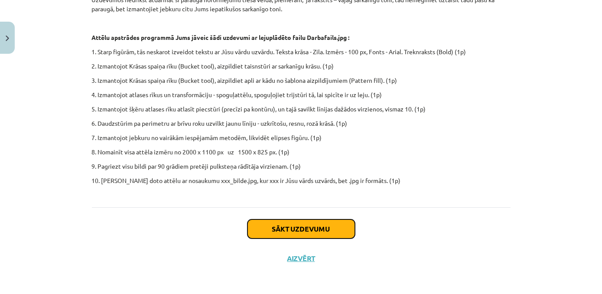
click at [292, 229] on button "Sākt uzdevumu" at bounding box center [300, 228] width 107 height 19
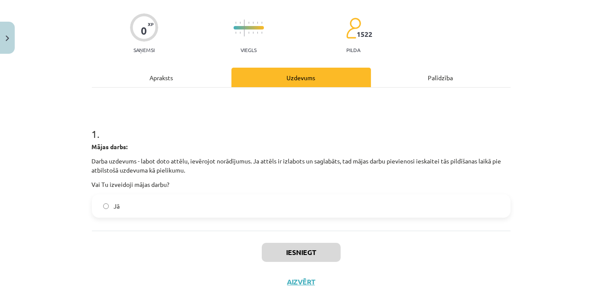
scroll to position [22, 0]
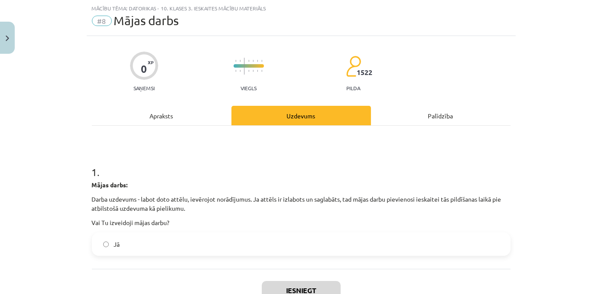
click at [160, 248] on label "Jā" at bounding box center [301, 244] width 417 height 22
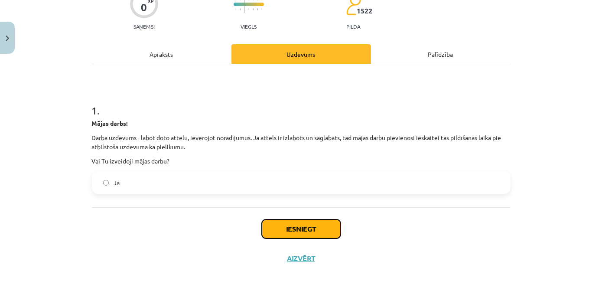
click at [284, 220] on button "Iesniegt" at bounding box center [301, 228] width 79 height 19
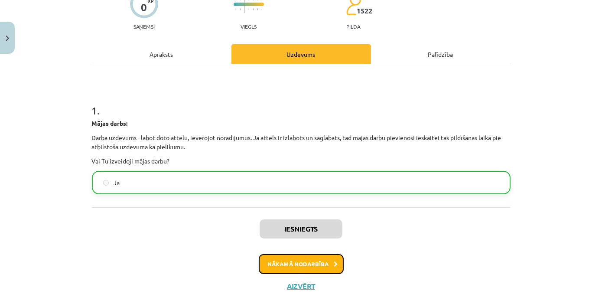
click at [274, 261] on button "Nākamā nodarbība" at bounding box center [301, 264] width 85 height 20
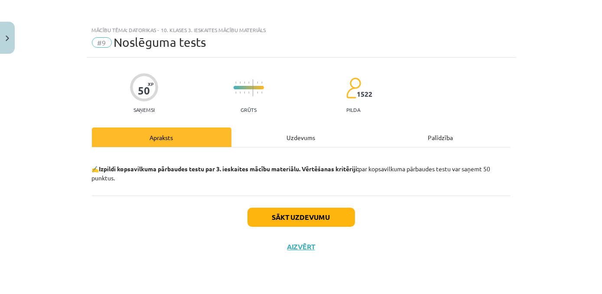
scroll to position [0, 0]
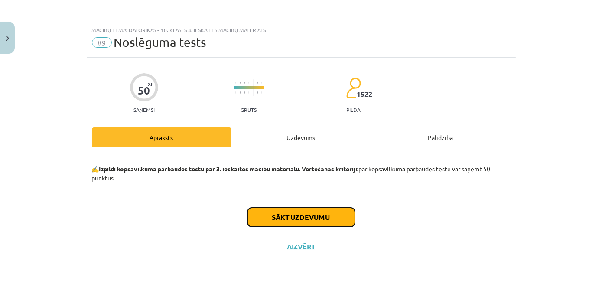
click at [288, 221] on button "Sākt uzdevumu" at bounding box center [300, 216] width 107 height 19
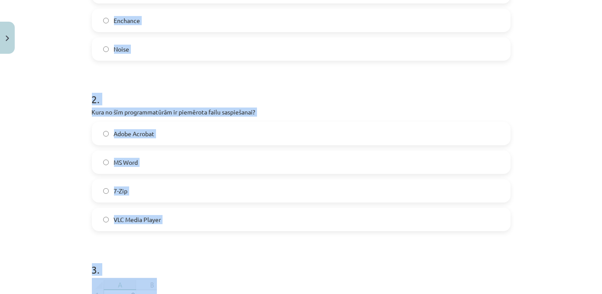
scroll to position [284, 0]
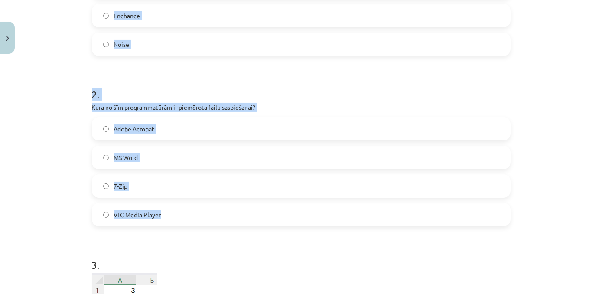
drag, startPoint x: 94, startPoint y: 209, endPoint x: 240, endPoint y: 217, distance: 146.2
click at [230, 75] on h1 "2 ." at bounding box center [301, 86] width 418 height 27
click at [229, 78] on h1 "2 ." at bounding box center [301, 86] width 418 height 27
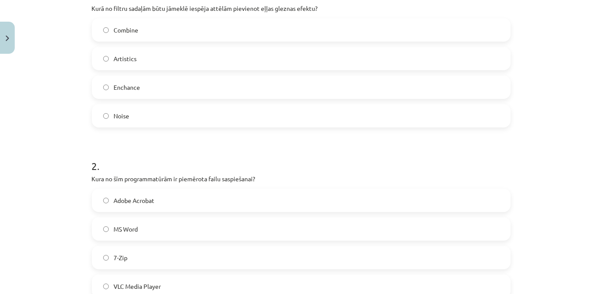
scroll to position [200, 0]
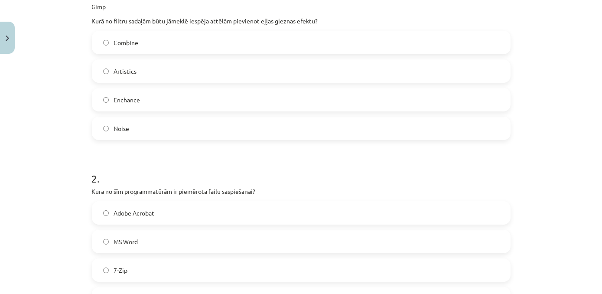
click at [214, 71] on label "Artistics" at bounding box center [301, 71] width 417 height 22
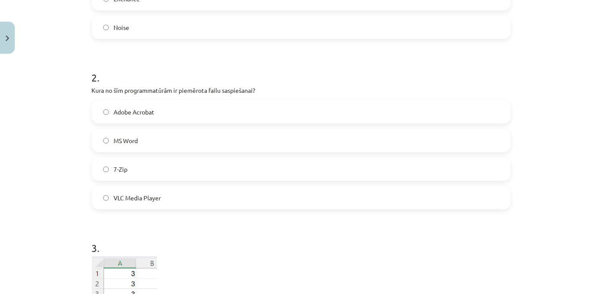
scroll to position [315, 0]
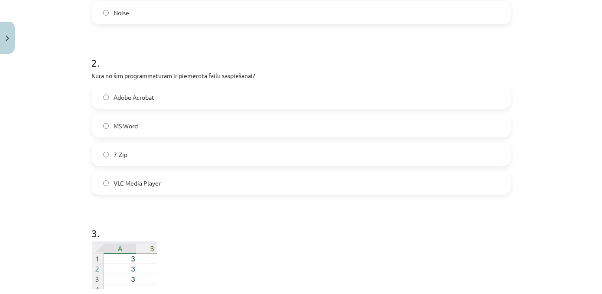
drag, startPoint x: 201, startPoint y: 149, endPoint x: 207, endPoint y: 150, distance: 6.6
click at [201, 149] on label "7-Zip" at bounding box center [301, 154] width 417 height 22
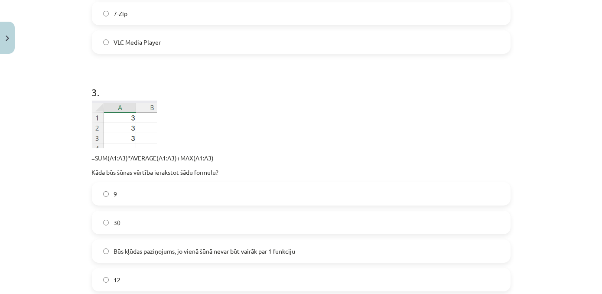
scroll to position [488, 0]
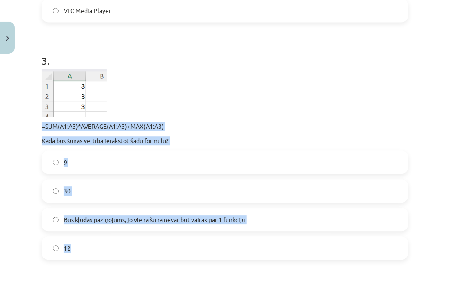
drag, startPoint x: 40, startPoint y: 124, endPoint x: 159, endPoint y: 242, distance: 166.6
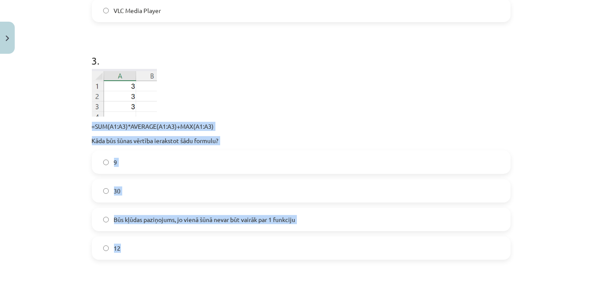
click at [137, 191] on label "30" at bounding box center [301, 191] width 417 height 22
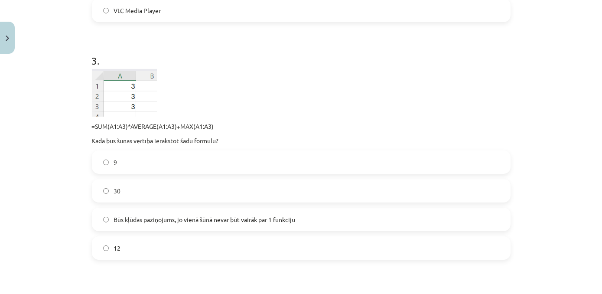
click at [314, 117] on div "=SUM(A1:A3)*AVERAGE(A1:A3)+MAX(A1:A3) Kāda būs šūnas vērtība ierakstot šādu for…" at bounding box center [301, 107] width 418 height 76
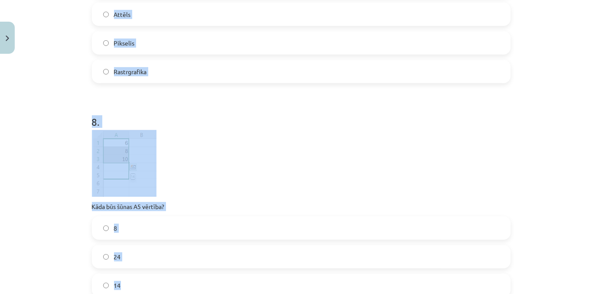
scroll to position [1366, 0]
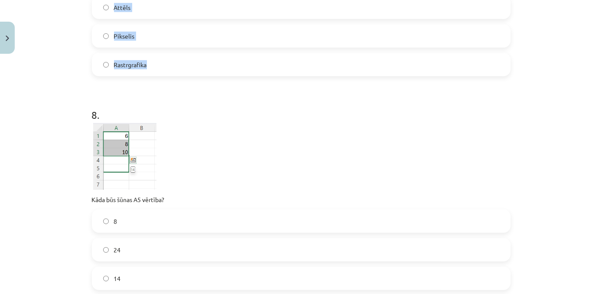
drag, startPoint x: 90, startPoint y: 29, endPoint x: 196, endPoint y: 54, distance: 109.6
click at [520, 117] on div "Mācību tēma: Datorikas - 10. klases 3. ieskaites mācību materiāls #9 Noslēguma …" at bounding box center [301, 147] width 602 height 294
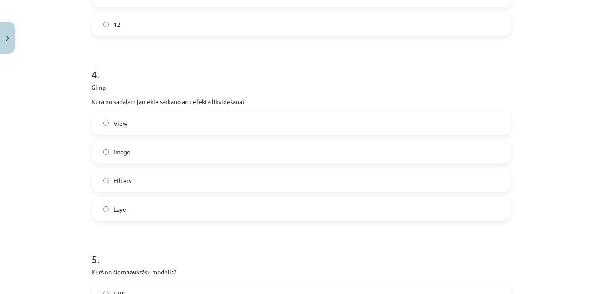
scroll to position [716, 0]
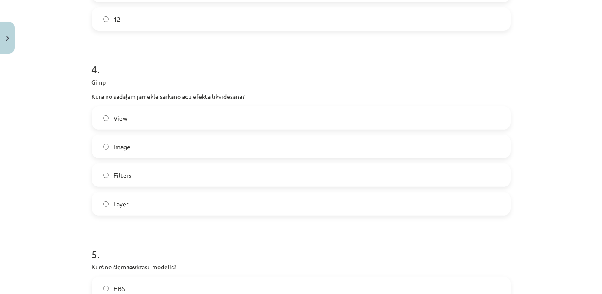
click at [207, 174] on label "Filters" at bounding box center [301, 175] width 417 height 22
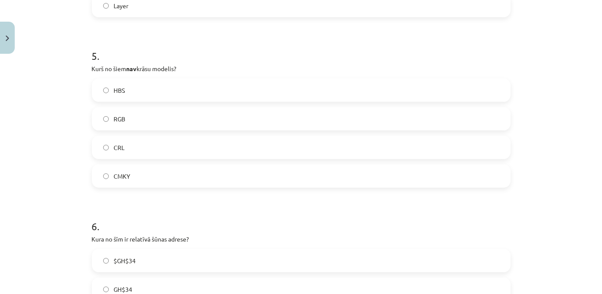
scroll to position [922, 0]
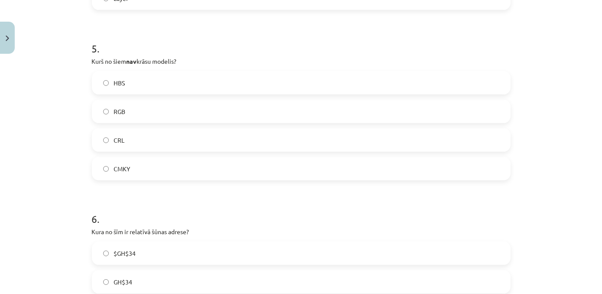
click at [131, 141] on label "CRL" at bounding box center [301, 140] width 417 height 22
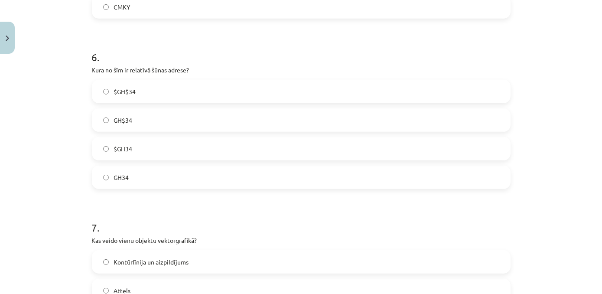
scroll to position [1098, 0]
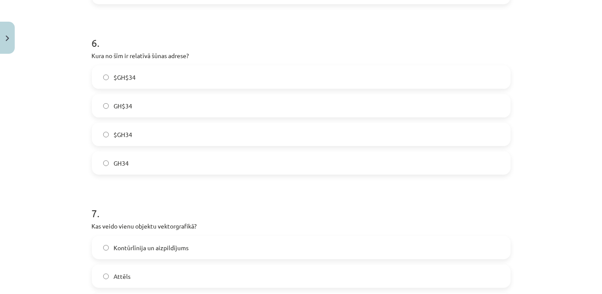
click at [165, 107] on label "GH$34" at bounding box center [301, 106] width 417 height 22
click at [147, 161] on label "GH34" at bounding box center [301, 163] width 417 height 22
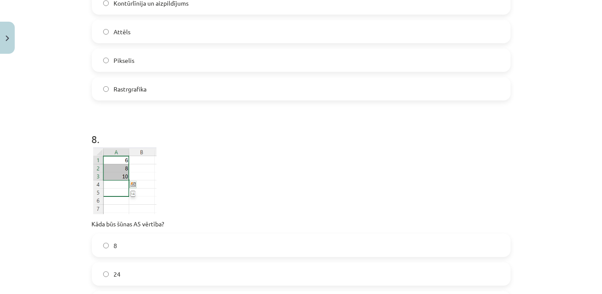
scroll to position [1252, 0]
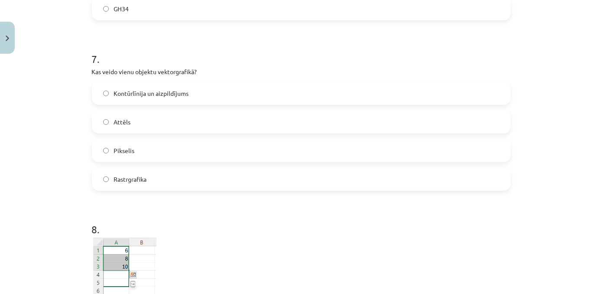
click at [214, 90] on label "Kontūrlīnija un aizpildījums" at bounding box center [301, 93] width 417 height 22
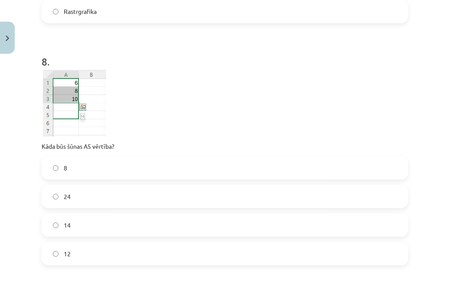
scroll to position [1422, 0]
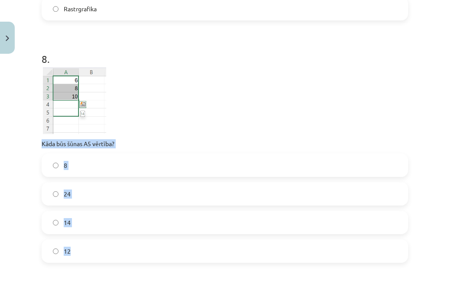
drag, startPoint x: 40, startPoint y: 141, endPoint x: 116, endPoint y: 256, distance: 137.4
click at [412, 122] on div "Mācību tēma: Datorikas - 10. klases 3. ieskaites mācību materiāls #9 Noslēguma …" at bounding box center [225, 147] width 450 height 294
click at [430, 149] on div "Mācību tēma: Datorikas - 10. klases 3. ieskaites mācību materiāls #9 Noslēguma …" at bounding box center [225, 147] width 450 height 294
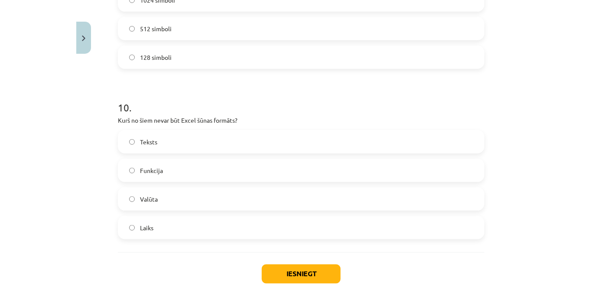
scroll to position [1831, 0]
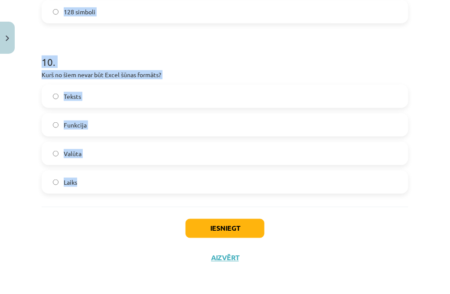
drag, startPoint x: 37, startPoint y: 89, endPoint x: 144, endPoint y: 176, distance: 138.3
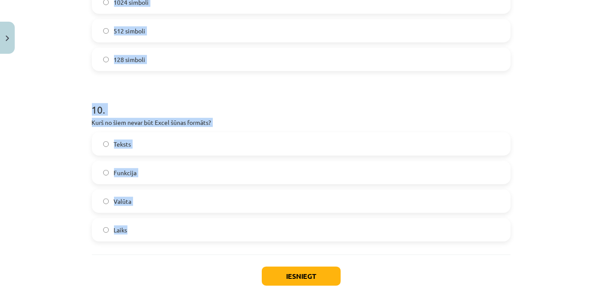
scroll to position [1714, 0]
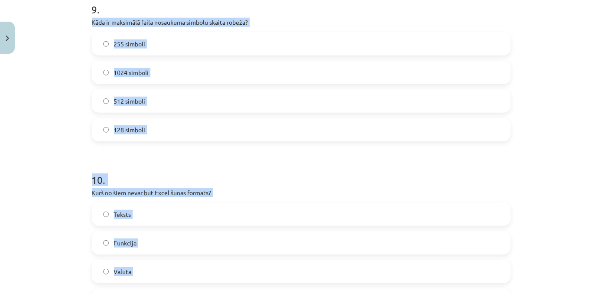
click at [162, 44] on label "255 simboli" at bounding box center [301, 44] width 417 height 22
click at [62, 68] on div "Mācību tēma: Datorikas - 10. klases 3. ieskaites mācību materiāls #9 Noslēguma …" at bounding box center [301, 147] width 602 height 294
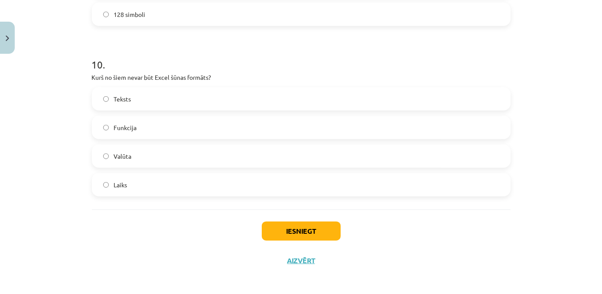
scroll to position [1831, 0]
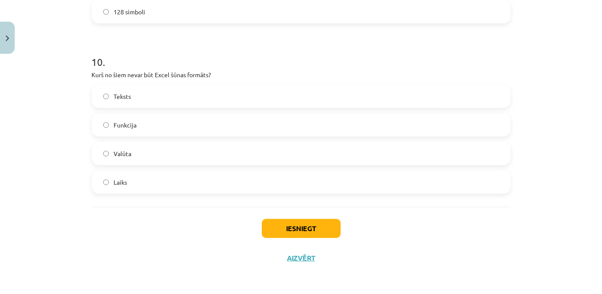
drag, startPoint x: 157, startPoint y: 127, endPoint x: 161, endPoint y: 141, distance: 14.4
click at [157, 127] on label "Funkcija" at bounding box center [301, 125] width 417 height 22
click at [301, 233] on button "Iesniegt" at bounding box center [301, 228] width 79 height 19
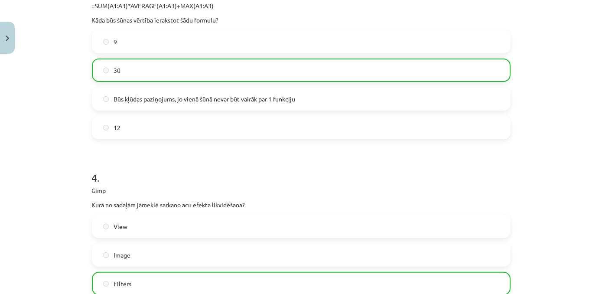
scroll to position [1858, 0]
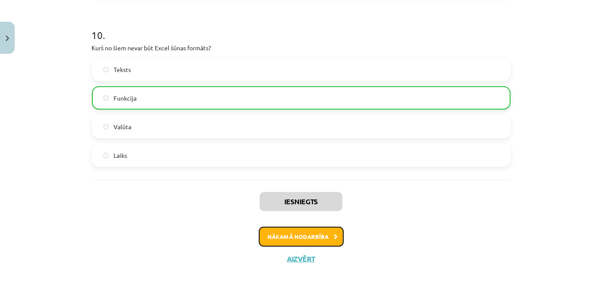
click at [271, 235] on button "Nākamā nodarbība" at bounding box center [301, 237] width 85 height 20
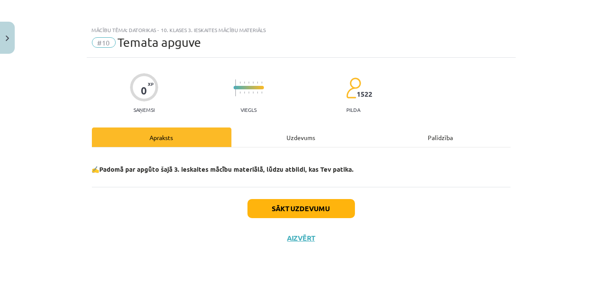
scroll to position [0, 0]
click at [299, 211] on button "Sākt uzdevumu" at bounding box center [300, 208] width 107 height 19
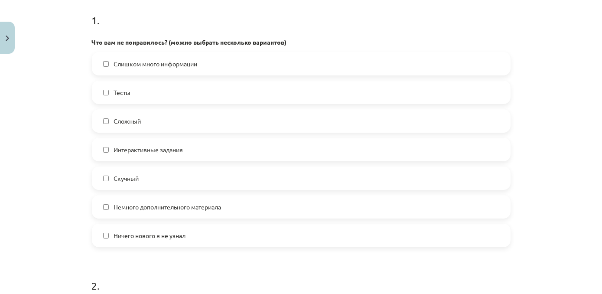
scroll to position [182, 0]
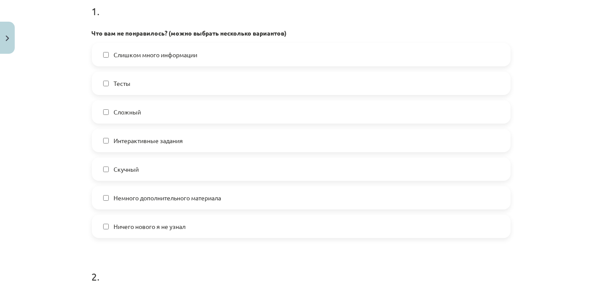
click at [253, 200] on label "Немного дополнительного материала" at bounding box center [301, 198] width 417 height 22
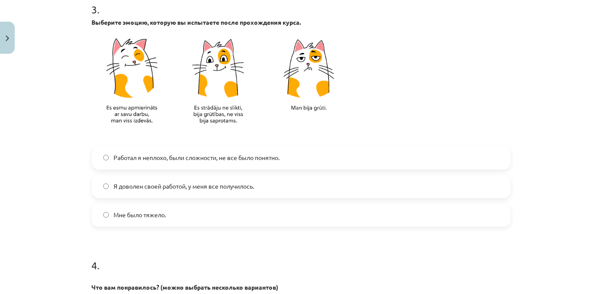
scroll to position [549, 0]
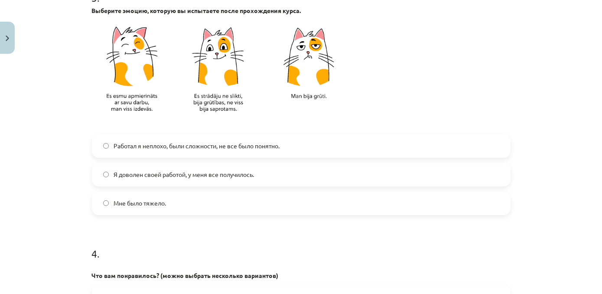
click at [269, 174] on label "Я доволен своей работой, у меня все получилось." at bounding box center [301, 175] width 417 height 22
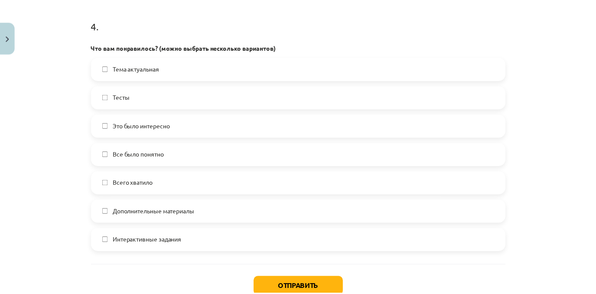
scroll to position [779, 0]
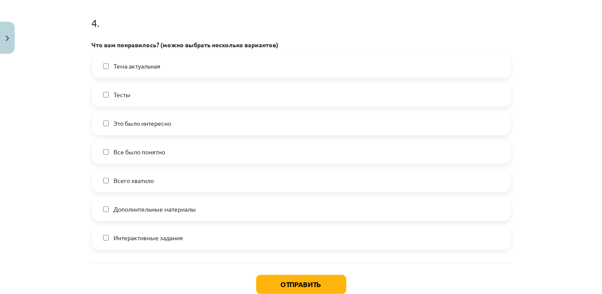
click at [178, 78] on div "Тема актуальная Тесты Это было интересно Все было понятно Всего хватило Дополни…" at bounding box center [301, 152] width 418 height 195
click at [191, 70] on label "Тема актуальная" at bounding box center [301, 66] width 417 height 22
click at [172, 123] on label "Это было интересно" at bounding box center [301, 124] width 417 height 22
click at [331, 282] on button "Отправить" at bounding box center [301, 284] width 90 height 19
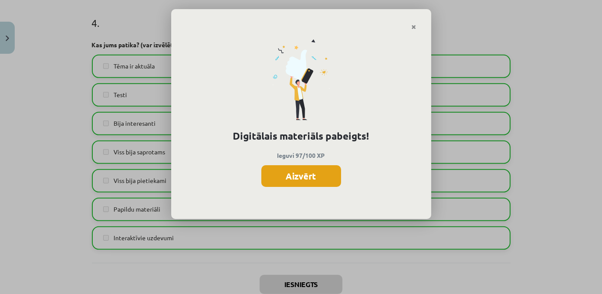
click at [316, 174] on button "Aizvērt" at bounding box center [301, 176] width 80 height 22
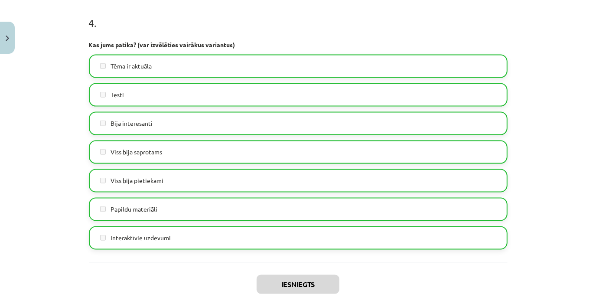
drag, startPoint x: 589, startPoint y: 229, endPoint x: 595, endPoint y: 228, distance: 5.7
click at [595, 228] on div "Mācību tēma: Datorikas - 10. klases 3. ieskaites mācību materiāls #10 Temata ap…" at bounding box center [298, 147] width 596 height 294
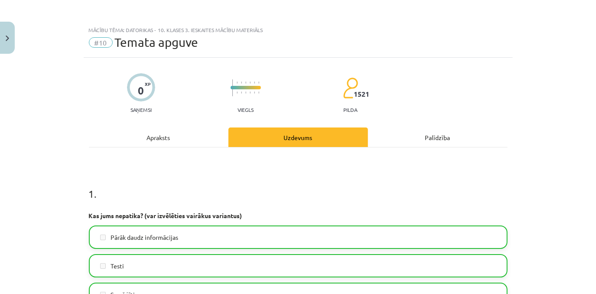
scroll to position [483, 0]
drag, startPoint x: 4, startPoint y: 0, endPoint x: 296, endPoint y: 22, distance: 292.8
click at [296, 22] on div "Mācību tēma: Datorikas - 10. klases 3. ieskaites mācību materiāls #10 Temata ap…" at bounding box center [298, 147] width 596 height 294
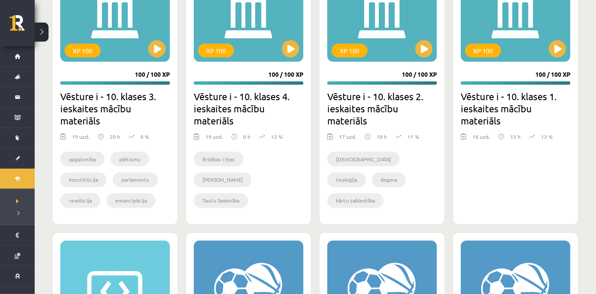
scroll to position [911, 0]
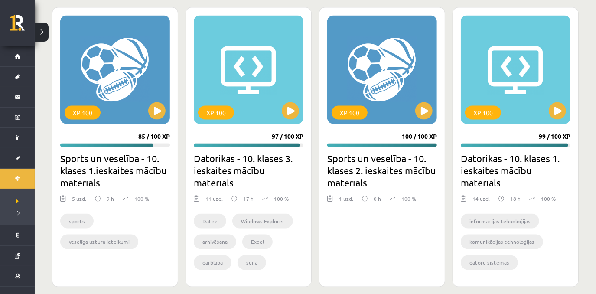
scroll to position [850, 0]
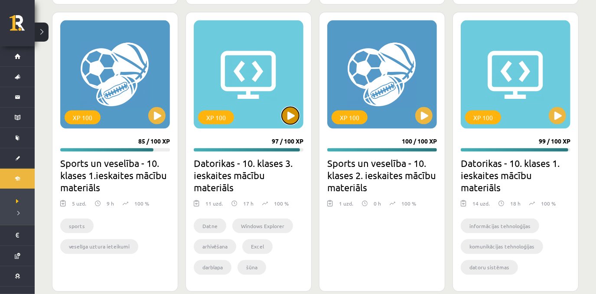
click at [288, 109] on button at bounding box center [290, 115] width 17 height 17
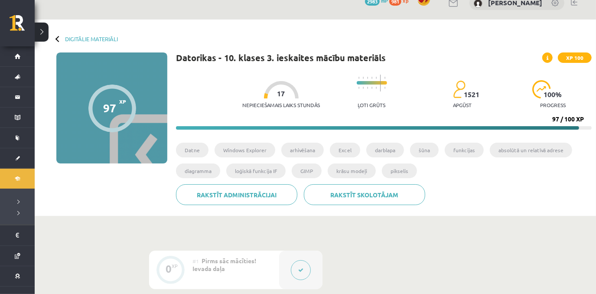
scroll to position [9, 0]
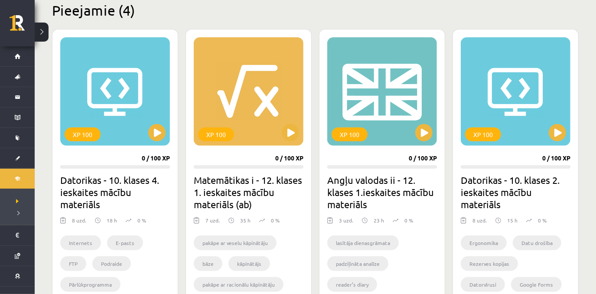
scroll to position [202, 0]
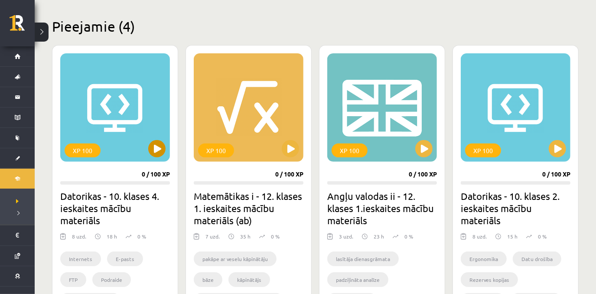
click at [159, 156] on div "XP 100" at bounding box center [115, 107] width 110 height 108
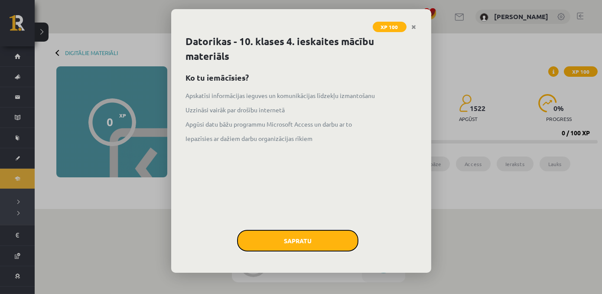
click at [260, 242] on button "Sapratu" at bounding box center [297, 241] width 121 height 22
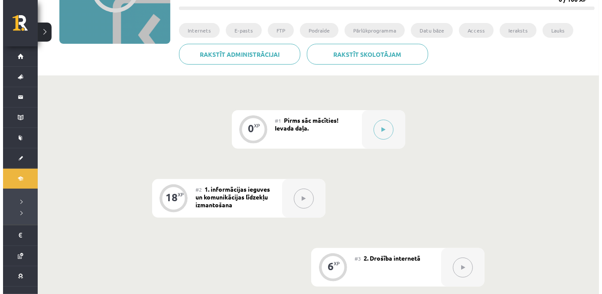
scroll to position [136, 0]
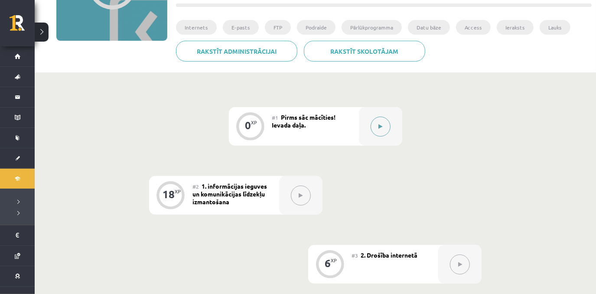
click at [383, 128] on button at bounding box center [380, 127] width 20 height 20
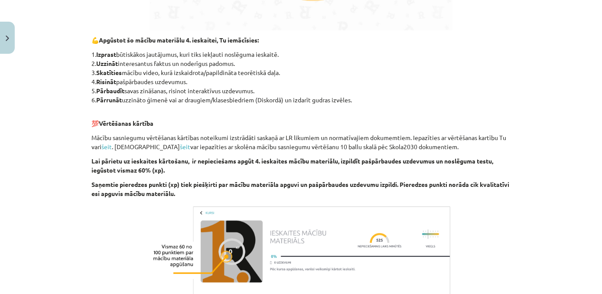
scroll to position [537, 0]
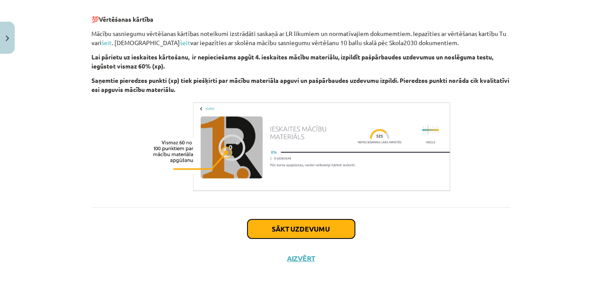
click at [298, 230] on button "Sākt uzdevumu" at bounding box center [300, 228] width 107 height 19
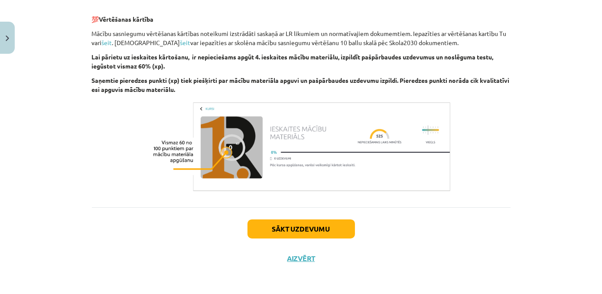
scroll to position [22, 0]
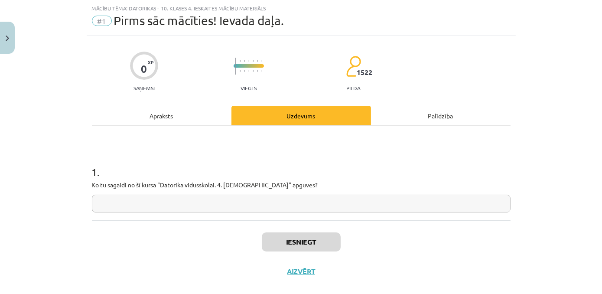
click at [337, 200] on input "text" at bounding box center [301, 203] width 418 height 18
paste input "**********"
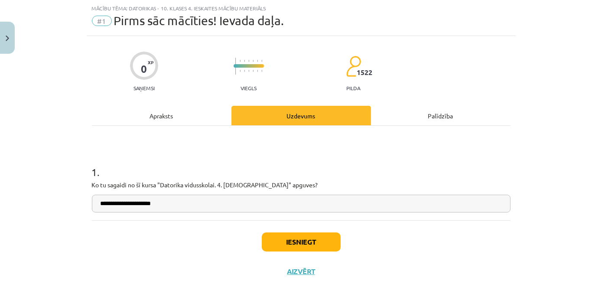
type input "**********"
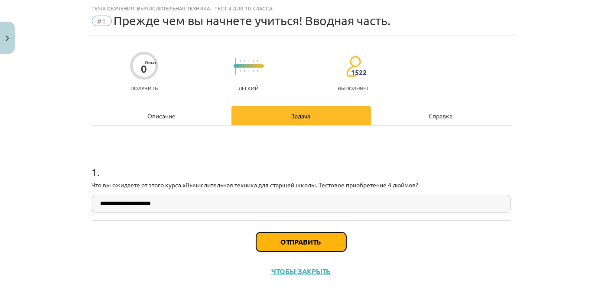
click at [322, 243] on button "Отправить" at bounding box center [301, 241] width 90 height 19
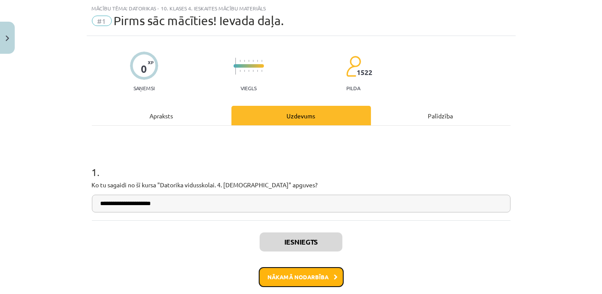
click at [295, 278] on button "Nākamā nodarbība" at bounding box center [301, 277] width 85 height 20
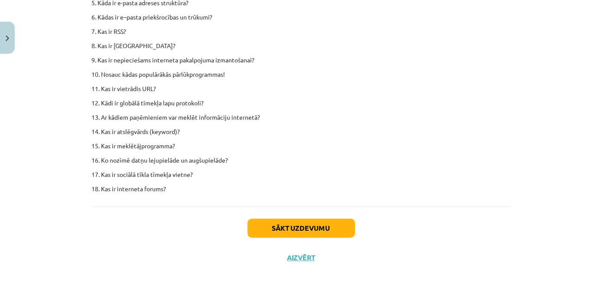
scroll to position [5399, 0]
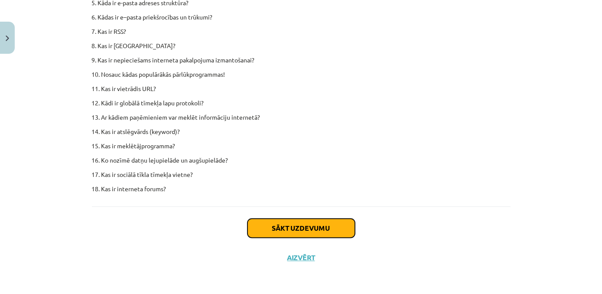
click at [281, 227] on button "Sākt uzdevumu" at bounding box center [300, 227] width 107 height 19
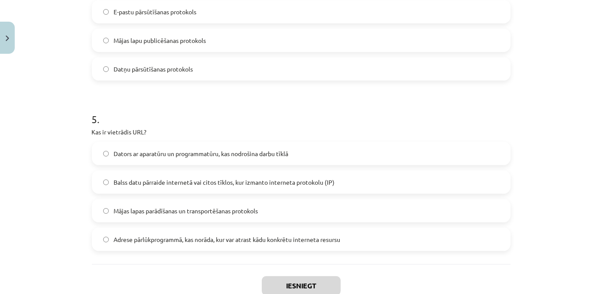
scroll to position [812, 0]
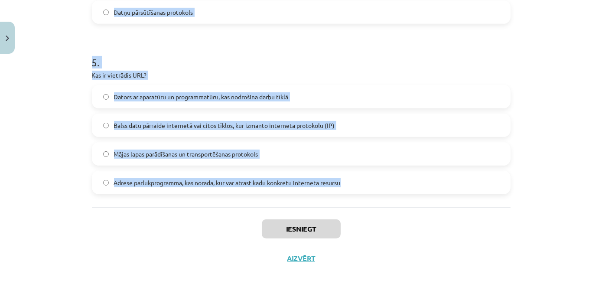
drag, startPoint x: 85, startPoint y: 183, endPoint x: 359, endPoint y: 185, distance: 273.8
copy form "Kā sauca pirmo datortīklu, ko var uzskatīt par interneta sākumu? ARPHANET GLOBA…"
click at [441, 100] on label "Dators ar aparatūru un programmatūru, kas nodrošina darbu tīklā" at bounding box center [301, 97] width 417 height 22
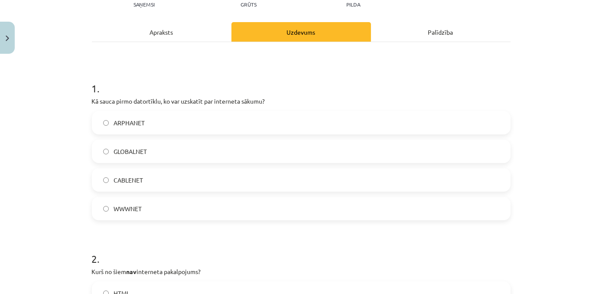
scroll to position [108, 0]
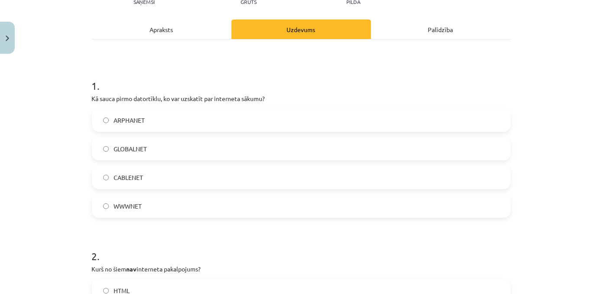
drag, startPoint x: 148, startPoint y: 120, endPoint x: 155, endPoint y: 121, distance: 6.5
click at [148, 120] on label "ARPHANET" at bounding box center [301, 120] width 417 height 22
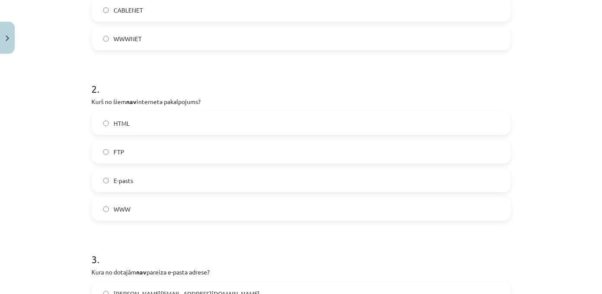
scroll to position [279, 0]
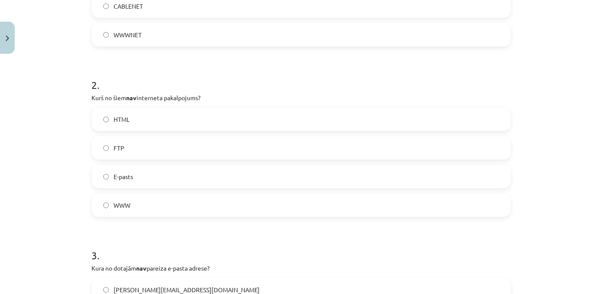
drag, startPoint x: 148, startPoint y: 120, endPoint x: 171, endPoint y: 124, distance: 23.8
click at [148, 120] on label "HTML" at bounding box center [301, 119] width 417 height 22
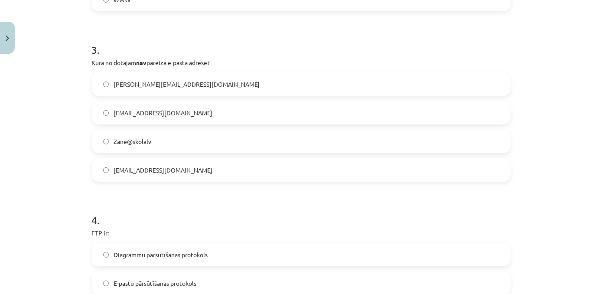
scroll to position [498, 0]
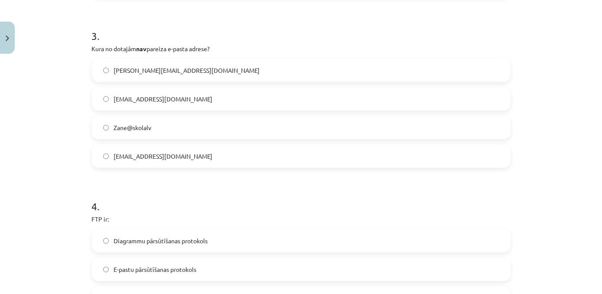
click at [165, 126] on label "Zane@skolalv" at bounding box center [301, 128] width 417 height 22
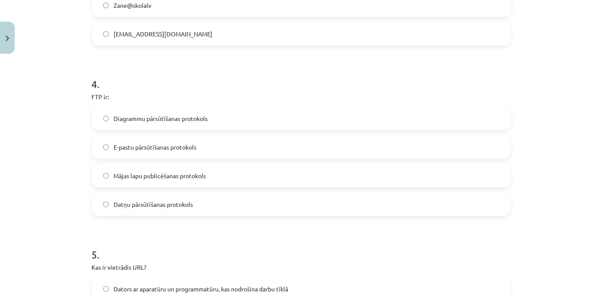
scroll to position [636, 0]
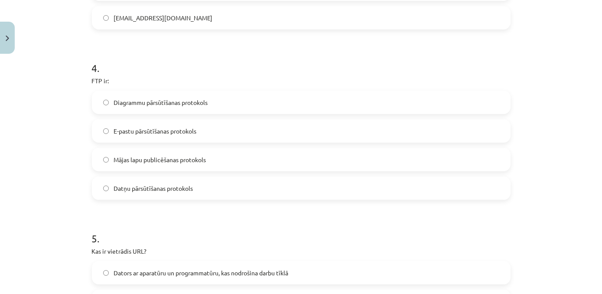
click at [224, 188] on label "Datņu pārsūtīšanas protokols" at bounding box center [301, 188] width 417 height 22
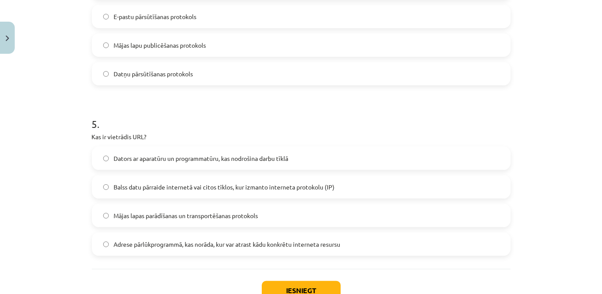
scroll to position [765, 0]
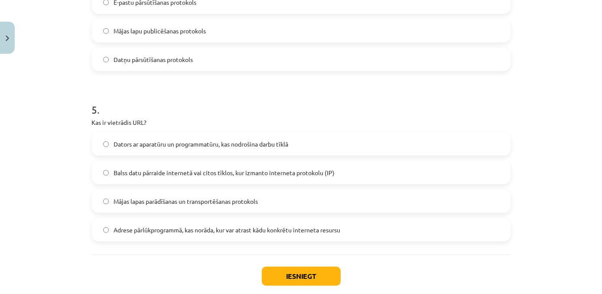
click at [151, 225] on span "Adrese pārlūkprogrammā, kas norāda, kur var atrast kādu konkrētu interneta resu…" at bounding box center [227, 229] width 227 height 9
click at [318, 277] on button "Iesniegt" at bounding box center [301, 275] width 79 height 19
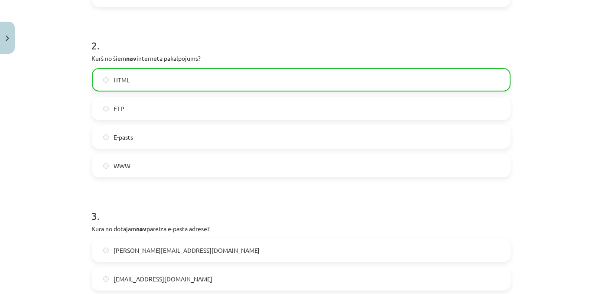
scroll to position [839, 0]
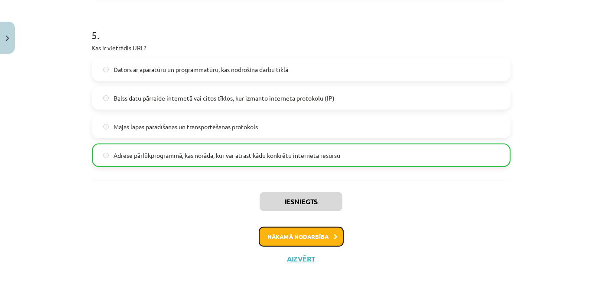
click at [311, 238] on button "Nākamā nodarbība" at bounding box center [301, 237] width 85 height 20
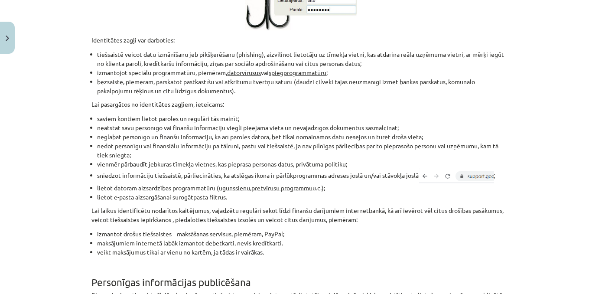
scroll to position [730, 0]
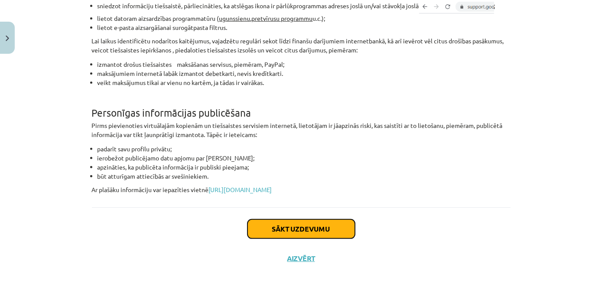
click at [331, 224] on button "Sākt uzdevumu" at bounding box center [300, 228] width 107 height 19
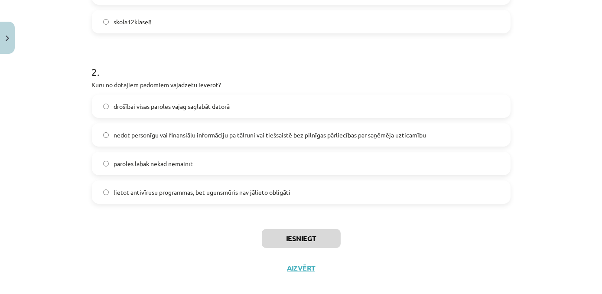
scroll to position [301, 0]
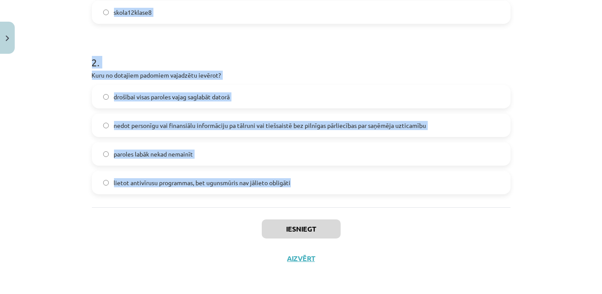
drag, startPoint x: 83, startPoint y: 183, endPoint x: 327, endPoint y: 181, distance: 243.4
click at [327, 181] on div "Mācību tēma: Datorikas - 10. klases 4. ieskaites mācību materiāls #3 2. Drošība…" at bounding box center [301, 147] width 602 height 294
copy form "Kura no šīm parolēm ir drošākā? VakarDienasAvize6 lieldienuzakisirlabs 3N7pc^J}…"
click at [400, 55] on h1 "2 ." at bounding box center [301, 54] width 418 height 27
drag, startPoint x: 579, startPoint y: 159, endPoint x: 581, endPoint y: 163, distance: 5.1
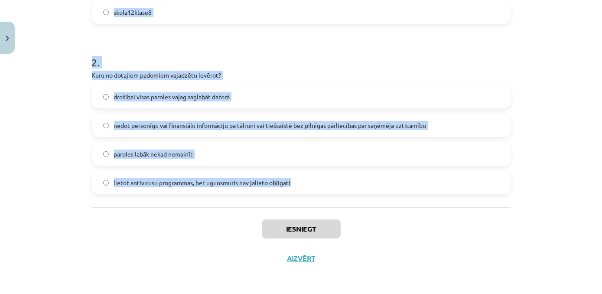
click at [579, 159] on div "Mācību tēma: Datorikas - 10. klases 4. ieskaites mācību materiāls #3 2. Drošība…" at bounding box center [301, 147] width 602 height 294
click at [584, 175] on div "Mācību tēma: Datorikas - 10. klases 4. ieskaites mācību materiāls #3 2. Drošība…" at bounding box center [301, 147] width 602 height 294
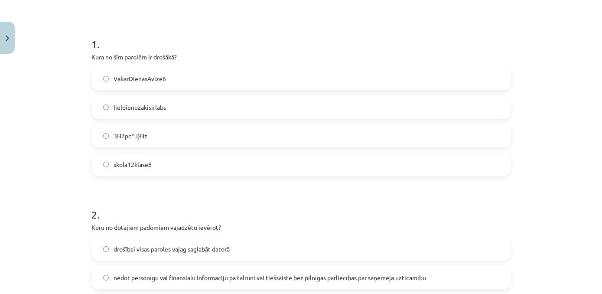
scroll to position [147, 0]
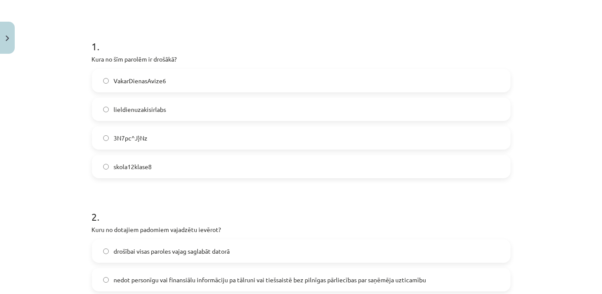
click at [297, 143] on label "3N7pc^J}Nz" at bounding box center [301, 138] width 417 height 22
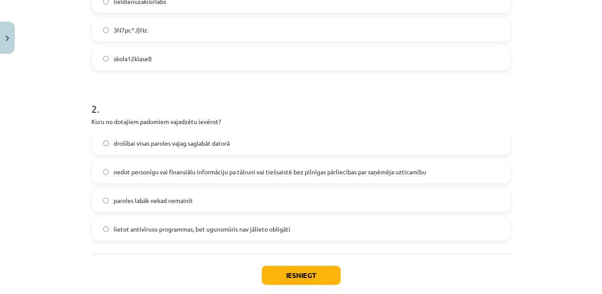
scroll to position [271, 0]
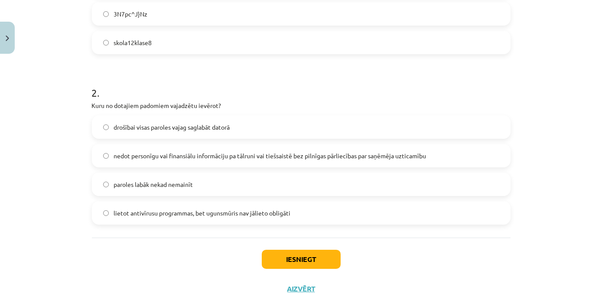
click at [232, 154] on span "nedot personīgu vai finansiālu informāciju pa tālruni vai tiešsaistē bez pilnīg…" at bounding box center [270, 155] width 312 height 9
click at [316, 266] on button "Iesniegt" at bounding box center [301, 259] width 79 height 19
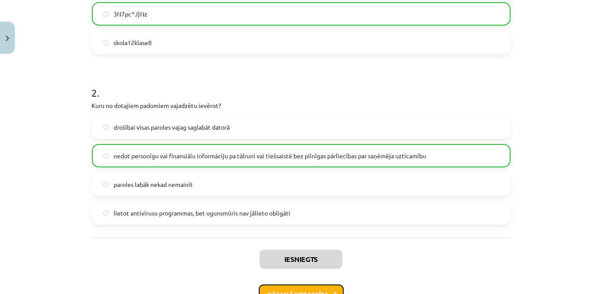
click at [321, 287] on button "Nākamā nodarbība" at bounding box center [301, 294] width 85 height 20
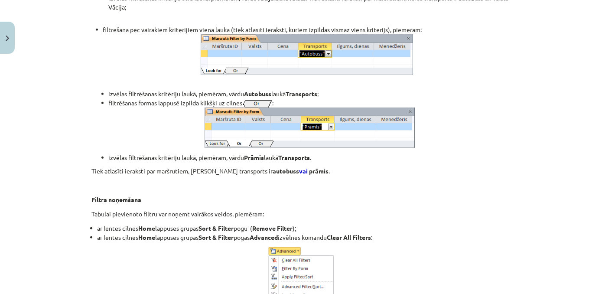
scroll to position [7968, 0]
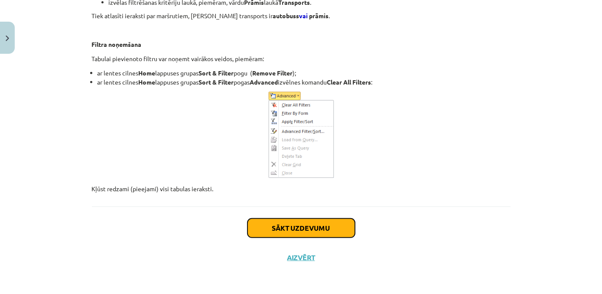
click at [320, 230] on button "Sākt uzdevumu" at bounding box center [300, 227] width 107 height 19
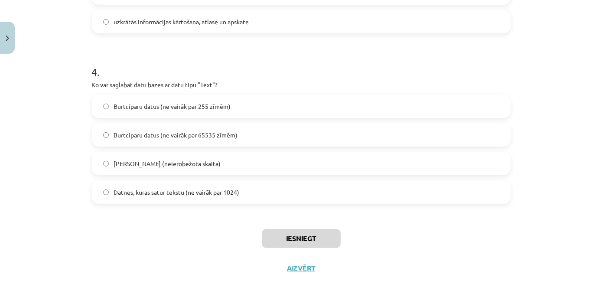
scroll to position [642, 0]
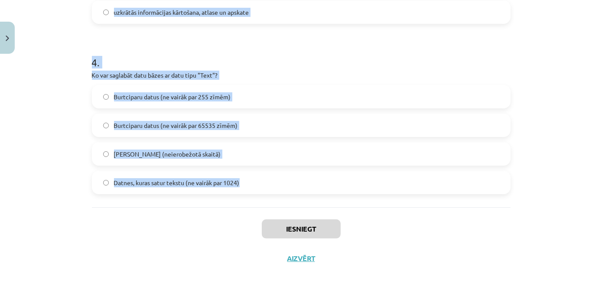
drag, startPoint x: 87, startPoint y: 182, endPoint x: 308, endPoint y: 177, distance: 221.8
copy form "Kurš saišu veids starp tabulām nav iespējams? viens pret vienu (one-to-one) dau…"
click at [314, 61] on h1 "4 ." at bounding box center [301, 54] width 418 height 27
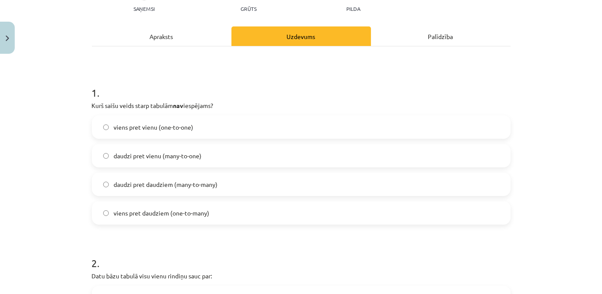
scroll to position [102, 0]
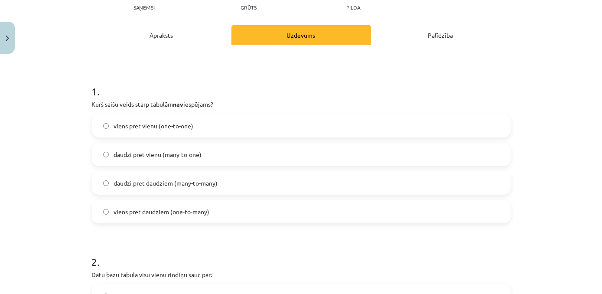
drag, startPoint x: 256, startPoint y: 153, endPoint x: 249, endPoint y: 136, distance: 18.7
click at [256, 153] on label "daudzi pret vienu (many-to-one)" at bounding box center [301, 154] width 417 height 22
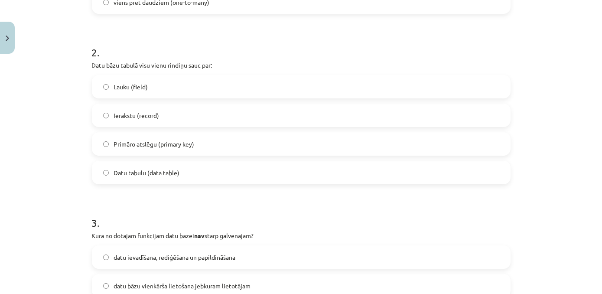
scroll to position [312, 0]
click at [179, 118] on label "Ierakstu (record)" at bounding box center [301, 115] width 417 height 22
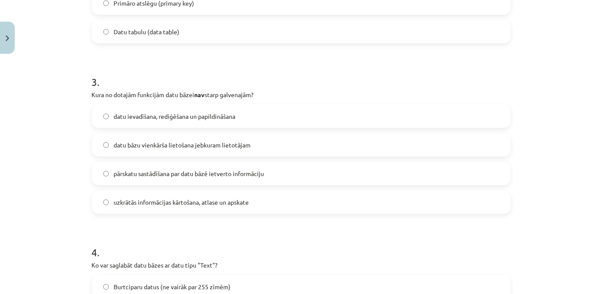
scroll to position [453, 0]
click at [291, 144] on label "datu bāzu vienkārša lietošana jebkuram lietotājam" at bounding box center [301, 144] width 417 height 22
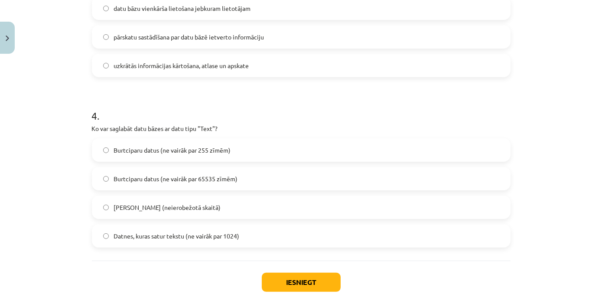
scroll to position [591, 0]
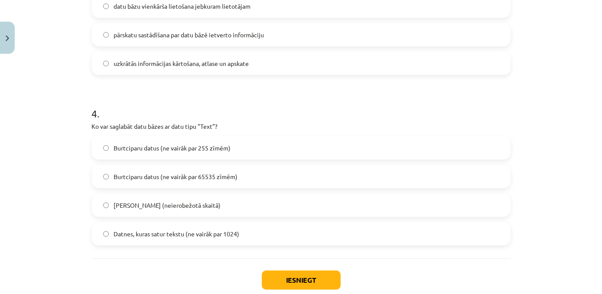
click at [261, 149] on label "Burtciparu datus (ne vairāk par 255 zīmēm)" at bounding box center [301, 148] width 417 height 22
click at [311, 279] on button "Iesniegt" at bounding box center [301, 279] width 79 height 19
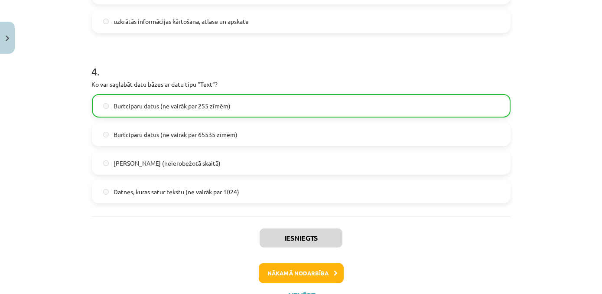
scroll to position [643, 0]
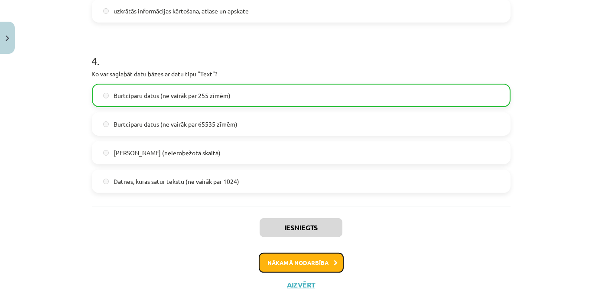
click at [269, 265] on button "Nākamā nodarbība" at bounding box center [301, 263] width 85 height 20
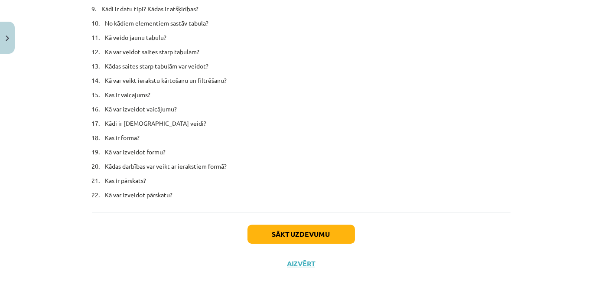
scroll to position [5303, 0]
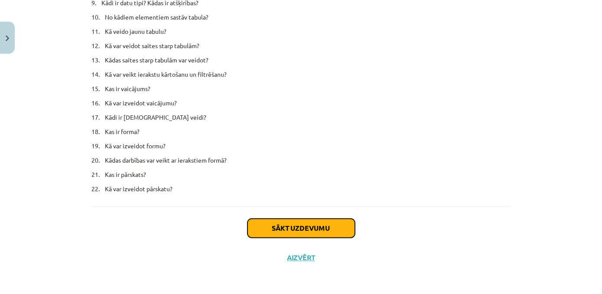
click at [347, 230] on button "Sākt uzdevumu" at bounding box center [300, 227] width 107 height 19
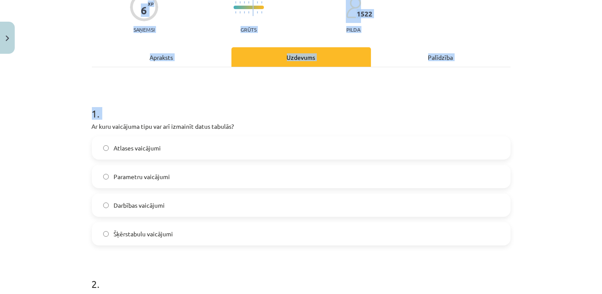
scroll to position [301, 0]
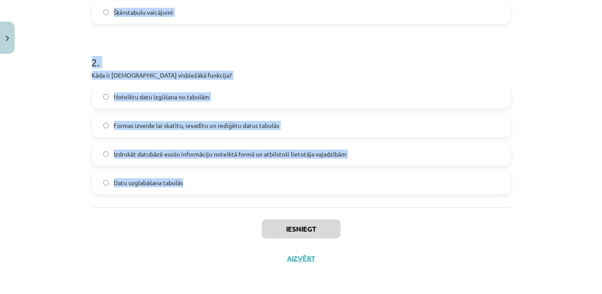
drag, startPoint x: 88, startPoint y: 182, endPoint x: 271, endPoint y: 184, distance: 183.2
click at [271, 184] on div "6 XP Saņemsi Grūts 1522 pilda Apraksts Uzdevums Palīdzība 1 . Ar kuru vaicājuma…" at bounding box center [301, 14] width 429 height 517
copy form "Ar kuru vaicājuma tipu var arī izmainīt datus tabulās? Atlases vaicājumi Parame…"
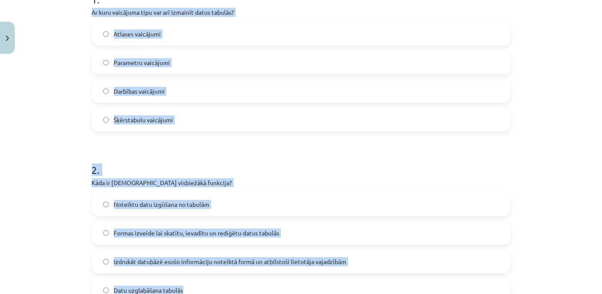
scroll to position [136, 0]
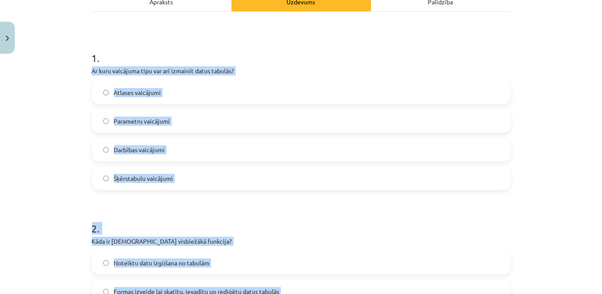
click at [573, 153] on div "Mācību tēma: Datorikas - 10. klases 4. ieskaites mācību materiāls #5 4. Datu bā…" at bounding box center [301, 147] width 602 height 294
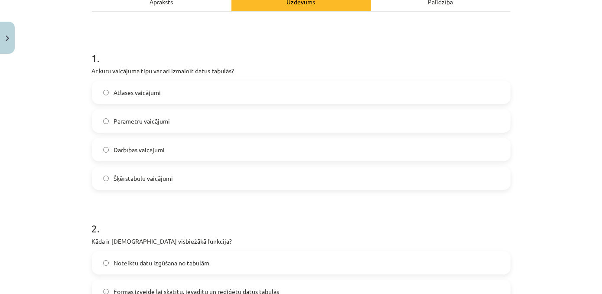
drag, startPoint x: 202, startPoint y: 153, endPoint x: 220, endPoint y: 153, distance: 18.2
click at [202, 154] on label "Darbības vaicājumi" at bounding box center [301, 150] width 417 height 22
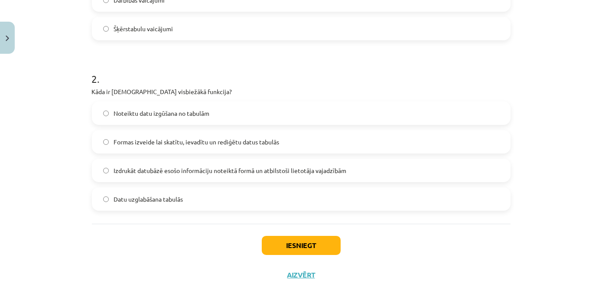
scroll to position [286, 0]
click at [237, 110] on label "Noteiktu datu izgūšana no tabulām" at bounding box center [301, 112] width 417 height 22
click at [308, 249] on button "Iesniegt" at bounding box center [301, 244] width 79 height 19
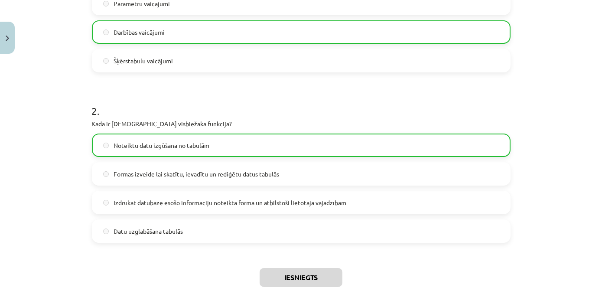
scroll to position [329, 0]
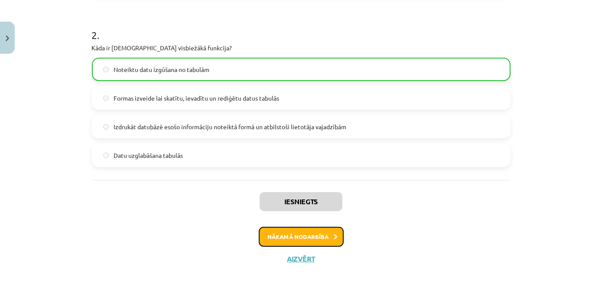
click at [278, 238] on button "Nākamā nodarbība" at bounding box center [301, 237] width 85 height 20
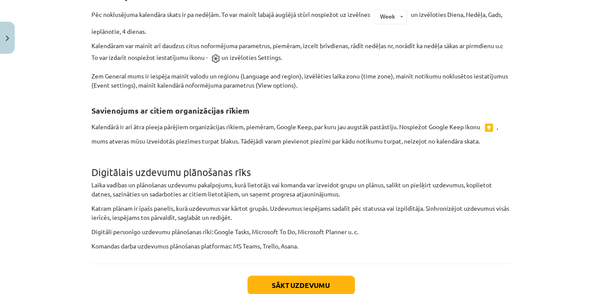
scroll to position [2061, 0]
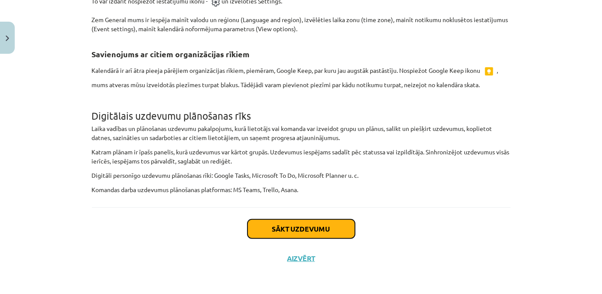
click at [347, 231] on button "Sākt uzdevumu" at bounding box center [300, 228] width 107 height 19
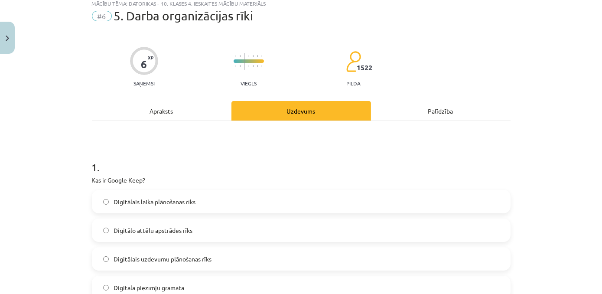
scroll to position [22, 0]
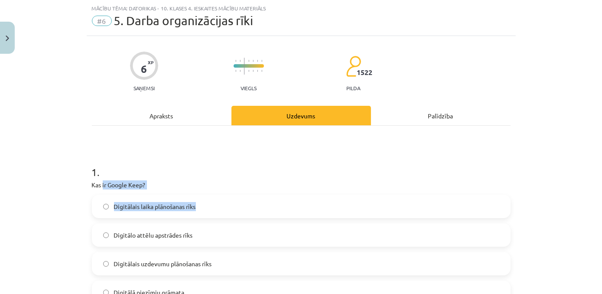
drag, startPoint x: 107, startPoint y: 184, endPoint x: 166, endPoint y: 189, distance: 59.5
click at [180, 191] on div "1 . Kas ir Google Keep? Digitālais laika plānošanas rīks Digitālo attēlu apstrā…" at bounding box center [301, 227] width 418 height 153
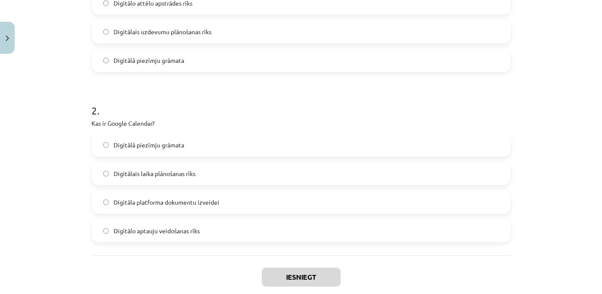
scroll to position [301, 0]
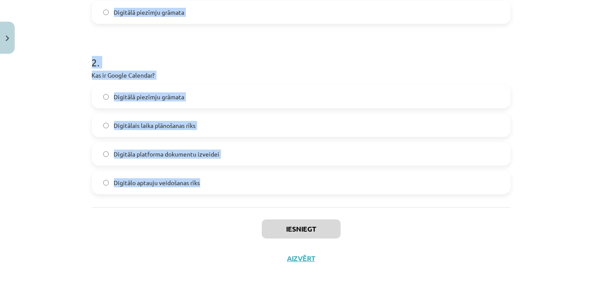
drag, startPoint x: 85, startPoint y: 184, endPoint x: 203, endPoint y: 179, distance: 117.9
click at [203, 179] on div "6 XP Saņemsi Viegls 1522 pilda Apraksts Uzdevums Palīdzība 1 . Kas ir Google Ke…" at bounding box center [301, 14] width 429 height 517
copy form "Kas ir Google Keep? Digitālais laika plānošanas rīks Digitālo attēlu apstrādes …"
click at [282, 62] on h1 "2 ." at bounding box center [301, 54] width 418 height 27
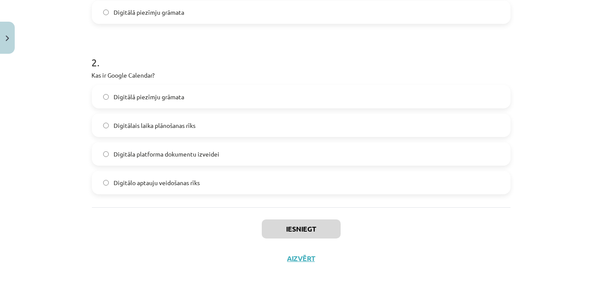
drag, startPoint x: 253, startPoint y: 10, endPoint x: 253, endPoint y: 14, distance: 4.4
click at [252, 12] on label "Digitālā piezīmju grāmata" at bounding box center [301, 12] width 417 height 22
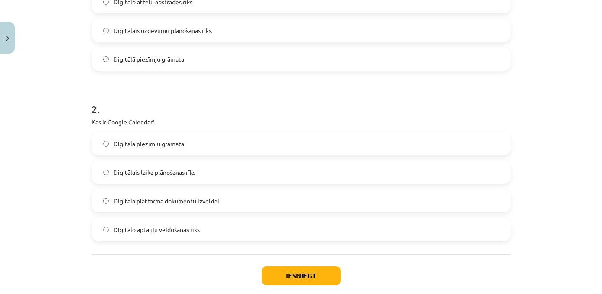
scroll to position [259, 0]
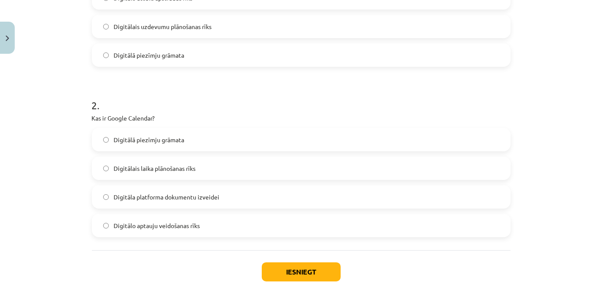
click at [207, 170] on label "Digitālais laika plānošanas rīks" at bounding box center [301, 168] width 417 height 22
click at [271, 266] on button "Iesniegt" at bounding box center [301, 271] width 79 height 19
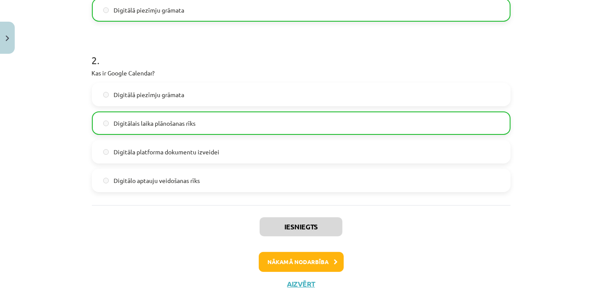
scroll to position [312, 0]
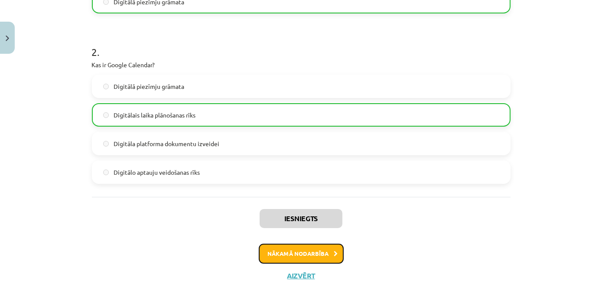
click at [321, 250] on button "Nākamā nodarbība" at bounding box center [301, 253] width 85 height 20
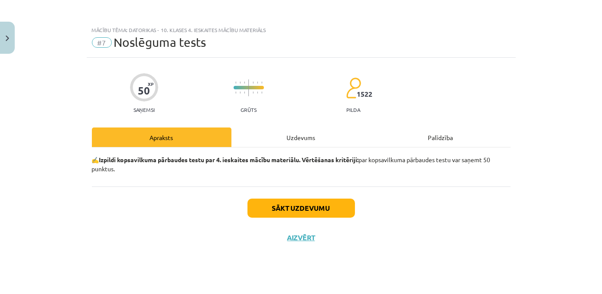
scroll to position [0, 0]
click at [313, 208] on button "Sākt uzdevumu" at bounding box center [300, 207] width 107 height 19
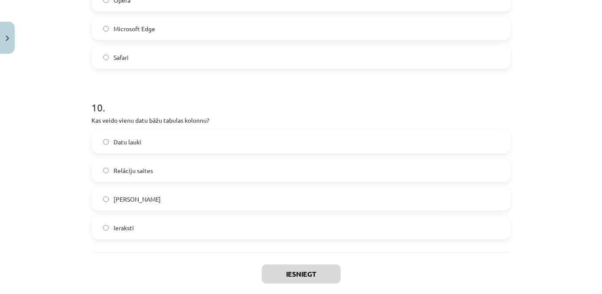
scroll to position [1663, 0]
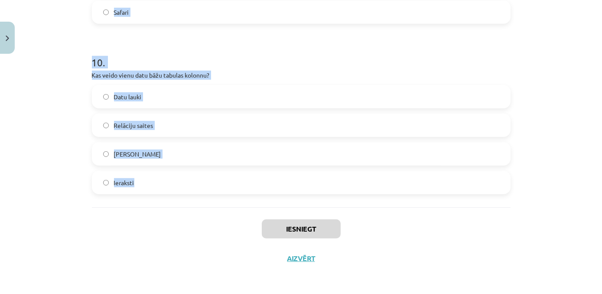
drag, startPoint x: 86, startPoint y: 205, endPoint x: 220, endPoint y: 184, distance: 135.0
copy form "Kur atrodas interneta vadības centrs? Lielbritānija Vācija Internetam nav viens…"
click at [562, 75] on div "Mācību tēma: Datorikas - 10. klases 4. ieskaites mācību materiāls #7 Noslēguma …" at bounding box center [301, 147] width 602 height 294
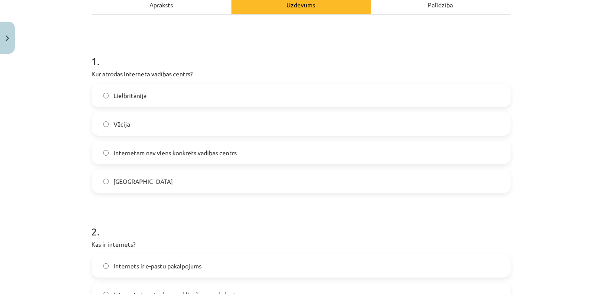
scroll to position [135, 0]
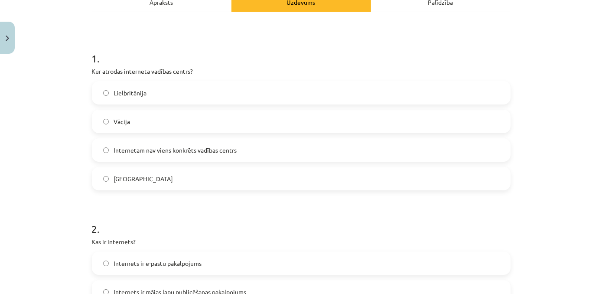
click at [284, 156] on label "Internetam nav viens konkrēts vadības centrs" at bounding box center [301, 150] width 417 height 22
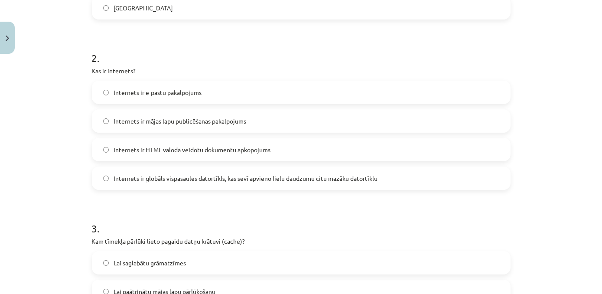
scroll to position [299, 0]
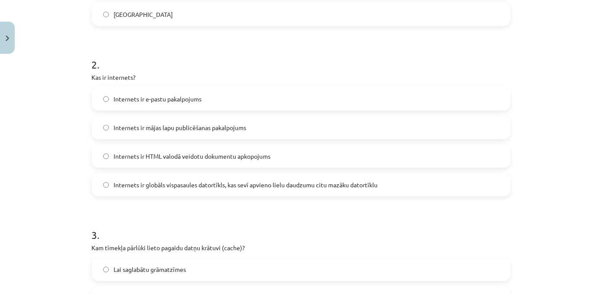
drag, startPoint x: 217, startPoint y: 192, endPoint x: 222, endPoint y: 186, distance: 7.7
click at [217, 191] on label "Internets ir globāls vispasaules datortīkls, kas sevī apvieno lielu daudzumu ci…" at bounding box center [301, 185] width 417 height 22
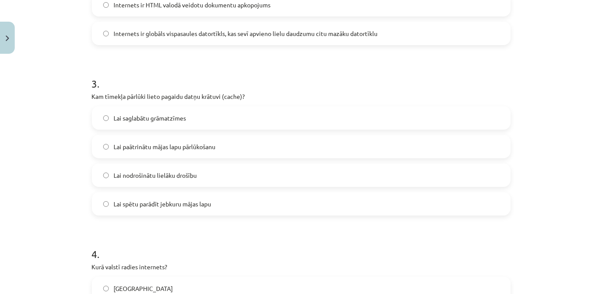
scroll to position [464, 0]
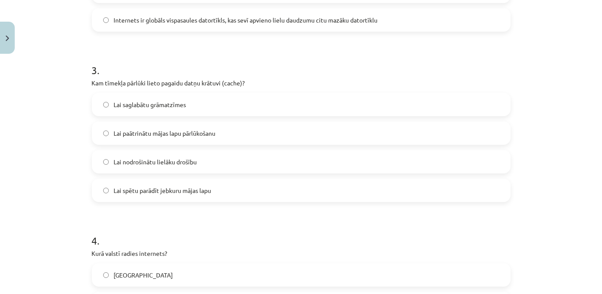
click at [233, 134] on label "Lai paātrinātu mājas lapu pārlūkošanu" at bounding box center [301, 133] width 417 height 22
click at [204, 160] on label "Lai nodrošinātu lielāku drošību" at bounding box center [301, 162] width 417 height 22
click at [233, 187] on label "Lai spētu parādīt jebkuru mājas lapu" at bounding box center [301, 190] width 417 height 22
click at [224, 130] on label "Lai paātrinātu mājas lapu pārlūkošanu" at bounding box center [301, 133] width 417 height 22
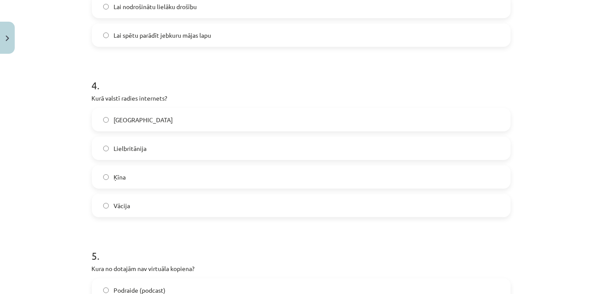
scroll to position [642, 0]
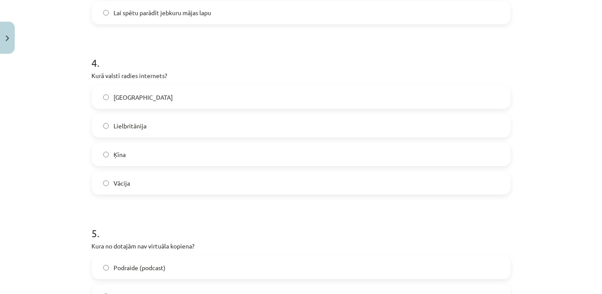
click at [259, 101] on label "ASV" at bounding box center [301, 97] width 417 height 22
drag, startPoint x: 247, startPoint y: 271, endPoint x: 253, endPoint y: 268, distance: 6.4
click at [248, 271] on label "Podraide (podcast)" at bounding box center [301, 267] width 417 height 22
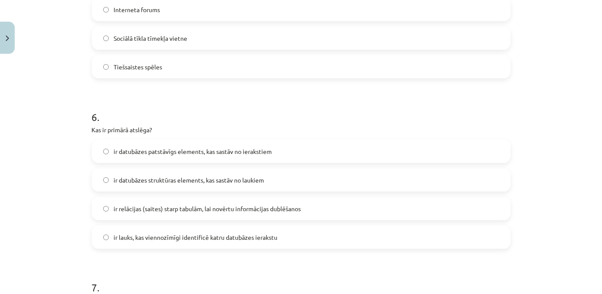
scroll to position [939, 0]
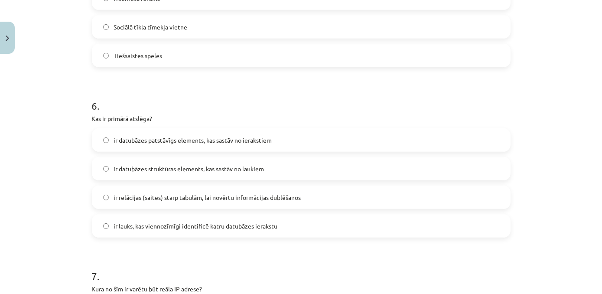
click at [292, 225] on label "ir lauks, kas viennozīmīgi identificē katru datubāzes ierakstu" at bounding box center [301, 226] width 417 height 22
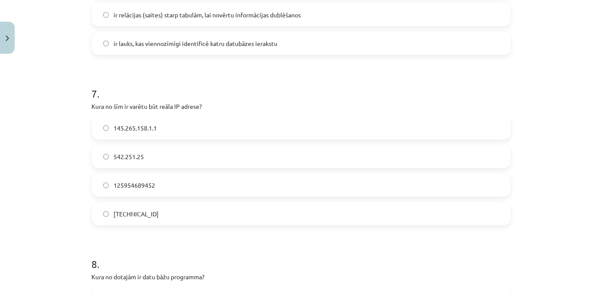
scroll to position [1124, 0]
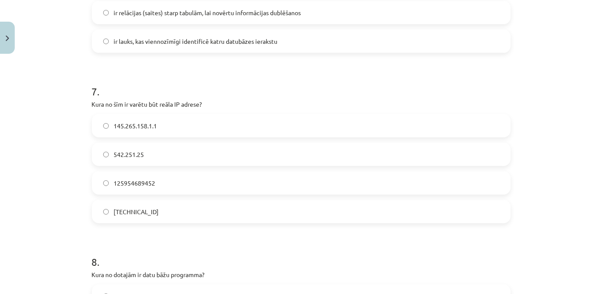
drag, startPoint x: 190, startPoint y: 214, endPoint x: 202, endPoint y: 210, distance: 13.0
click at [190, 214] on label "158.12.159.1" at bounding box center [301, 212] width 417 height 22
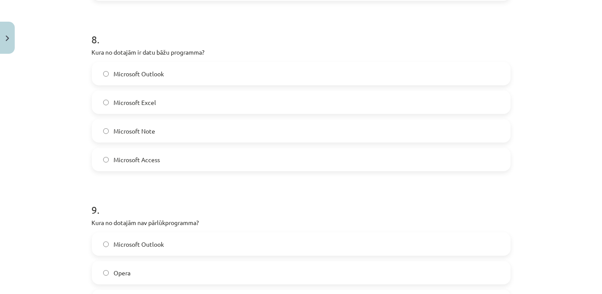
scroll to position [1348, 0]
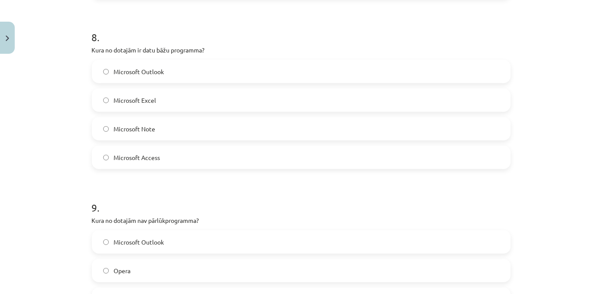
click at [169, 165] on label "Microsoft Access" at bounding box center [301, 157] width 417 height 22
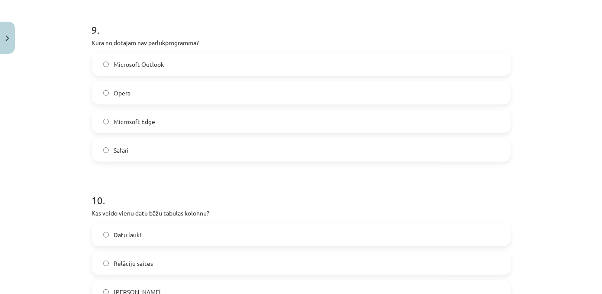
scroll to position [1528, 0]
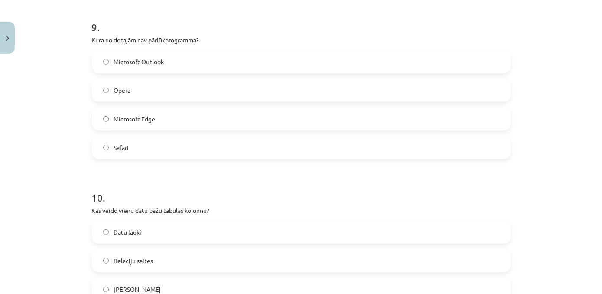
click at [172, 62] on label "Microsoft Outlook" at bounding box center [301, 62] width 417 height 22
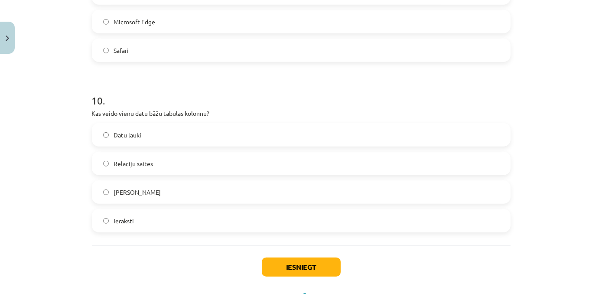
scroll to position [1623, 0]
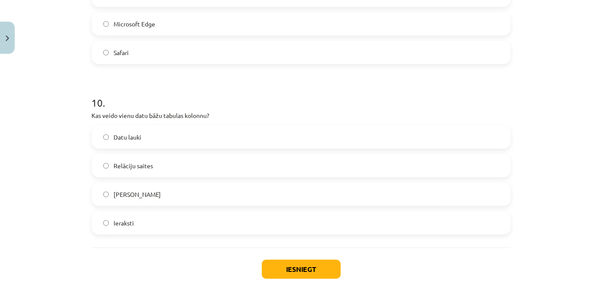
drag, startPoint x: 147, startPoint y: 136, endPoint x: 158, endPoint y: 142, distance: 12.8
click at [147, 137] on label "Datu lauki" at bounding box center [301, 137] width 417 height 22
click at [294, 268] on button "Iesniegt" at bounding box center [301, 268] width 79 height 19
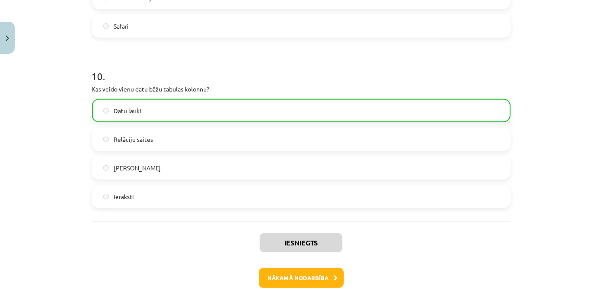
scroll to position [1691, 0]
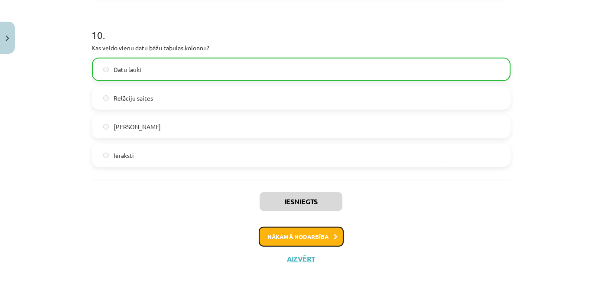
click at [326, 239] on button "Nākamā nodarbība" at bounding box center [301, 237] width 85 height 20
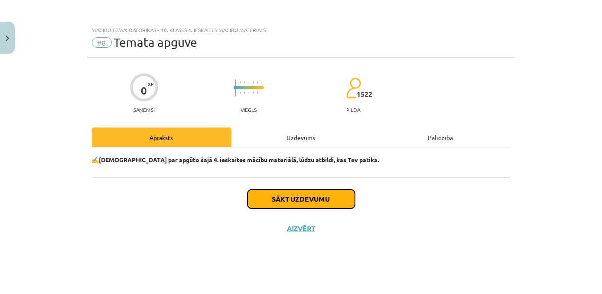
click at [311, 195] on button "Sākt uzdevumu" at bounding box center [300, 198] width 107 height 19
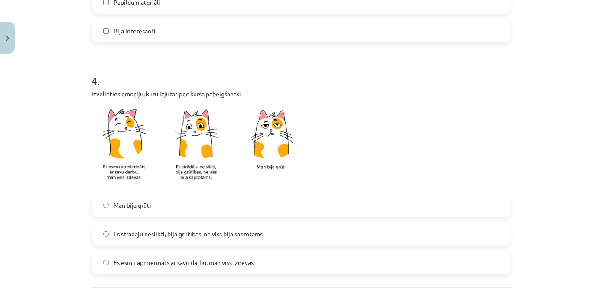
scroll to position [705, 0]
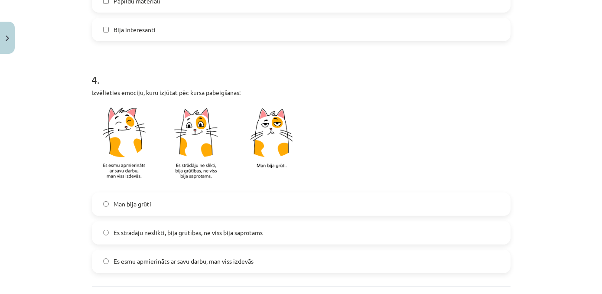
click at [270, 264] on label "Es esmu apmierināts ar savu darbu, man viss izdevās" at bounding box center [301, 261] width 417 height 22
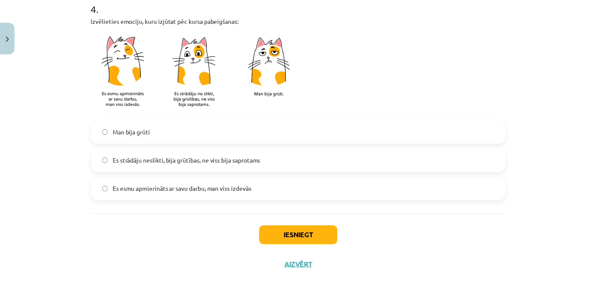
scroll to position [784, 0]
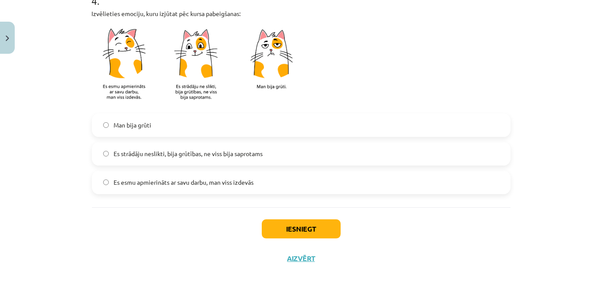
drag, startPoint x: 268, startPoint y: 212, endPoint x: 272, endPoint y: 215, distance: 4.9
click at [269, 212] on div "Iesniegt Aizvērt" at bounding box center [301, 237] width 418 height 61
click at [279, 221] on button "Iesniegt" at bounding box center [301, 228] width 79 height 19
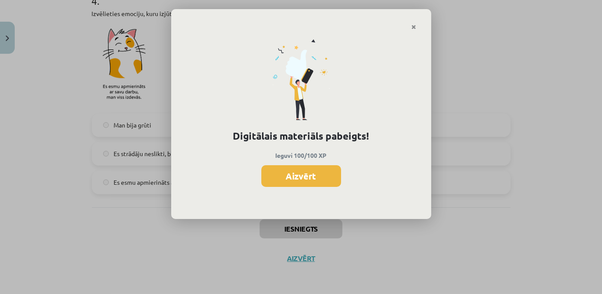
click at [313, 178] on button "Aizvērt" at bounding box center [301, 176] width 80 height 22
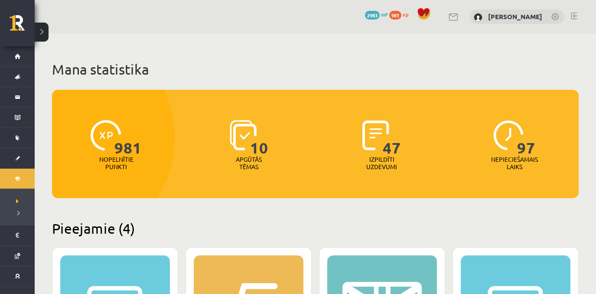
scroll to position [202, 0]
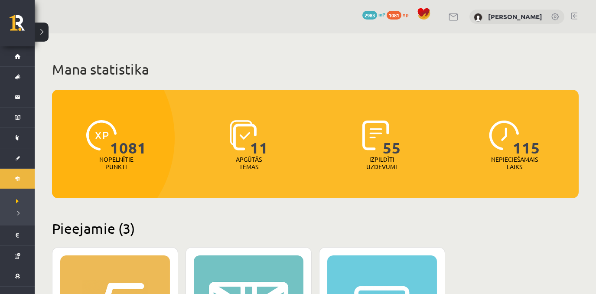
scroll to position [202, 0]
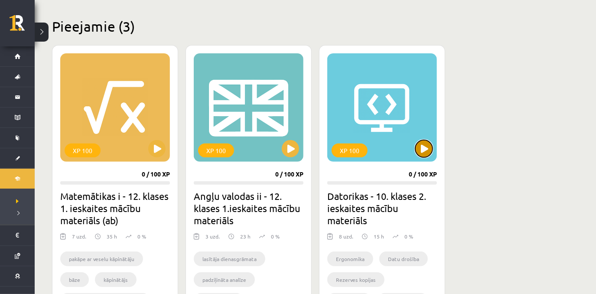
click at [426, 148] on button at bounding box center [423, 148] width 17 height 17
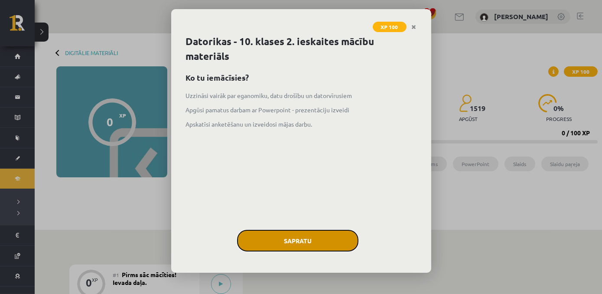
click at [312, 248] on button "Sapratu" at bounding box center [297, 241] width 121 height 22
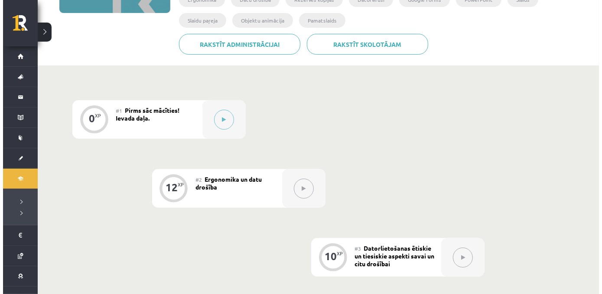
scroll to position [145, 0]
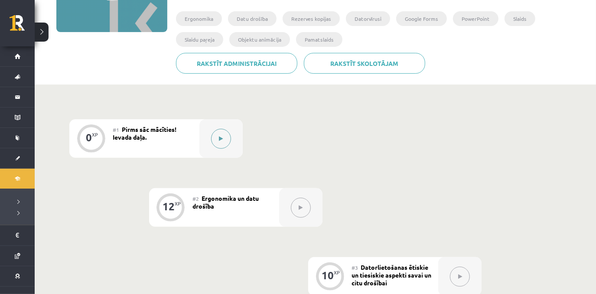
click at [225, 145] on button at bounding box center [221, 139] width 20 height 20
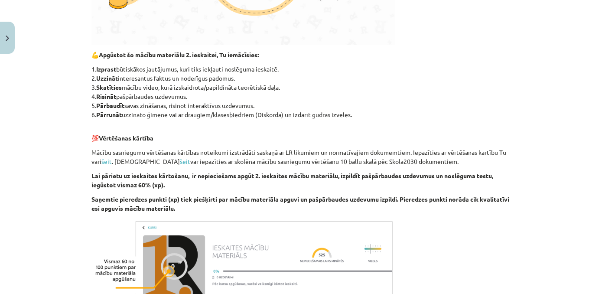
scroll to position [509, 0]
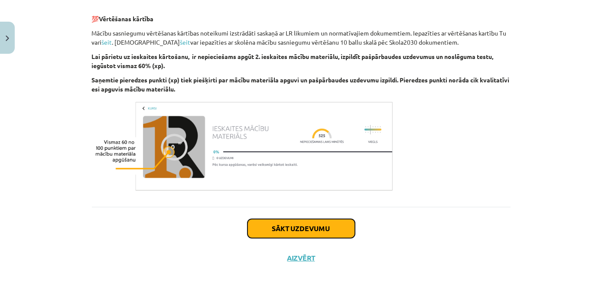
click at [337, 221] on button "Sākt uzdevumu" at bounding box center [300, 228] width 107 height 19
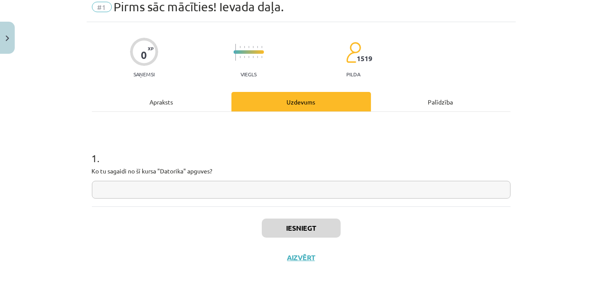
scroll to position [22, 0]
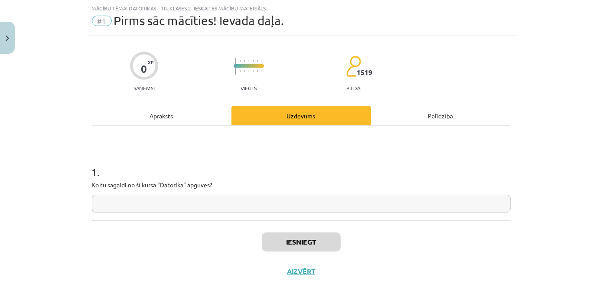
click at [190, 208] on input "text" at bounding box center [301, 203] width 418 height 18
paste input "**********"
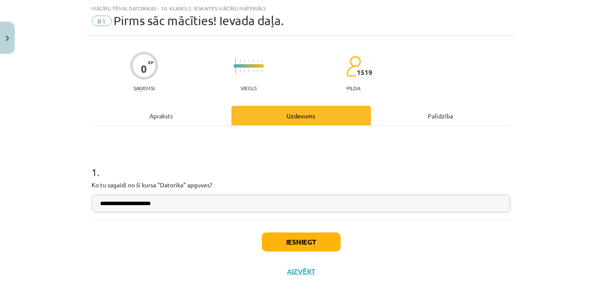
type input "**********"
click at [291, 238] on button "Iesniegt" at bounding box center [301, 241] width 79 height 19
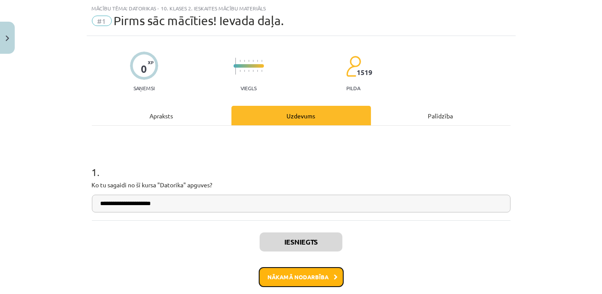
click at [314, 275] on button "Nākamā nodarbība" at bounding box center [301, 277] width 85 height 20
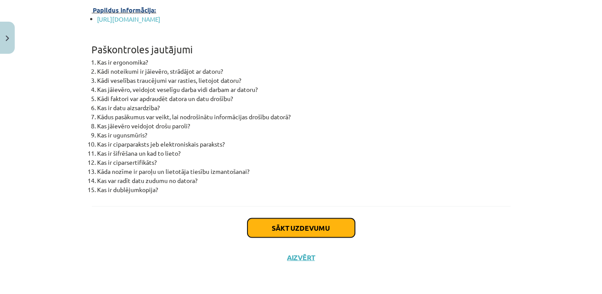
click at [343, 226] on button "Sākt uzdevumu" at bounding box center [300, 227] width 107 height 19
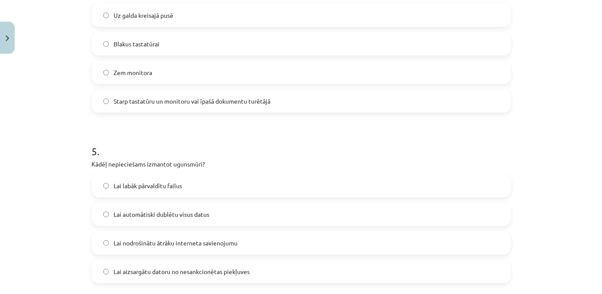
scroll to position [982, 0]
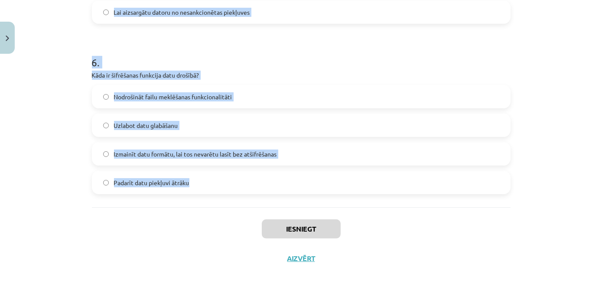
drag, startPoint x: 90, startPoint y: 182, endPoint x: 291, endPoint y: 172, distance: 200.8
copy form "Lore ipsumdolors ametc adipiscingelitse? Doeiusmod temporin utlabor, etdolorema…"
drag, startPoint x: 528, startPoint y: 77, endPoint x: 532, endPoint y: 81, distance: 5.9
click at [528, 77] on div "Mācību tēma: Datorikas - 10. klases 2. ieskaites mācību materiāls #2 Ergonomika…" at bounding box center [301, 147] width 602 height 294
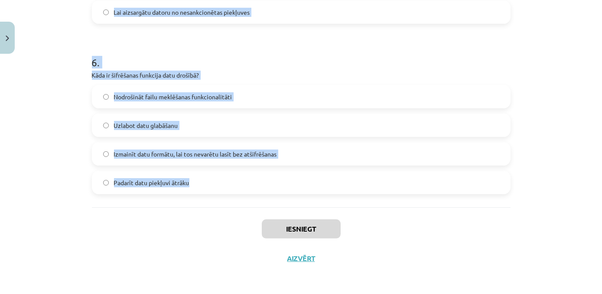
drag, startPoint x: 548, startPoint y: 142, endPoint x: 580, endPoint y: 177, distance: 47.2
click at [548, 143] on div "Mācību tēma: Datorikas - 10. klases 2. ieskaites mācību materiāls #2 Ergonomika…" at bounding box center [301, 147] width 602 height 294
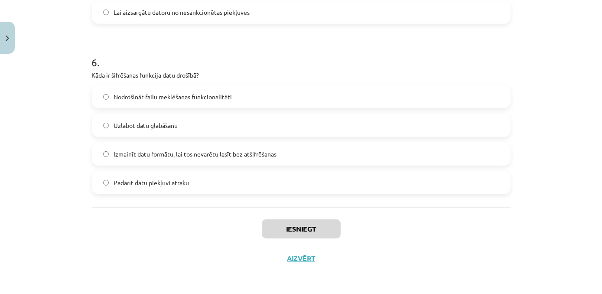
click at [578, 207] on div "Mācību tēma: Datorikas - 10. klases 2. ieskaites mācību materiāls #2 Ergonomika…" at bounding box center [301, 147] width 602 height 294
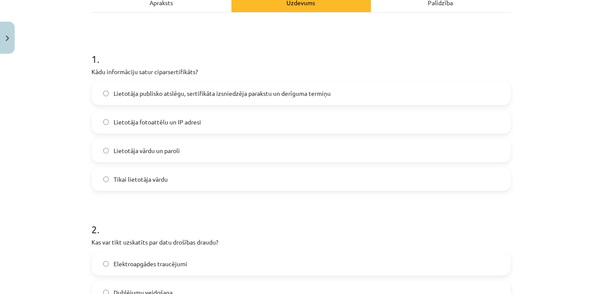
scroll to position [133, 0]
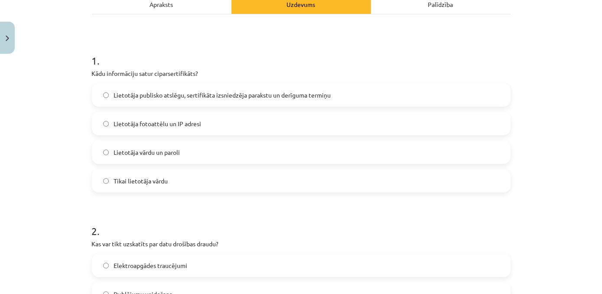
click at [340, 92] on label "Lietotāja publisko atslēgu, sertifikāta izsniedzēja parakstu un derīguma termiņu" at bounding box center [301, 95] width 417 height 22
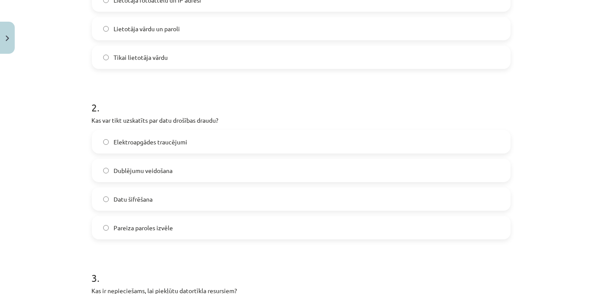
scroll to position [269, 0]
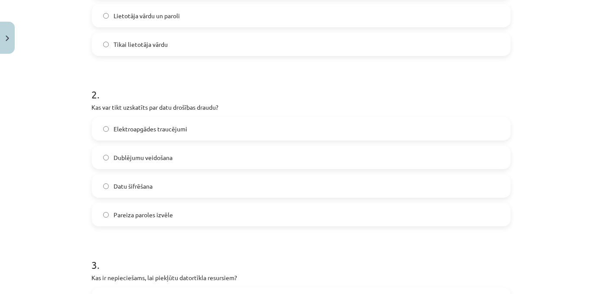
click at [219, 130] on label "Elektroapgādes traucējumi" at bounding box center [301, 129] width 417 height 22
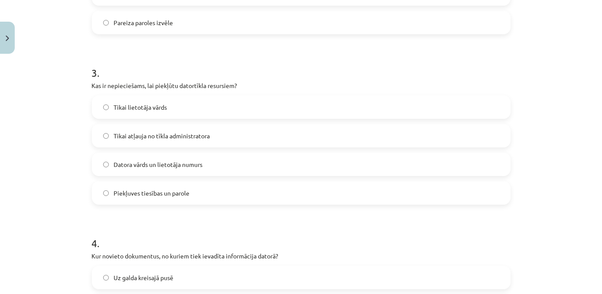
scroll to position [463, 0]
click at [209, 194] on label "Piekļuves tiesības un parole" at bounding box center [301, 192] width 417 height 22
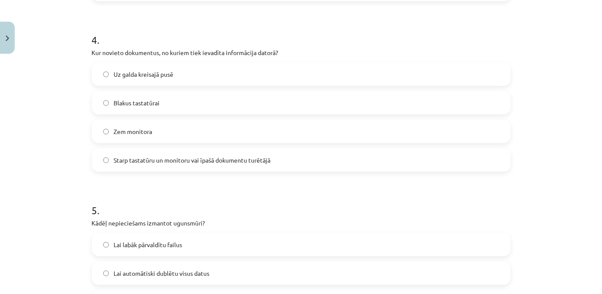
scroll to position [666, 0]
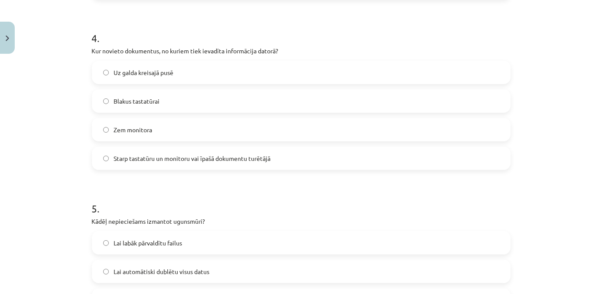
click at [306, 159] on label "Starp tastatūru un monitoru vai īpašā dokumentu turētājā" at bounding box center [301, 158] width 417 height 22
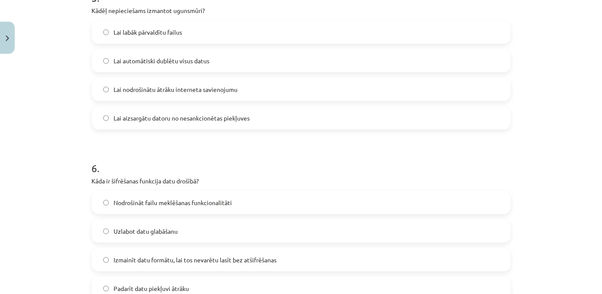
scroll to position [875, 0]
click at [267, 117] on label "Lai aizsargātu datoru no nesankcionētas piekļuves" at bounding box center [301, 119] width 417 height 22
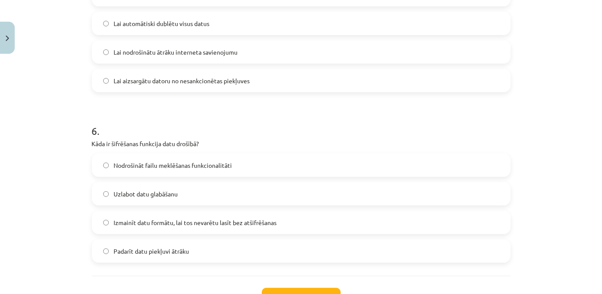
scroll to position [918, 0]
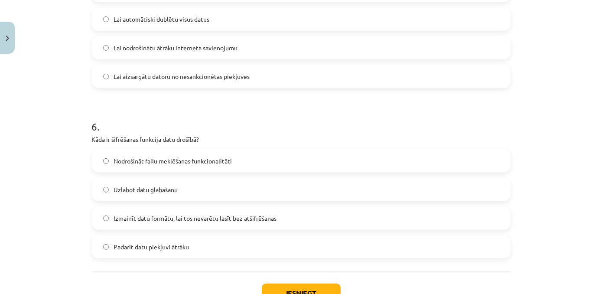
click at [348, 217] on label "Izmainīt datu formātu, lai tos nevarētu lasīt bez atšifrēšanas" at bounding box center [301, 218] width 417 height 22
click at [320, 287] on button "Iesniegt" at bounding box center [301, 292] width 79 height 19
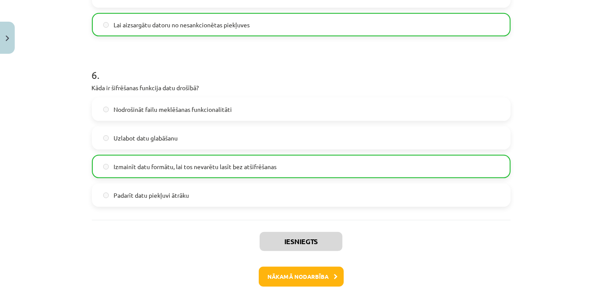
scroll to position [997, 0]
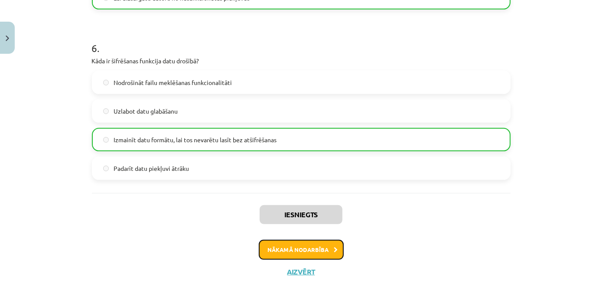
click at [271, 253] on button "Nākamā nodarbība" at bounding box center [301, 250] width 85 height 20
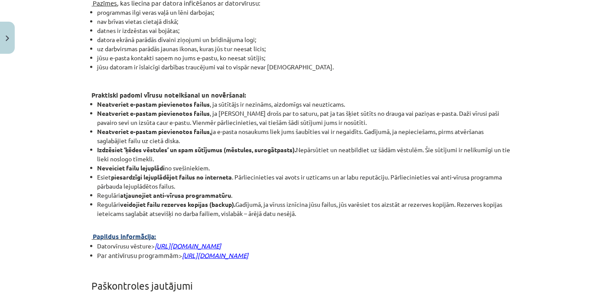
scroll to position [2229, 0]
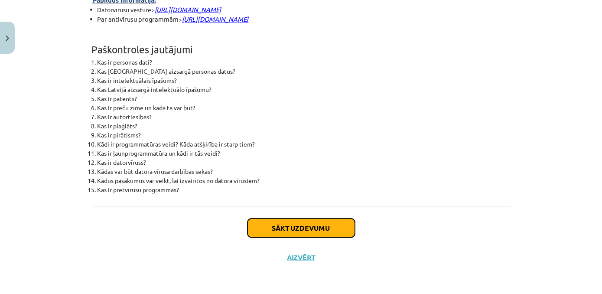
click at [300, 230] on button "Sākt uzdevumu" at bounding box center [300, 227] width 107 height 19
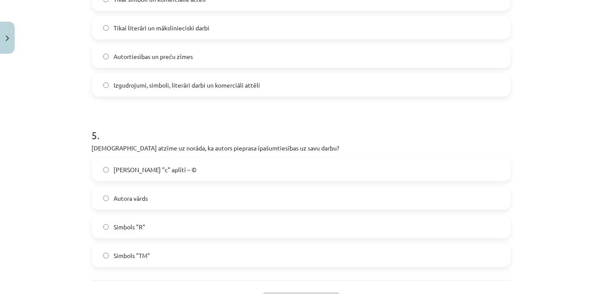
scroll to position [812, 0]
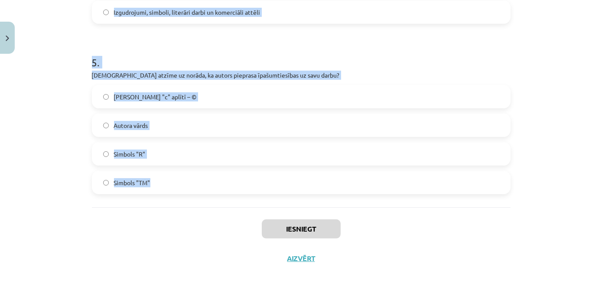
drag, startPoint x: 86, startPoint y: 184, endPoint x: 187, endPoint y: 179, distance: 101.0
copy form "Lore ip dolorsita cons adipiscing elitseddoe Tempori utlabor etdo magnaaliquae …"
click at [58, 136] on div "Mācību tēma: Datorikas - 10. klases 2. ieskaites mācību materiāls #3 Datorlieto…" at bounding box center [301, 147] width 602 height 294
click at [295, 62] on h1 "5 ." at bounding box center [301, 54] width 418 height 27
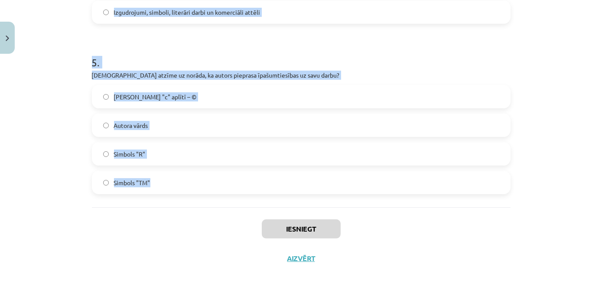
click at [356, 58] on h1 "5 ." at bounding box center [301, 54] width 418 height 27
drag, startPoint x: 356, startPoint y: 58, endPoint x: 368, endPoint y: 64, distance: 13.6
click at [356, 58] on h1 "5 ." at bounding box center [301, 54] width 418 height 27
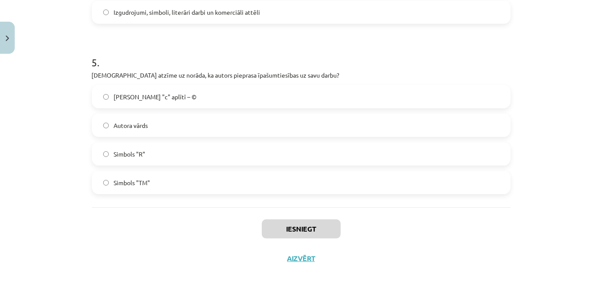
click at [580, 233] on div "Mācību tēma: Datorikas - 10. klases 2. ieskaites mācību materiāls #3 Datorlieto…" at bounding box center [301, 147] width 602 height 294
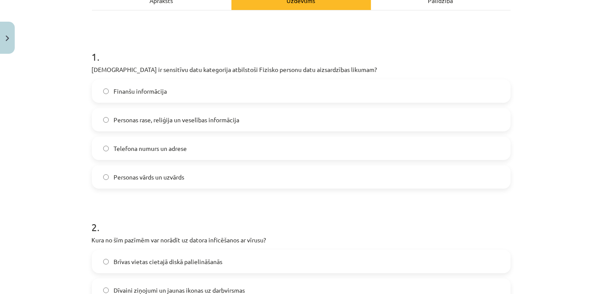
scroll to position [133, 0]
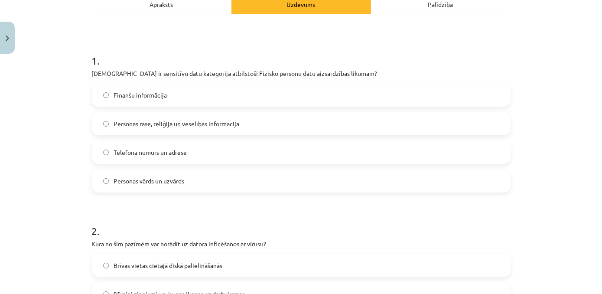
click at [276, 128] on label "Personas rase, reliģija un veselības informācija" at bounding box center [301, 124] width 417 height 22
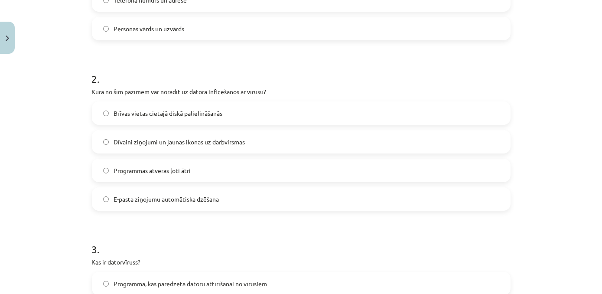
scroll to position [291, 0]
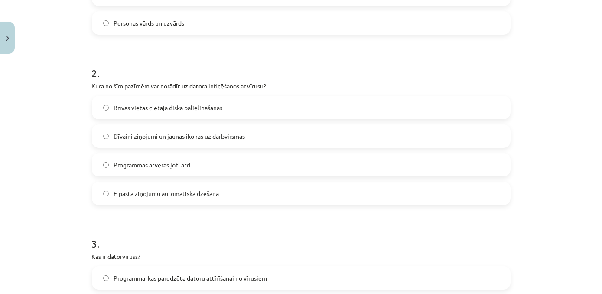
click at [261, 132] on label "Dīvaini ziņojumi un jaunas ikonas uz darbvirsmas" at bounding box center [301, 136] width 417 height 22
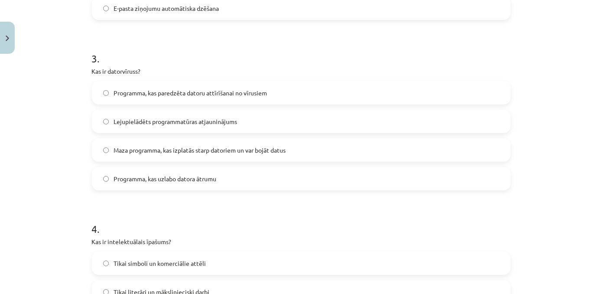
scroll to position [474, 0]
drag, startPoint x: 286, startPoint y: 147, endPoint x: 292, endPoint y: 148, distance: 6.1
click at [286, 148] on label "Maza programma, kas izplatās starp datoriem un var bojāt datus" at bounding box center [301, 151] width 417 height 22
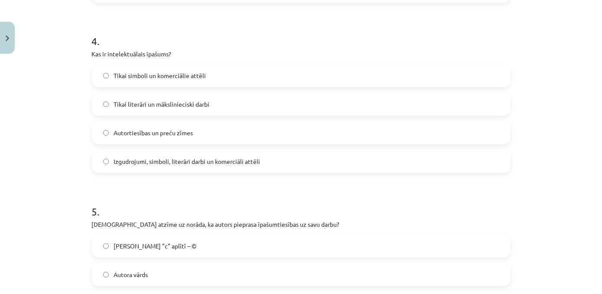
scroll to position [667, 0]
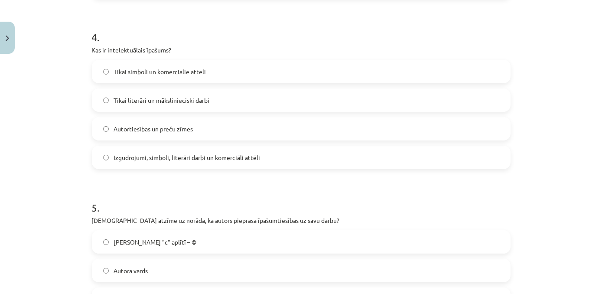
click at [284, 162] on label "Izgudrojumi, simboli, literāri darbi un komerciāli attēli" at bounding box center [301, 157] width 417 height 22
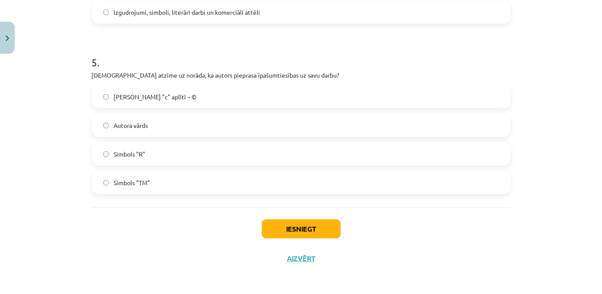
scroll to position [810, 0]
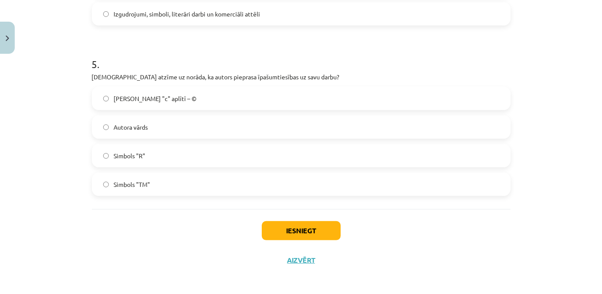
click at [179, 97] on label "Burts "c" aplītī – ©" at bounding box center [301, 98] width 417 height 22
click at [281, 224] on button "Iesniegt" at bounding box center [301, 230] width 79 height 19
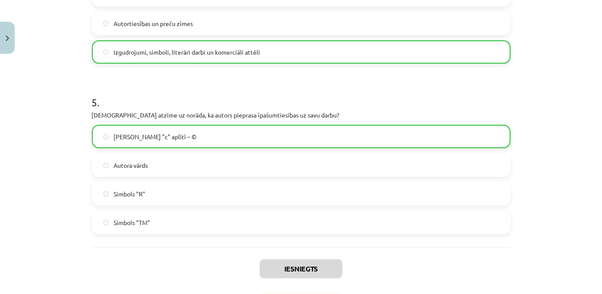
scroll to position [839, 0]
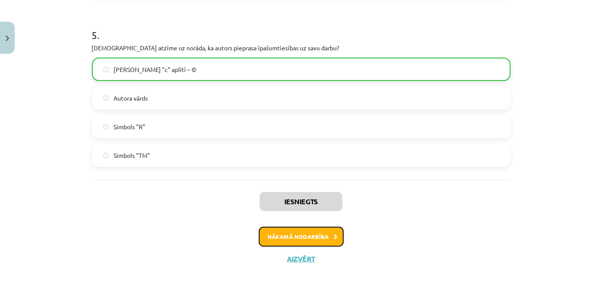
click at [322, 236] on button "Nākamā nodarbība" at bounding box center [301, 237] width 85 height 20
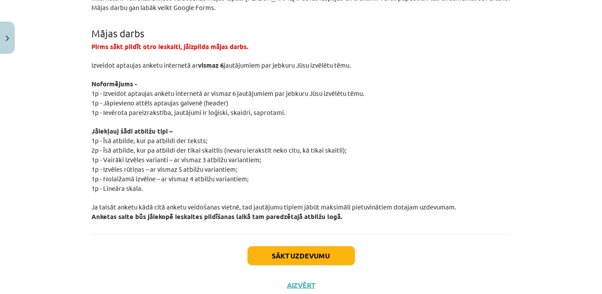
scroll to position [1657, 0]
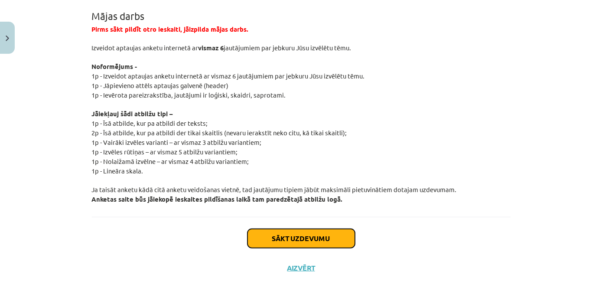
click at [319, 235] on button "Sākt uzdevumu" at bounding box center [300, 238] width 107 height 19
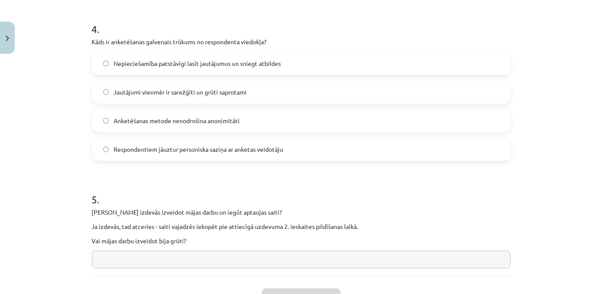
scroll to position [744, 0]
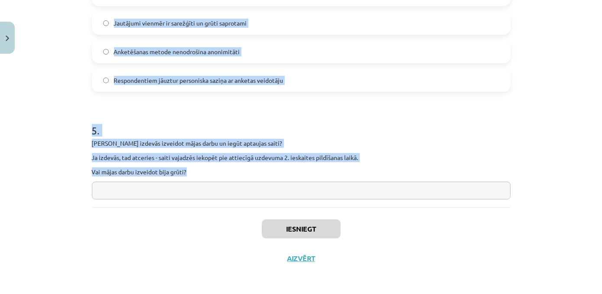
drag, startPoint x: 88, startPoint y: 183, endPoint x: 222, endPoint y: 166, distance: 135.3
copy form "Kādas ir anketēšanas metodes galvenās priekšrocības no pētījuma rīkotāja skatup…"
click at [566, 101] on div "Mācību tēma: Datorikas - 10. klases 2. ieskaites mācību materiāls #4 Anketēšana…" at bounding box center [301, 147] width 602 height 294
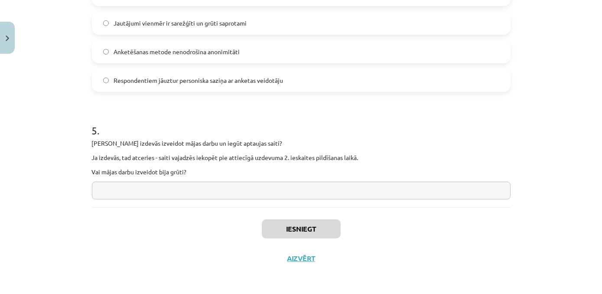
click at [581, 187] on div "Mācību tēma: Datorikas - 10. klases 2. ieskaites mācību materiāls #4 Anketēšana…" at bounding box center [301, 147] width 602 height 294
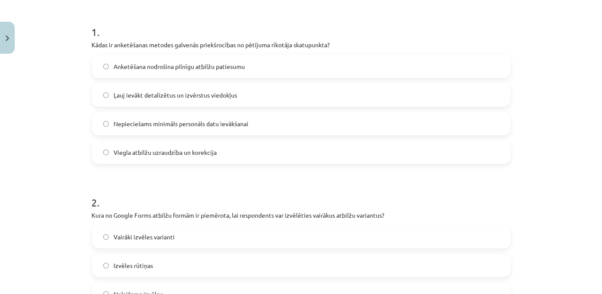
scroll to position [74, 0]
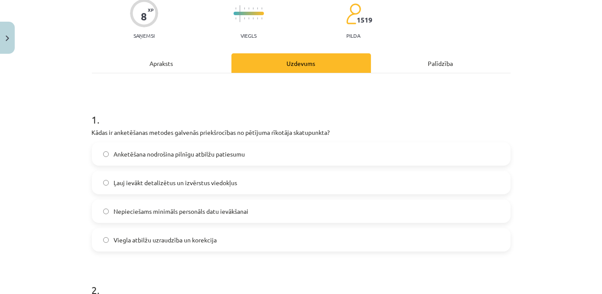
click at [263, 212] on label "Nepieciešams minimāls personāls datu ievākšanai" at bounding box center [301, 211] width 417 height 22
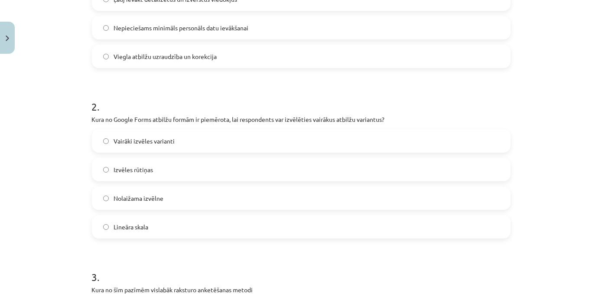
scroll to position [262, 0]
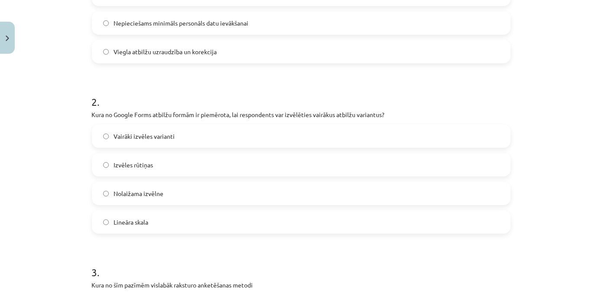
click at [203, 163] on label "Izvēles rūtiņas" at bounding box center [301, 165] width 417 height 22
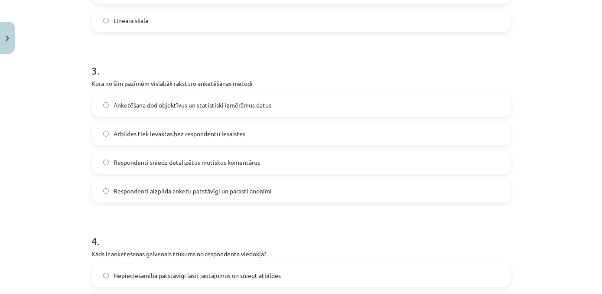
scroll to position [464, 0]
click at [282, 163] on label "Respondenti sniedz detalizētus mutiskus komentārus" at bounding box center [301, 161] width 417 height 22
click at [291, 192] on label "Respondenti aizpilda anketu patstāvīgi un parasti anonīmi" at bounding box center [301, 190] width 417 height 22
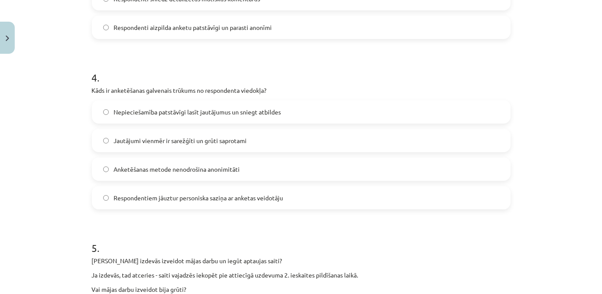
scroll to position [630, 0]
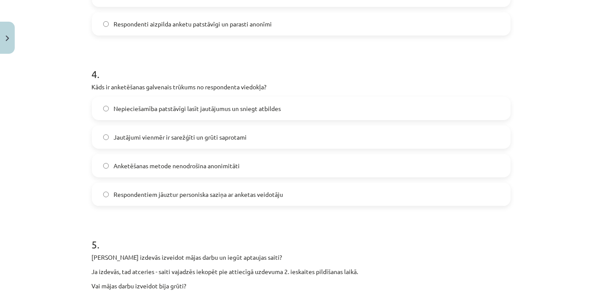
click at [285, 109] on label "Nepieciešamība patstāvīgi lasīt jautājumus un sniegt atbildes" at bounding box center [301, 108] width 417 height 22
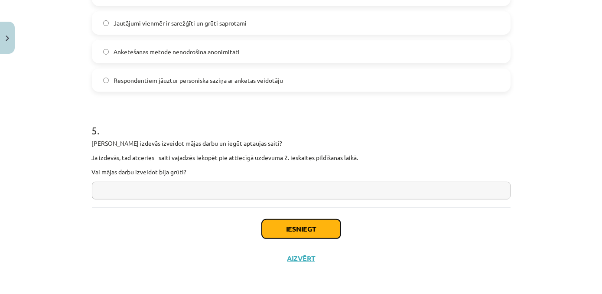
click at [321, 229] on button "Iesniegt" at bounding box center [301, 228] width 79 height 19
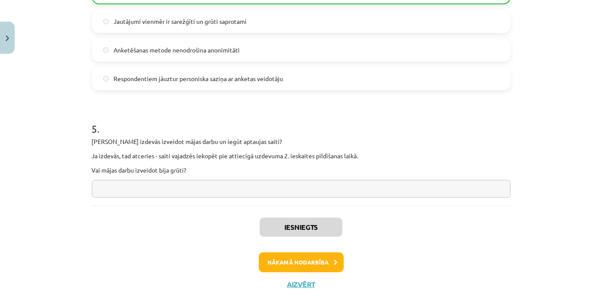
scroll to position [771, 0]
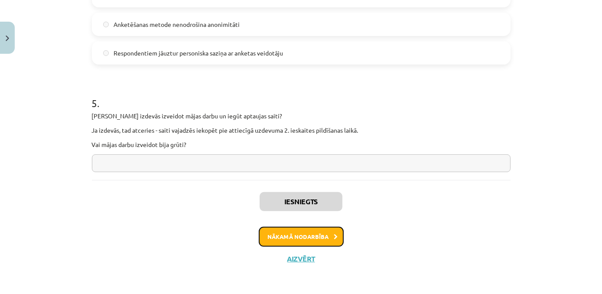
click at [308, 233] on button "Nākamā nodarbība" at bounding box center [301, 237] width 85 height 20
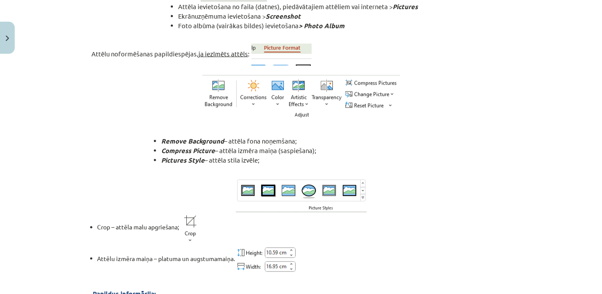
scroll to position [3159, 0]
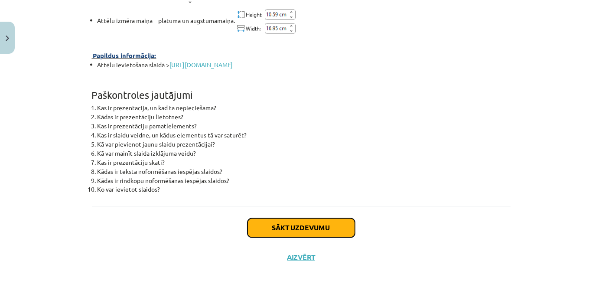
click at [286, 232] on button "Sākt uzdevumu" at bounding box center [300, 227] width 107 height 19
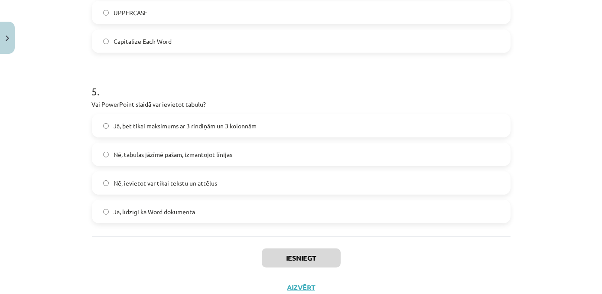
scroll to position [812, 0]
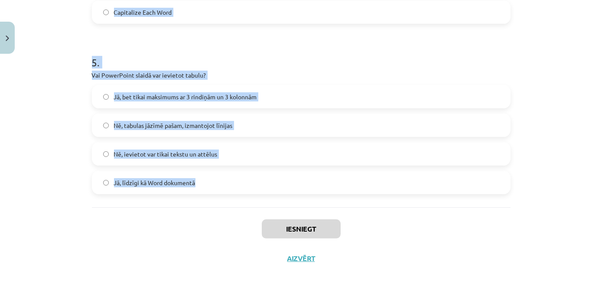
drag, startPoint x: 86, startPoint y: 185, endPoint x: 207, endPoint y: 182, distance: 121.3
copy form "Kura darbība ir nepieciešama, lai mainītu teksta krāsu PowerPoint slaidā? Lente…"
click at [293, 56] on h1 "5 ." at bounding box center [301, 54] width 418 height 27
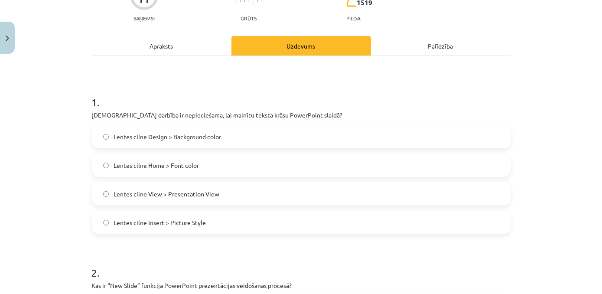
scroll to position [97, 0]
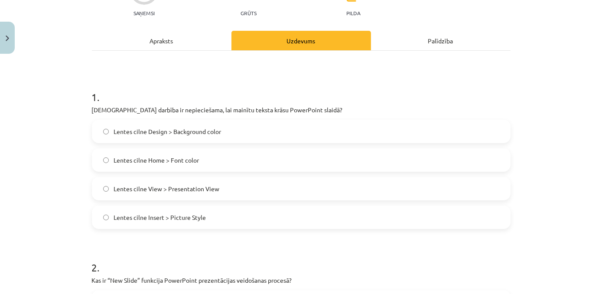
click at [245, 156] on label "Lentes cilne Home > Font color" at bounding box center [301, 160] width 417 height 22
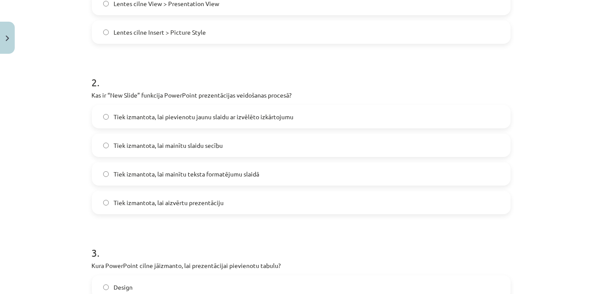
scroll to position [284, 0]
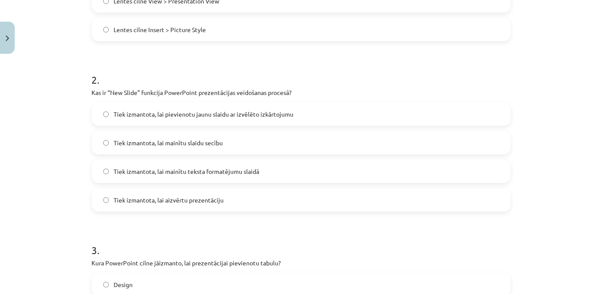
click at [316, 113] on label "Tiek izmantota, lai pievienotu jaunu slaidu ar izvēlēto izkārtojumu" at bounding box center [301, 114] width 417 height 22
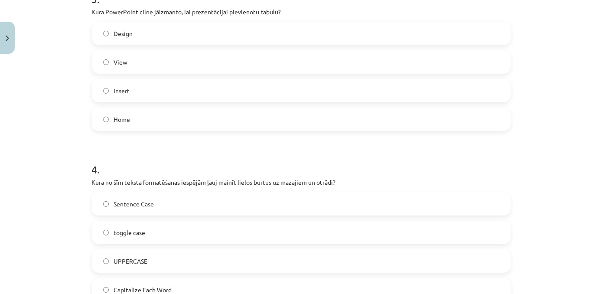
scroll to position [536, 0]
drag, startPoint x: 159, startPoint y: 91, endPoint x: 168, endPoint y: 96, distance: 10.1
click at [159, 91] on label "Insert" at bounding box center [301, 89] width 417 height 22
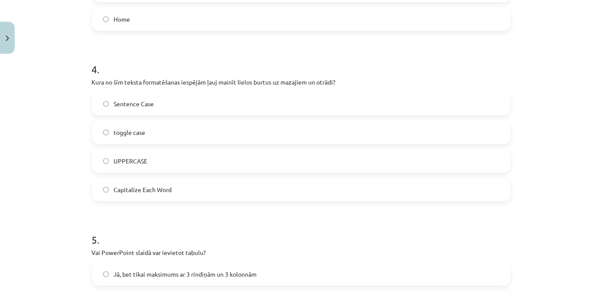
scroll to position [643, 0]
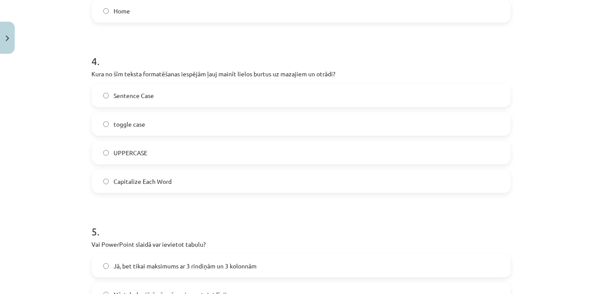
click at [191, 127] on label "toggle case" at bounding box center [301, 124] width 417 height 22
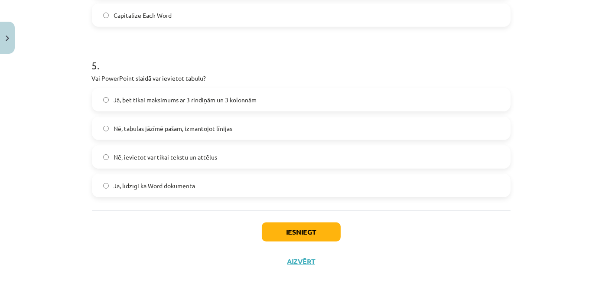
scroll to position [810, 0]
click at [208, 184] on label "Jā, līdzīgi kā Word dokumentā" at bounding box center [301, 184] width 417 height 22
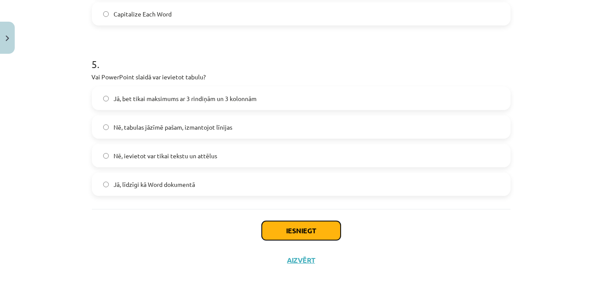
click at [331, 229] on button "Iesniegt" at bounding box center [301, 230] width 79 height 19
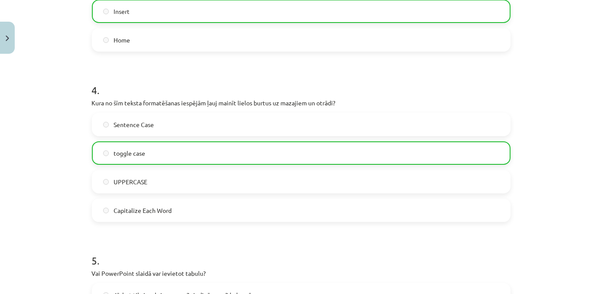
scroll to position [839, 0]
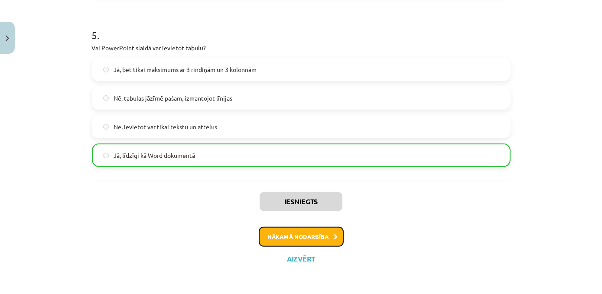
click at [306, 227] on button "Nākamā nodarbība" at bounding box center [301, 237] width 85 height 20
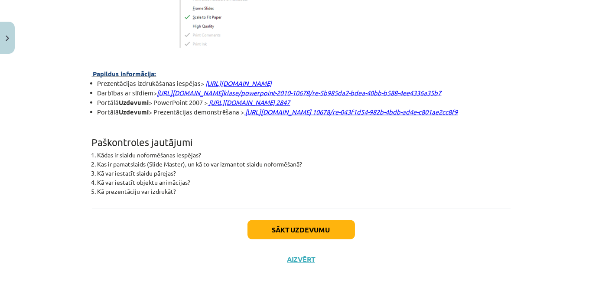
scroll to position [2405, 0]
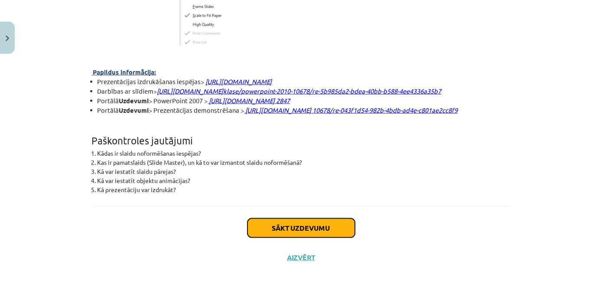
click at [275, 233] on button "Sākt uzdevumu" at bounding box center [300, 227] width 107 height 19
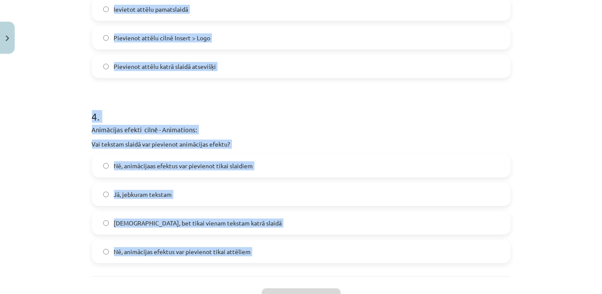
scroll to position [592, 0]
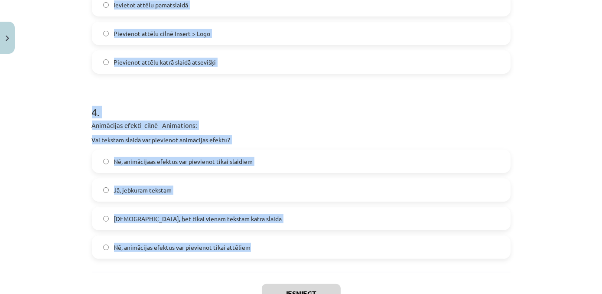
drag, startPoint x: 86, startPoint y: 181, endPoint x: 274, endPoint y: 250, distance: 199.9
copy form "Kura PowerPoint cilne tiek izmantota aizzīmētu un numurētu sarakstu izveidošana…"
click at [368, 106] on h1 "4 ." at bounding box center [301, 104] width 418 height 27
click at [588, 160] on div "Mācību tēma: Datorikas - 10. klases 2. ieskaites mācību materiāls #6 PowerPoint…" at bounding box center [301, 147] width 602 height 294
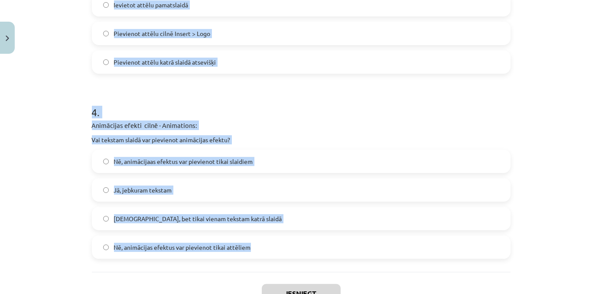
click at [574, 184] on div "Mācību tēma: Datorikas - 10. klases 2. ieskaites mācību materiāls #6 PowerPoint…" at bounding box center [301, 147] width 602 height 294
click at [554, 215] on div "Mācību tēma: Datorikas - 10. klases 2. ieskaites mācību materiāls #6 PowerPoint…" at bounding box center [301, 147] width 602 height 294
click at [554, 224] on div "Mācību tēma: Datorikas - 10. klases 2. ieskaites mācību materiāls #6 PowerPoint…" at bounding box center [301, 147] width 602 height 294
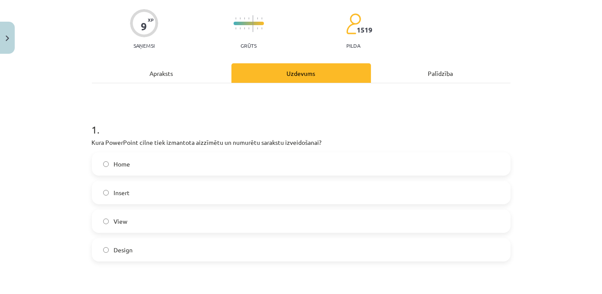
scroll to position [86, 0]
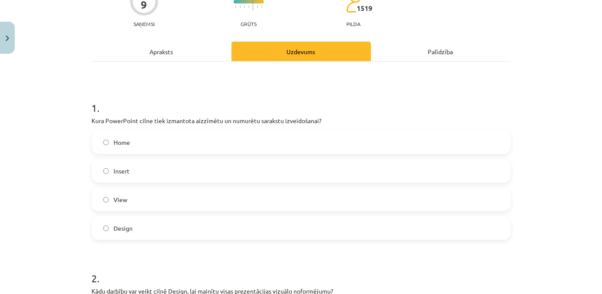
click at [318, 138] on label "Home" at bounding box center [301, 142] width 417 height 22
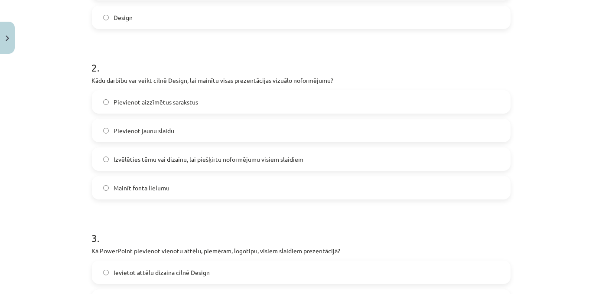
scroll to position [303, 0]
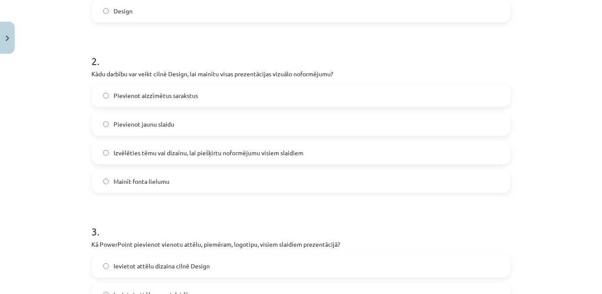
click at [316, 155] on label "Izvēlēties tēmu vai dizainu, lai piešķirtu noformējumu visiem slaidiem" at bounding box center [301, 153] width 417 height 22
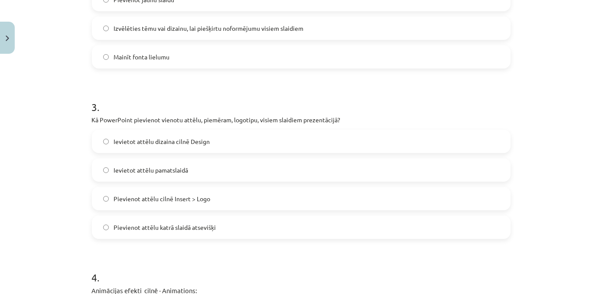
scroll to position [438, 0]
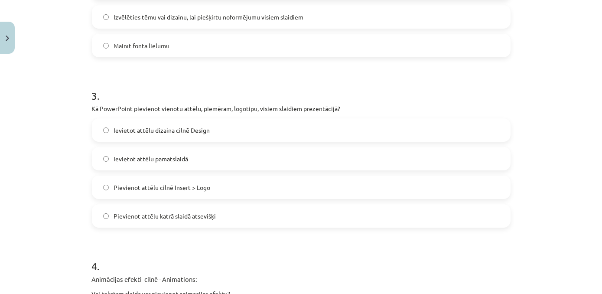
click at [218, 162] on label "Ievietot attēlu pamatslaidā" at bounding box center [301, 159] width 417 height 22
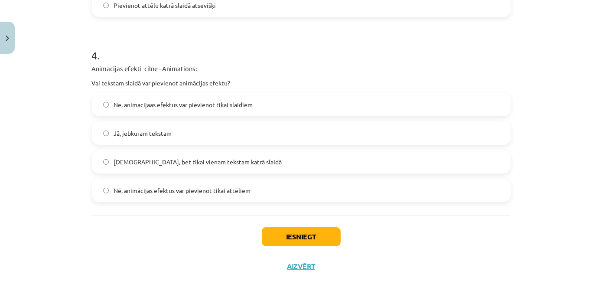
scroll to position [652, 0]
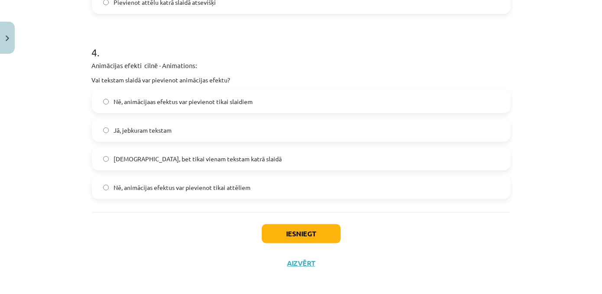
click at [189, 128] on label "Jā, jebkuram tekstam" at bounding box center [301, 130] width 417 height 22
drag, startPoint x: 273, startPoint y: 229, endPoint x: 269, endPoint y: 216, distance: 13.6
click at [272, 222] on div "Iesniegt Aizvērt" at bounding box center [301, 242] width 418 height 61
click at [284, 233] on button "Iesniegt" at bounding box center [301, 233] width 79 height 19
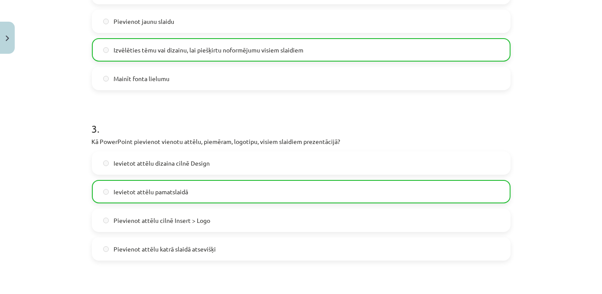
scroll to position [684, 0]
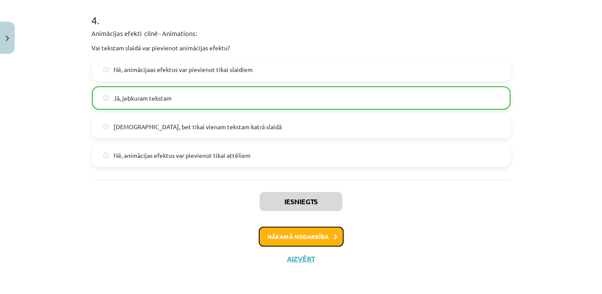
click at [293, 241] on button "Nākamā nodarbība" at bounding box center [301, 237] width 85 height 20
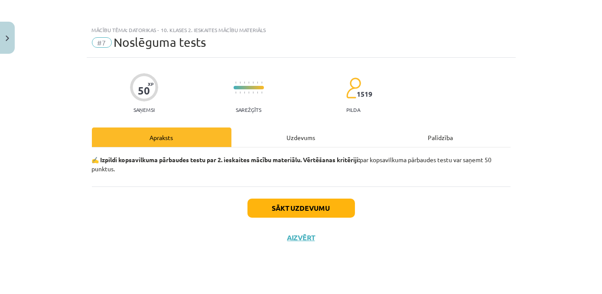
scroll to position [0, 0]
click at [316, 203] on button "Sākt uzdevumu" at bounding box center [300, 207] width 107 height 19
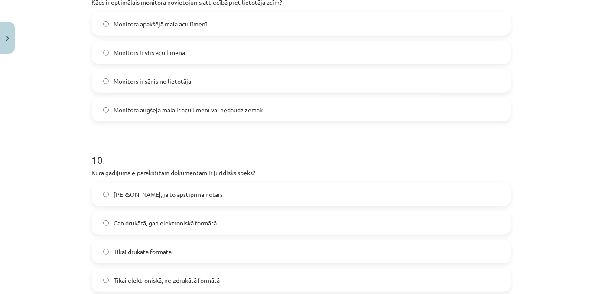
scroll to position [1664, 0]
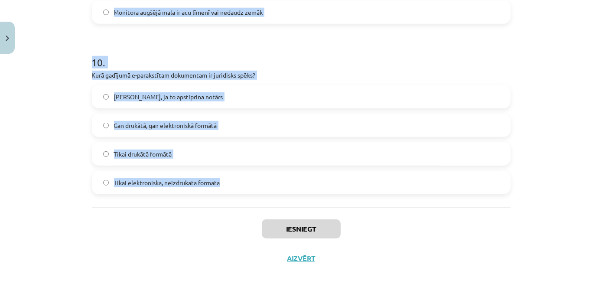
drag, startPoint x: 89, startPoint y: 203, endPoint x: 236, endPoint y: 178, distance: 148.8
copy form "Kura PowerPoint cilne tiek izmantota, lai pievienotu slaidu pārejas efektus? Tr…"
click at [557, 107] on div "Mācību tēma: Datorikas - 10. klases 2. ieskaites mācību materiāls #7 Noslēguma …" at bounding box center [301, 147] width 602 height 294
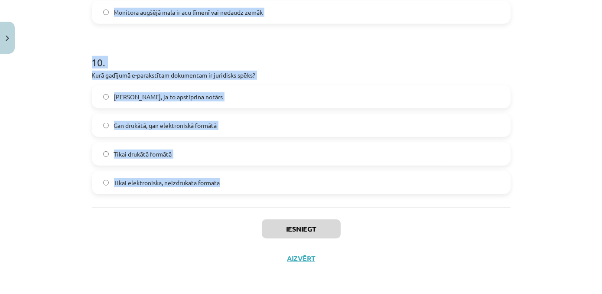
drag, startPoint x: 557, startPoint y: 107, endPoint x: 556, endPoint y: 148, distance: 41.6
click at [555, 149] on div "Mācību tēma: Datorikas - 10. klases 2. ieskaites mācību materiāls #7 Noslēguma …" at bounding box center [301, 147] width 602 height 294
click at [558, 152] on div "Mācību tēma: Datorikas - 10. klases 2. ieskaites mācību materiāls #7 Noslēguma …" at bounding box center [301, 147] width 602 height 294
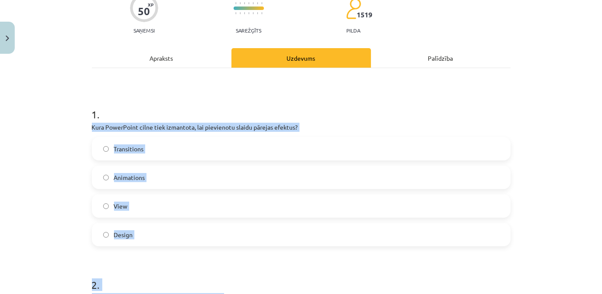
scroll to position [122, 0]
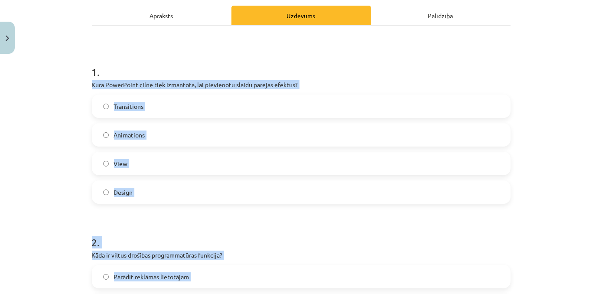
click at [49, 150] on div "Mācību tēma: Datorikas - 10. klases 2. ieskaites mācību materiāls #7 Noslēguma …" at bounding box center [301, 147] width 602 height 294
drag, startPoint x: 50, startPoint y: 148, endPoint x: 54, endPoint y: 122, distance: 26.7
click at [54, 122] on div "Mācību tēma: Datorikas - 10. klases 2. ieskaites mācību materiāls #7 Noslēguma …" at bounding box center [301, 147] width 602 height 294
click at [59, 147] on div "Mācību tēma: Datorikas - 10. klases 2. ieskaites mācību materiāls #7 Noslēguma …" at bounding box center [301, 147] width 602 height 294
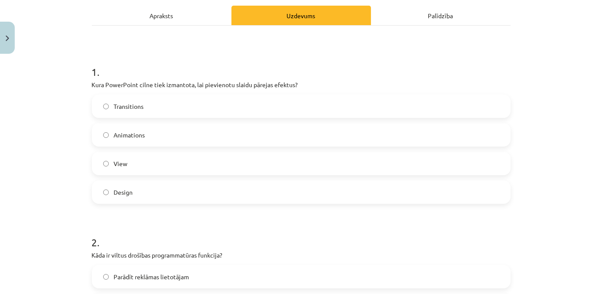
drag, startPoint x: 181, startPoint y: 108, endPoint x: 184, endPoint y: 115, distance: 7.8
click at [181, 111] on label "Transitions" at bounding box center [301, 106] width 417 height 22
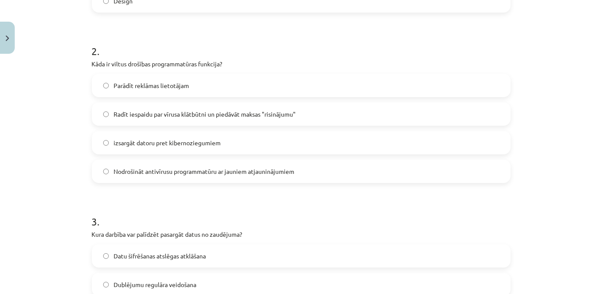
scroll to position [315, 0]
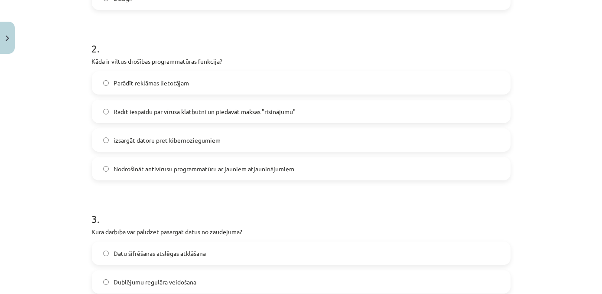
click at [338, 113] on label "Radīt iespaidu par vīrusa klātbūtni un piedāvāt maksas "risinājumu"" at bounding box center [301, 111] width 417 height 22
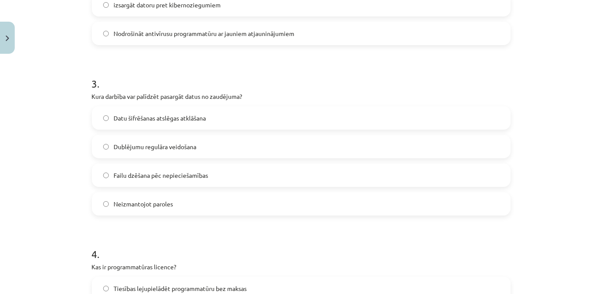
scroll to position [500, 0]
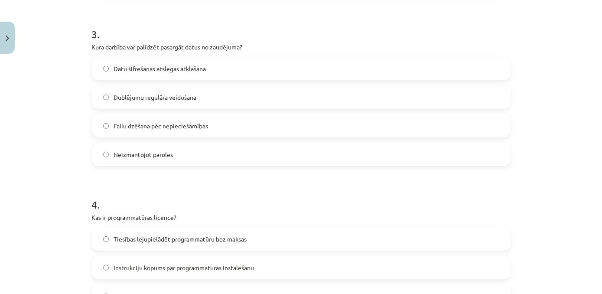
click at [223, 95] on label "Dublējumu regulāra veidošana" at bounding box center [301, 97] width 417 height 22
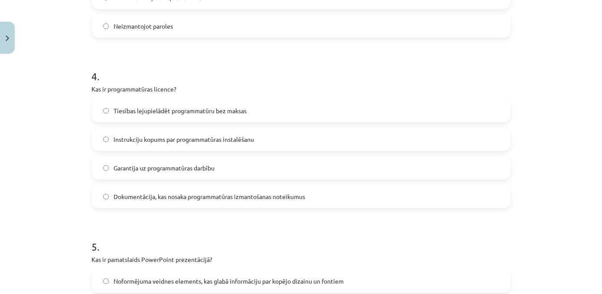
scroll to position [631, 0]
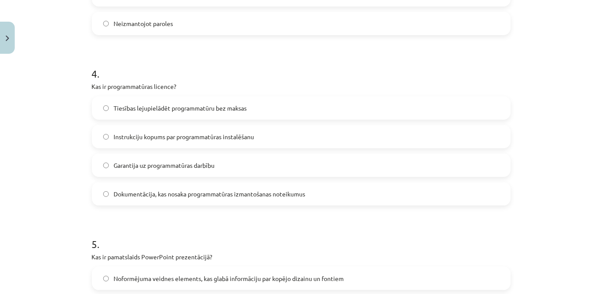
click at [368, 203] on label "Dokumentācija, kas nosaka programmatūras izmantošanas noteikumus" at bounding box center [301, 194] width 417 height 22
drag, startPoint x: 366, startPoint y: 275, endPoint x: 585, endPoint y: 247, distance: 220.5
click at [368, 274] on label "Noformējuma veidnes elements, kas glabā informāciju par kopējo dizainu un fonti…" at bounding box center [301, 278] width 417 height 22
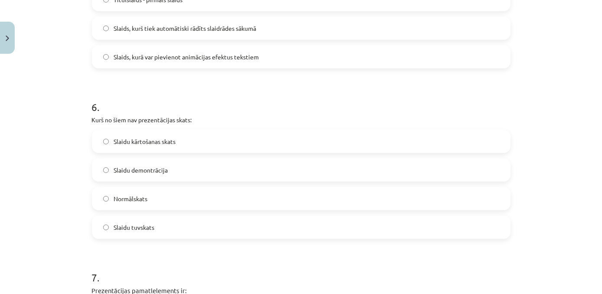
scroll to position [958, 0]
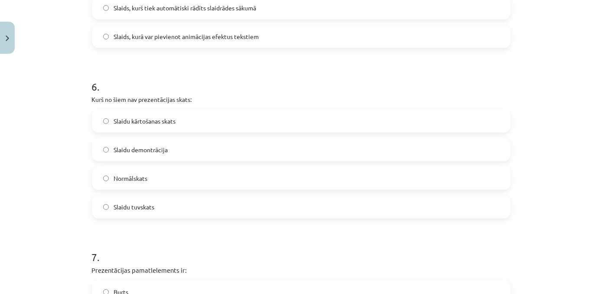
click at [179, 201] on label "Slaidu tuvskats" at bounding box center [301, 207] width 417 height 22
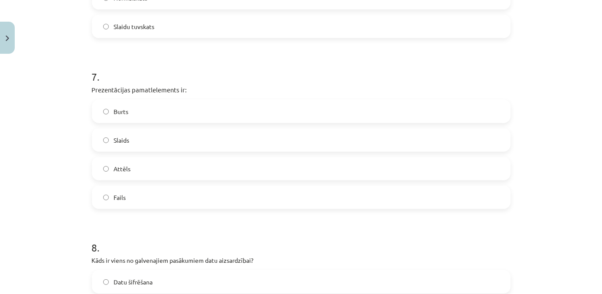
scroll to position [1141, 0]
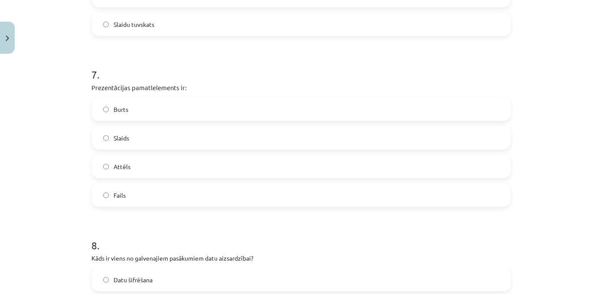
click at [266, 141] on label "Slaids" at bounding box center [301, 138] width 417 height 22
drag, startPoint x: 375, startPoint y: 281, endPoint x: 378, endPoint y: 277, distance: 4.9
click at [374, 280] on label "Datu šifrēšana" at bounding box center [301, 280] width 417 height 22
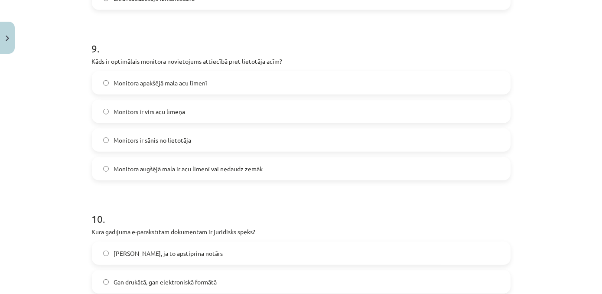
scroll to position [1510, 0]
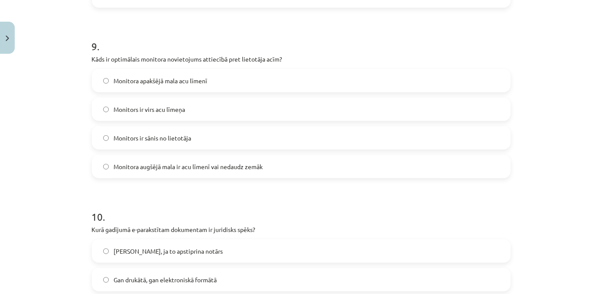
click at [178, 170] on span "Monitora augšējā mala ir acu līmenī vai nedaudz zemāk" at bounding box center [188, 166] width 149 height 9
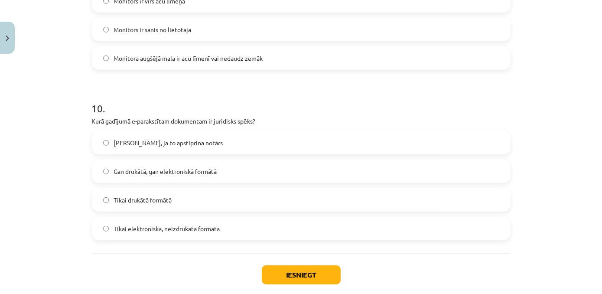
scroll to position [1625, 0]
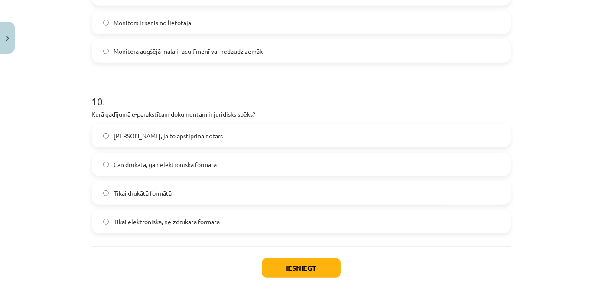
click at [221, 168] on label "Gan drukātā, gan elektroniskā formātā" at bounding box center [301, 164] width 417 height 22
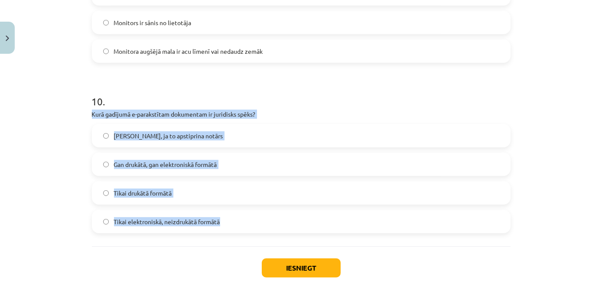
drag, startPoint x: 87, startPoint y: 114, endPoint x: 235, endPoint y: 228, distance: 186.2
copy div "Kurā gadījumā e-parakstītam dokumentam ir juridisks spēks? Tikai, ja to apstipr…"
click at [294, 271] on button "Iesniegt" at bounding box center [301, 267] width 79 height 19
drag, startPoint x: 558, startPoint y: 159, endPoint x: 550, endPoint y: 156, distance: 8.6
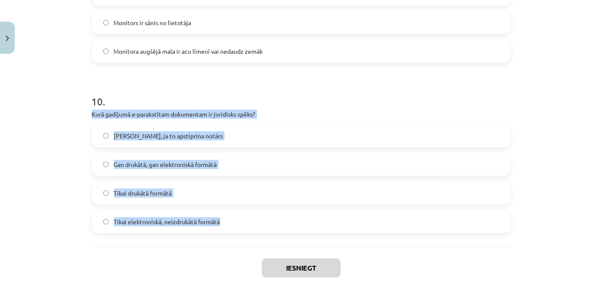
click at [557, 159] on div "Mācību tēma: Datorikas - 10. klases 2. ieskaites mācību materiāls #7 Noslēguma …" at bounding box center [301, 147] width 602 height 294
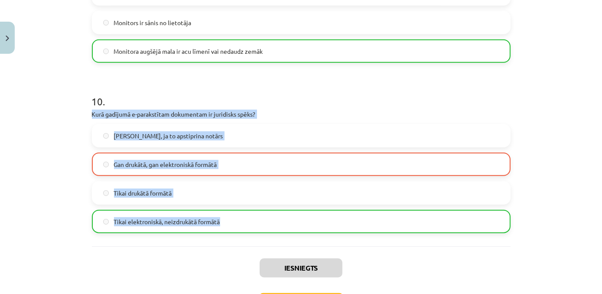
click at [544, 153] on div "Mācību tēma: Datorikas - 10. klases 2. ieskaites mācību materiāls #7 Noslēguma …" at bounding box center [301, 147] width 602 height 294
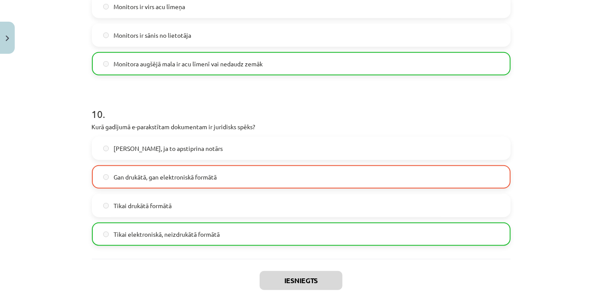
scroll to position [1691, 0]
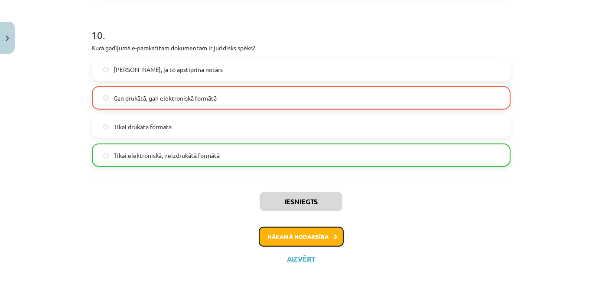
click at [313, 236] on button "Nākamā nodarbība" at bounding box center [301, 237] width 85 height 20
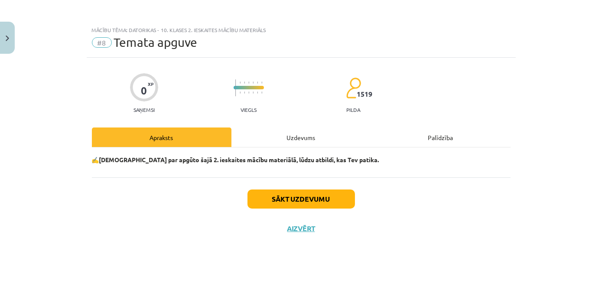
scroll to position [0, 0]
click at [314, 202] on button "Sākt uzdevumu" at bounding box center [300, 198] width 107 height 19
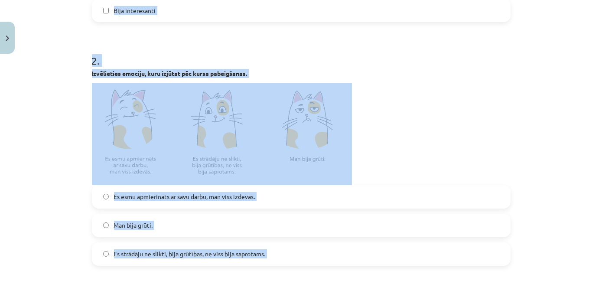
scroll to position [392, 0]
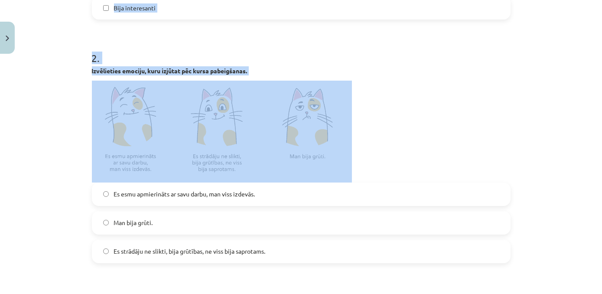
drag, startPoint x: 86, startPoint y: 202, endPoint x: 464, endPoint y: 105, distance: 390.4
click at [452, 107] on div "0 XP Saņemsi Viegls 1519 pilda Apraksts Uzdevums Palīdzība 1 . Kas jums patika?…" at bounding box center [301, 132] width 429 height 932
drag, startPoint x: 464, startPoint y: 105, endPoint x: 551, endPoint y: 101, distance: 86.7
click at [551, 101] on div "Mācību tēma: Datorikas - 10. klases 2. ieskaites mācību materiāls #8 Temata apg…" at bounding box center [301, 147] width 602 height 294
click at [567, 110] on div "Mācību tēma: Datorikas - 10. klases 2. ieskaites mācību materiāls #8 Temata apg…" at bounding box center [301, 147] width 602 height 294
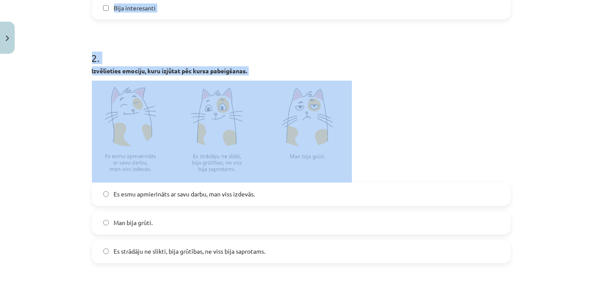
click at [579, 157] on div "Mācību tēma: Datorikas - 10. klases 2. ieskaites mācību materiāls #8 Temata apg…" at bounding box center [301, 147] width 602 height 294
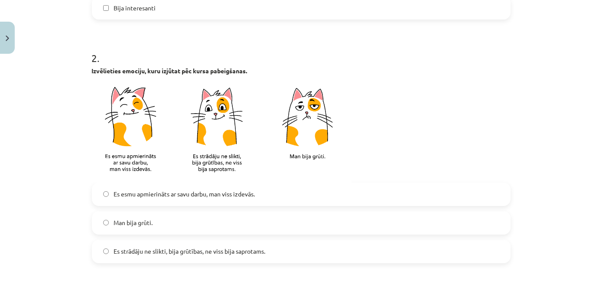
click at [574, 204] on div "Mācību tēma: Datorikas - 10. klases 2. ieskaites mācību materiāls #8 Temata apg…" at bounding box center [301, 147] width 602 height 294
click at [186, 203] on label "Es esmu apmierināts ar savu darbu, man viss izdevās." at bounding box center [301, 194] width 417 height 22
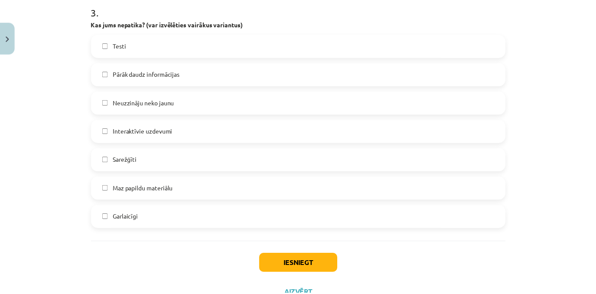
scroll to position [716, 0]
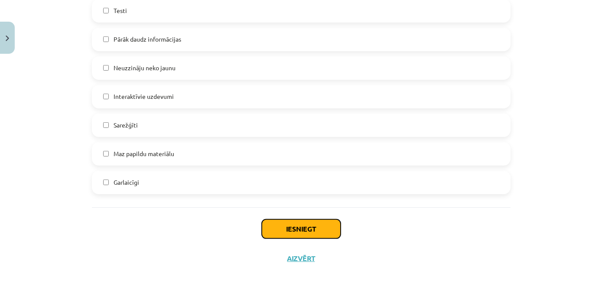
click at [320, 233] on button "Iesniegt" at bounding box center [301, 228] width 79 height 19
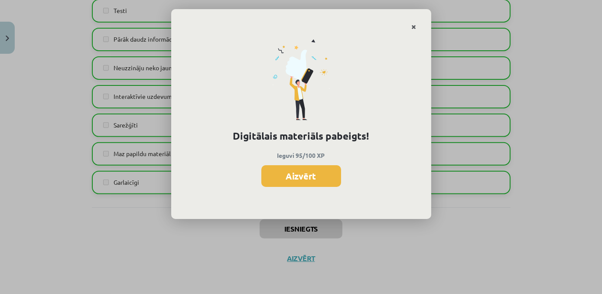
click at [412, 28] on icon "Close" at bounding box center [414, 27] width 5 height 6
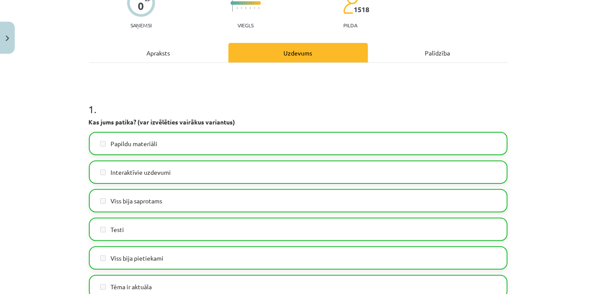
scroll to position [0, 0]
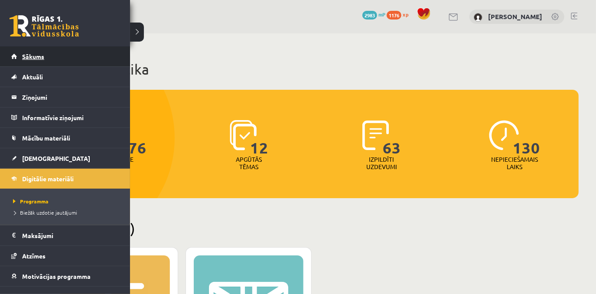
click at [27, 54] on span "Sākums" at bounding box center [33, 56] width 22 height 8
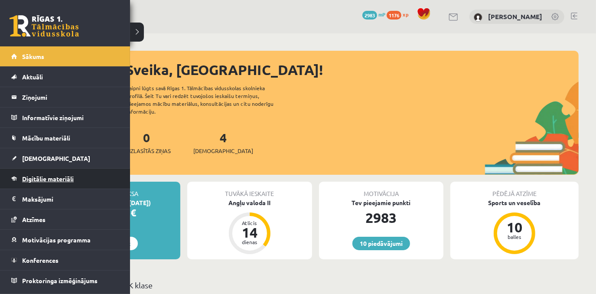
click at [43, 180] on span "Digitālie materiāli" at bounding box center [48, 179] width 52 height 8
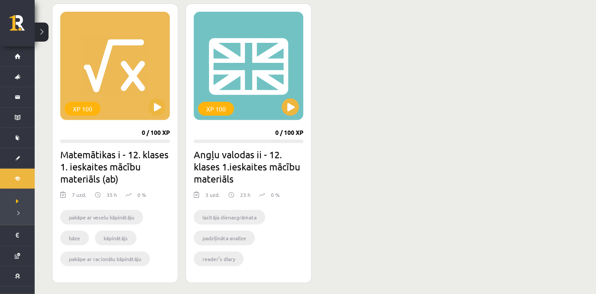
scroll to position [245, 0]
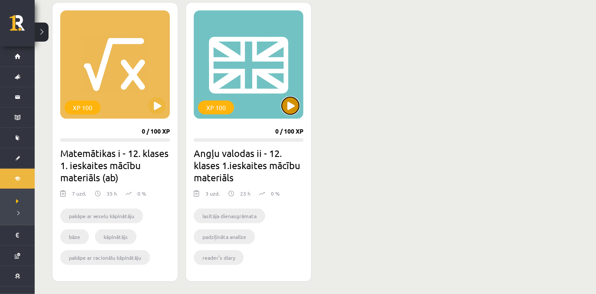
click at [292, 109] on button at bounding box center [290, 105] width 17 height 17
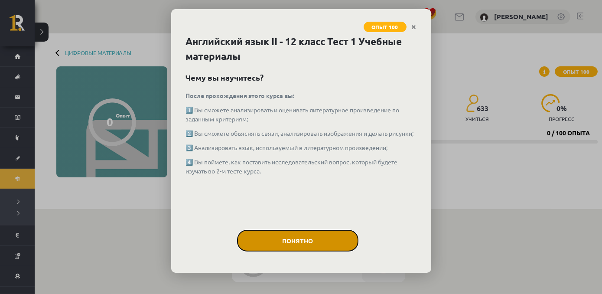
click at [316, 239] on button "Понятно" at bounding box center [297, 241] width 121 height 22
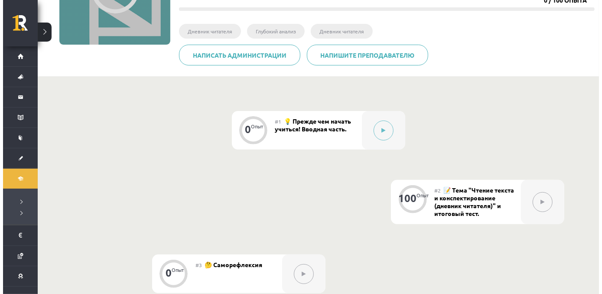
scroll to position [137, 0]
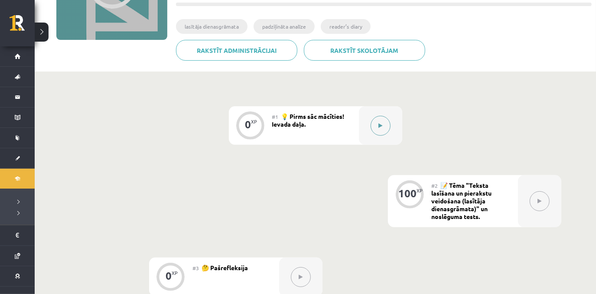
click at [383, 125] on button at bounding box center [380, 126] width 20 height 20
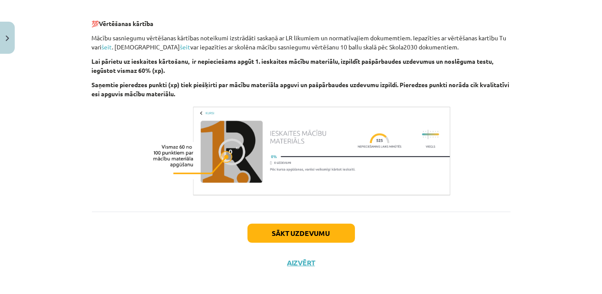
scroll to position [618, 0]
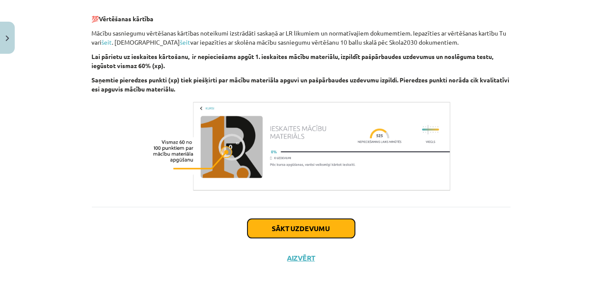
click at [335, 233] on button "Sākt uzdevumu" at bounding box center [300, 228] width 107 height 19
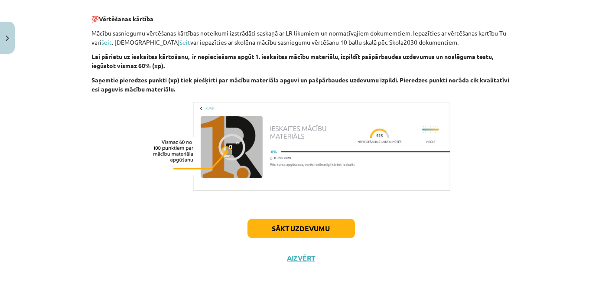
scroll to position [22, 0]
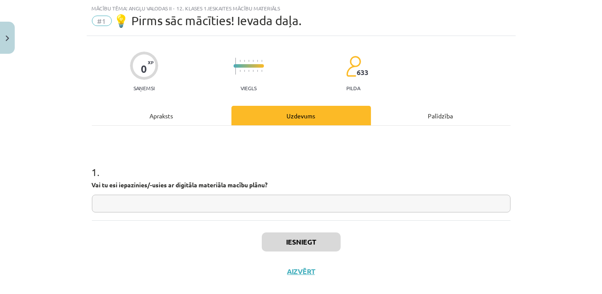
click at [250, 210] on input "text" at bounding box center [301, 203] width 418 height 18
paste input "**"
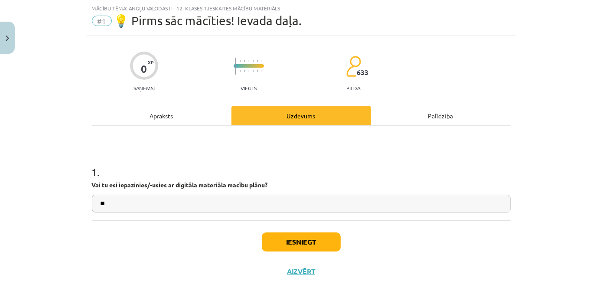
type input "**"
click at [311, 240] on button "Iesniegt" at bounding box center [301, 241] width 79 height 19
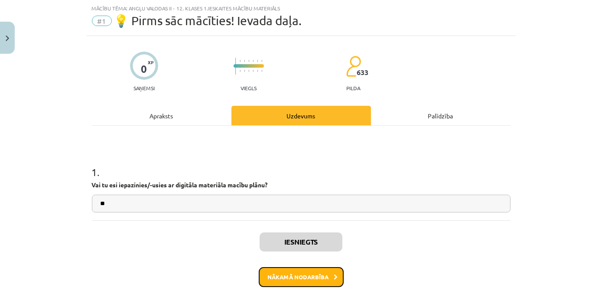
click at [319, 278] on button "Nākamā nodarbība" at bounding box center [301, 277] width 85 height 20
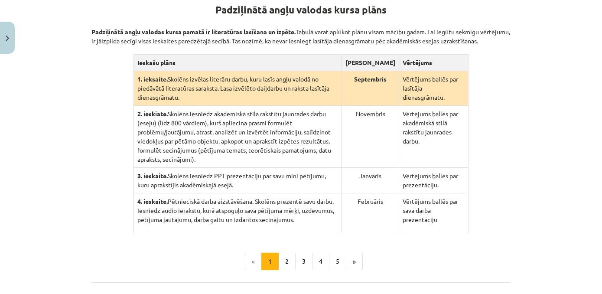
scroll to position [245, 0]
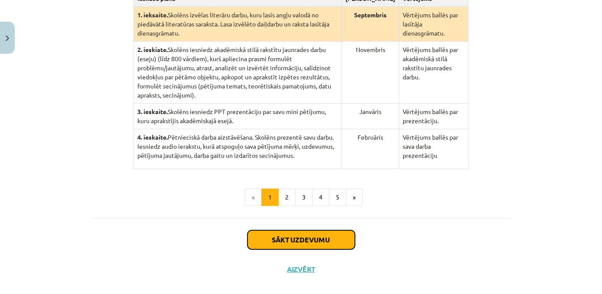
click at [340, 237] on button "Sākt uzdevumu" at bounding box center [300, 239] width 107 height 19
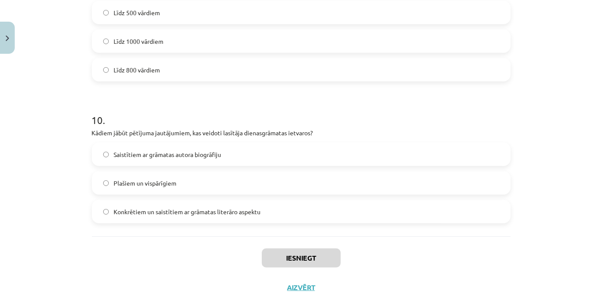
scroll to position [1400, 0]
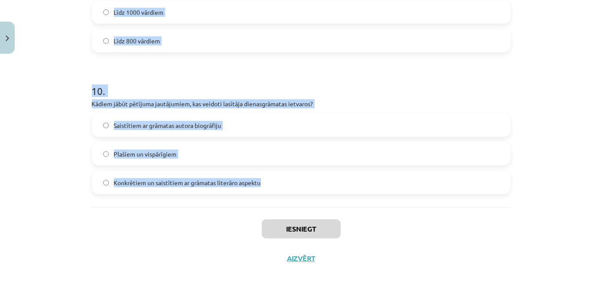
drag, startPoint x: 84, startPoint y: 199, endPoint x: 281, endPoint y: 186, distance: 196.7
copy form "Loremipsumdol sitam con: adipiscing elitseddo ei temporincidi utlab etdolor mag…"
click at [555, 117] on div "Mācību tēma: Angļu valodas ii - 12. klases 1.ieskaites mācību materiāls #2 📝 Tē…" at bounding box center [301, 147] width 602 height 294
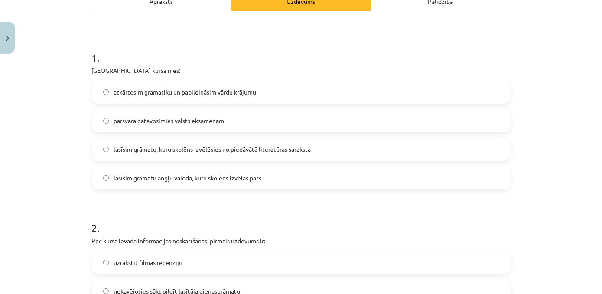
scroll to position [158, 0]
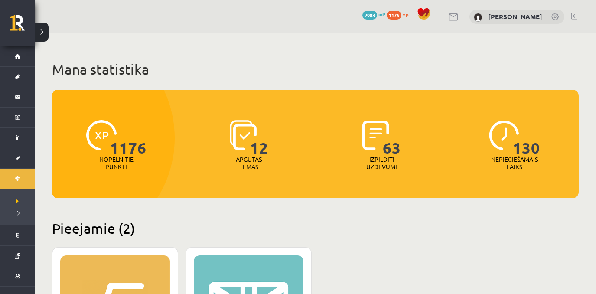
scroll to position [245, 0]
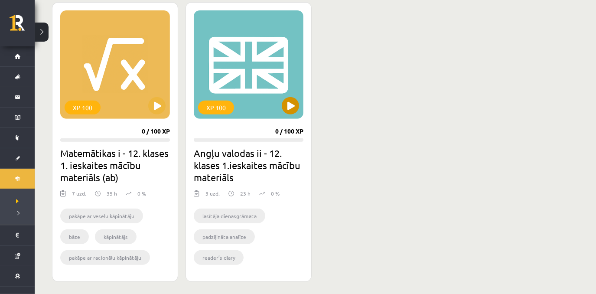
click at [289, 114] on div "XP 100" at bounding box center [249, 64] width 110 height 108
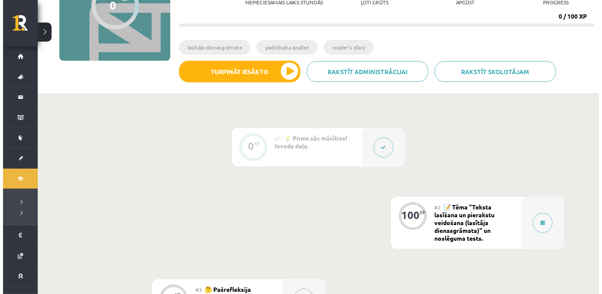
scroll to position [146, 0]
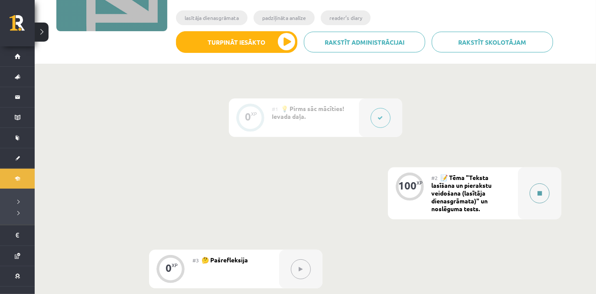
click at [548, 196] on button at bounding box center [539, 193] width 20 height 20
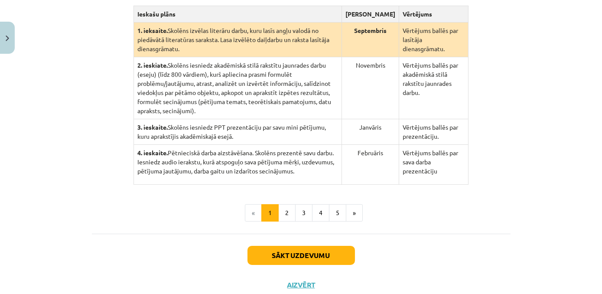
scroll to position [245, 0]
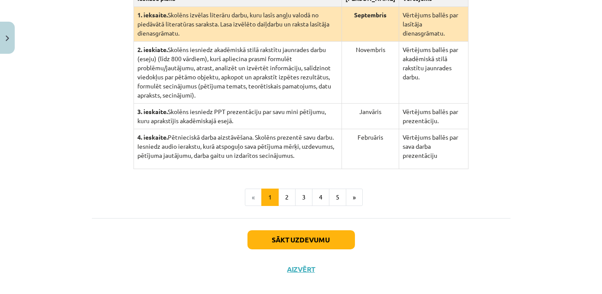
drag, startPoint x: 83, startPoint y: 143, endPoint x: 476, endPoint y: 141, distance: 392.9
click at [476, 141] on div "100 XP Saņemsi Grūts 633 pilda Apraksts Uzdevums Palīdzība Padziļinātā angļu va…" at bounding box center [301, 55] width 429 height 457
copy div "Padziļinātā angļu valodas kursa pamatā ir literatūras lasīšana un izpēte. Tabul…"
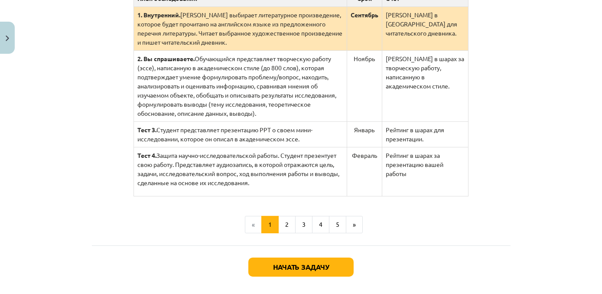
click at [524, 136] on div "Mācību tēma: Angļu valodas ii - 12. klases 1.ieskaites mācību materiāls #2 📝 Tē…" at bounding box center [301, 147] width 602 height 294
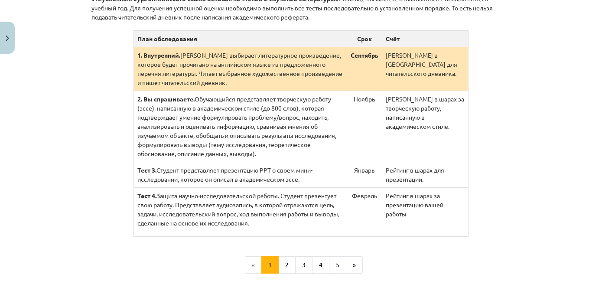
scroll to position [219, 0]
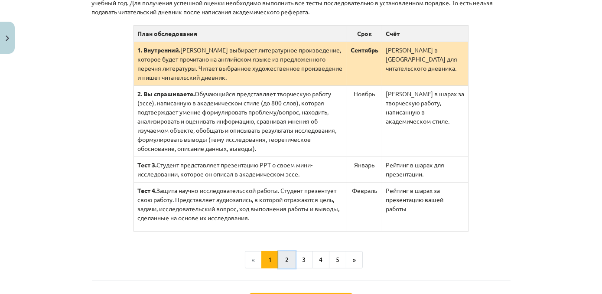
click at [286, 259] on button "2" at bounding box center [286, 259] width 17 height 17
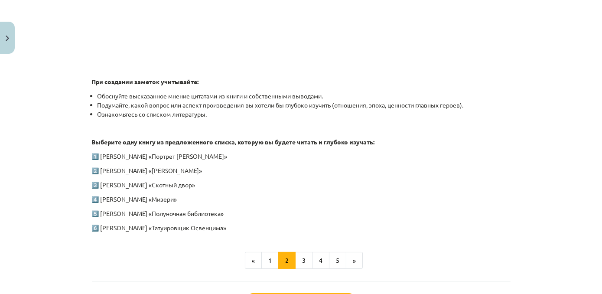
scroll to position [390, 0]
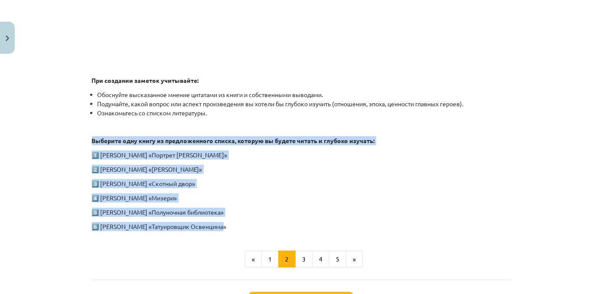
drag, startPoint x: 87, startPoint y: 138, endPoint x: 219, endPoint y: 230, distance: 160.9
click at [219, 230] on div "100 Опыт Получить Трудный 633 Выполняет Описание Задача Справка Тест 1 по англи…" at bounding box center [301, 13] width 429 height 664
copy div "Выберите одну книгу из предложенного списка, которую вы будете читать и глубоко…"
click at [304, 261] on button "3" at bounding box center [303, 258] width 17 height 17
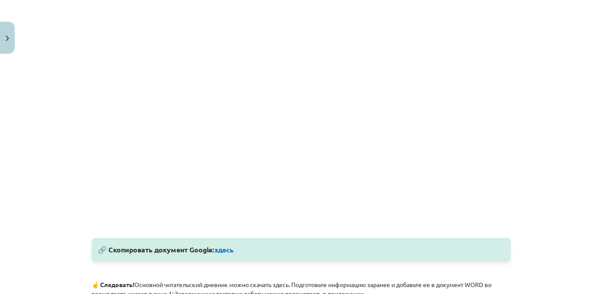
scroll to position [277, 0]
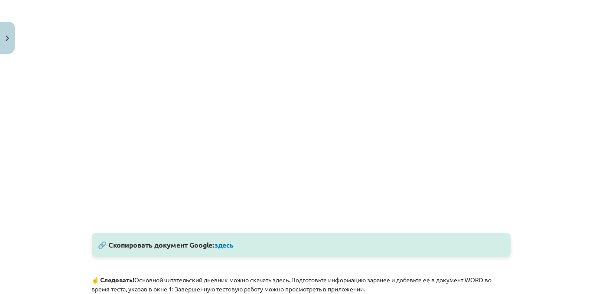
click at [597, 147] on div "Тема обучения: Английский язык ii - 12 класс 1-й тестовый материал #2 📝 Тема «Ч…" at bounding box center [301, 147] width 602 height 294
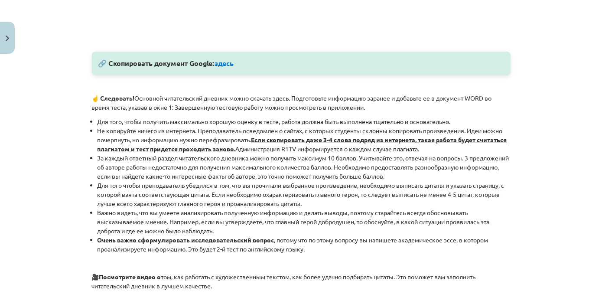
scroll to position [462, 0]
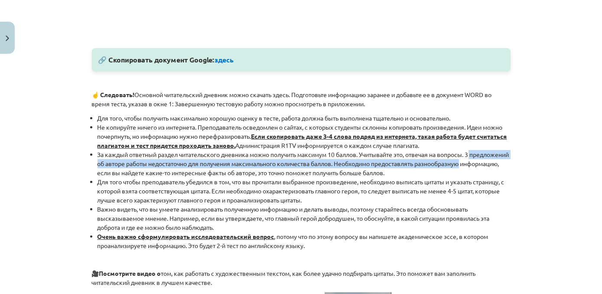
drag, startPoint x: 593, startPoint y: 157, endPoint x: 591, endPoint y: 163, distance: 6.3
click at [591, 163] on div "Тема обучения: Английский язык ii - 12 класс 1-й тестовый материал #2 📝 Тема «Ч…" at bounding box center [301, 147] width 602 height 294
drag, startPoint x: 591, startPoint y: 163, endPoint x: 552, endPoint y: 152, distance: 41.0
click at [552, 152] on div "Тема обучения: Английский язык ii - 12 класс 1-й тестовый материал #2 📝 Тема «Ч…" at bounding box center [301, 147] width 602 height 294
click at [557, 154] on div "Тема обучения: Английский язык ii - 12 класс 1-й тестовый материал #2 📝 Тема «Ч…" at bounding box center [301, 147] width 602 height 294
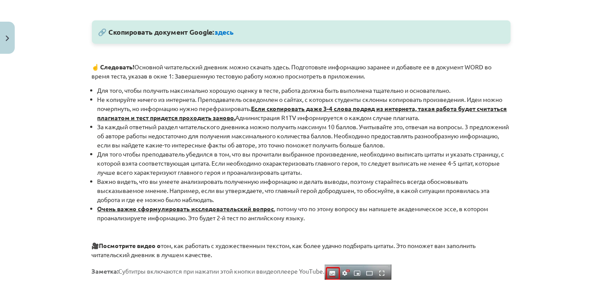
scroll to position [504, 0]
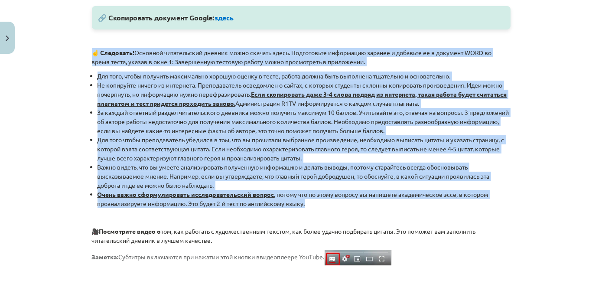
drag, startPoint x: 87, startPoint y: 52, endPoint x: 326, endPoint y: 205, distance: 283.6
click at [326, 205] on div "100 Опыт Получить Трудный 633 Выполняет Описание Задача Справка 🔎 Посмотрите на…" at bounding box center [301, 55] width 429 height 975
copy div "☝️ Loremipsu! Dolorsit ametconsecte adipisc elits doeiusm tempo. Incididuntu la…"
click at [590, 149] on div "Тема обучения: Английский язык ii - 12 класс 1-й тестовый материал #2 📝 Тема «Ч…" at bounding box center [301, 147] width 602 height 294
click at [580, 169] on div "Тема обучения: Английский язык ii - 12 класс 1-й тестовый материал #2 📝 Тема «Ч…" at bounding box center [301, 147] width 602 height 294
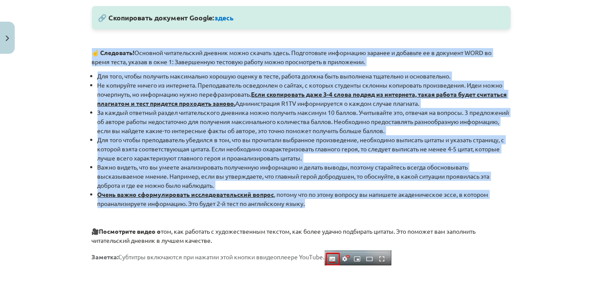
click at [570, 196] on div "Тема обучения: Английский язык ii - 12 класс 1-й тестовый материал #2 📝 Тема «Ч…" at bounding box center [301, 147] width 602 height 294
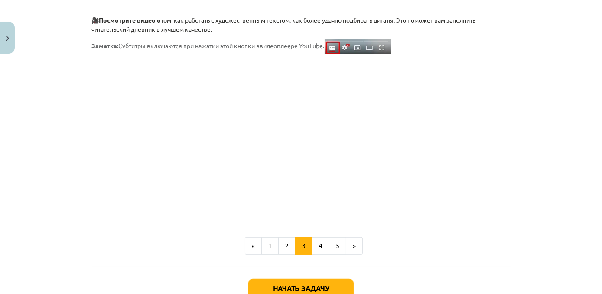
scroll to position [774, 0]
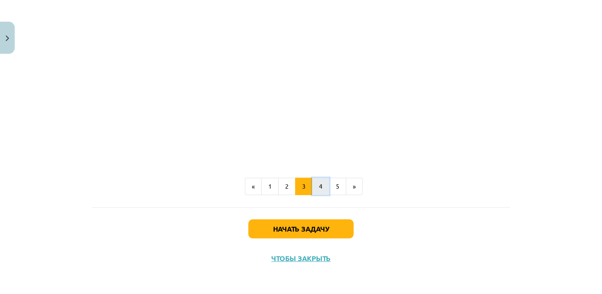
click at [316, 187] on button "4" at bounding box center [320, 186] width 17 height 17
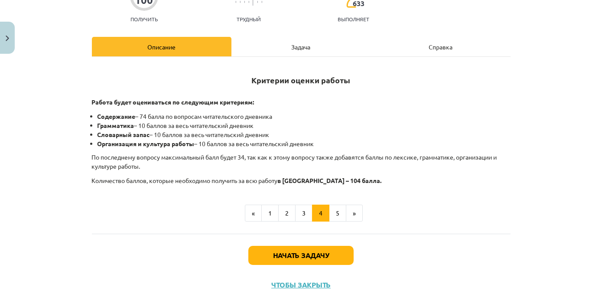
scroll to position [131, 0]
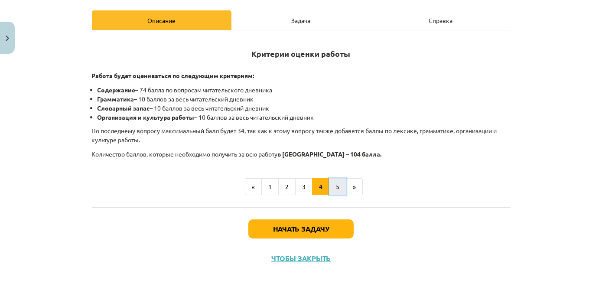
click at [340, 185] on button "5" at bounding box center [337, 186] width 17 height 17
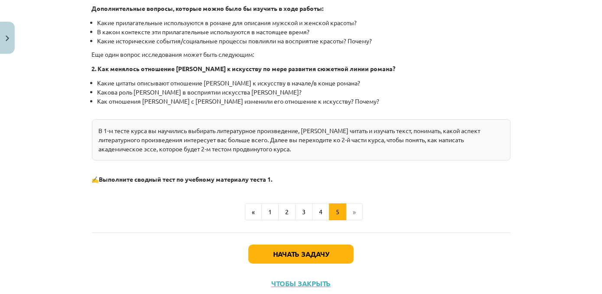
scroll to position [288, 0]
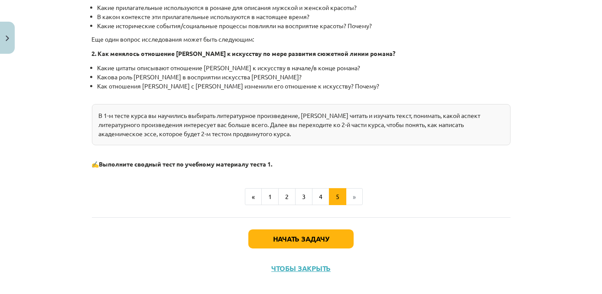
click at [347, 198] on li "»" at bounding box center [354, 196] width 16 height 17
click at [314, 242] on button "Начать задачу" at bounding box center [300, 238] width 105 height 19
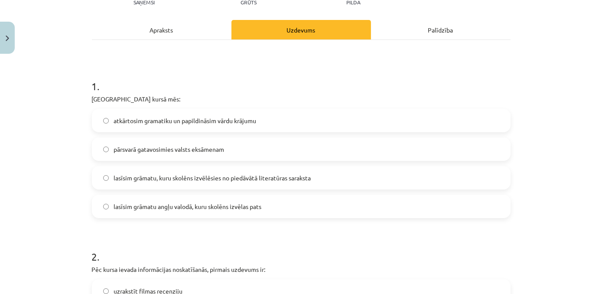
scroll to position [120, 0]
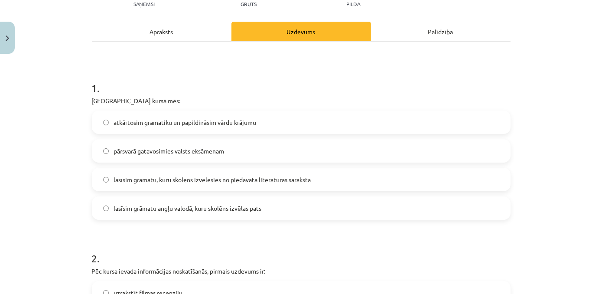
click at [319, 178] on label "lasīsim grāmatu, kuru skolēns izvēlēsies no piedāvātā literatūras saraksta" at bounding box center [301, 179] width 417 height 22
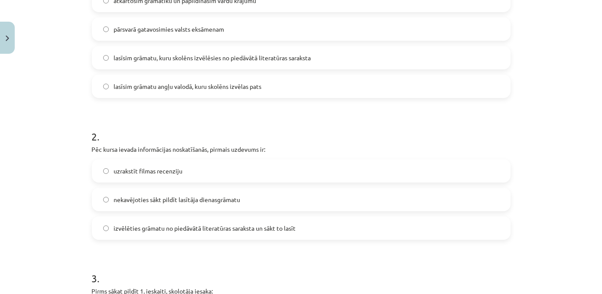
scroll to position [257, 0]
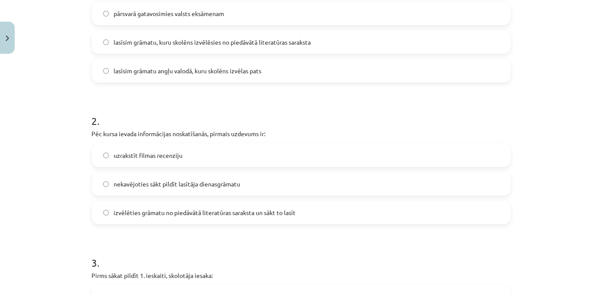
click at [328, 211] on label "izvēlēties grāmatu no piedāvātā literatūras saraksta un sākt to lasīt" at bounding box center [301, 212] width 417 height 22
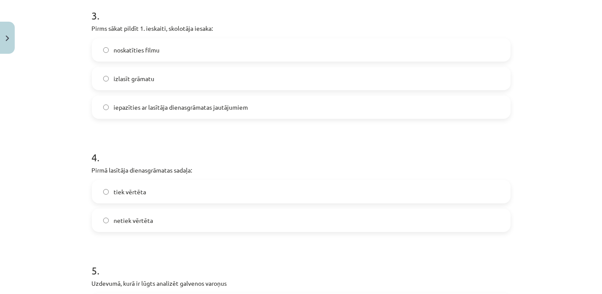
scroll to position [498, 0]
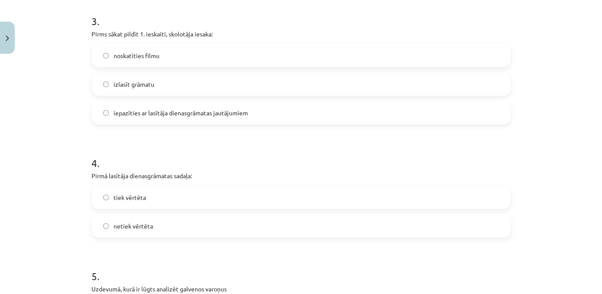
click at [262, 114] on label "iepazīties ar lasītāja dienasgrāmatas jautājumiem" at bounding box center [301, 113] width 417 height 22
click at [162, 227] on label "netiek vērtēta" at bounding box center [301, 226] width 417 height 22
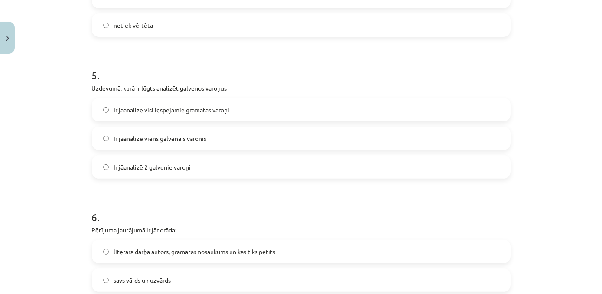
scroll to position [703, 0]
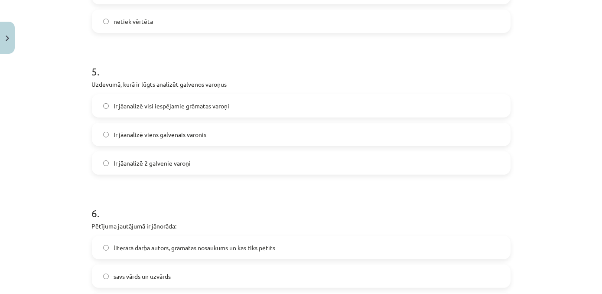
click at [203, 161] on label "Ir jāanalizē 2 galvenie varoņi" at bounding box center [301, 163] width 417 height 22
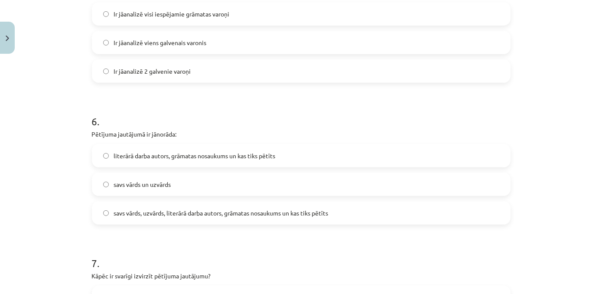
scroll to position [804, 0]
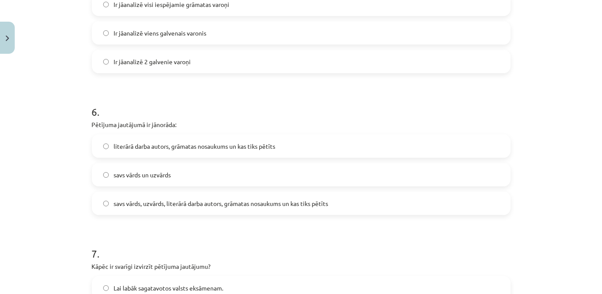
click at [304, 143] on label "literārā darba autors, grāmatas nosaukums un kas tiks pētīts" at bounding box center [301, 146] width 417 height 22
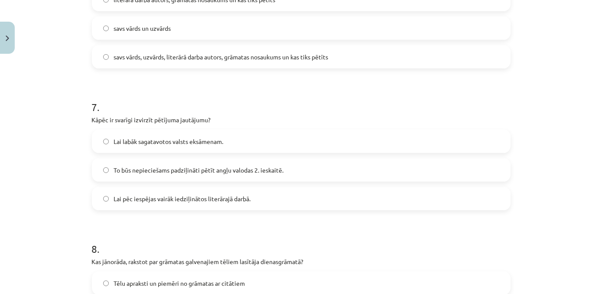
scroll to position [968, 0]
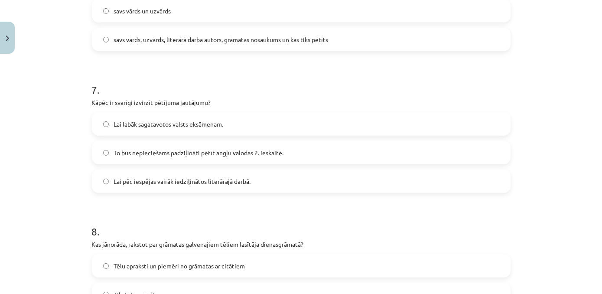
click at [288, 179] on label "Lai pēc iespējas vairāk iedziļinātos literārajā darbā." at bounding box center [301, 181] width 417 height 22
click at [302, 266] on label "Tēlu apraksti un piemēri no grāmatas ar citātiem" at bounding box center [301, 266] width 417 height 22
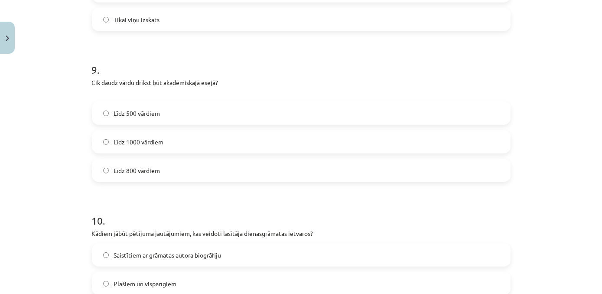
scroll to position [1275, 0]
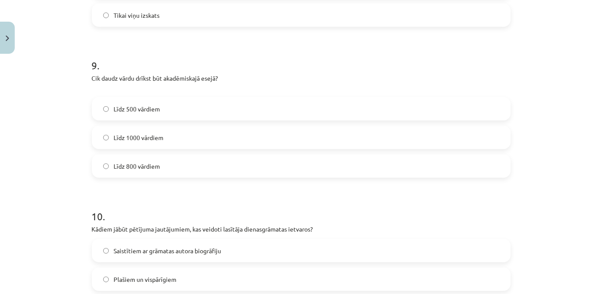
click at [191, 169] on label "Līdz 800 vārdiem" at bounding box center [301, 166] width 417 height 22
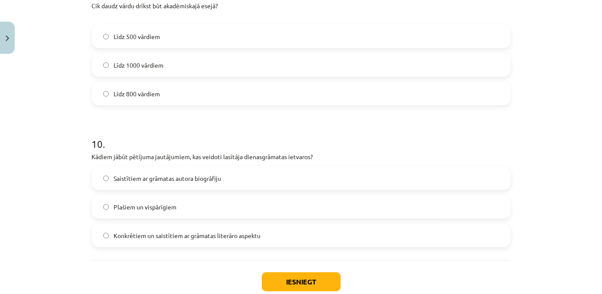
scroll to position [1355, 0]
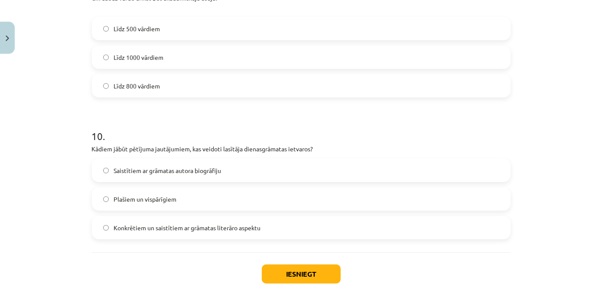
click at [308, 236] on label "Konkrētiem un saistītiem ar grāmatas literāro aspektu" at bounding box center [301, 228] width 417 height 22
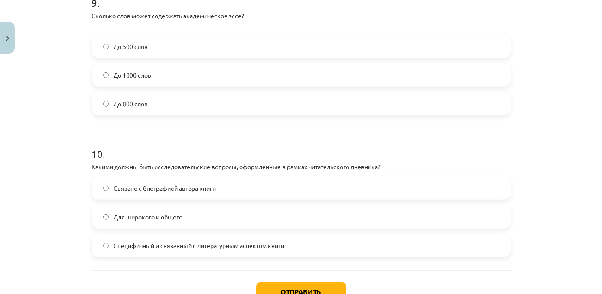
scroll to position [1400, 0]
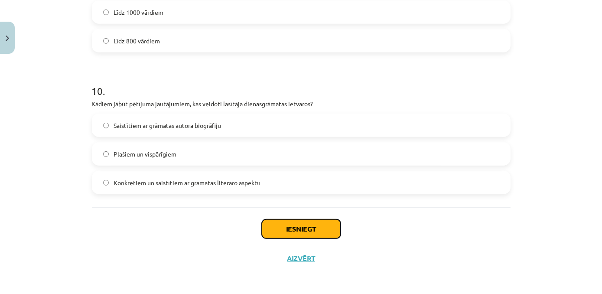
click at [294, 233] on button "Iesniegt" at bounding box center [301, 228] width 79 height 19
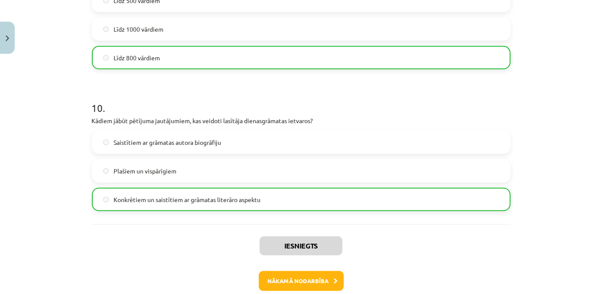
scroll to position [1428, 0]
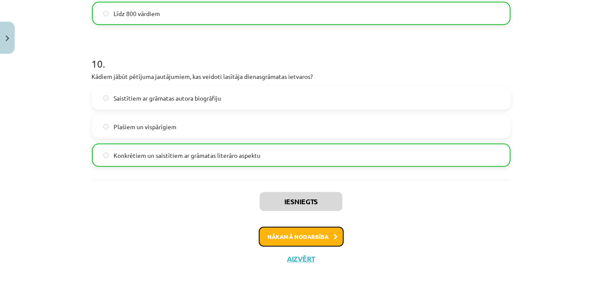
click at [282, 238] on button "Nākamā nodarbība" at bounding box center [301, 237] width 85 height 20
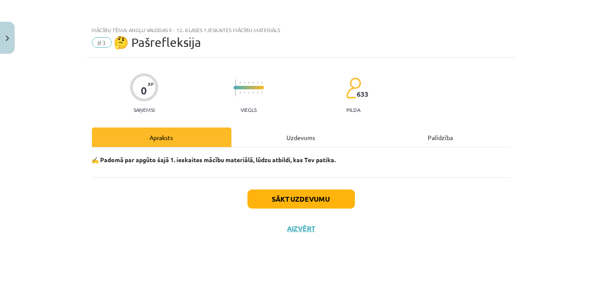
scroll to position [0, 0]
click at [306, 200] on button "Sākt uzdevumu" at bounding box center [300, 198] width 107 height 19
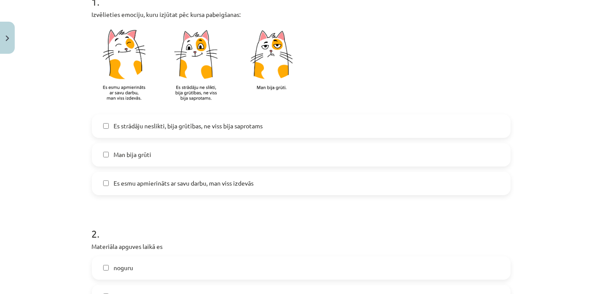
scroll to position [197, 0]
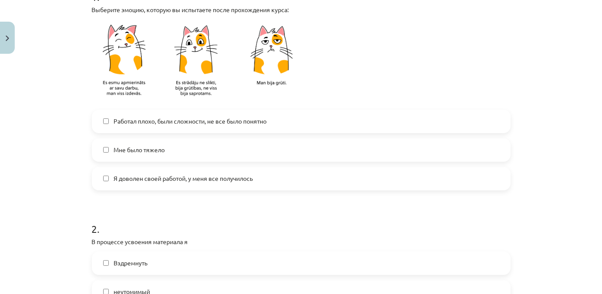
click at [266, 179] on label "Я доволен своей работой, у меня все получилось" at bounding box center [301, 179] width 417 height 22
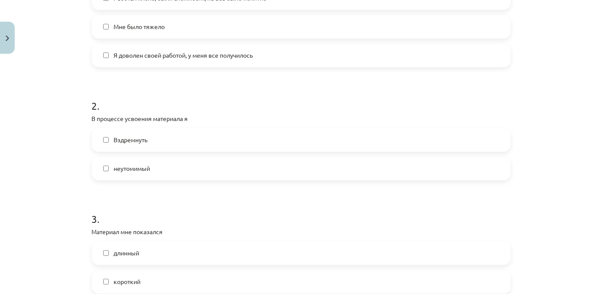
scroll to position [330, 0]
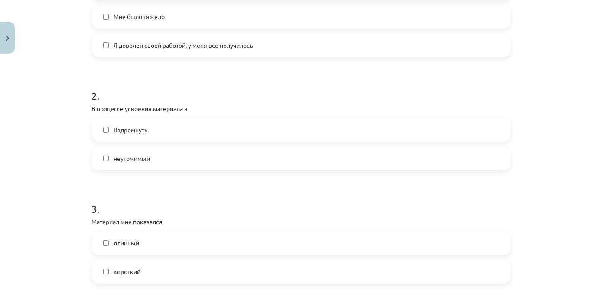
click at [160, 159] on label "неутомимый" at bounding box center [301, 159] width 417 height 22
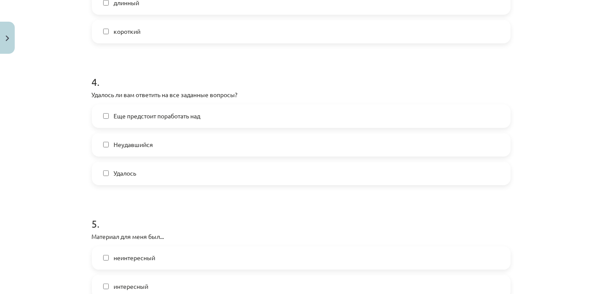
scroll to position [571, 0]
click at [216, 117] on label "Еще предстоит поработать над" at bounding box center [301, 115] width 417 height 22
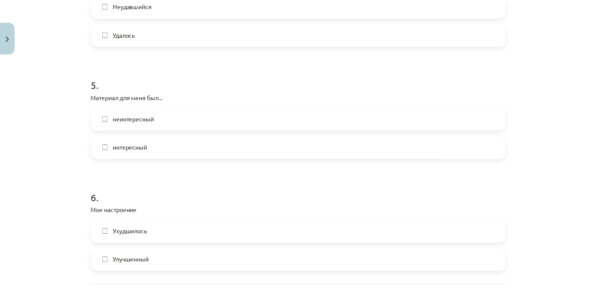
scroll to position [721, 0]
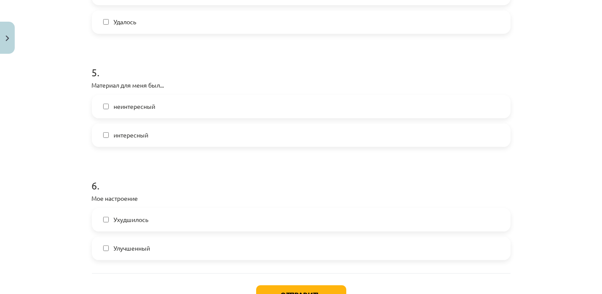
click at [206, 135] on label "интересный" at bounding box center [301, 135] width 417 height 22
click at [193, 249] on label "Улучшенный" at bounding box center [301, 248] width 417 height 22
click at [282, 289] on button "Отправить" at bounding box center [301, 294] width 90 height 19
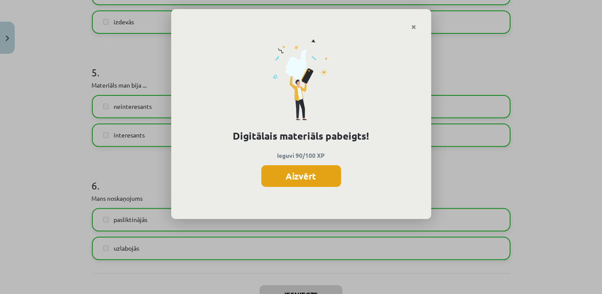
click at [320, 176] on button "Aizvērt" at bounding box center [301, 176] width 80 height 22
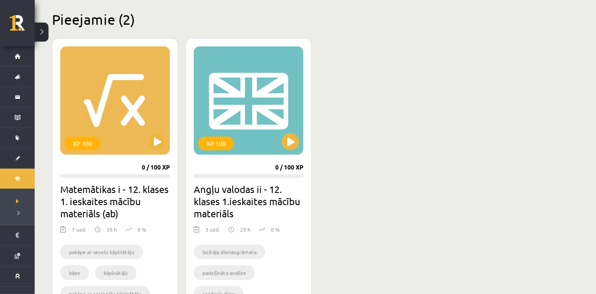
scroll to position [214, 0]
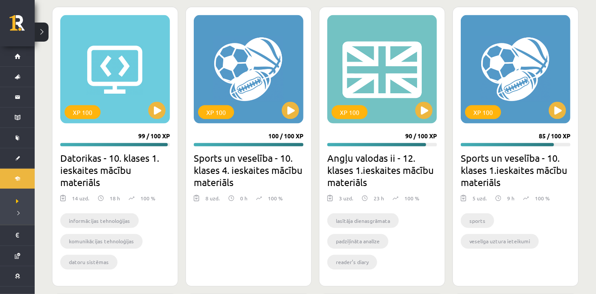
scroll to position [859, 0]
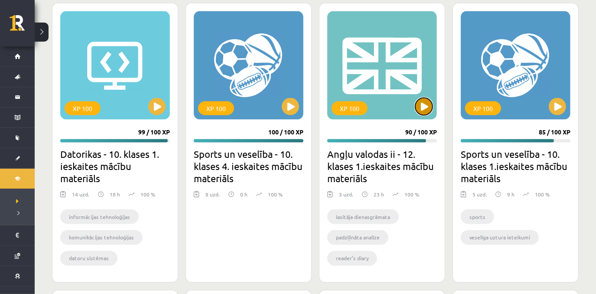
click at [427, 110] on button at bounding box center [423, 106] width 17 height 17
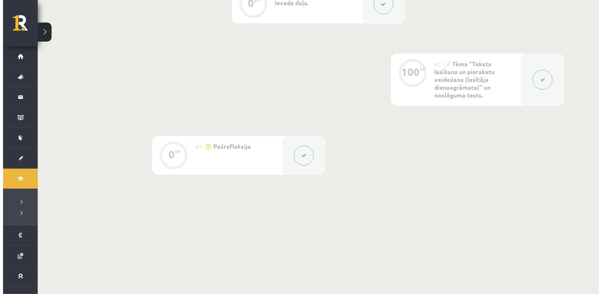
scroll to position [291, 0]
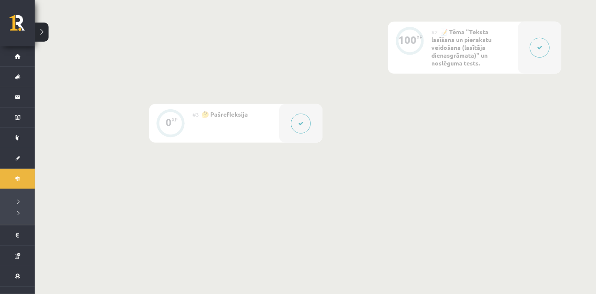
click at [535, 49] on button at bounding box center [539, 48] width 20 height 20
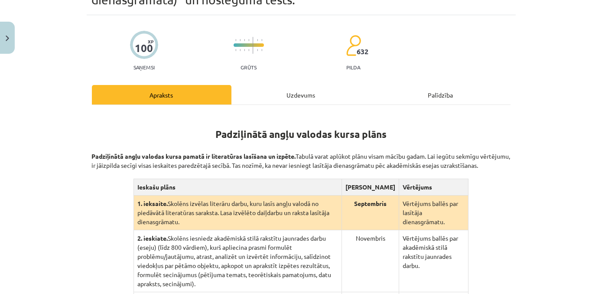
scroll to position [57, 0]
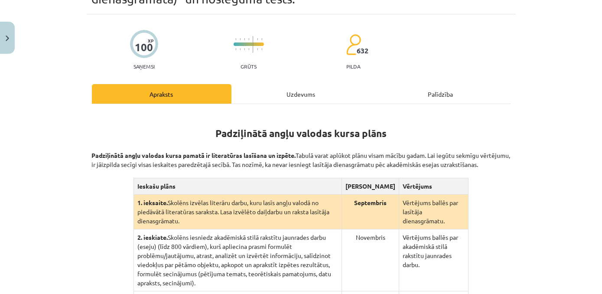
drag, startPoint x: 595, startPoint y: 114, endPoint x: 600, endPoint y: 117, distance: 6.2
click at [600, 118] on div "Mācību tēma: Angļu valodas ii - 12. klases 1.ieskaites mācību materiāls #2 📝 Tē…" at bounding box center [301, 147] width 602 height 294
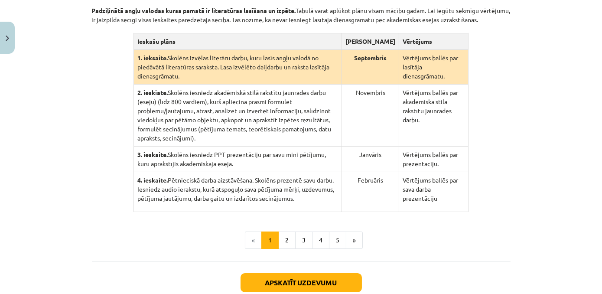
scroll to position [272, 0]
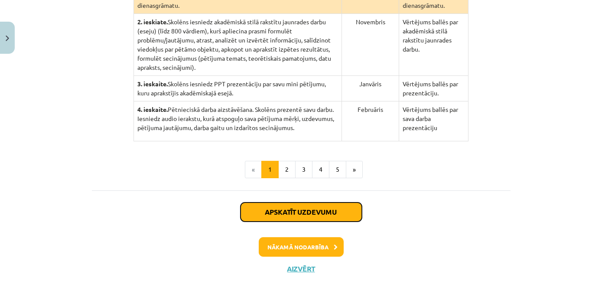
click at [330, 202] on button "Apskatīt uzdevumu" at bounding box center [300, 211] width 121 height 19
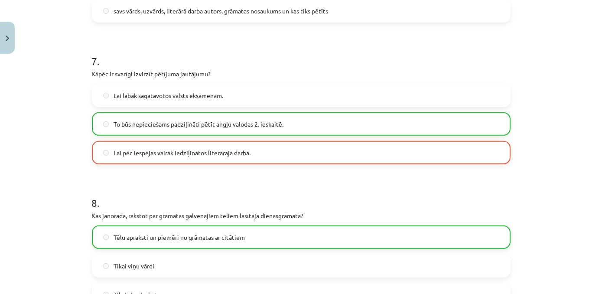
scroll to position [998, 0]
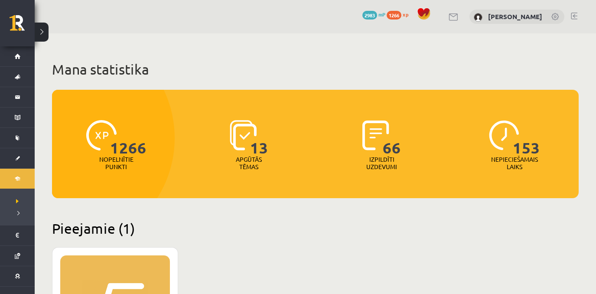
scroll to position [859, 0]
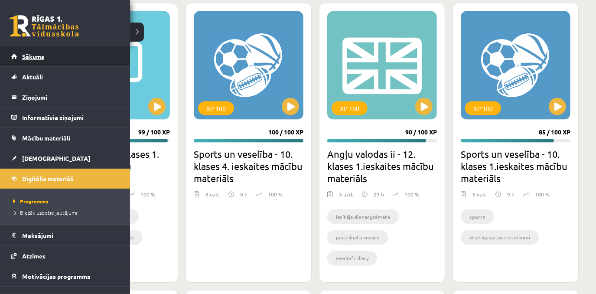
click at [46, 54] on link "Sākums" at bounding box center [65, 56] width 108 height 20
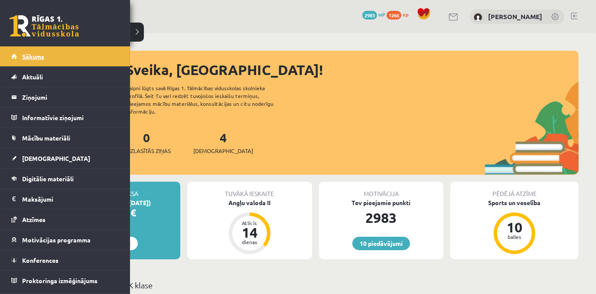
click at [27, 62] on link "Sākums" at bounding box center [65, 56] width 108 height 20
click at [26, 159] on span "[DEMOGRAPHIC_DATA]" at bounding box center [56, 158] width 68 height 8
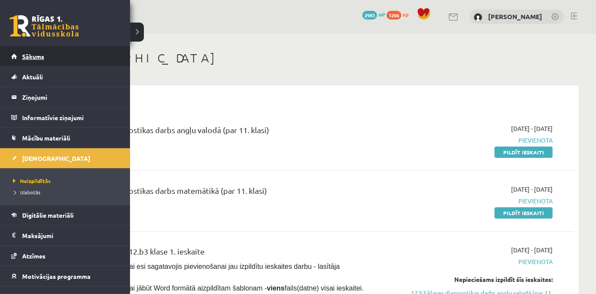
click at [30, 53] on span "Sākums" at bounding box center [33, 56] width 22 height 8
